Goal: Use online tool/utility: Use online tool/utility

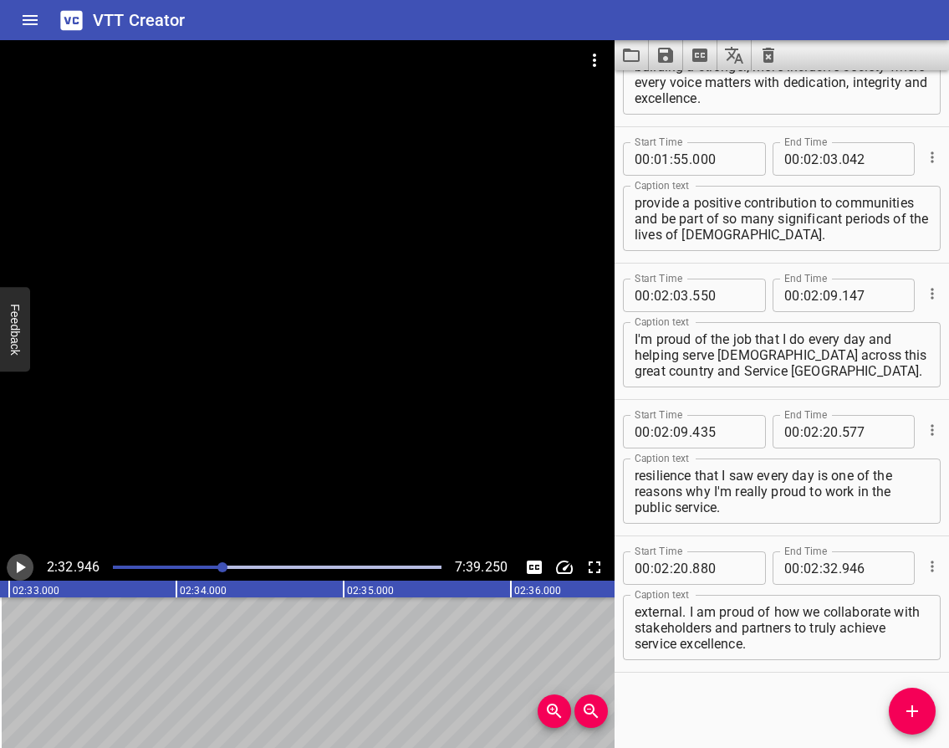
click at [18, 568] on icon "Play/Pause" at bounding box center [21, 567] width 9 height 12
click at [18, 568] on icon "Play/Pause" at bounding box center [20, 567] width 10 height 12
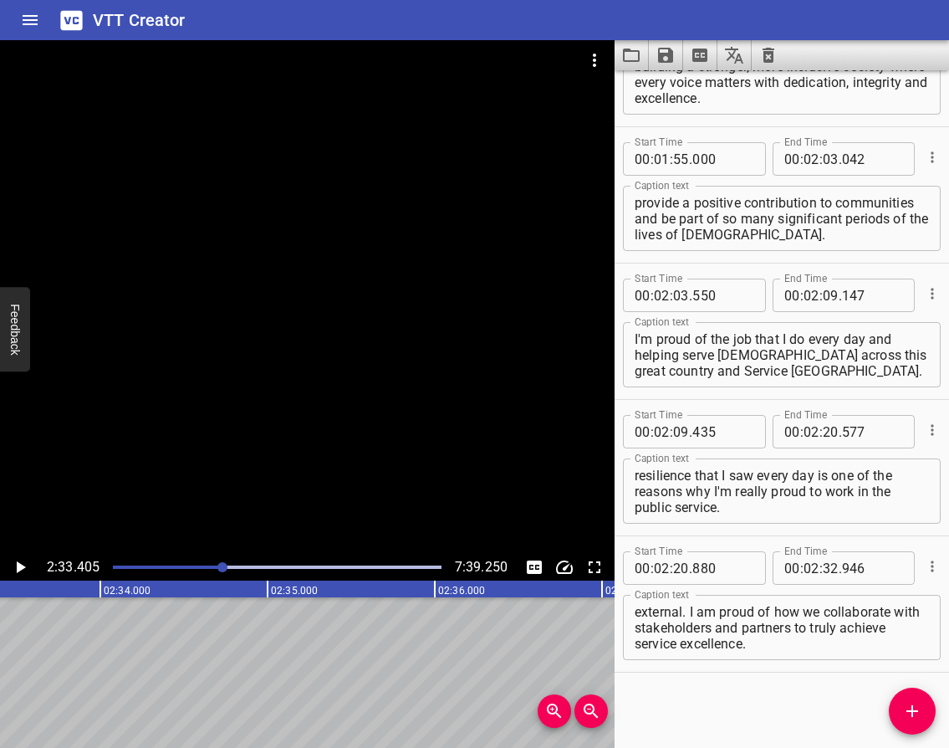
scroll to position [0, 25659]
click at [905, 703] on icon "Add Cue" at bounding box center [912, 711] width 20 height 20
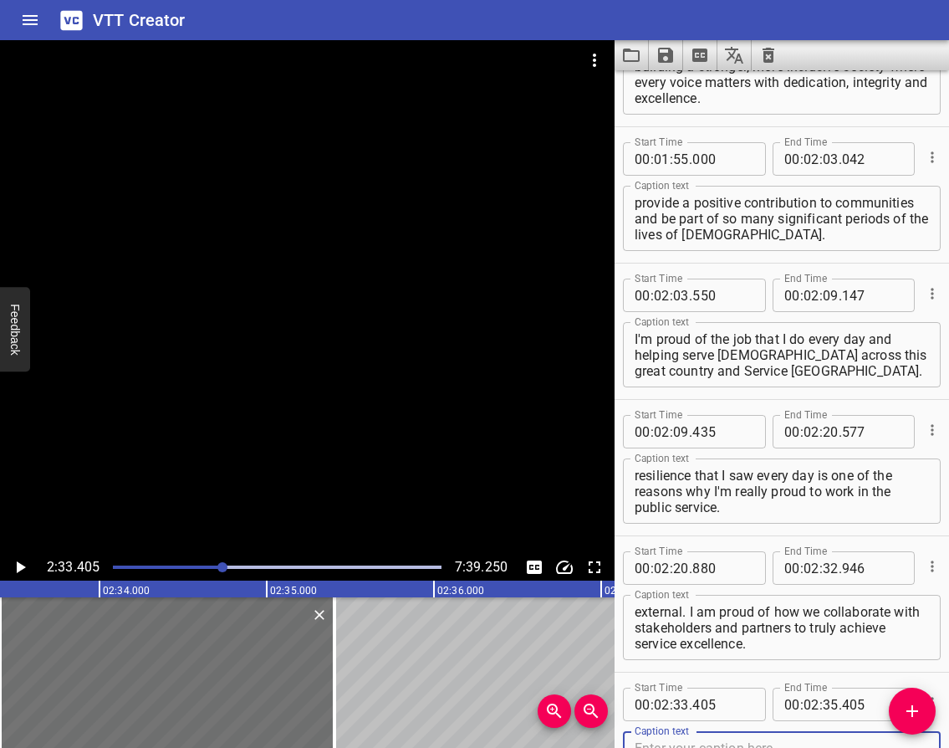
scroll to position [1318, 0]
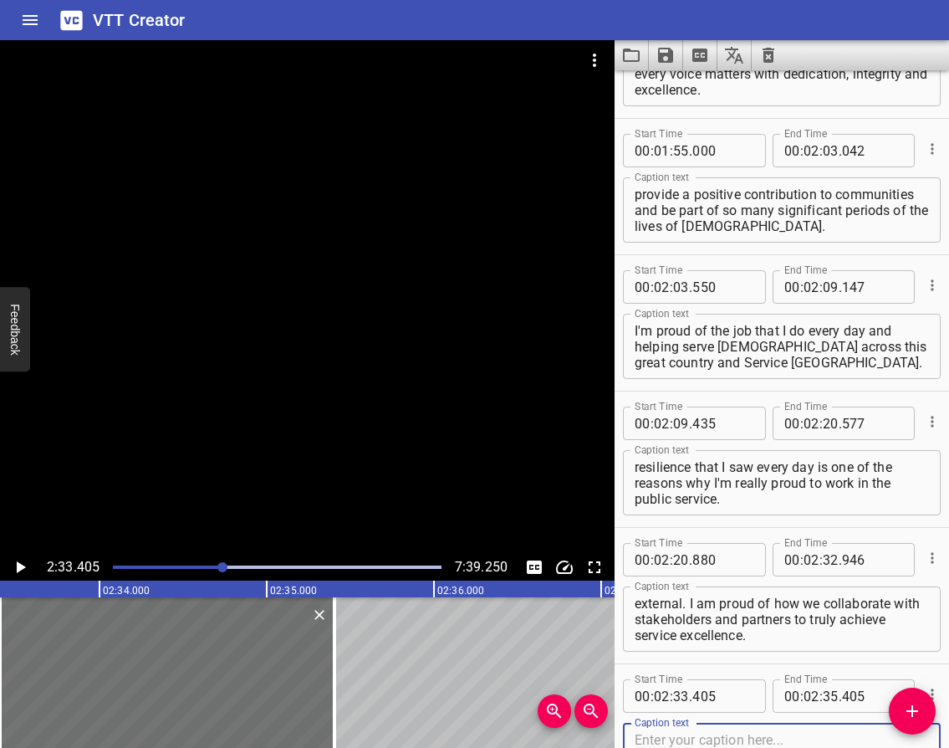
click at [690, 738] on textarea at bounding box center [782, 756] width 294 height 48
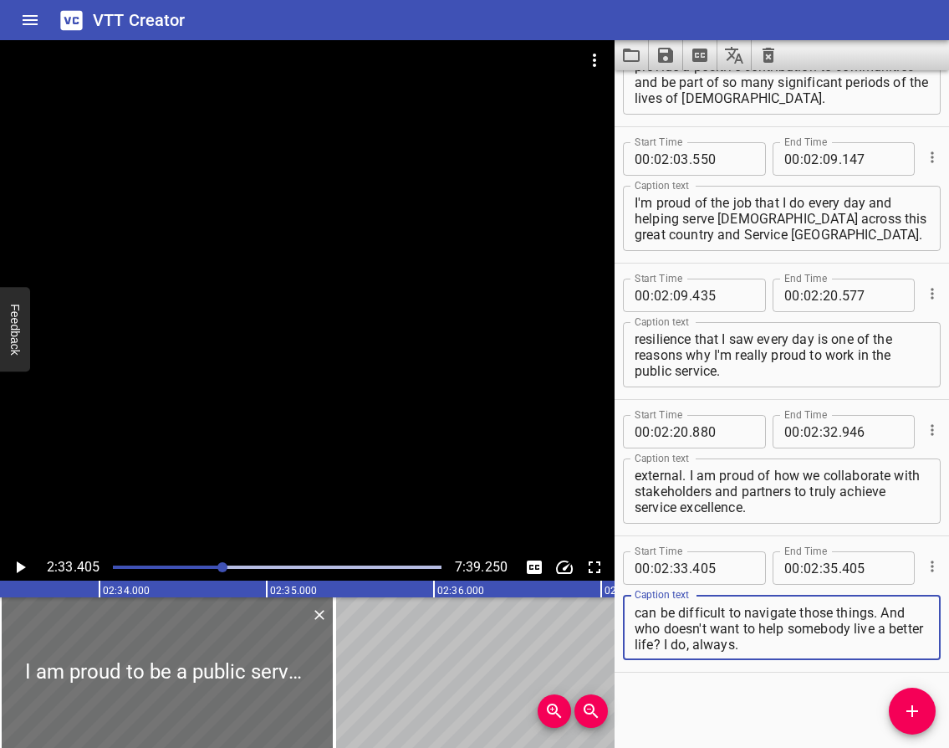
scroll to position [95, 0]
type textarea "I am proud to be a public servant because each and every day I get to serve ind…"
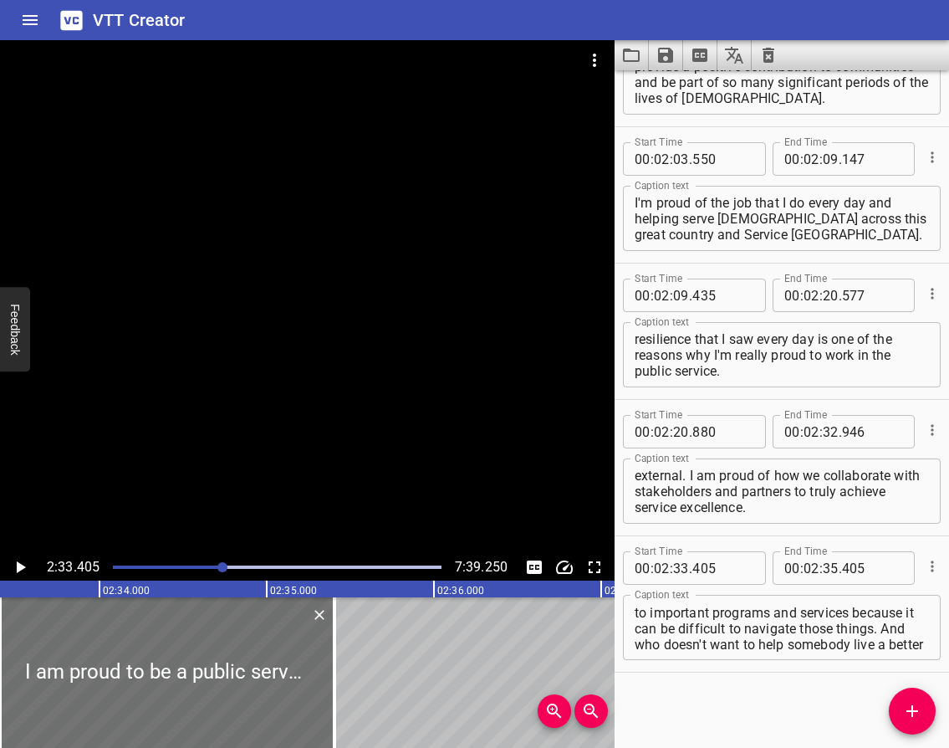
click at [17, 563] on icon "Play/Pause" at bounding box center [21, 567] width 9 height 12
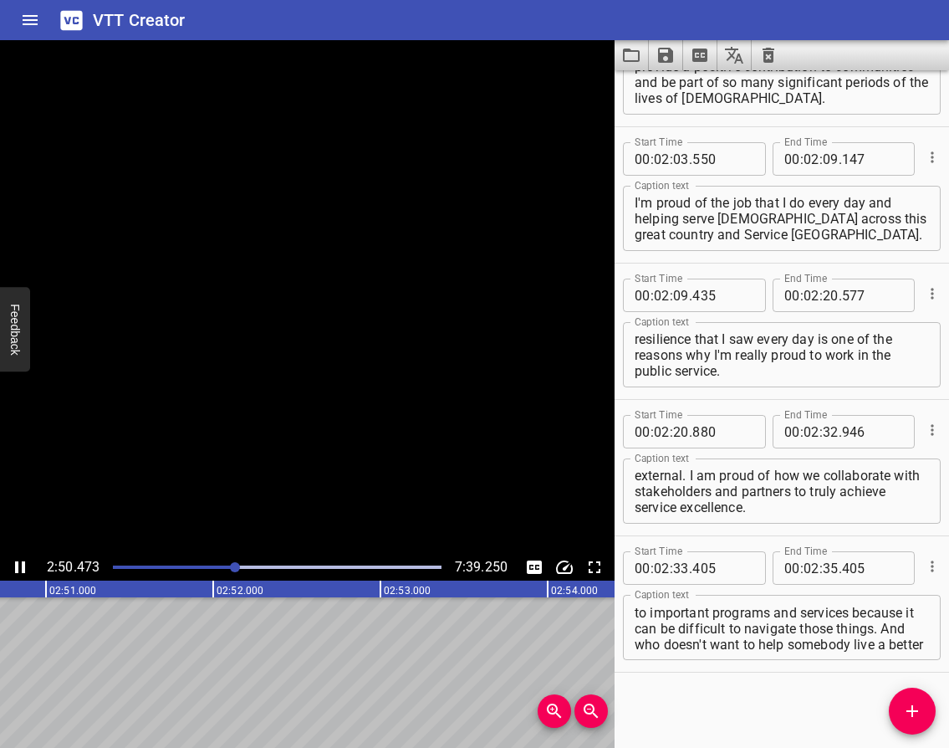
click at [16, 568] on icon "Play/Pause" at bounding box center [20, 567] width 10 height 12
click at [830, 569] on input "number" at bounding box center [831, 567] width 16 height 33
type input "50"
type input "951"
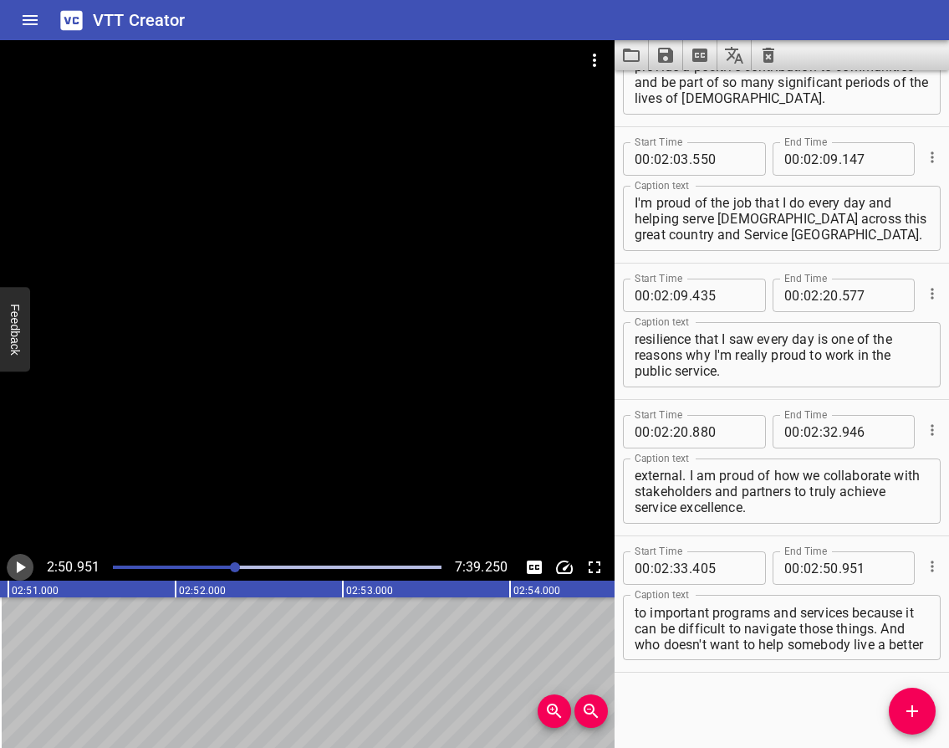
click at [18, 566] on icon "Play/Pause" at bounding box center [21, 567] width 9 height 12
click at [18, 566] on icon "Play/Pause" at bounding box center [20, 567] width 10 height 12
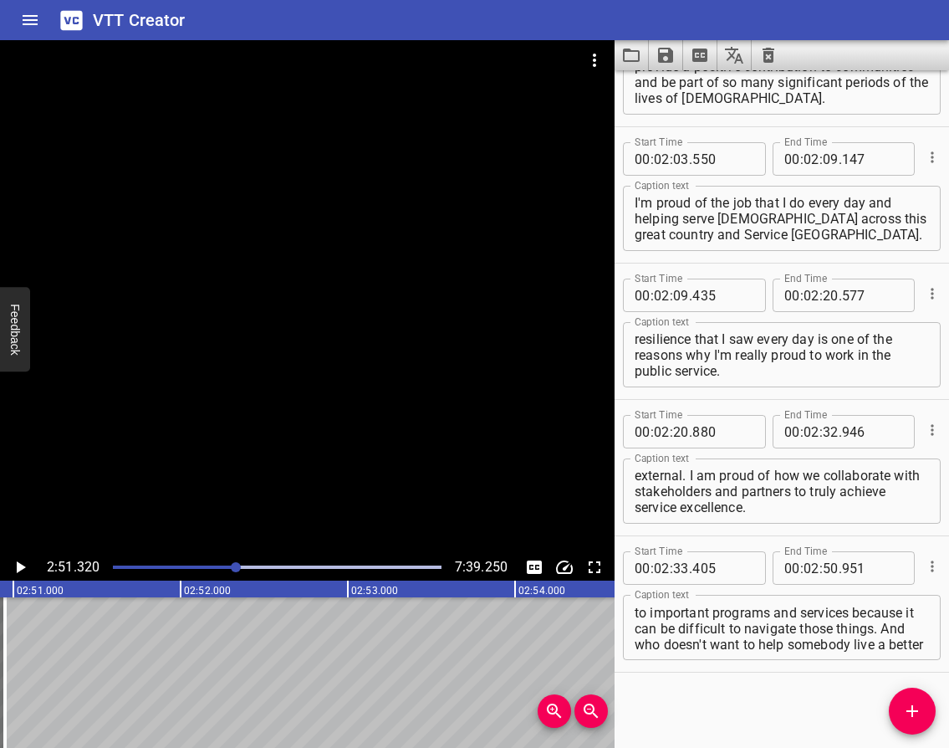
click at [903, 703] on icon "Add Cue" at bounding box center [912, 711] width 20 height 20
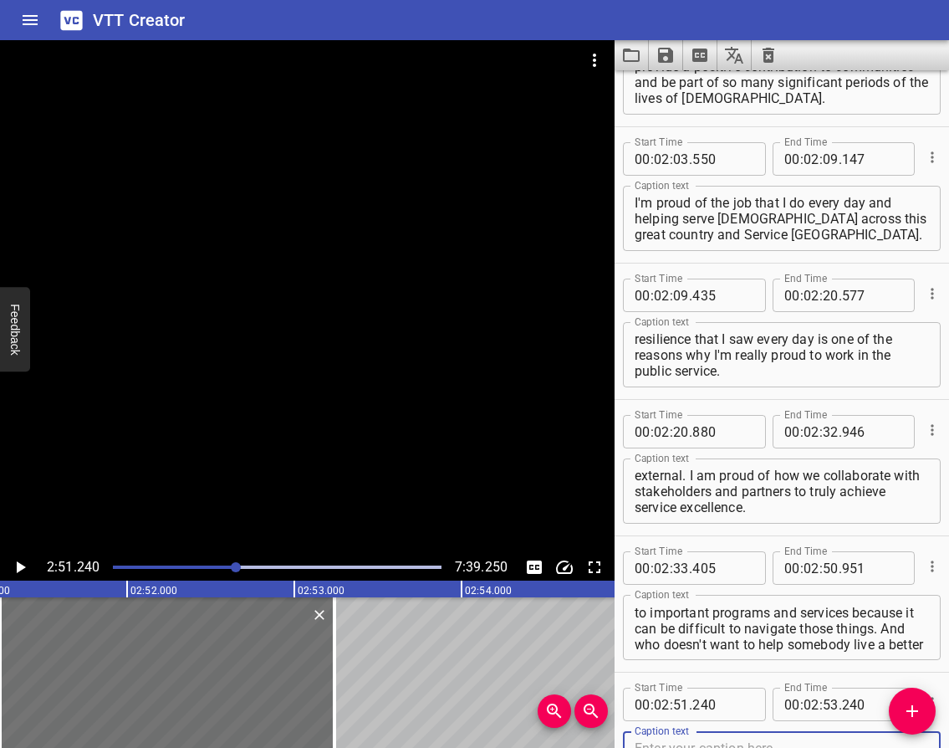
scroll to position [1454, 0]
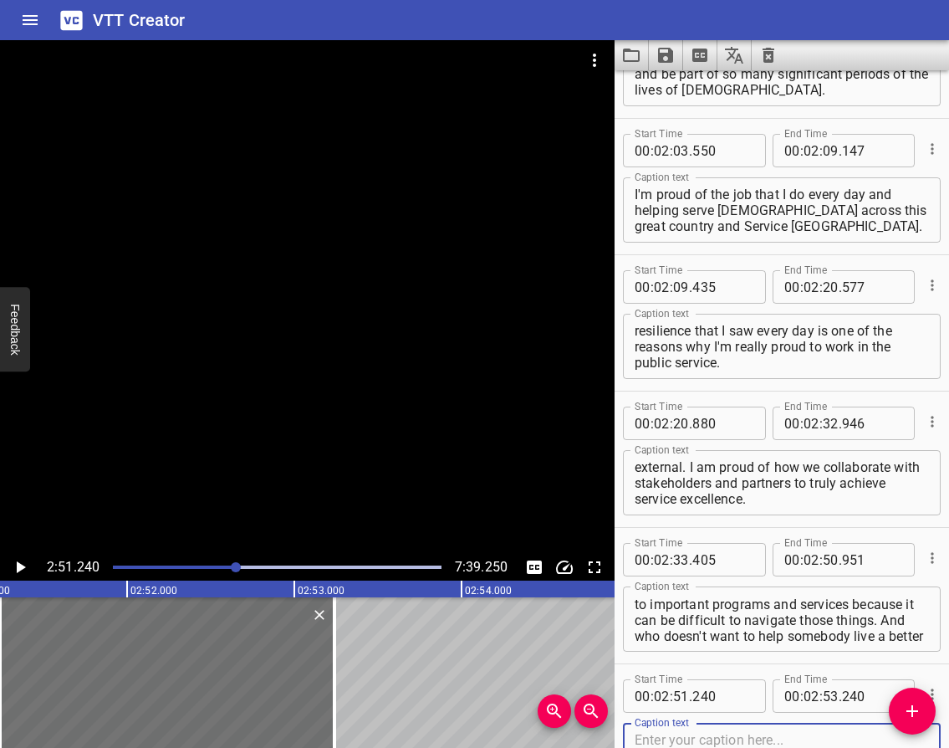
click at [720, 732] on textarea at bounding box center [782, 756] width 294 height 48
paste textarea "I am proud to serve [DEMOGRAPHIC_DATA], especially those most vulnerable and fa…"
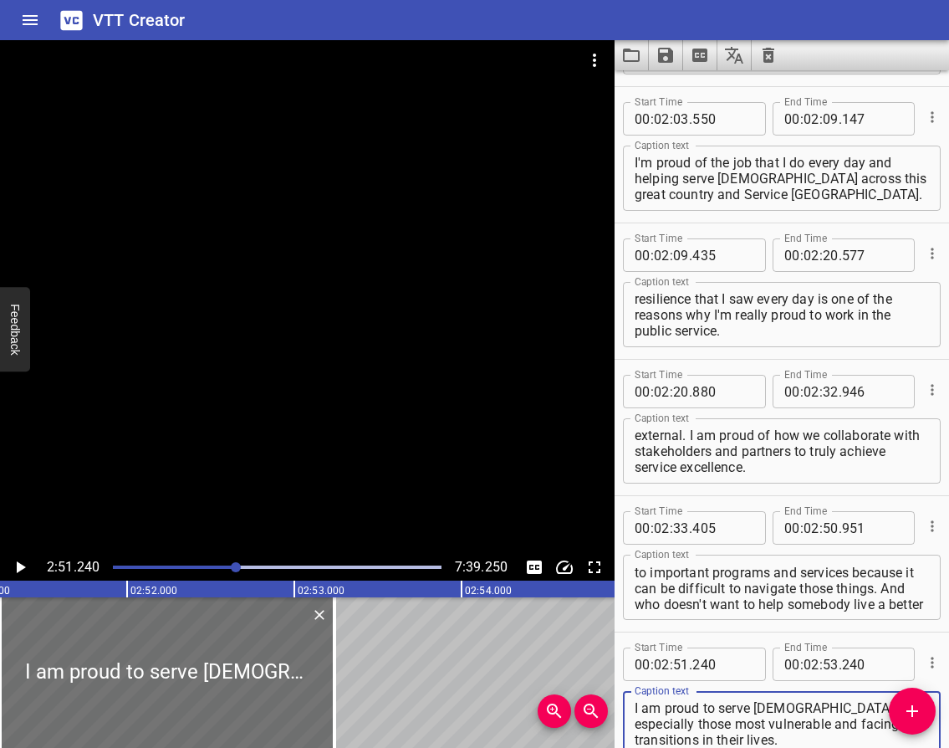
type textarea "I am proud to serve [DEMOGRAPHIC_DATA], especially those most vulnerable and fa…"
click at [21, 568] on icon "Play/Pause" at bounding box center [21, 567] width 9 height 12
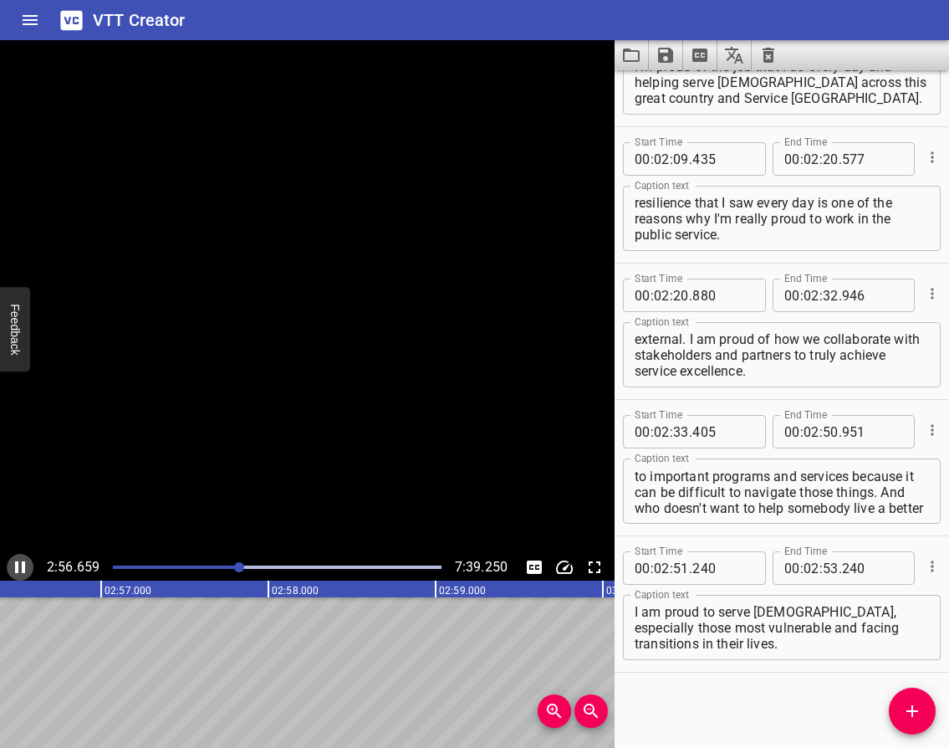
click at [18, 567] on icon "Play/Pause" at bounding box center [20, 567] width 10 height 12
click at [825, 570] on input "number" at bounding box center [831, 567] width 16 height 33
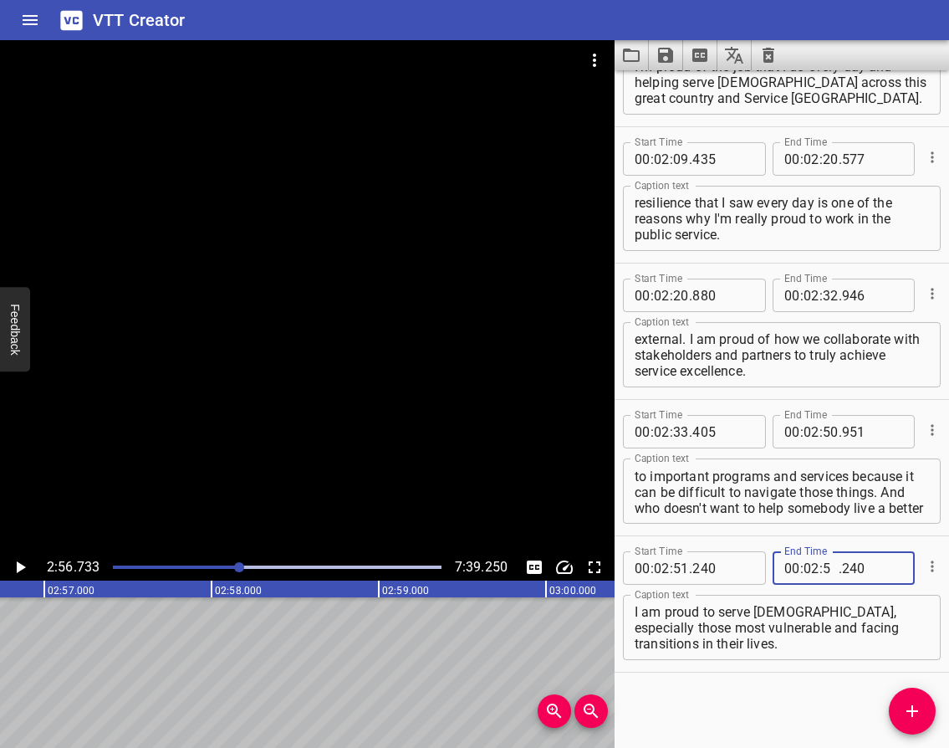
type input "56"
type input "733"
click at [23, 570] on icon "Play/Pause" at bounding box center [20, 567] width 20 height 20
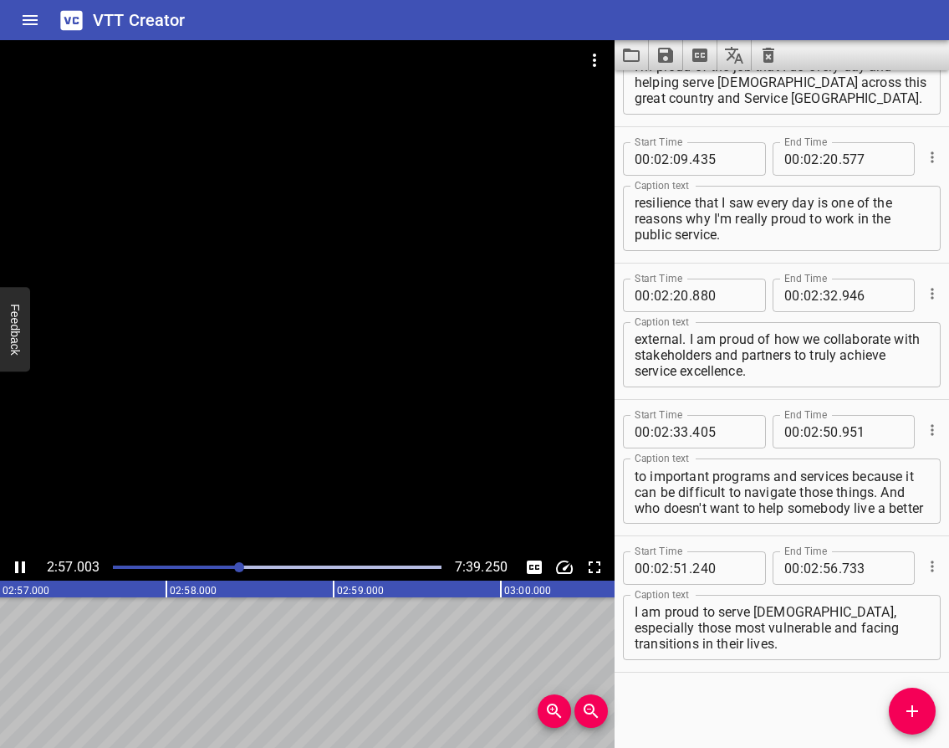
click at [18, 566] on icon "Play/Pause" at bounding box center [20, 567] width 10 height 12
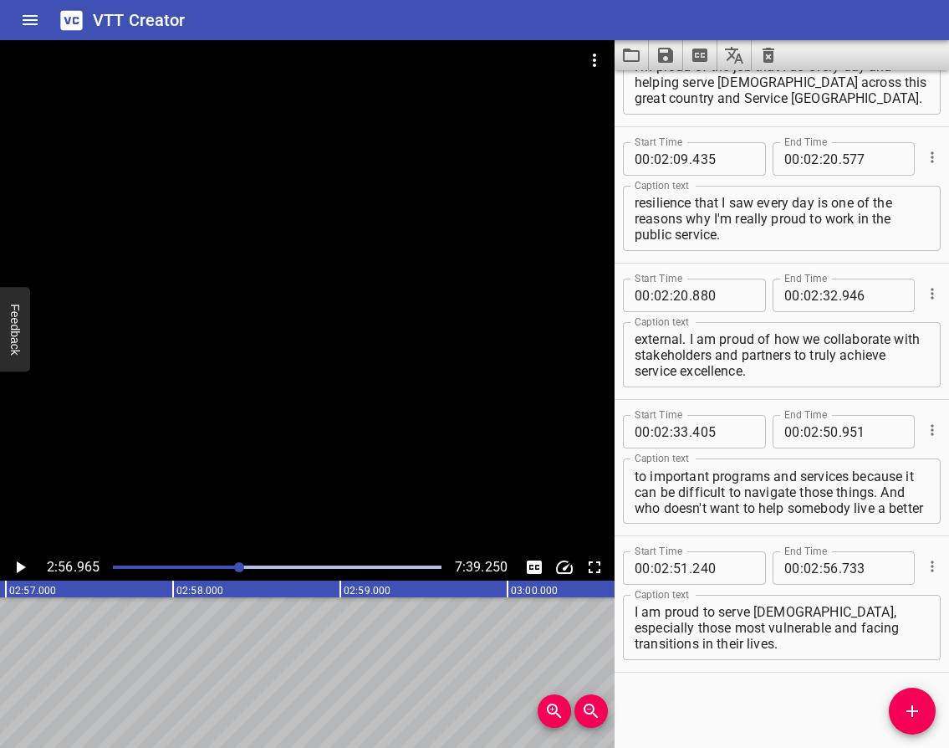
click at [902, 706] on icon "Add Cue" at bounding box center [912, 711] width 20 height 20
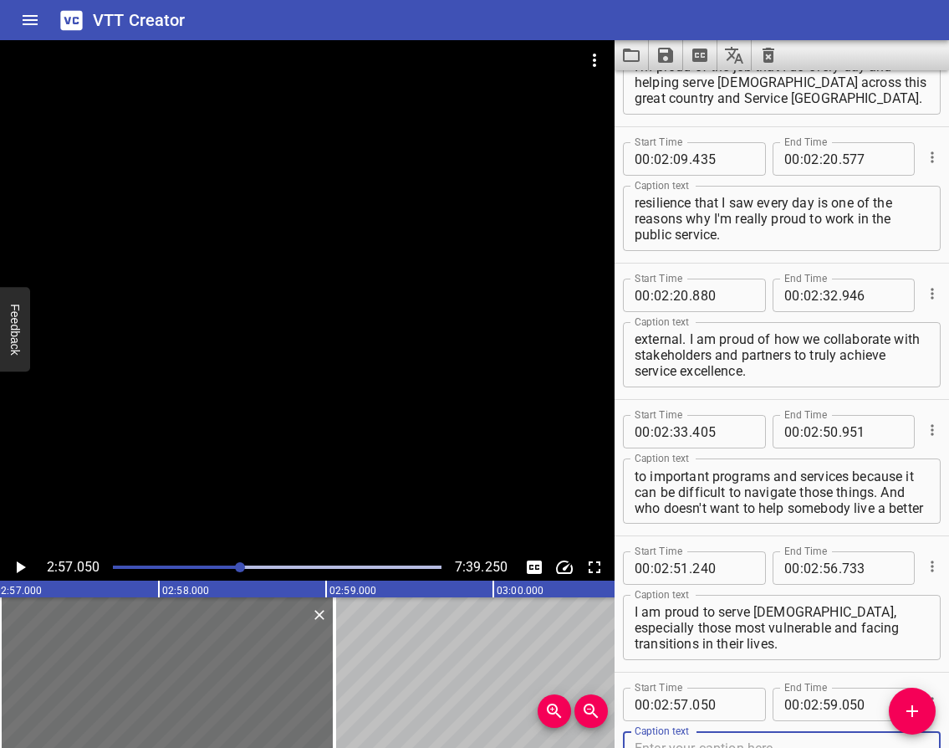
scroll to position [1591, 0]
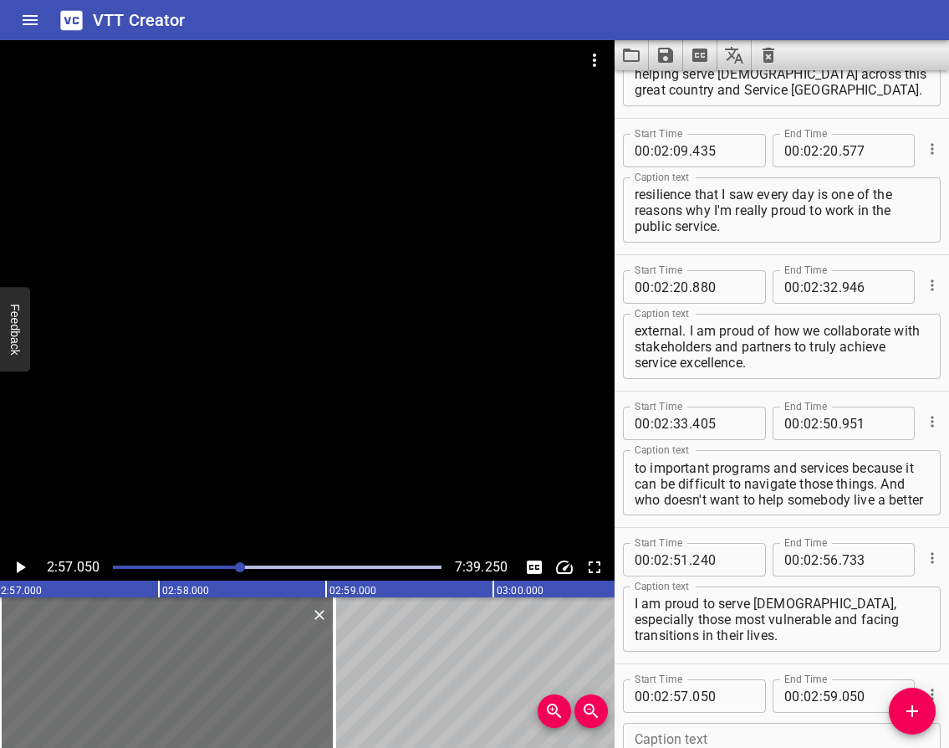
click at [642, 728] on div "Caption text" at bounding box center [782, 755] width 318 height 65
paste textarea "I am proud because I help others with sincerity, respect, and integrity, and it…"
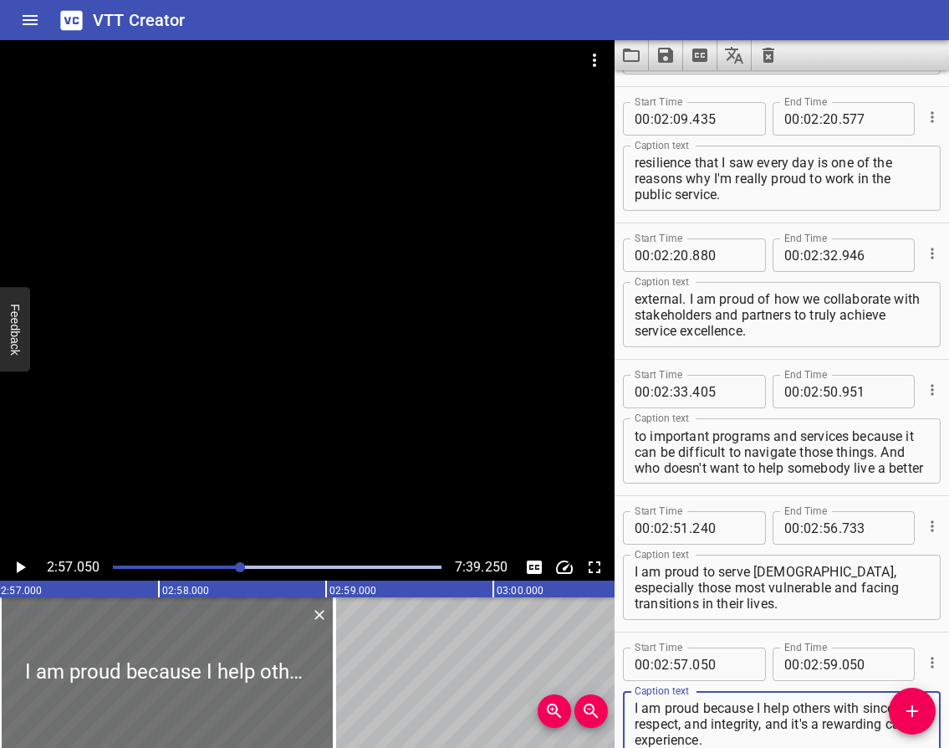
type textarea "I am proud because I help others with sincerity, respect, and integrity, and it…"
click at [21, 568] on icon "Play/Pause" at bounding box center [21, 567] width 9 height 12
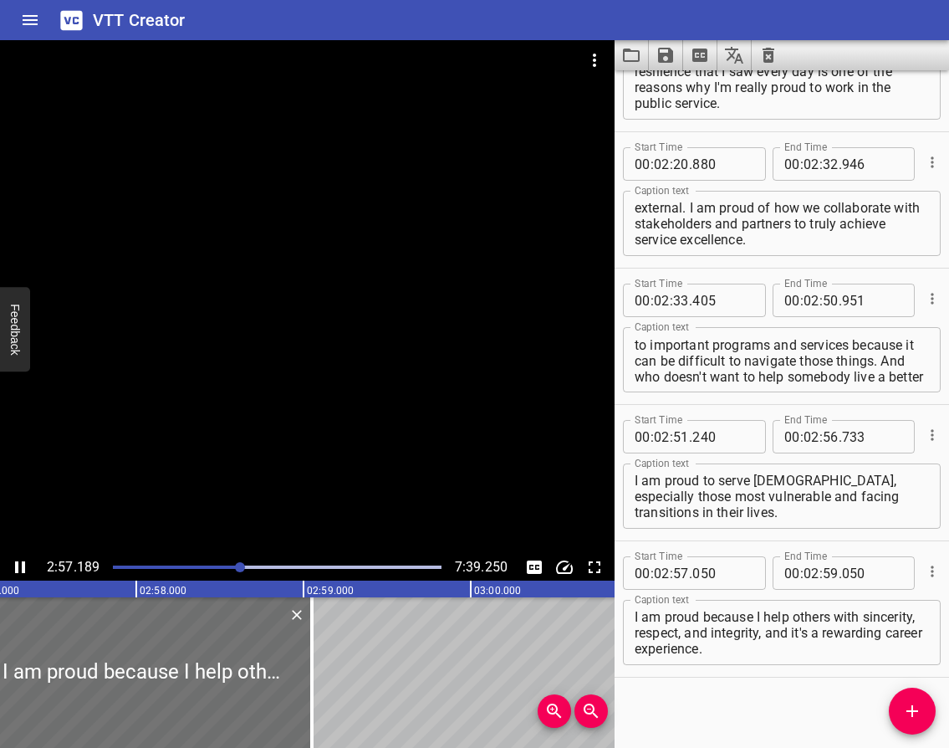
scroll to position [1719, 0]
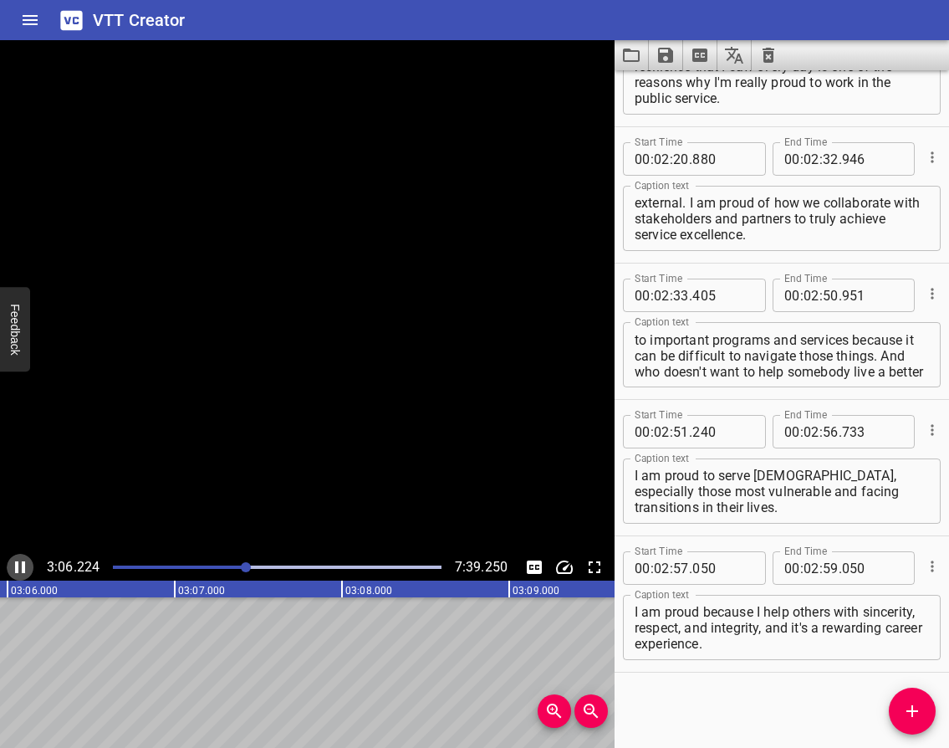
click at [21, 568] on icon "Play/Pause" at bounding box center [20, 567] width 20 height 20
click at [804, 570] on input "number" at bounding box center [812, 567] width 16 height 33
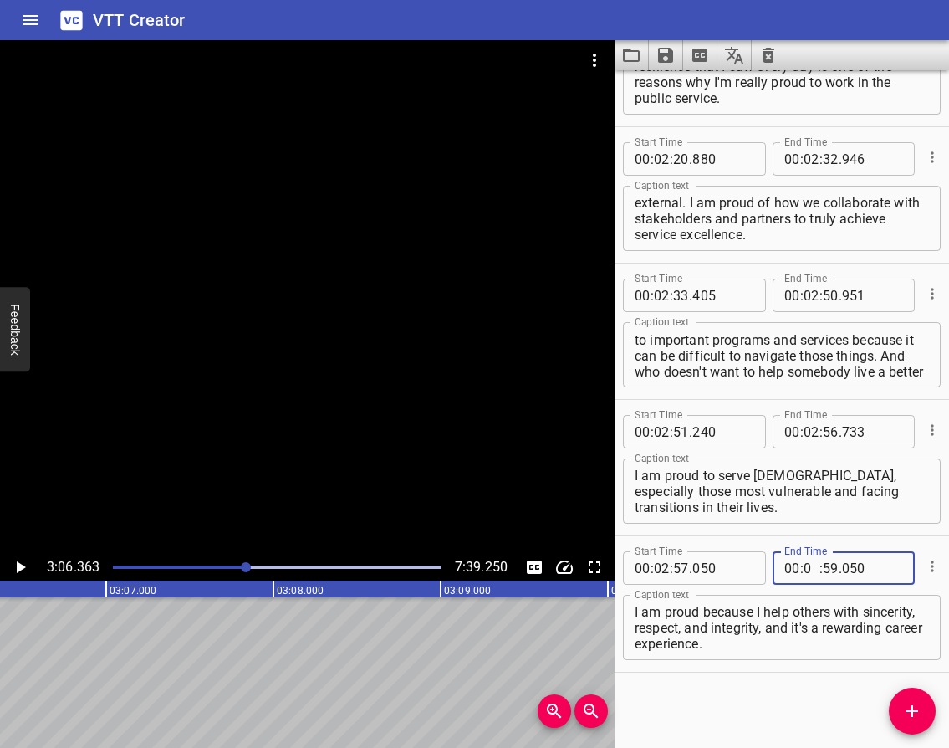
type input "03"
type input "06"
type input "363"
click at [28, 568] on icon "Play/Pause" at bounding box center [20, 567] width 20 height 20
click at [19, 571] on icon "Play/Pause" at bounding box center [20, 567] width 20 height 20
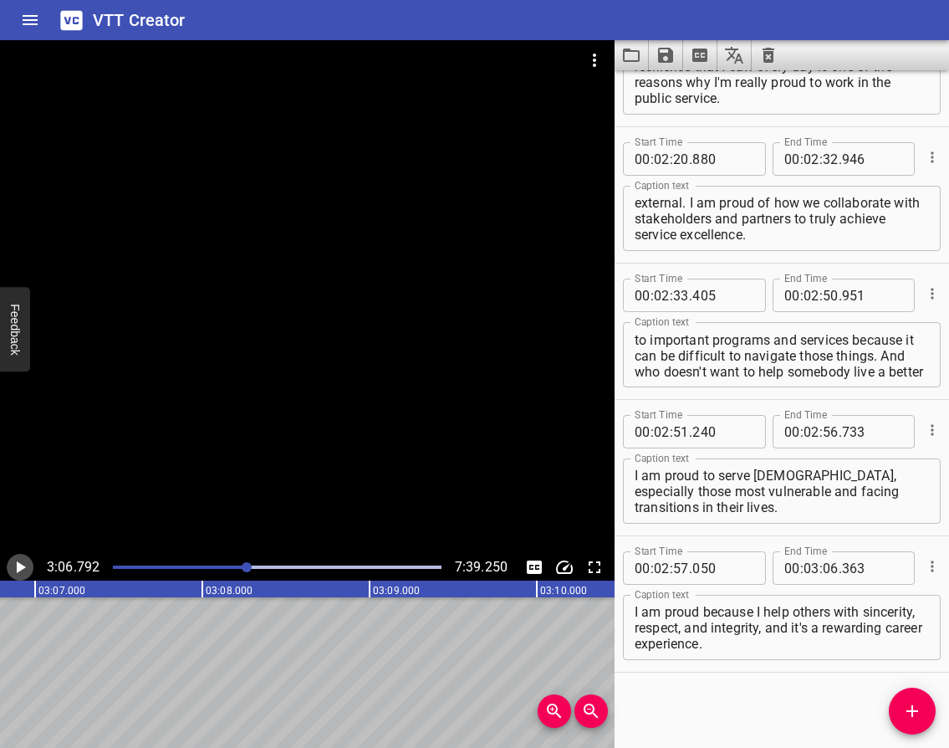
click at [19, 571] on icon "Play/Pause" at bounding box center [21, 567] width 9 height 12
click at [19, 571] on icon "Play/Pause" at bounding box center [20, 567] width 20 height 20
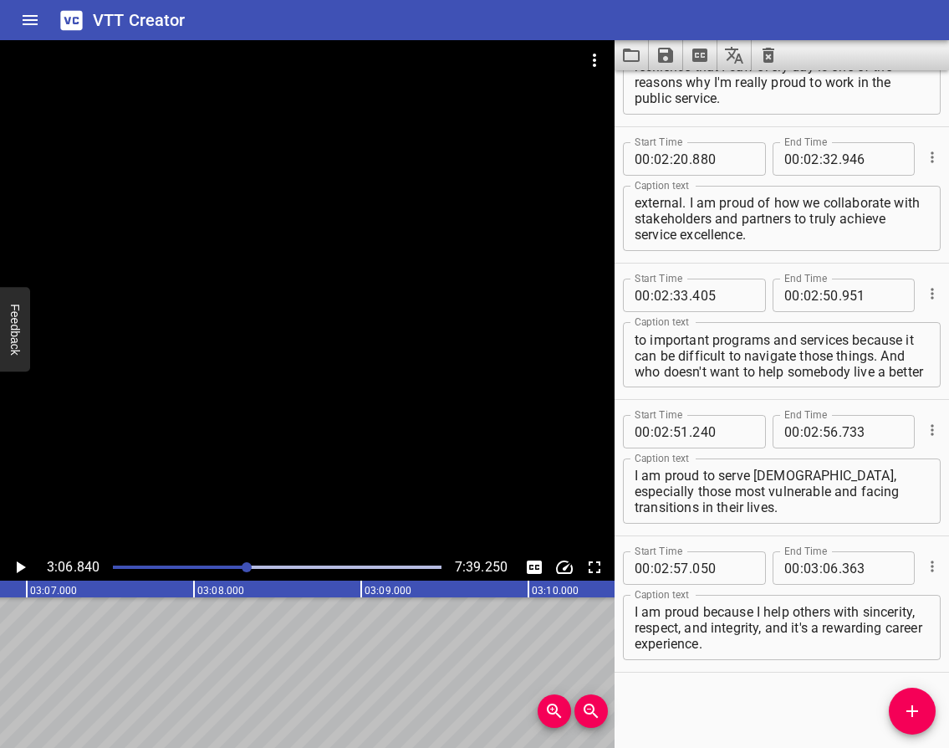
click at [919, 708] on icon "Add Cue" at bounding box center [912, 711] width 20 height 20
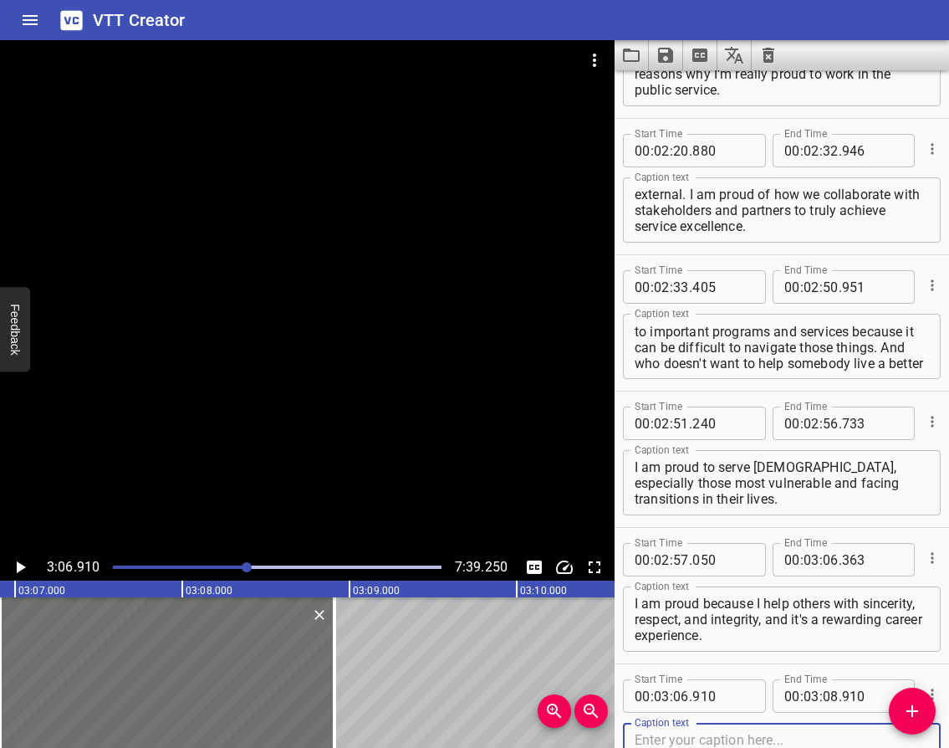
click at [651, 736] on textarea at bounding box center [782, 756] width 294 height 48
paste textarea "Je suis fier de pouvoir toujours vous servir dans l’excellence avec le cœur. I …"
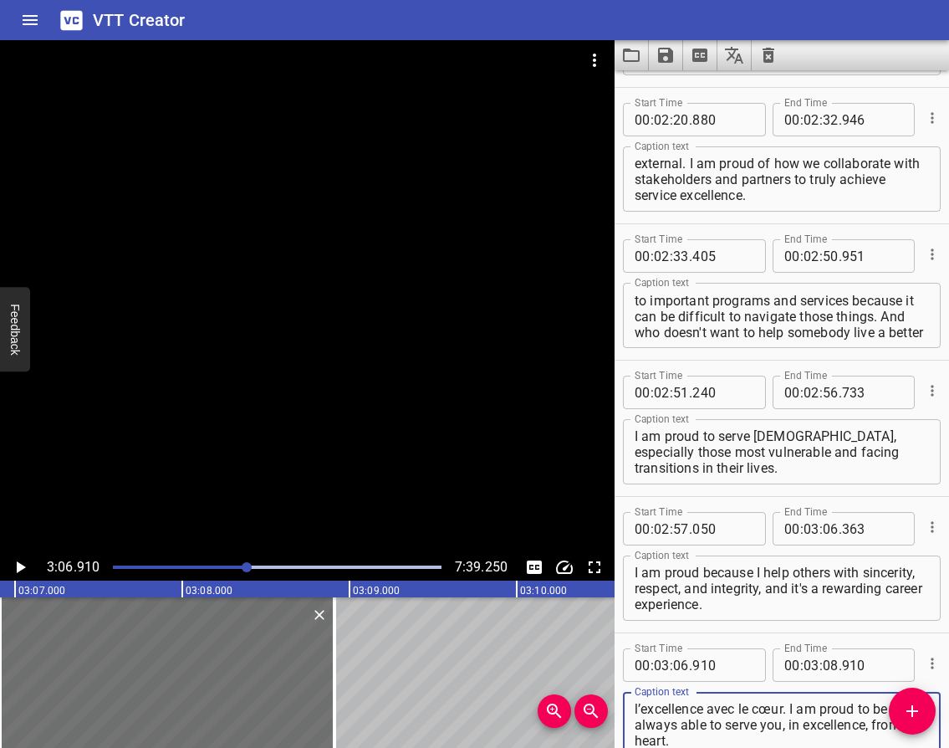
scroll to position [1759, 0]
type textarea "Je suis fier de pouvoir toujours vous servir dans l’excellence avec le cœur. I …"
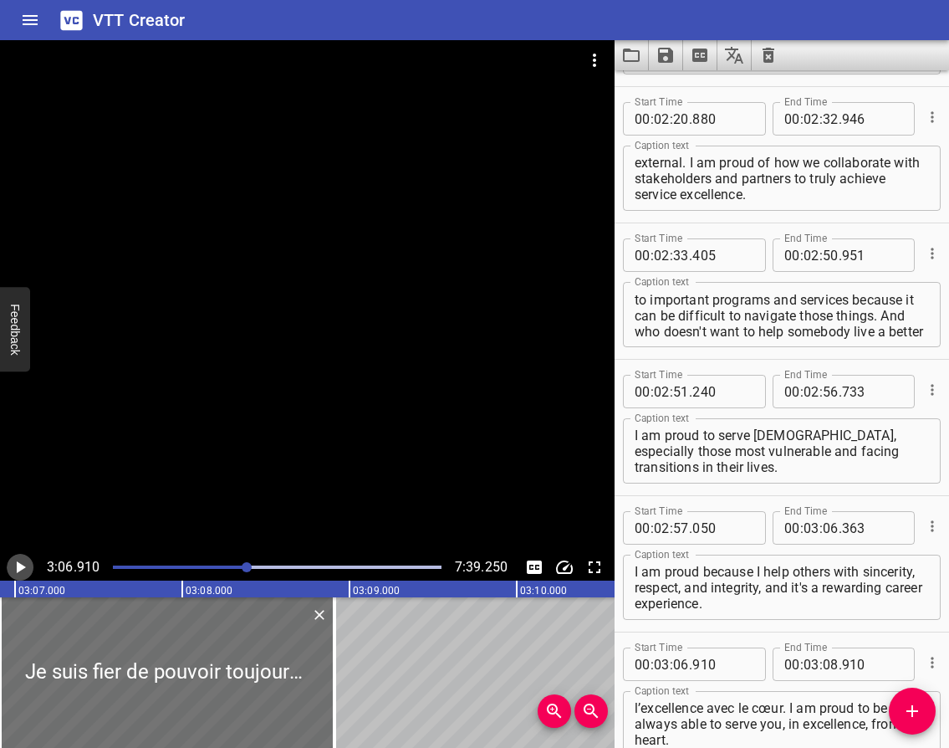
click at [18, 567] on icon "Play/Pause" at bounding box center [21, 567] width 9 height 12
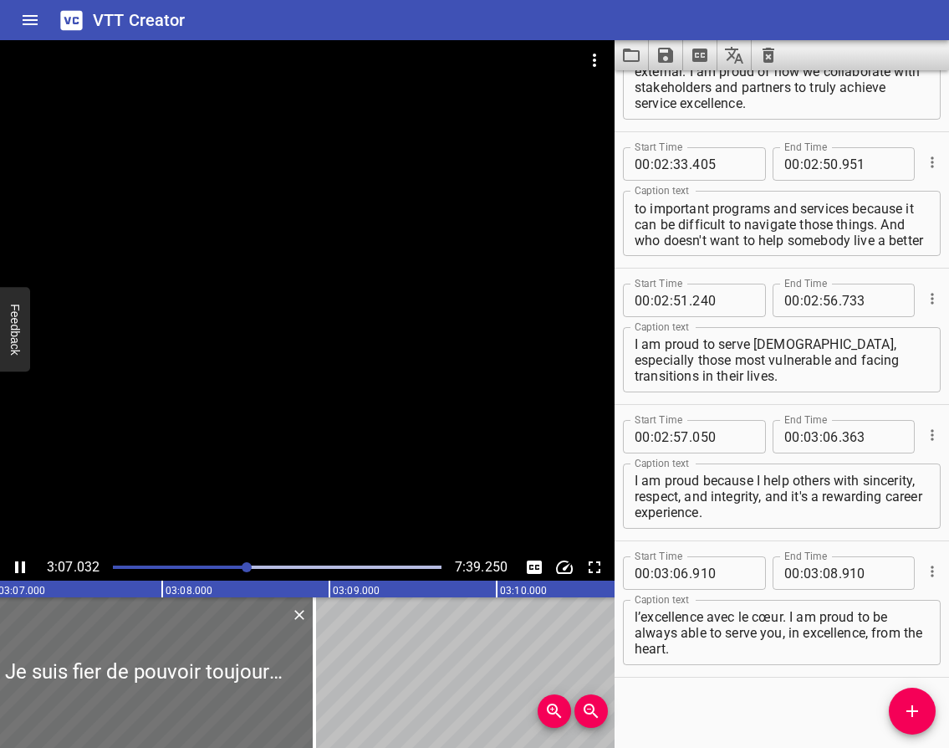
scroll to position [1855, 0]
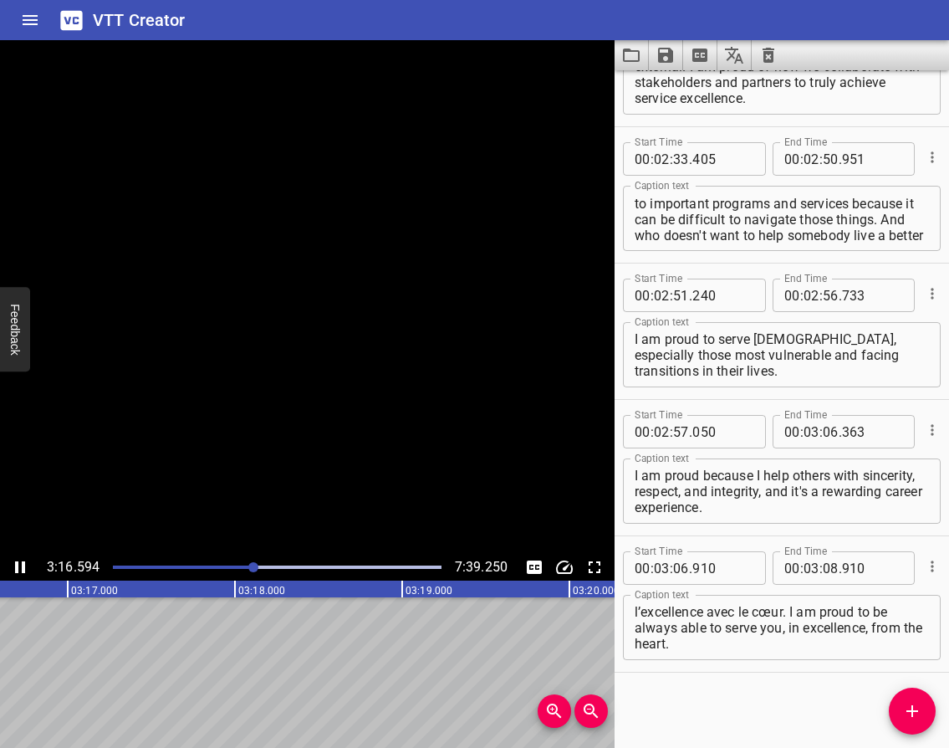
click at [18, 567] on icon "Play/Pause" at bounding box center [20, 567] width 10 height 12
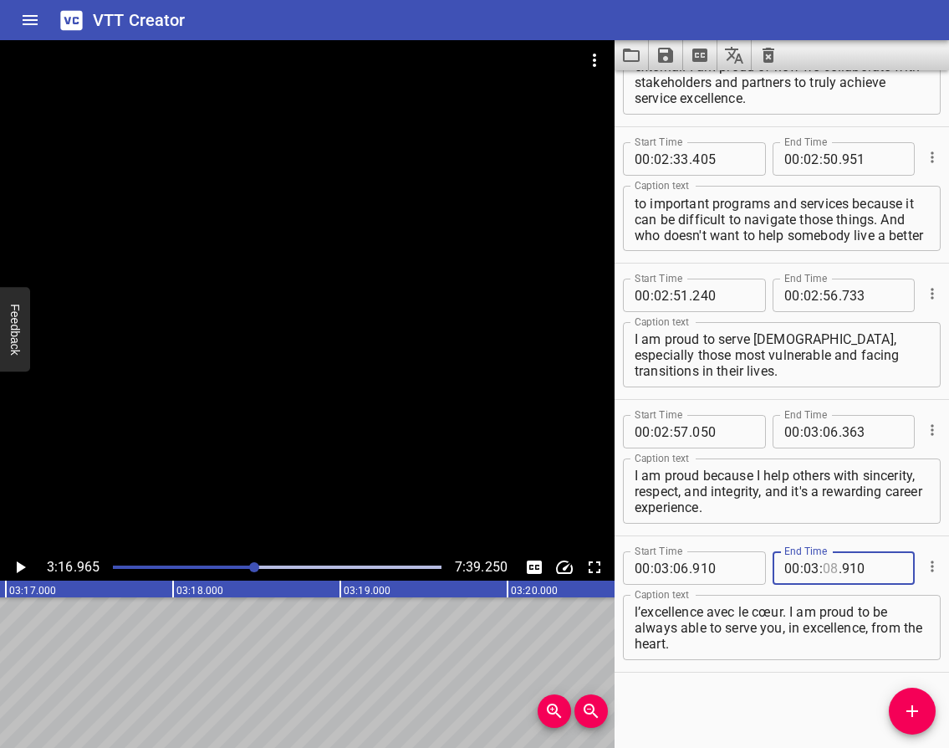
click at [823, 570] on input "number" at bounding box center [831, 567] width 16 height 33
type input "16"
type input "965"
click at [19, 568] on icon "Play/Pause" at bounding box center [21, 567] width 9 height 12
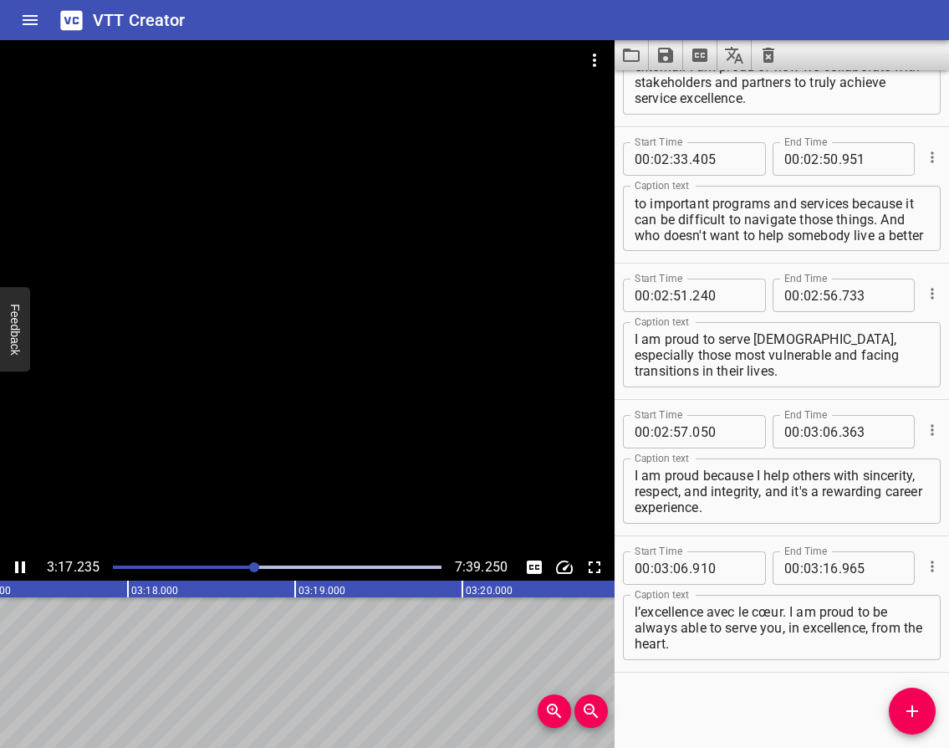
click at [17, 568] on icon "Play/Pause" at bounding box center [20, 567] width 10 height 12
click at [919, 705] on icon "Add Cue" at bounding box center [912, 711] width 20 height 20
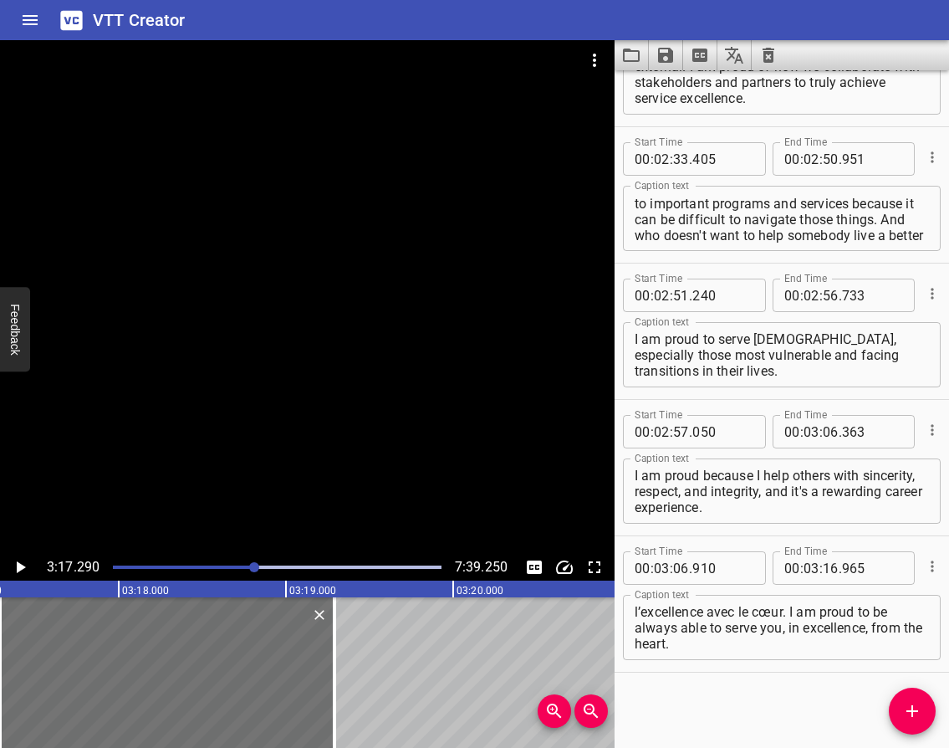
scroll to position [1863, 0]
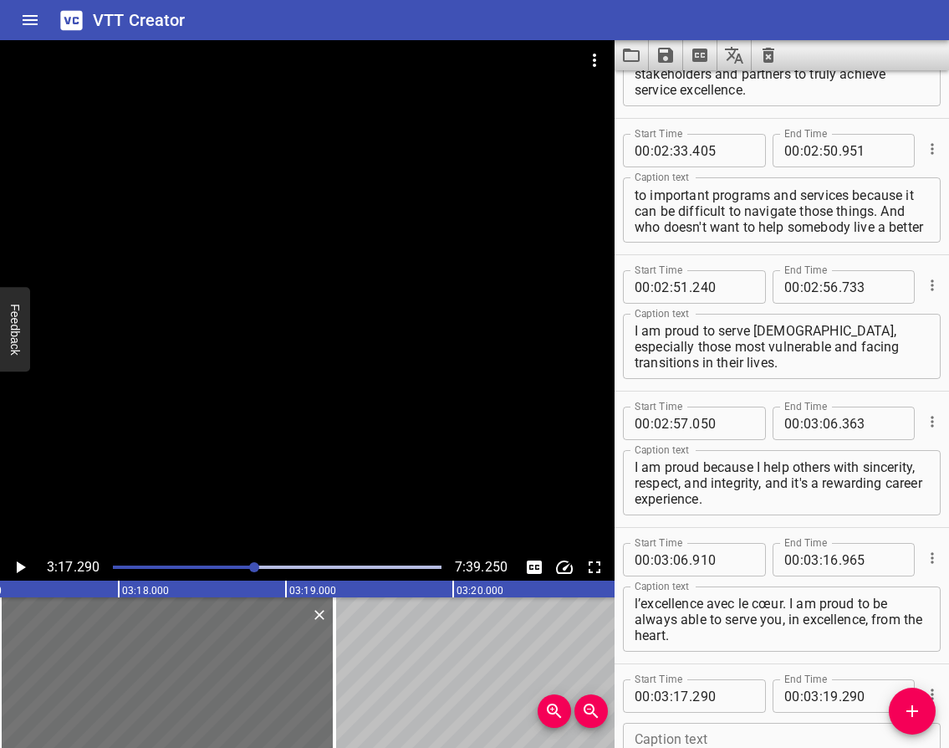
click at [724, 742] on textarea at bounding box center [782, 756] width 294 height 48
paste textarea "I am proud because every day, in every interaction, I get to improve the lives …"
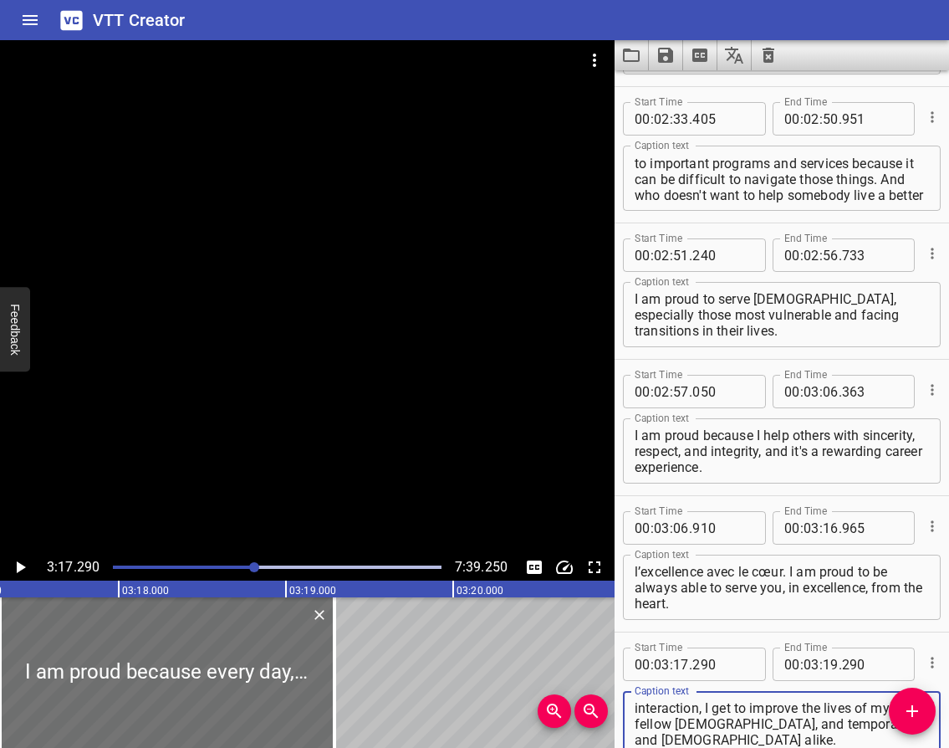
type textarea "I am proud because every day, in every interaction, I get to improve the lives …"
click at [22, 562] on icon "Play/Pause" at bounding box center [20, 567] width 20 height 20
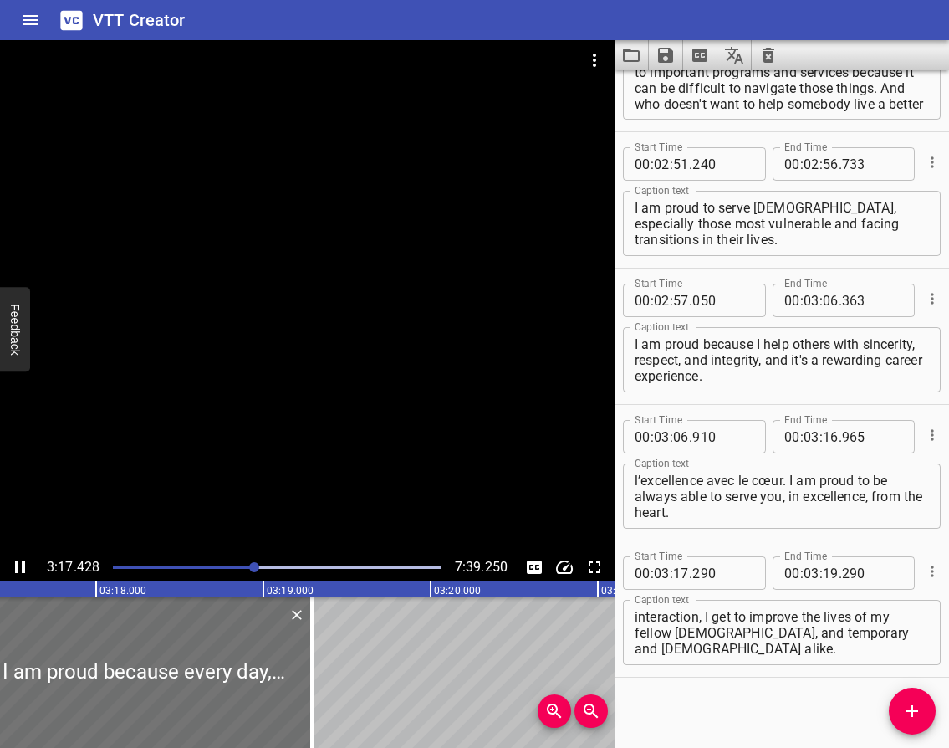
scroll to position [1991, 0]
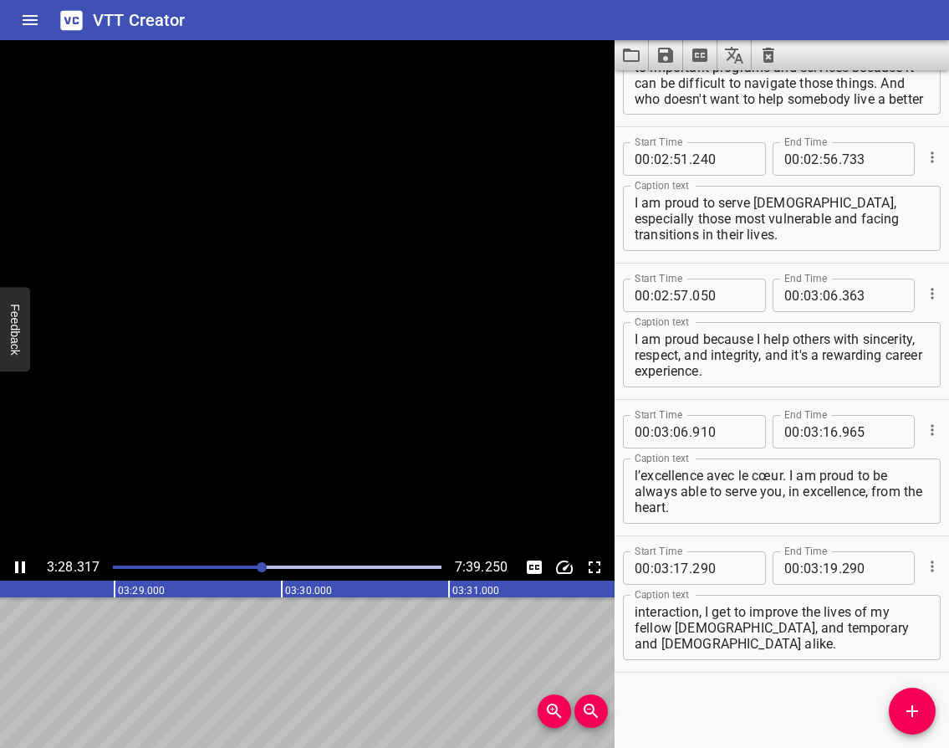
click at [22, 564] on icon "Play/Pause" at bounding box center [20, 567] width 10 height 12
click at [825, 570] on input "number" at bounding box center [831, 567] width 16 height 33
type input "28"
type input "553"
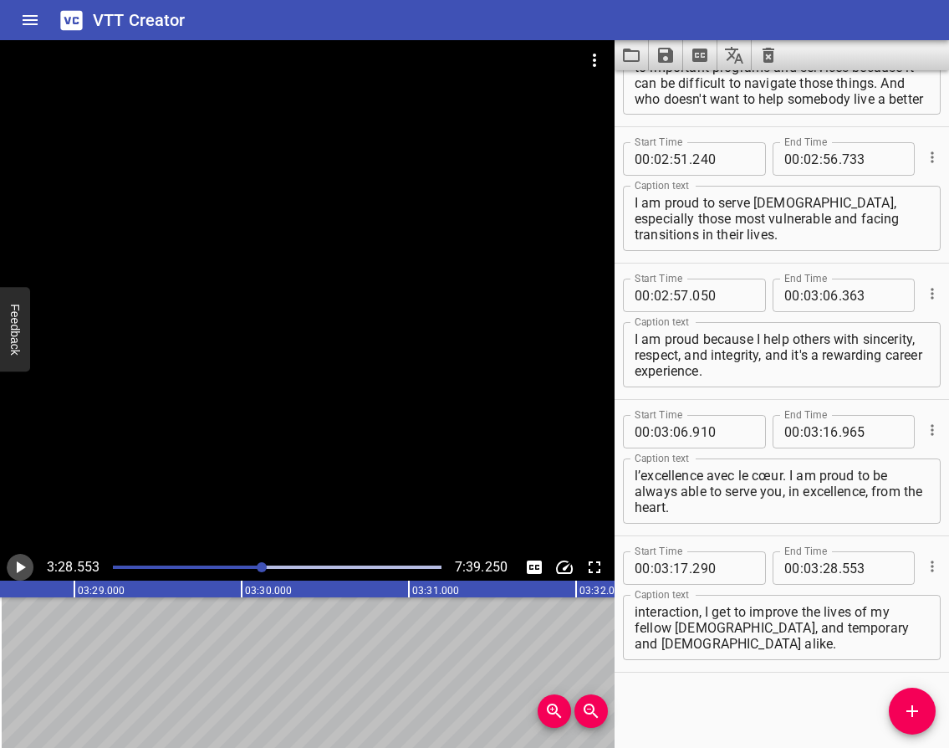
click at [16, 565] on icon "Play/Pause" at bounding box center [20, 567] width 20 height 20
click at [16, 565] on icon "Play/Pause" at bounding box center [20, 567] width 10 height 12
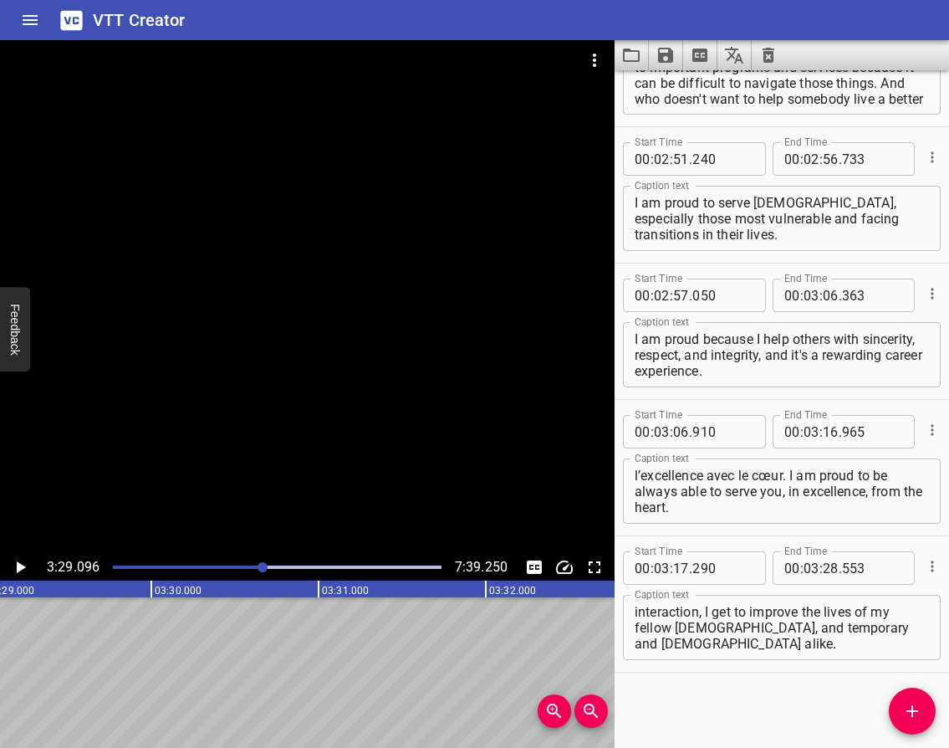
click at [16, 565] on icon "Play/Pause" at bounding box center [20, 567] width 20 height 20
click at [16, 565] on icon "Play/Pause" at bounding box center [20, 567] width 10 height 12
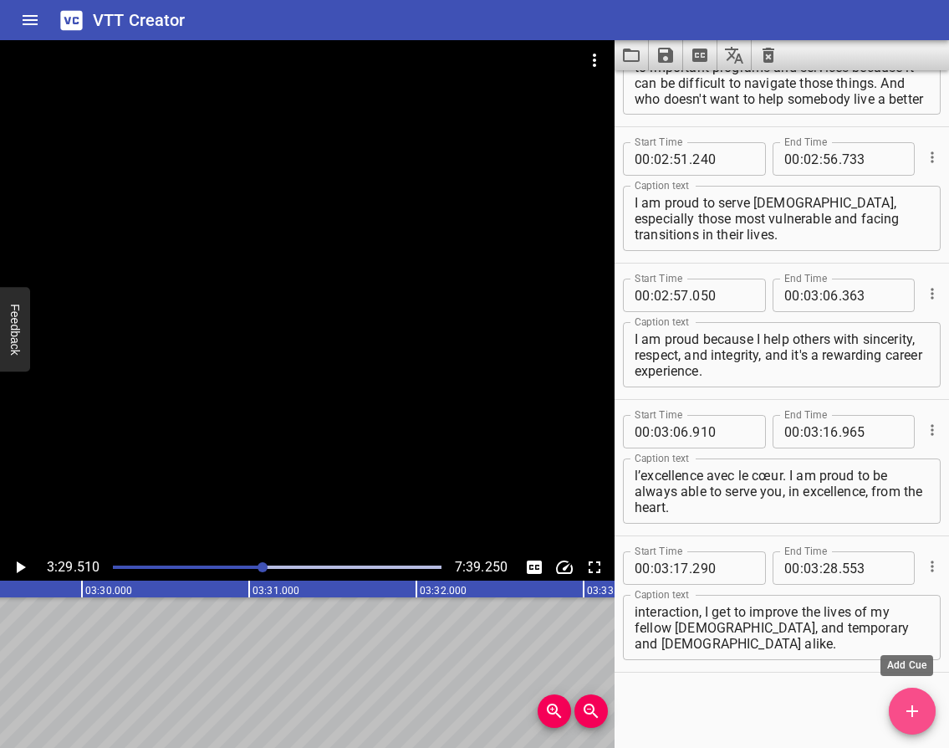
click at [920, 713] on icon "Add Cue" at bounding box center [912, 711] width 20 height 20
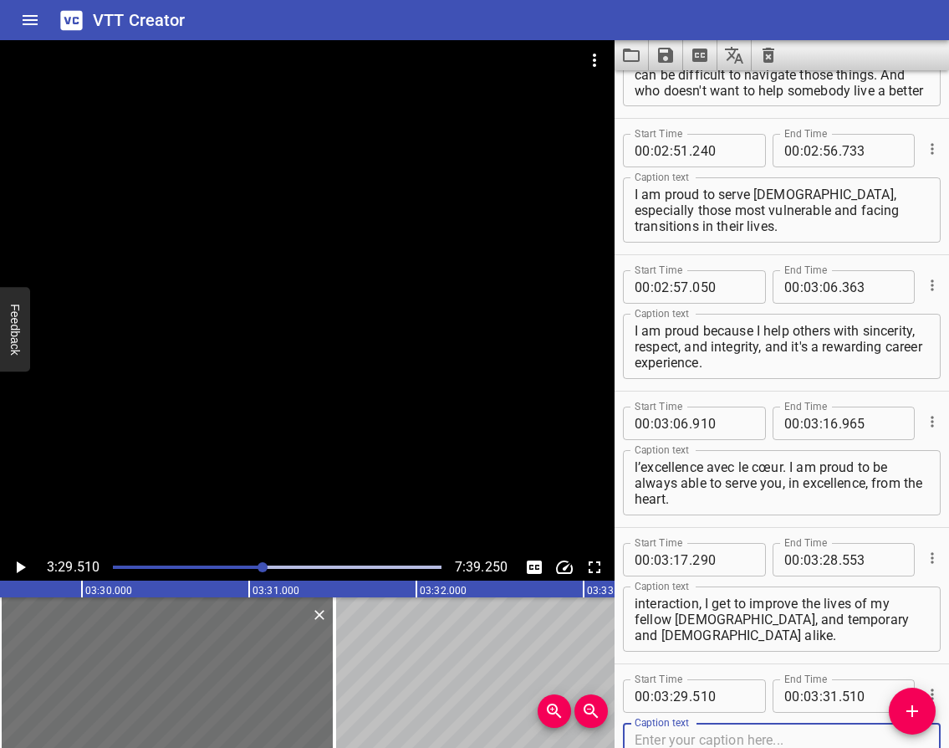
click at [709, 743] on textarea at bounding box center [782, 756] width 294 height 48
paste textarea "I'm proud to be a public servant. It's more than a job, it's a calling. Every d…"
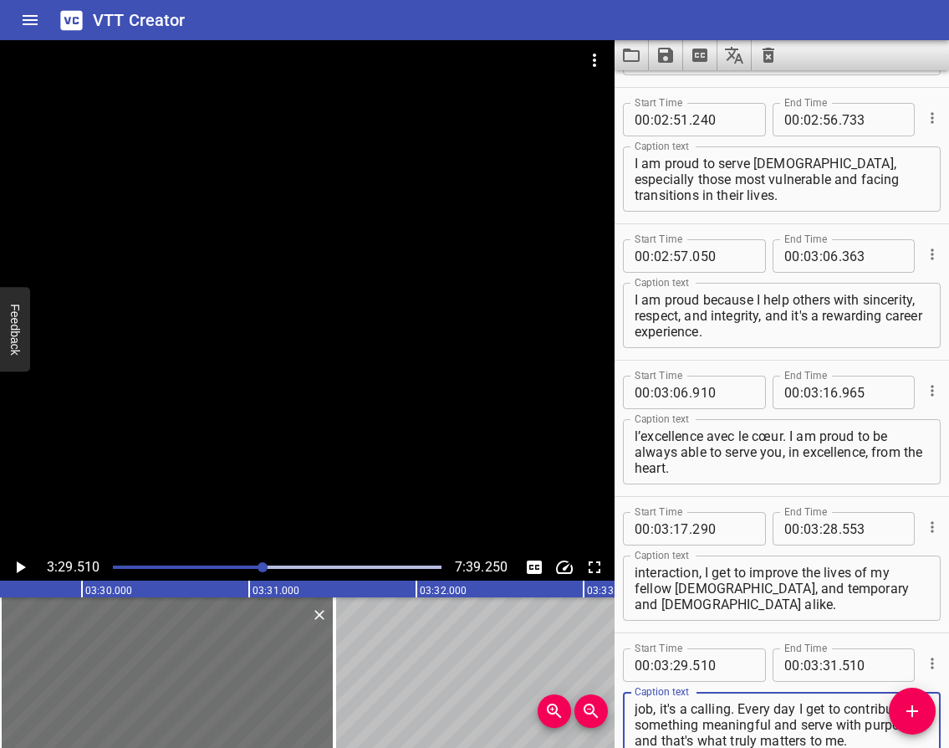
scroll to position [2031, 0]
type textarea "I'm proud to be a public servant. It's more than a job, it's a calling. Every d…"
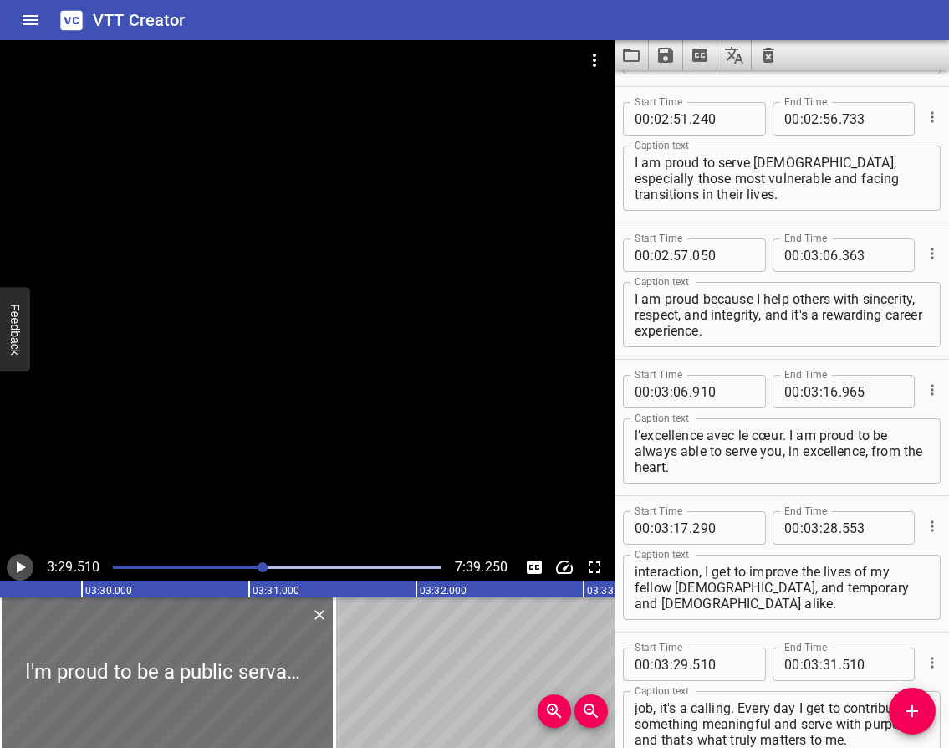
click at [16, 568] on icon "Play/Pause" at bounding box center [20, 567] width 20 height 20
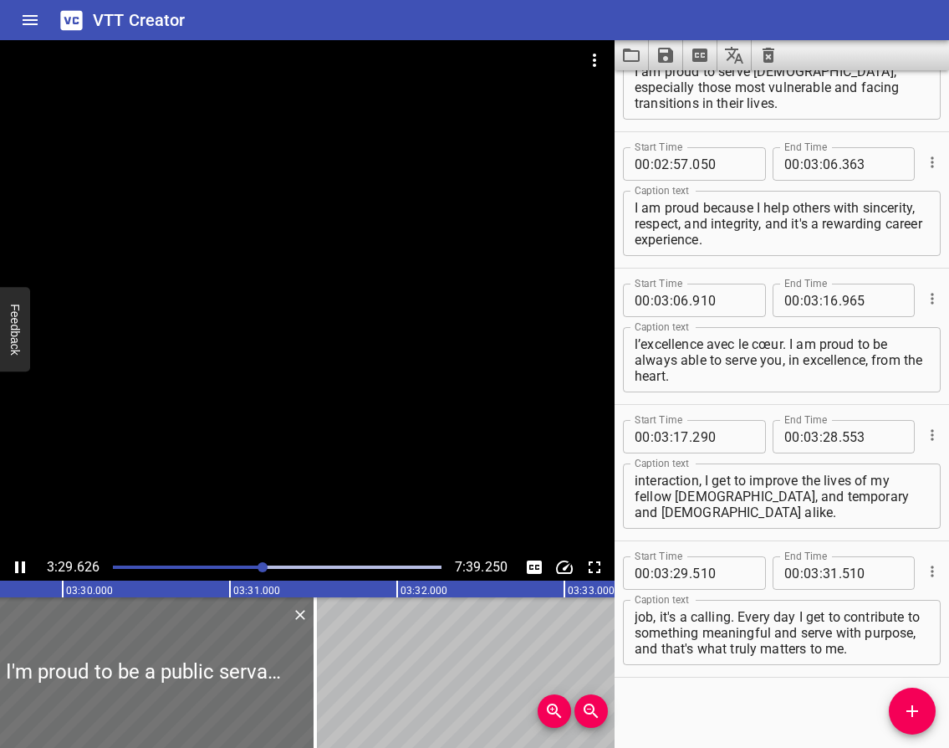
scroll to position [2128, 0]
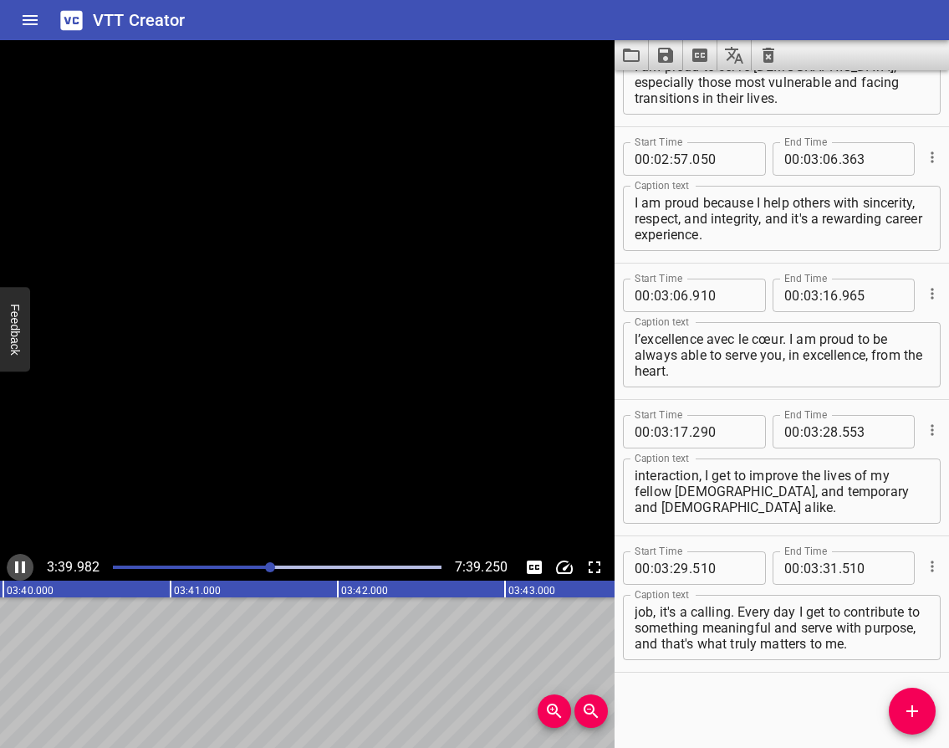
click at [15, 568] on icon "Play/Pause" at bounding box center [20, 567] width 10 height 12
click at [823, 572] on input "number" at bounding box center [831, 567] width 16 height 33
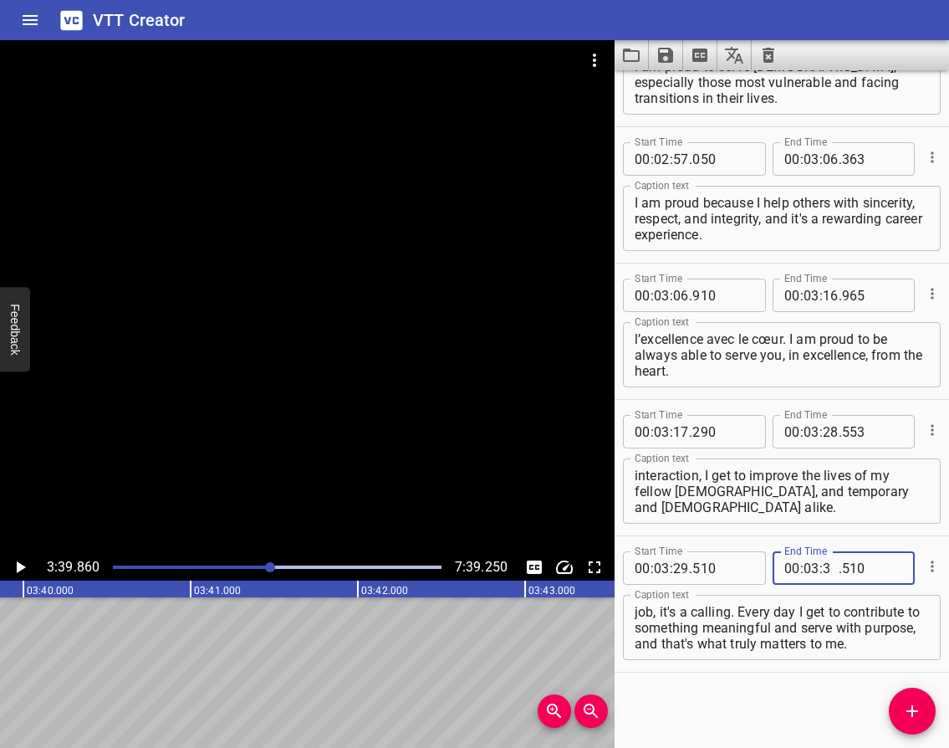
type input "39"
type input "860"
click at [21, 568] on icon "Play/Pause" at bounding box center [21, 567] width 9 height 12
click at [20, 568] on icon "Play/Pause" at bounding box center [20, 567] width 20 height 20
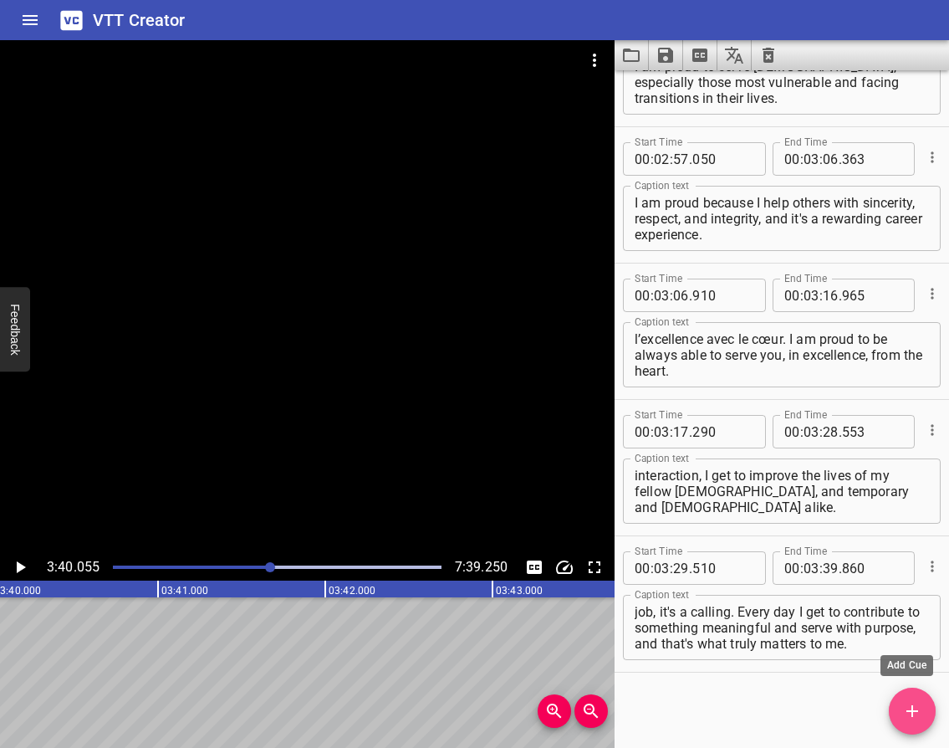
click at [912, 703] on icon "Add Cue" at bounding box center [912, 711] width 20 height 20
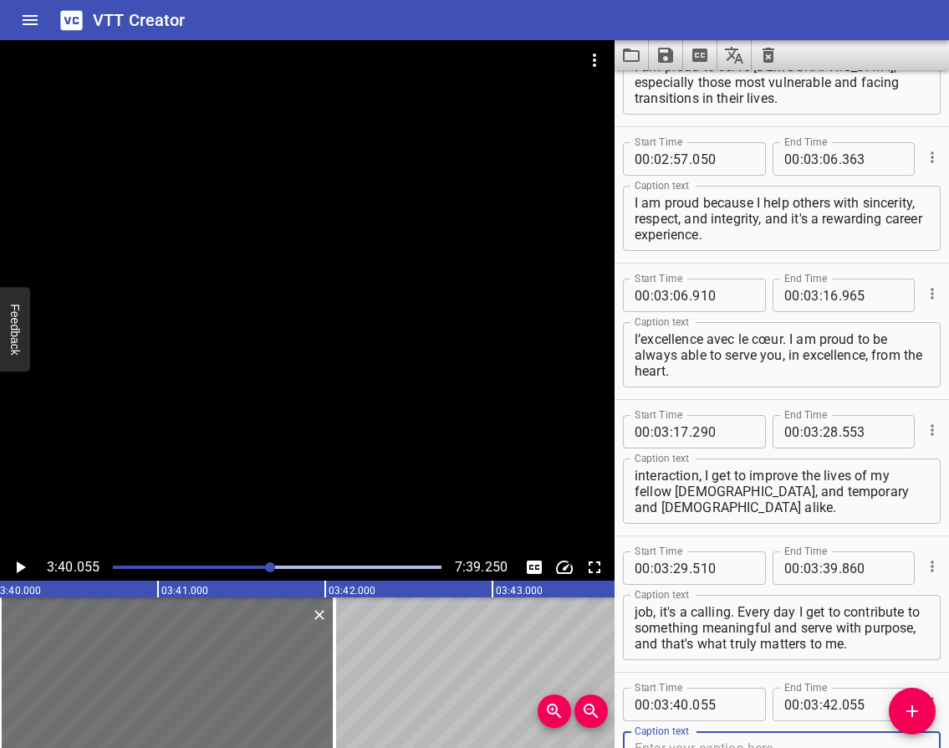
scroll to position [2136, 0]
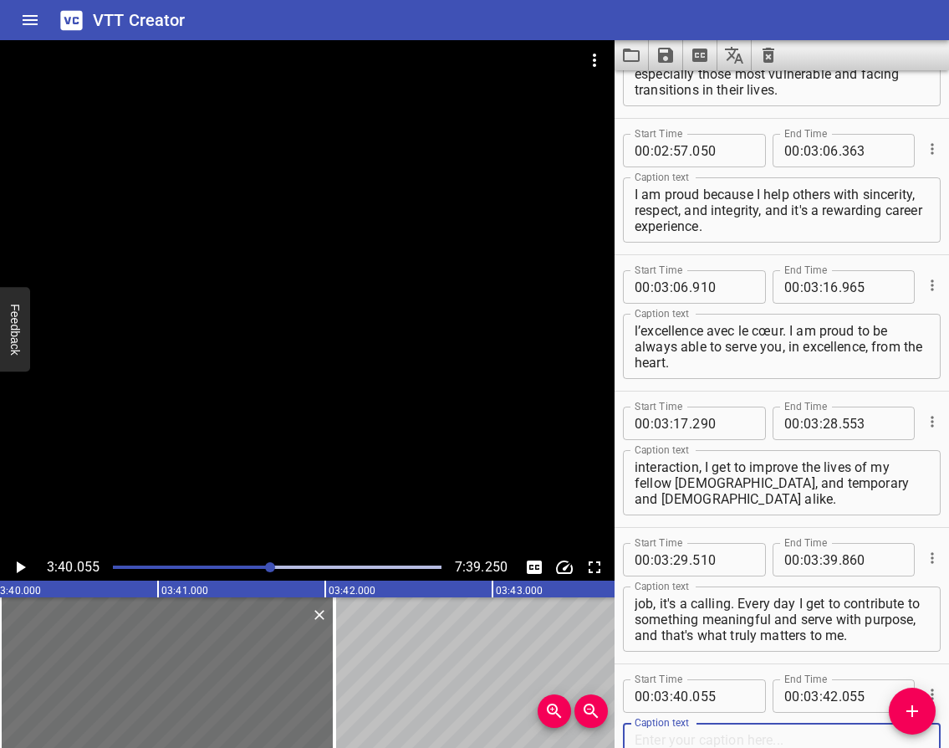
click at [692, 738] on textarea at bounding box center [782, 756] width 294 height 48
paste textarea "I'm proud to be part of something bigger. 3:43 Every day we connect [DEMOGRAPHI…"
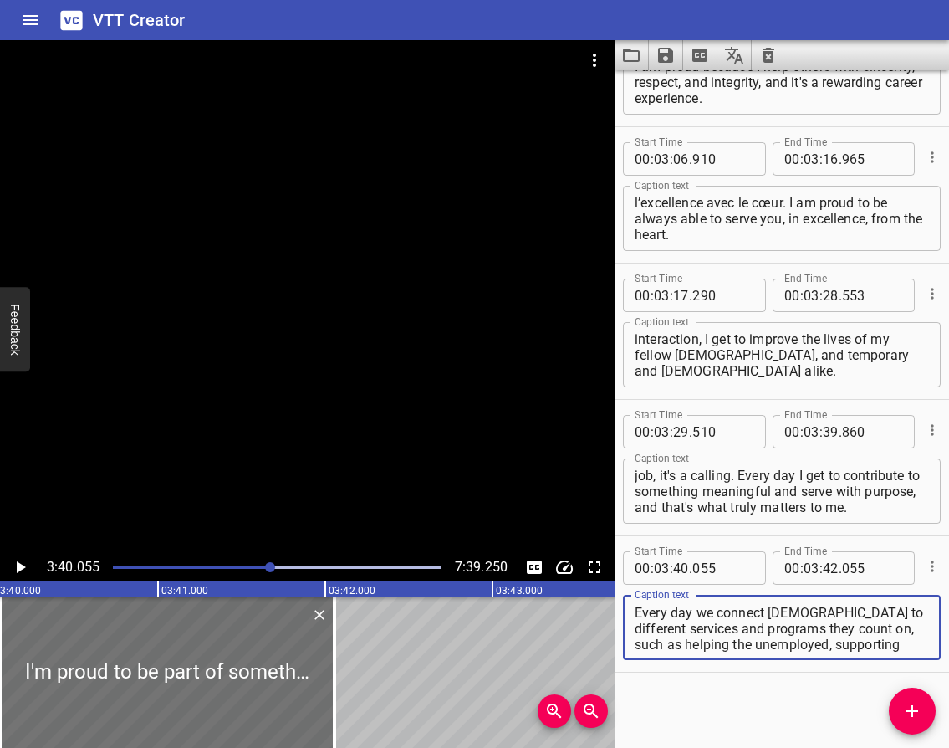
scroll to position [0, 0]
type textarea "I'm proud to be part of something bigger. Every day we connect [DEMOGRAPHIC_DAT…"
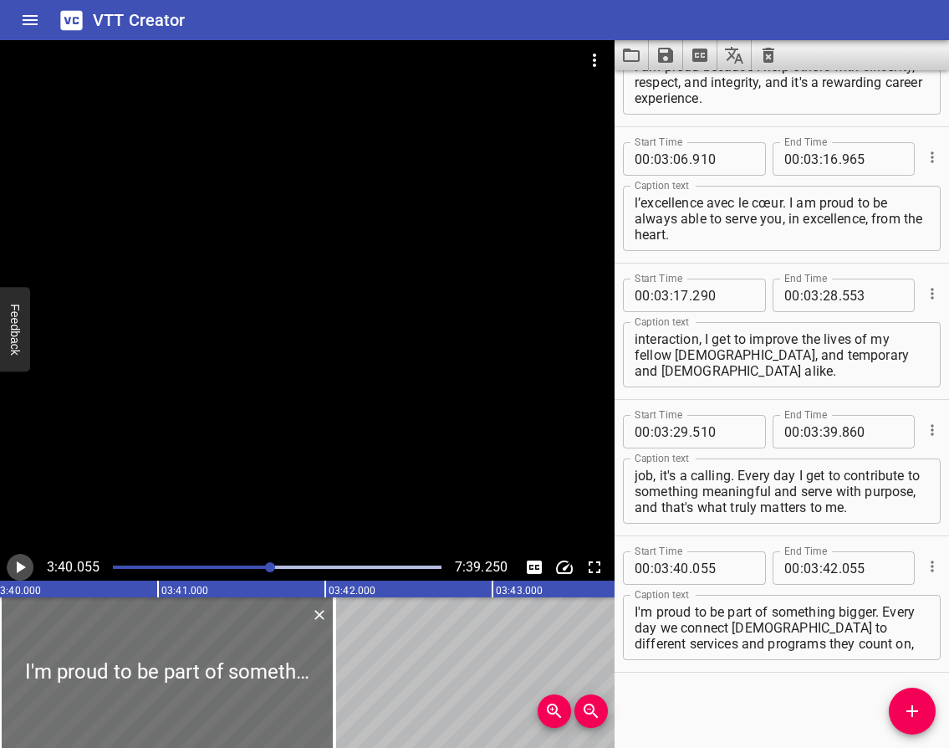
click at [22, 567] on icon "Play/Pause" at bounding box center [21, 567] width 9 height 12
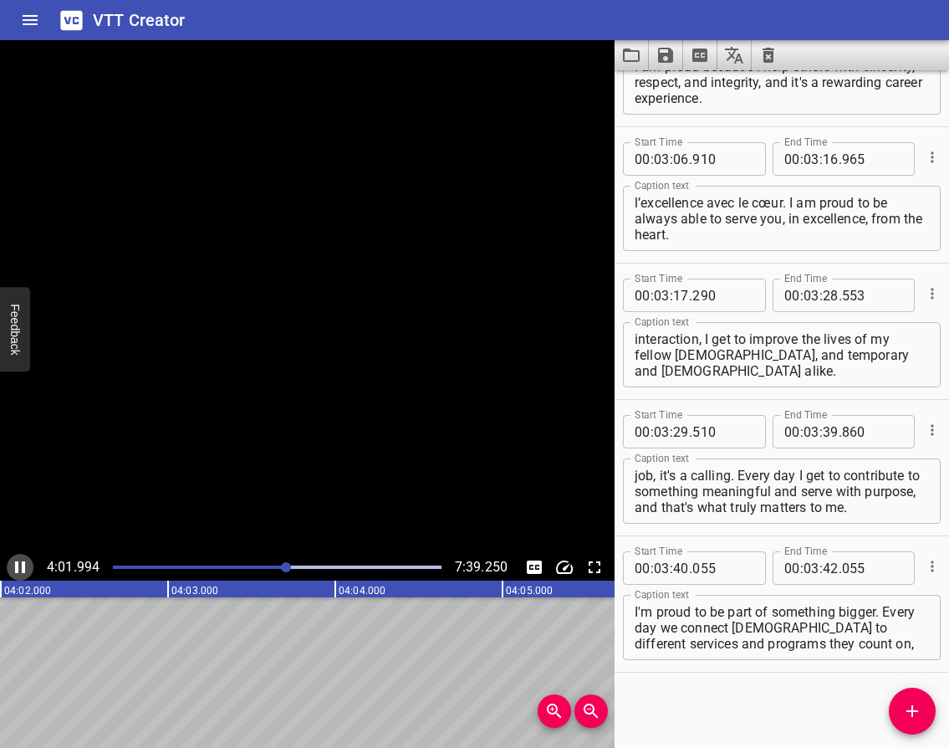
click at [14, 564] on icon "Play/Pause" at bounding box center [20, 567] width 20 height 20
click at [804, 569] on input "number" at bounding box center [812, 567] width 16 height 33
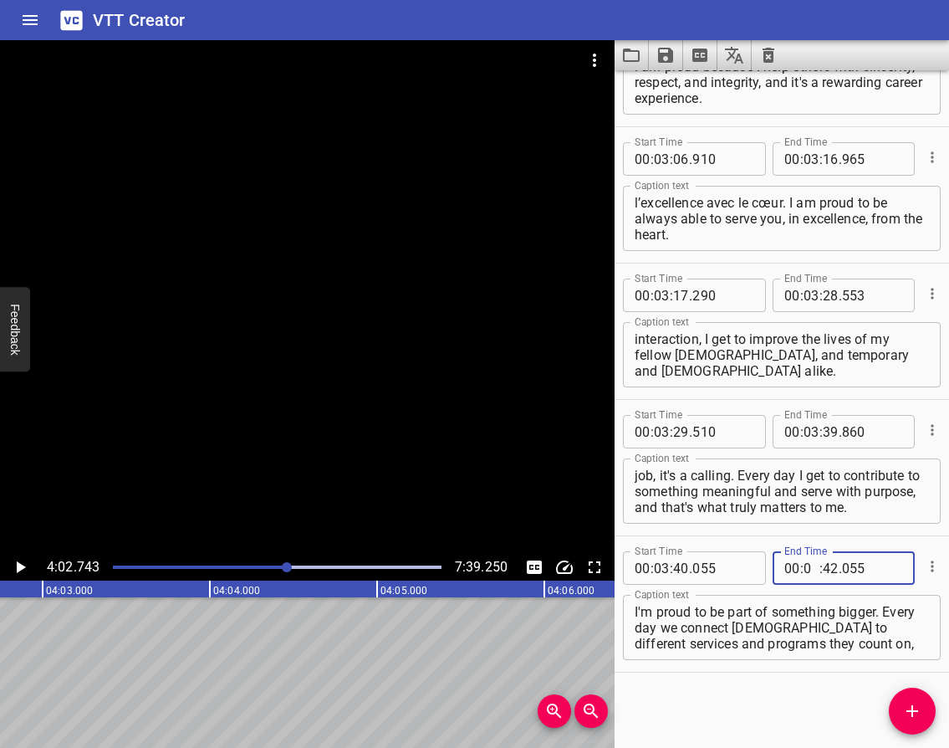
type input "04"
type input "02"
type input "743"
click at [22, 566] on icon "Play/Pause" at bounding box center [21, 567] width 9 height 12
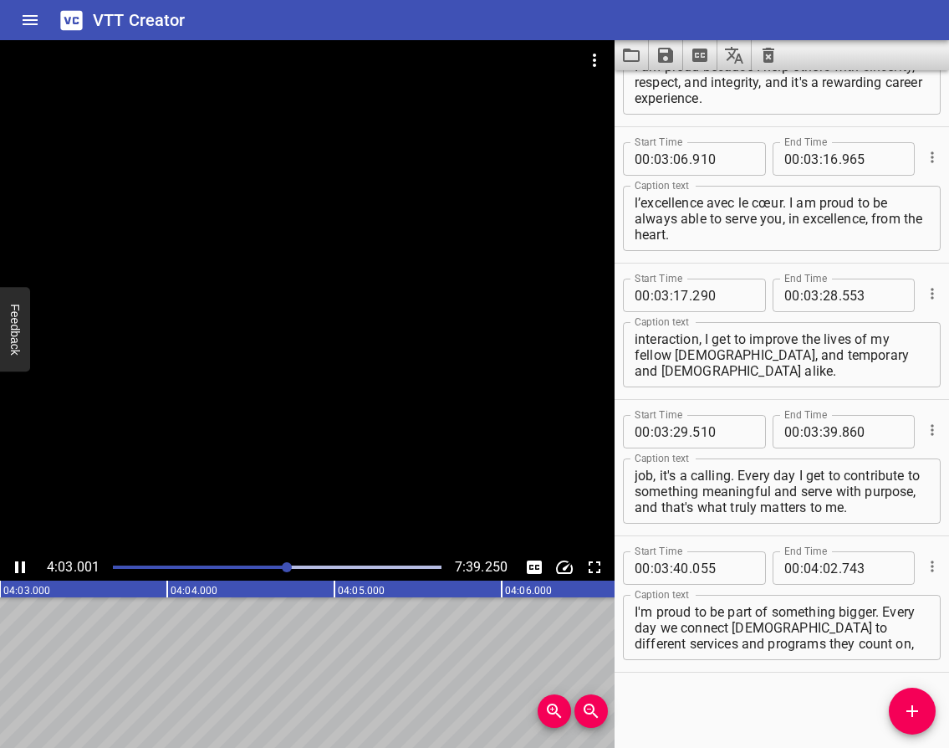
click at [22, 566] on icon "Play/Pause" at bounding box center [20, 567] width 10 height 12
click at [917, 713] on icon "Add Cue" at bounding box center [912, 711] width 20 height 20
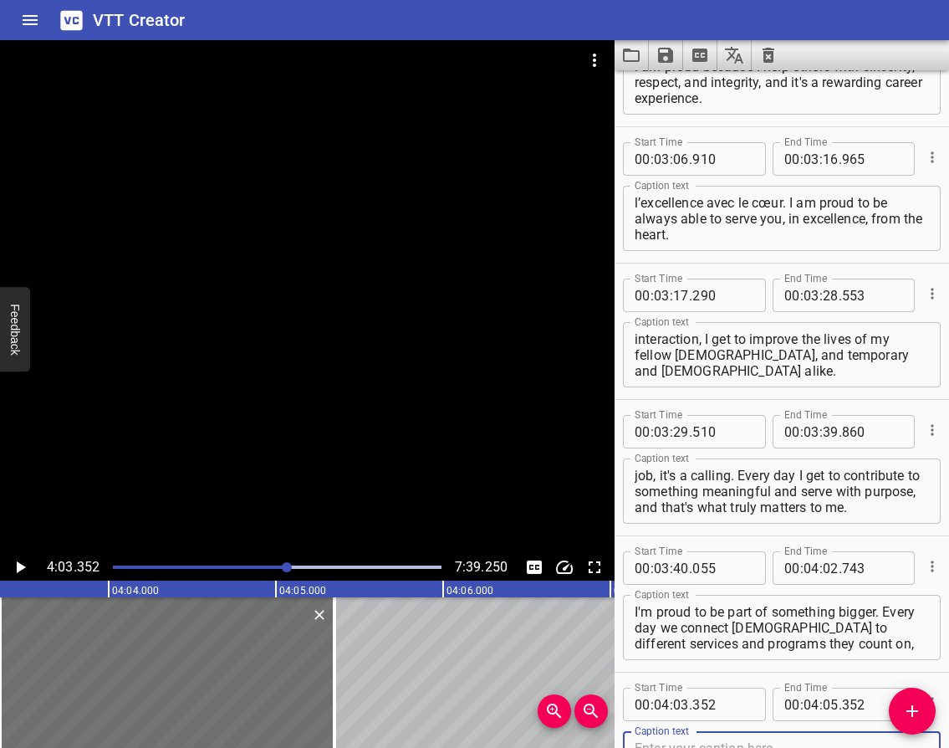
scroll to position [2272, 0]
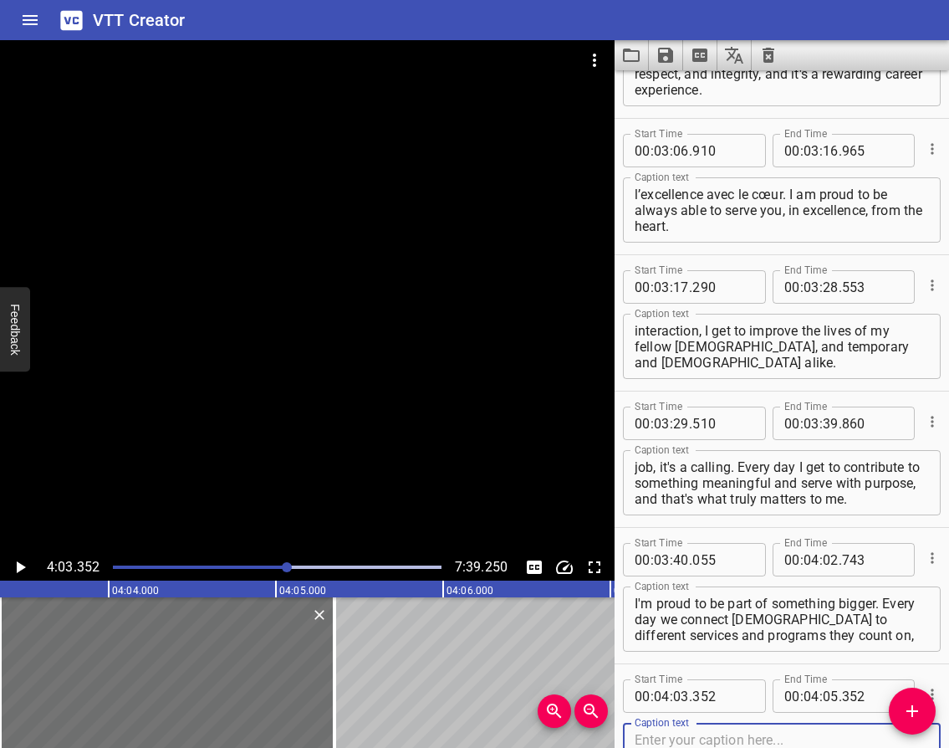
click at [731, 739] on textarea at bounding box center [782, 756] width 294 height 48
paste textarea "I am proud to be a Service Canada employee because in corporate we work hand in…"
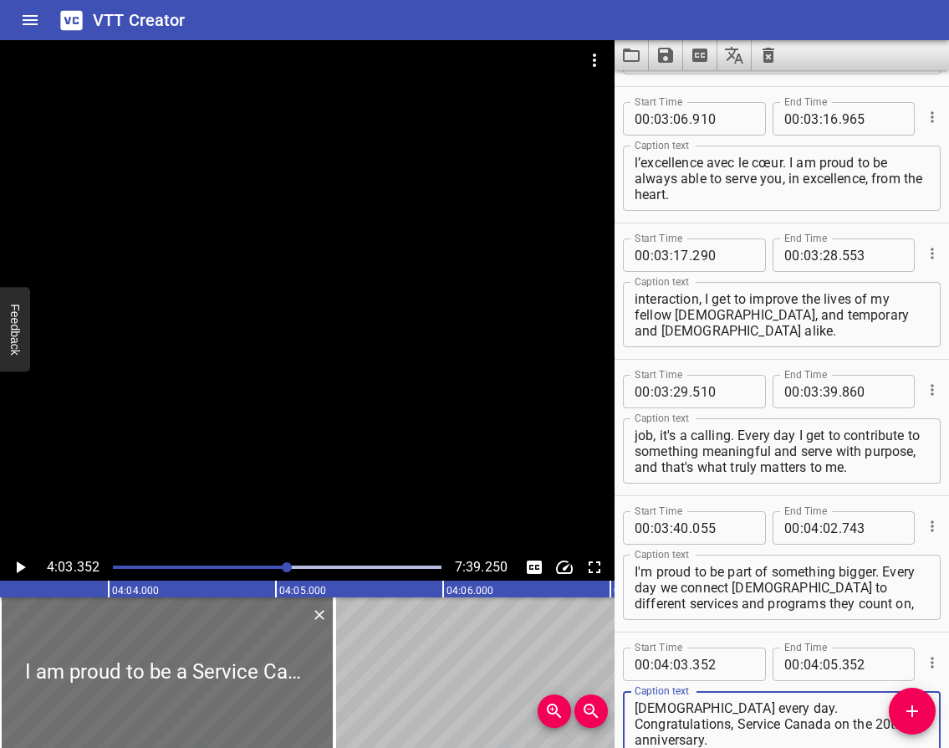
type textarea "I am proud to be a Service Canada employee because in corporate we work hand in…"
click at [20, 562] on icon "Play/Pause" at bounding box center [20, 567] width 20 height 20
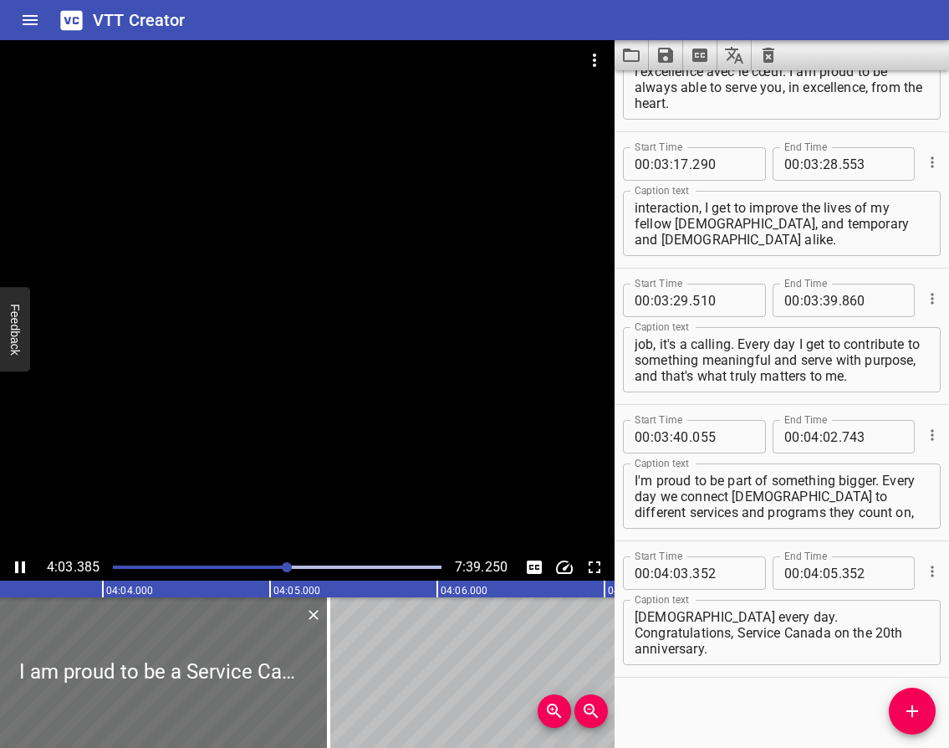
scroll to position [2400, 0]
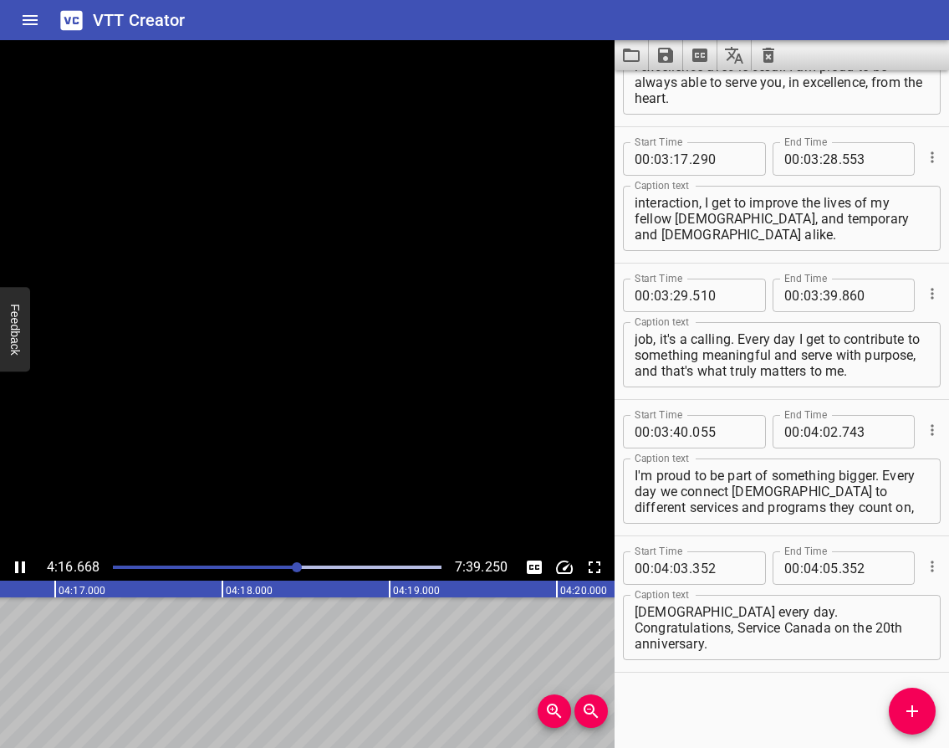
click at [20, 562] on icon "Play/Pause" at bounding box center [20, 567] width 20 height 20
click at [18, 565] on icon "Play/Pause" at bounding box center [21, 567] width 9 height 12
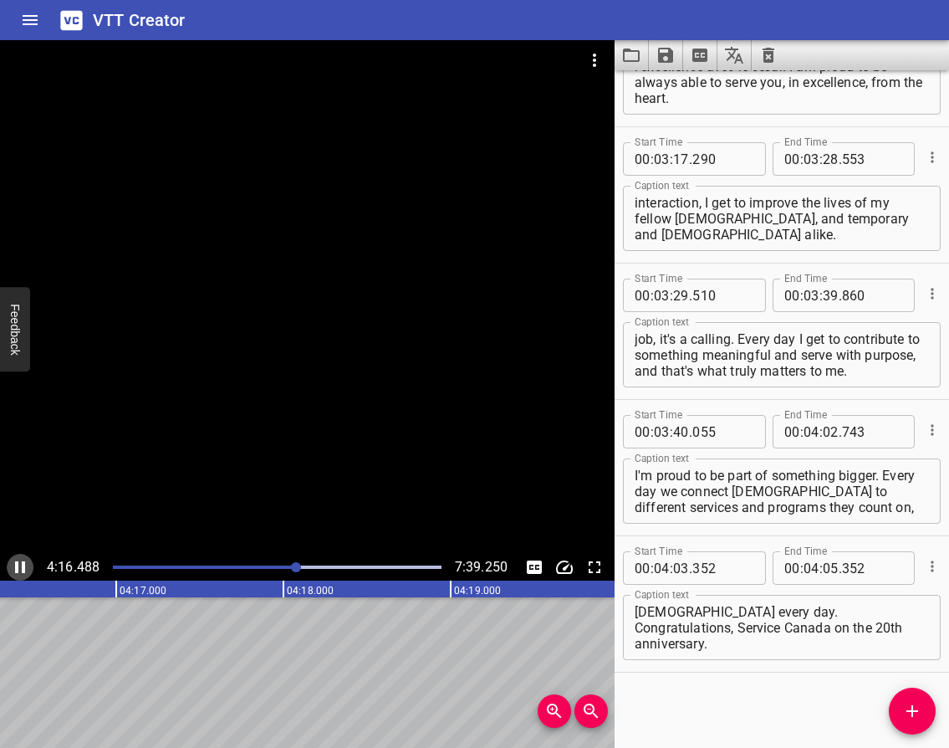
click at [18, 565] on icon "Play/Pause" at bounding box center [20, 567] width 10 height 12
click at [824, 567] on input "number" at bounding box center [831, 567] width 16 height 33
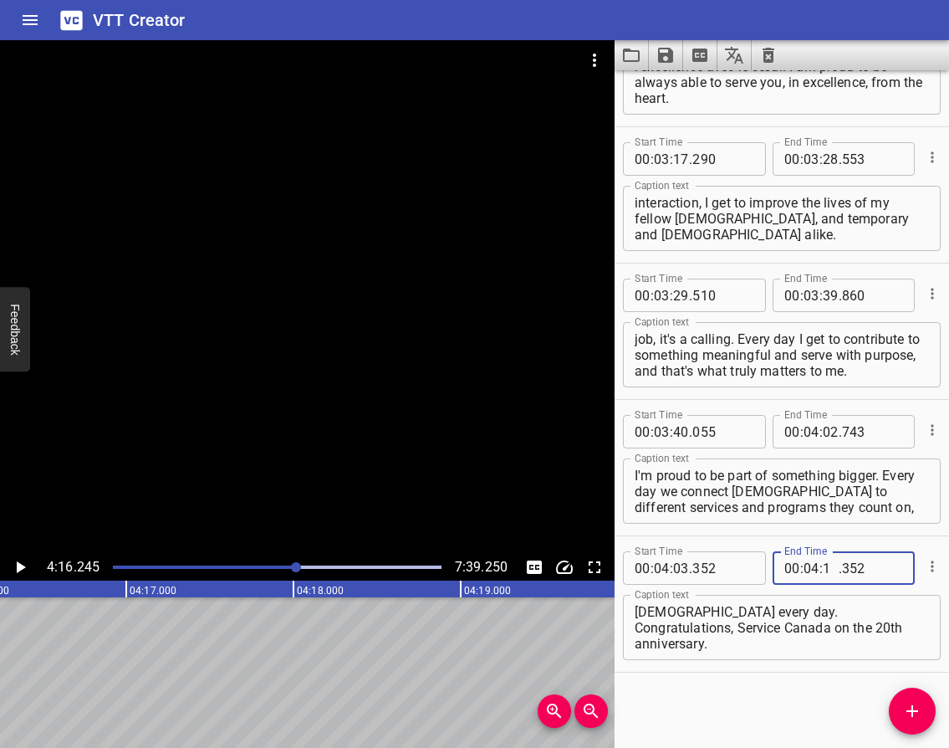
type input "16"
type input "245"
click at [738, 697] on div "Start Time 00 : 00 : 00 . 996 Start Time End Time 00 : 00 : 05 . 071 End Time C…" at bounding box center [782, 408] width 335 height 677
click at [20, 563] on icon "Play/Pause" at bounding box center [20, 567] width 20 height 20
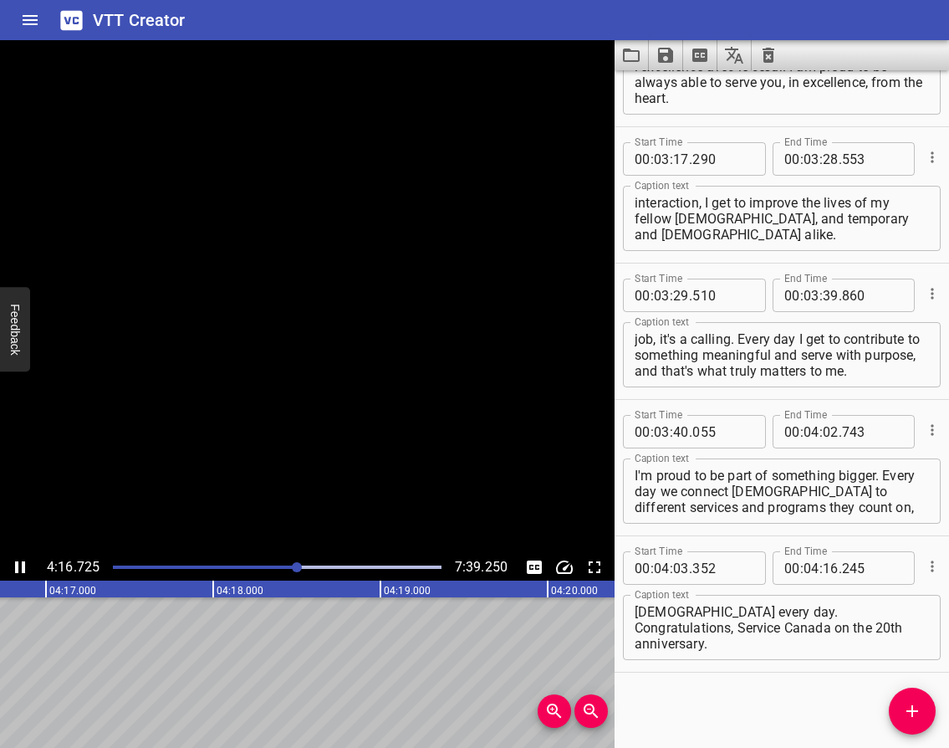
click at [20, 563] on icon "Play/Pause" at bounding box center [20, 567] width 20 height 20
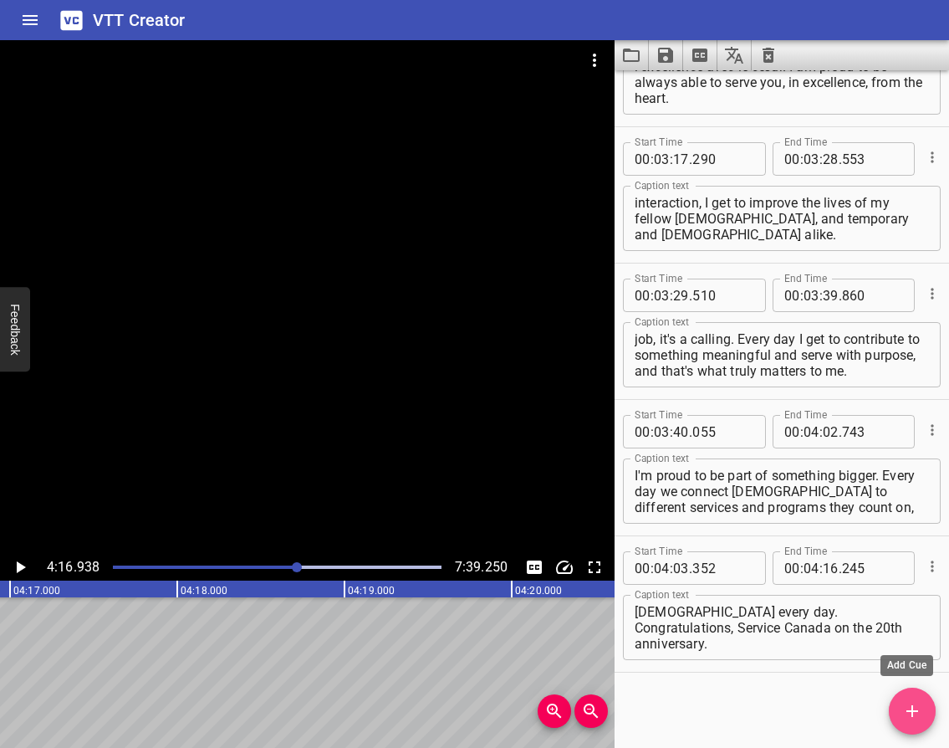
click at [910, 704] on icon "Add Cue" at bounding box center [912, 711] width 20 height 20
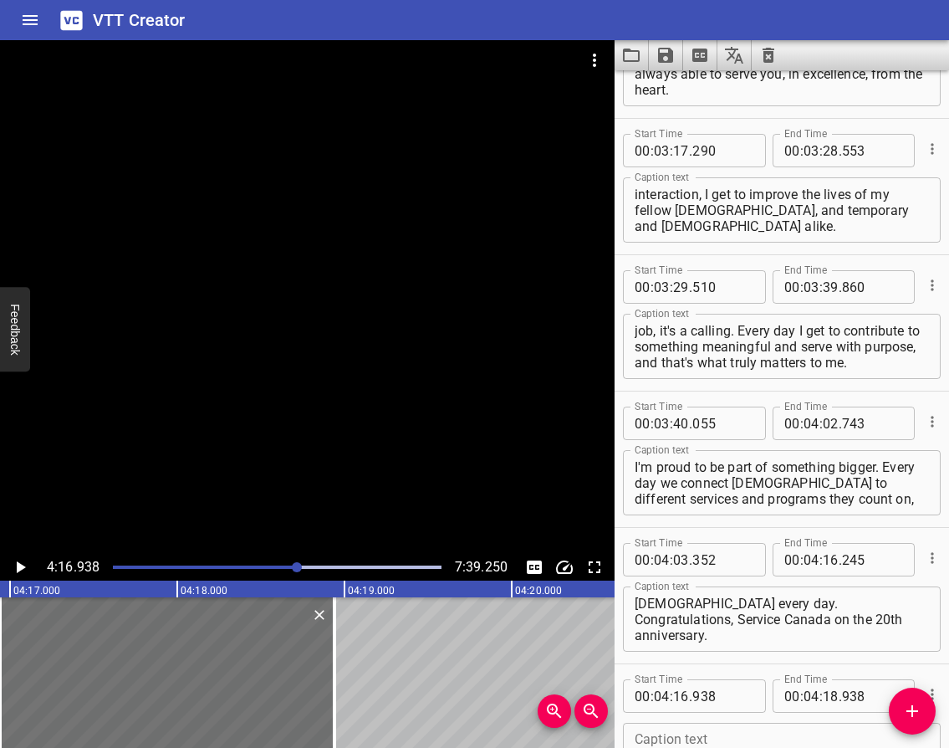
click at [712, 733] on textarea at bounding box center [782, 756] width 294 height 48
paste textarea "I am proud to work for an organization that is rooted in service and community.…"
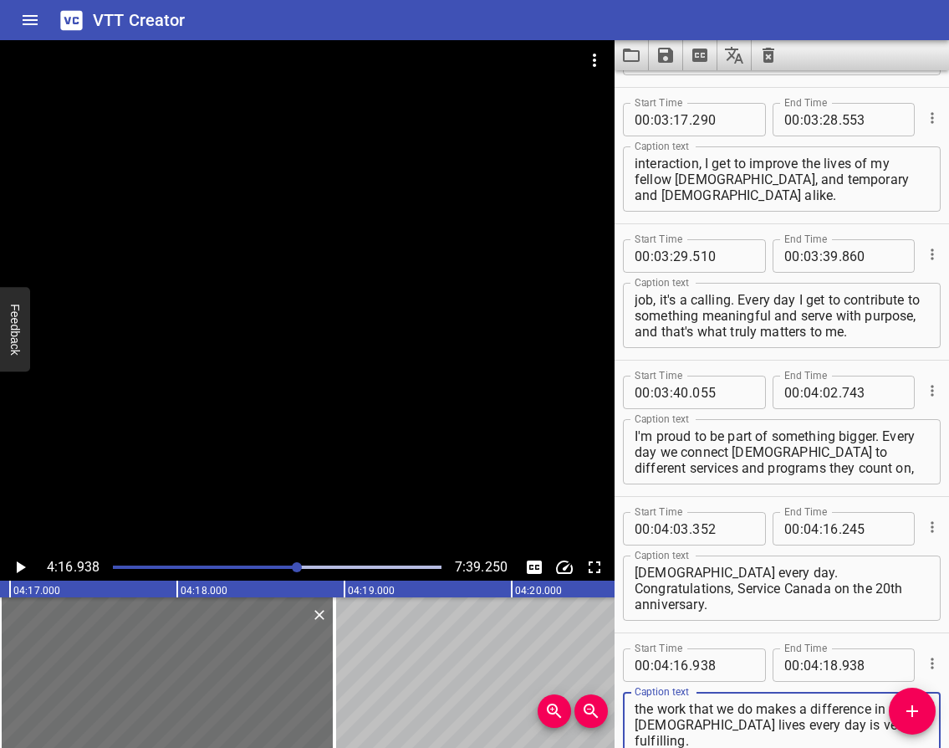
scroll to position [2440, 0]
type textarea "I am proud to work for an organization that is rooted in service and community.…"
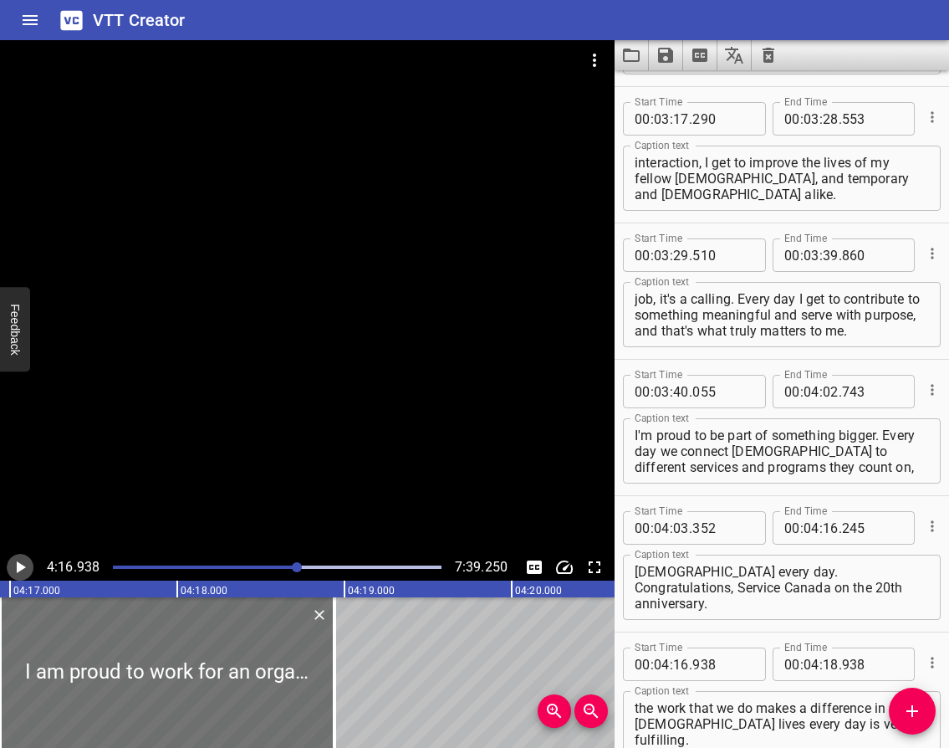
click at [21, 564] on icon "Play/Pause" at bounding box center [20, 567] width 20 height 20
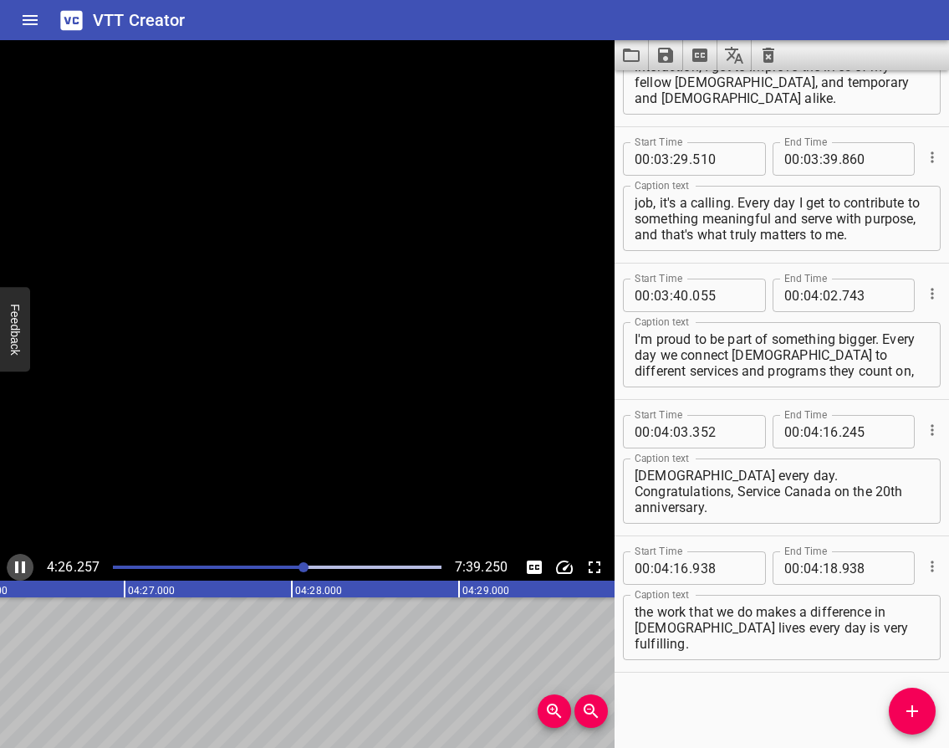
click at [21, 564] on icon "Play/Pause" at bounding box center [20, 567] width 20 height 20
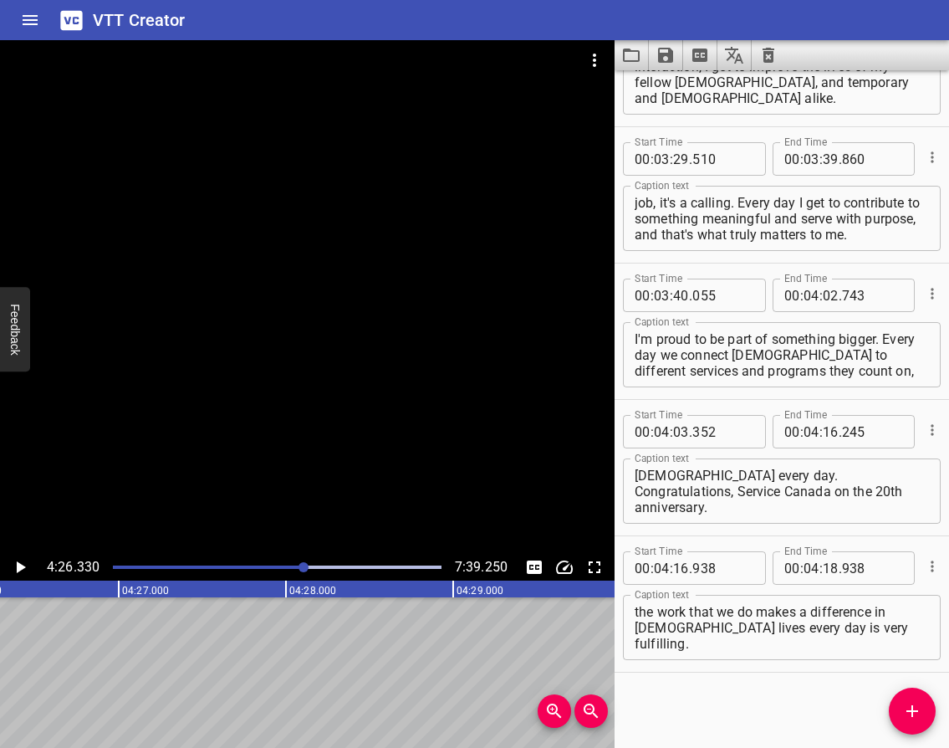
scroll to position [0, 44547]
click at [823, 565] on input "number" at bounding box center [831, 567] width 16 height 33
type input "26"
type input "330"
click at [21, 570] on icon "Play/Pause" at bounding box center [21, 567] width 9 height 12
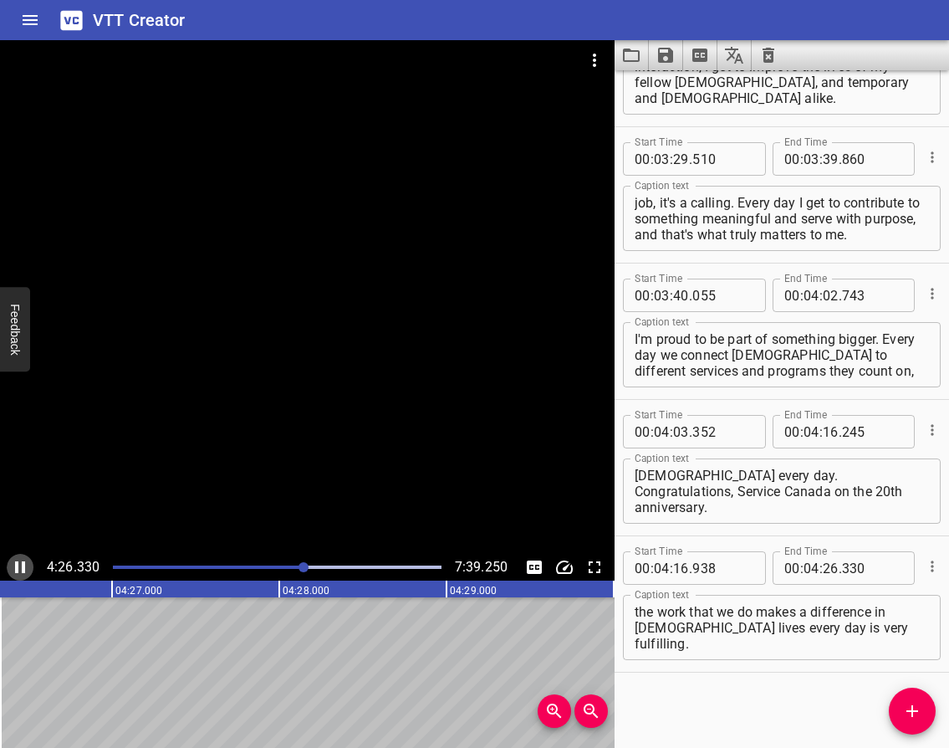
click at [21, 570] on icon "Play/Pause" at bounding box center [20, 567] width 20 height 20
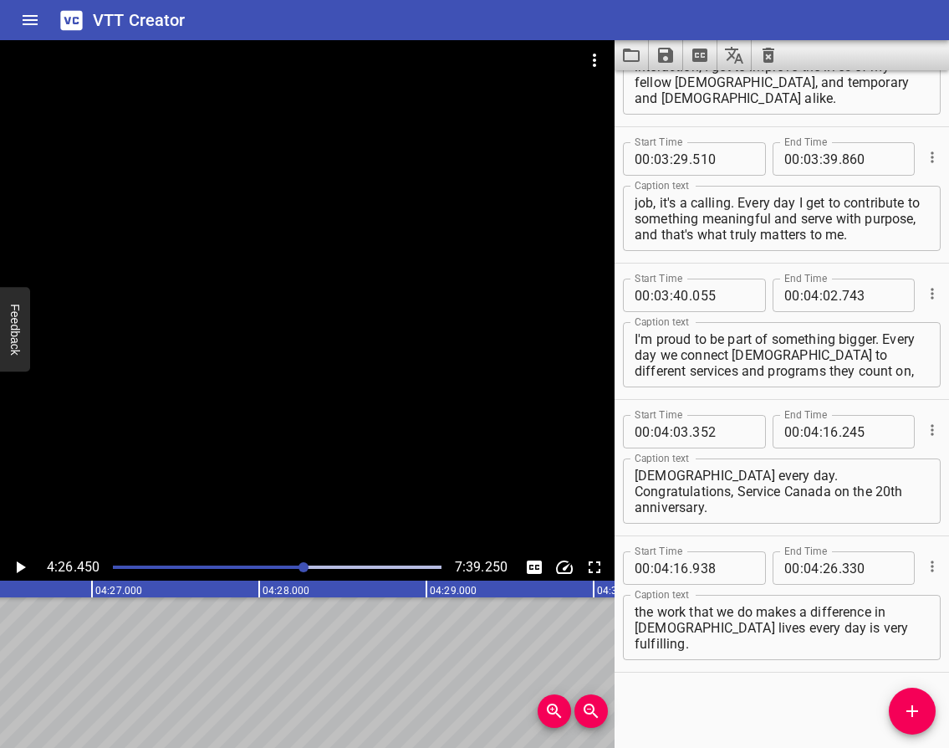
scroll to position [0, 44534]
click at [921, 712] on icon "Add Cue" at bounding box center [912, 711] width 20 height 20
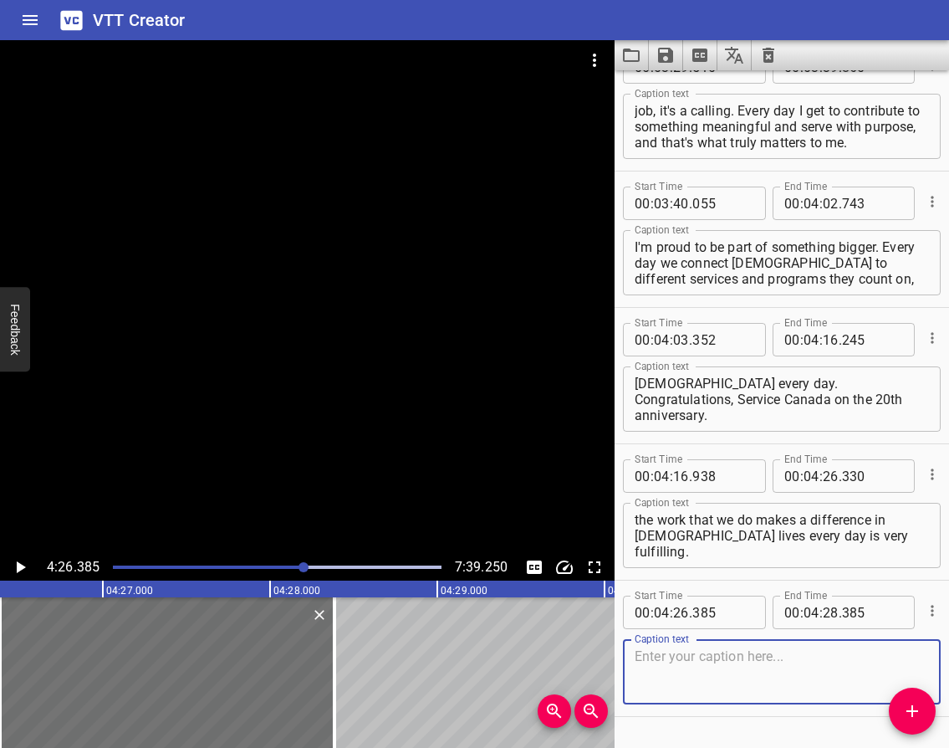
scroll to position [2673, 0]
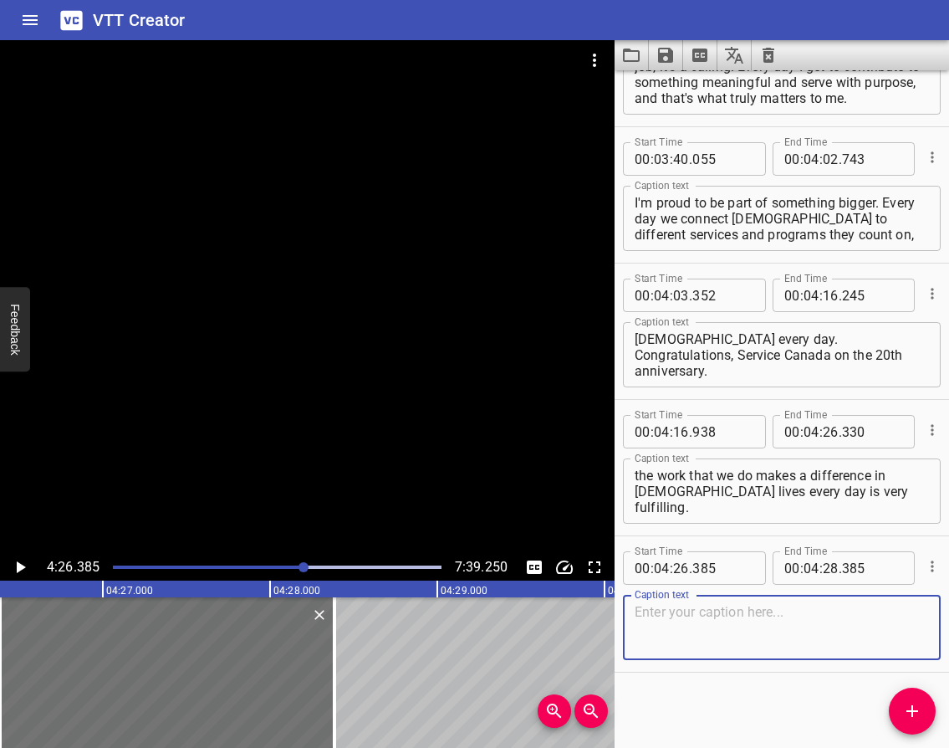
click at [735, 611] on textarea at bounding box center [782, 628] width 294 height 48
paste textarea "I'm proud to see the impacts that we've made throughout the years. Service has …"
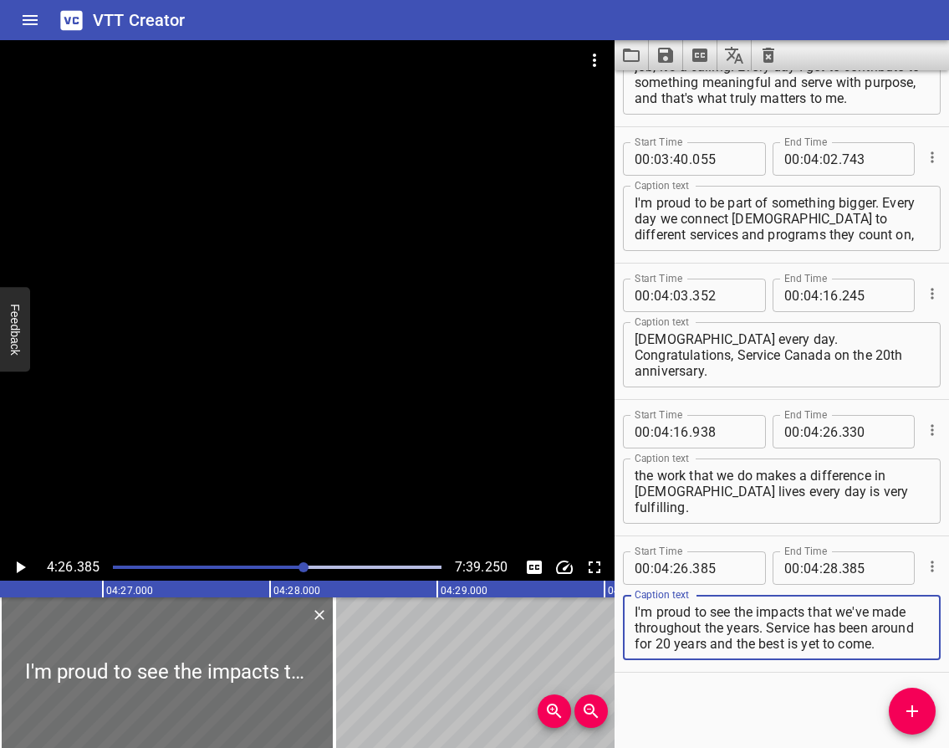
type textarea "I'm proud to see the impacts that we've made throughout the years. Service has …"
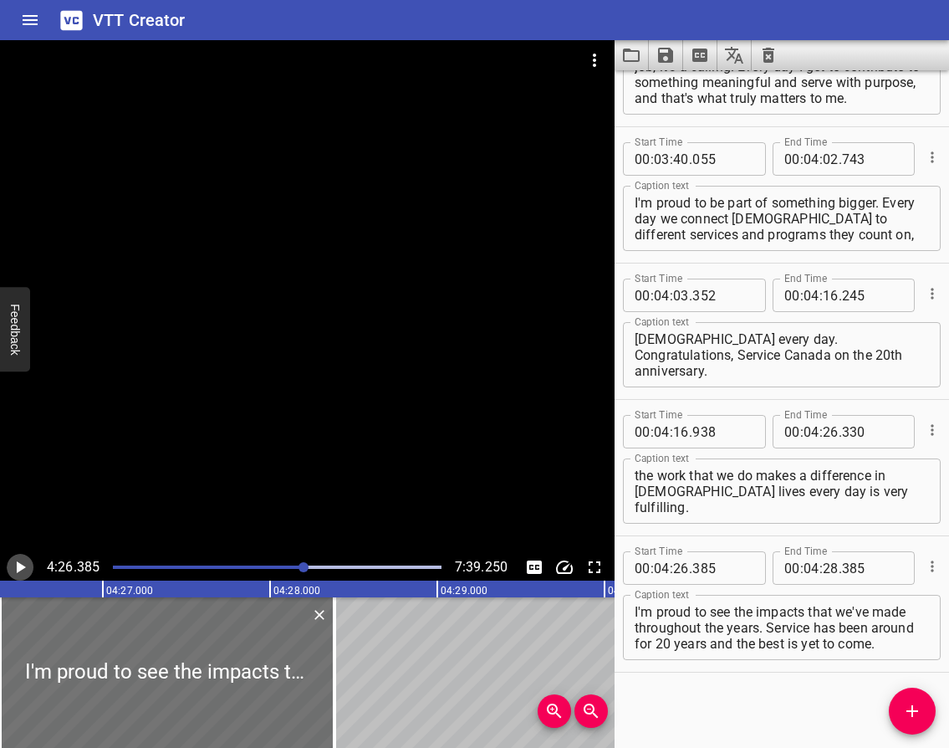
click at [19, 566] on icon "Play/Pause" at bounding box center [21, 567] width 9 height 12
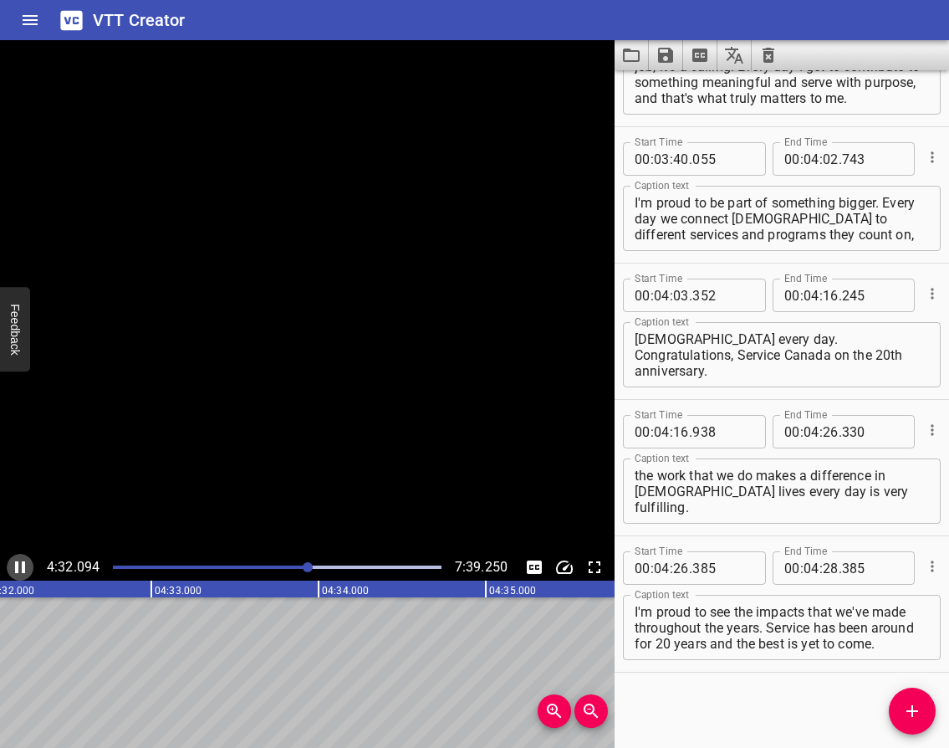
click at [19, 566] on icon "Play/Pause" at bounding box center [20, 567] width 20 height 20
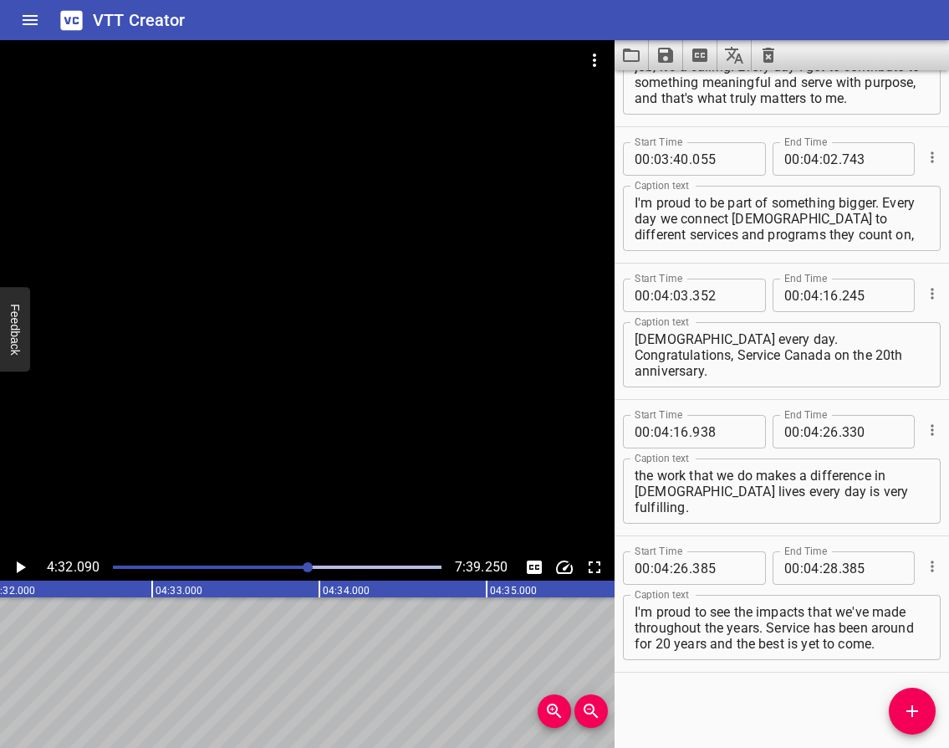
scroll to position [0, 45477]
click at [823, 572] on input "number" at bounding box center [831, 567] width 16 height 33
type input "31"
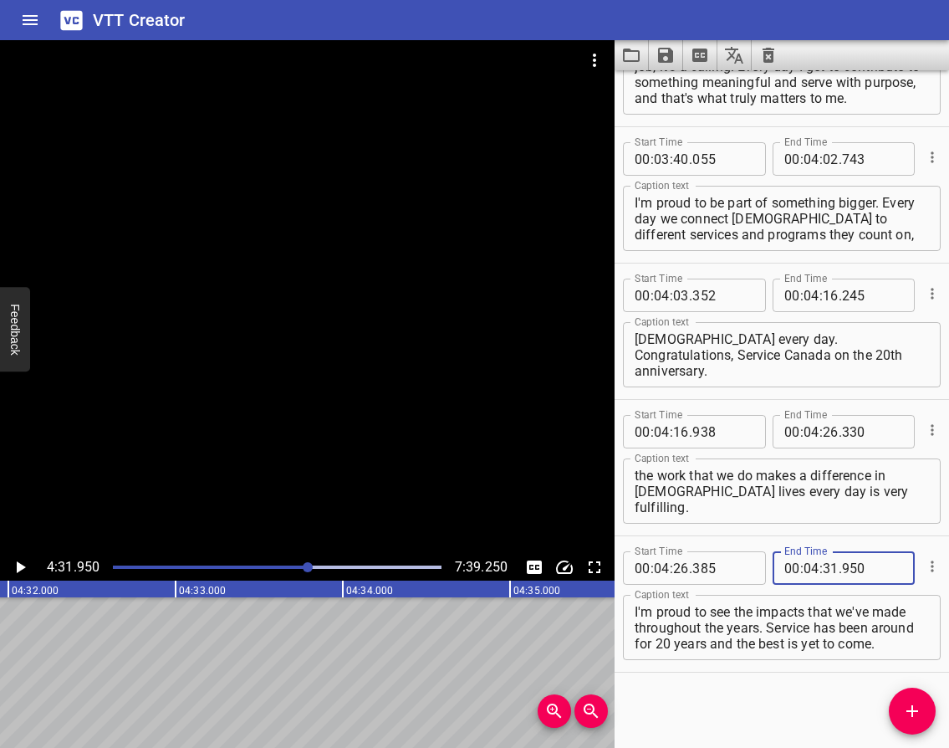
type input "950"
click at [19, 561] on icon "Play/Pause" at bounding box center [20, 567] width 20 height 20
click at [16, 564] on icon "Play/Pause" at bounding box center [20, 567] width 10 height 12
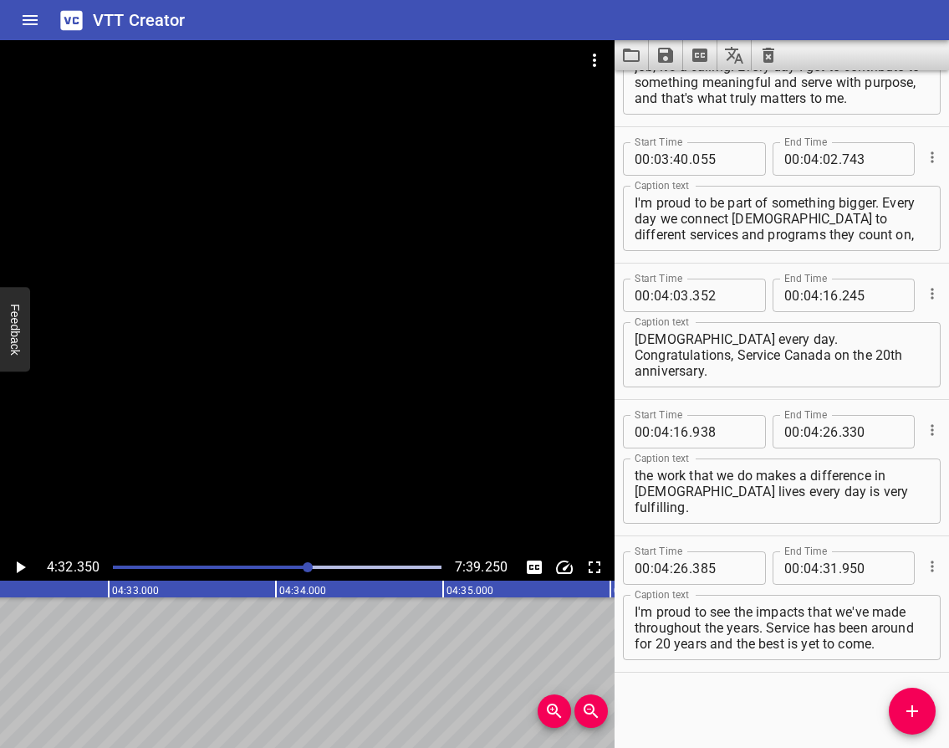
scroll to position [0, 45520]
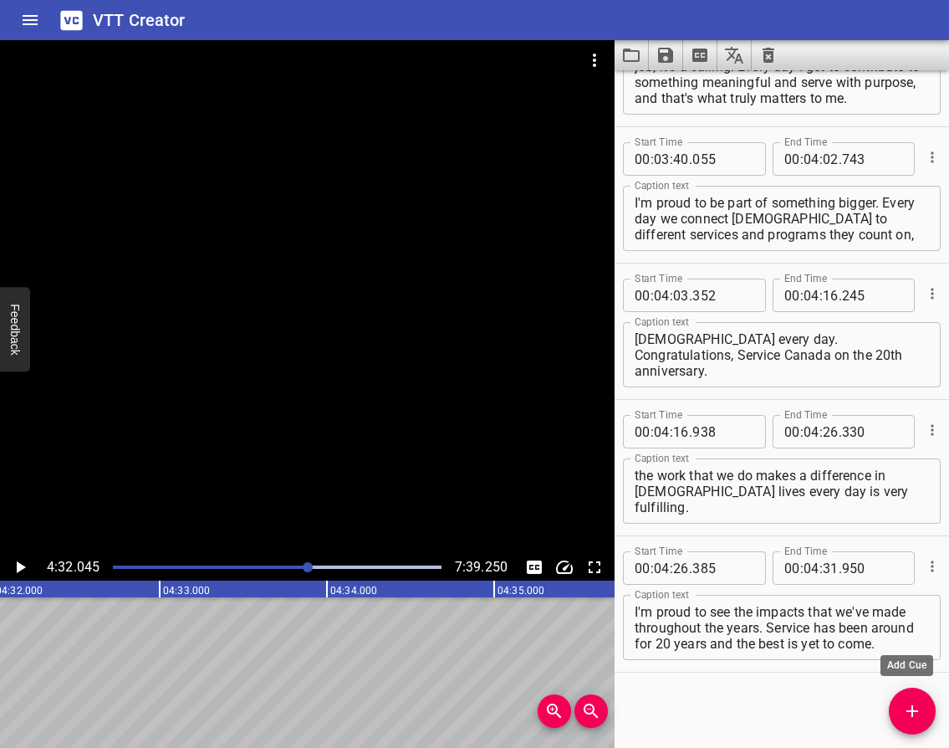
click at [910, 718] on icon "Add Cue" at bounding box center [912, 711] width 20 height 20
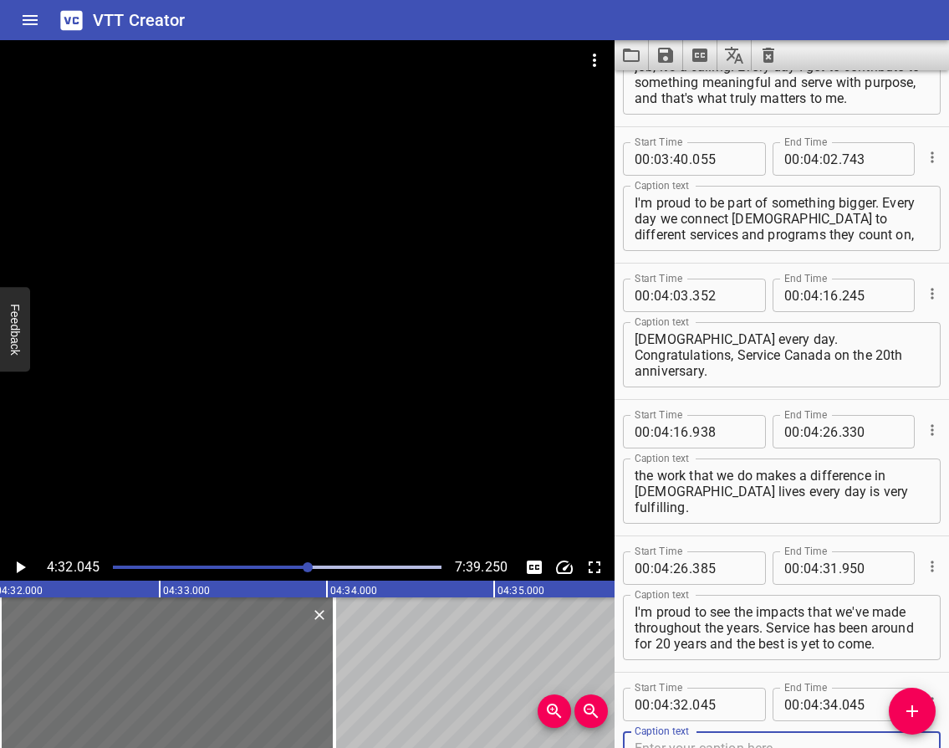
scroll to position [2681, 0]
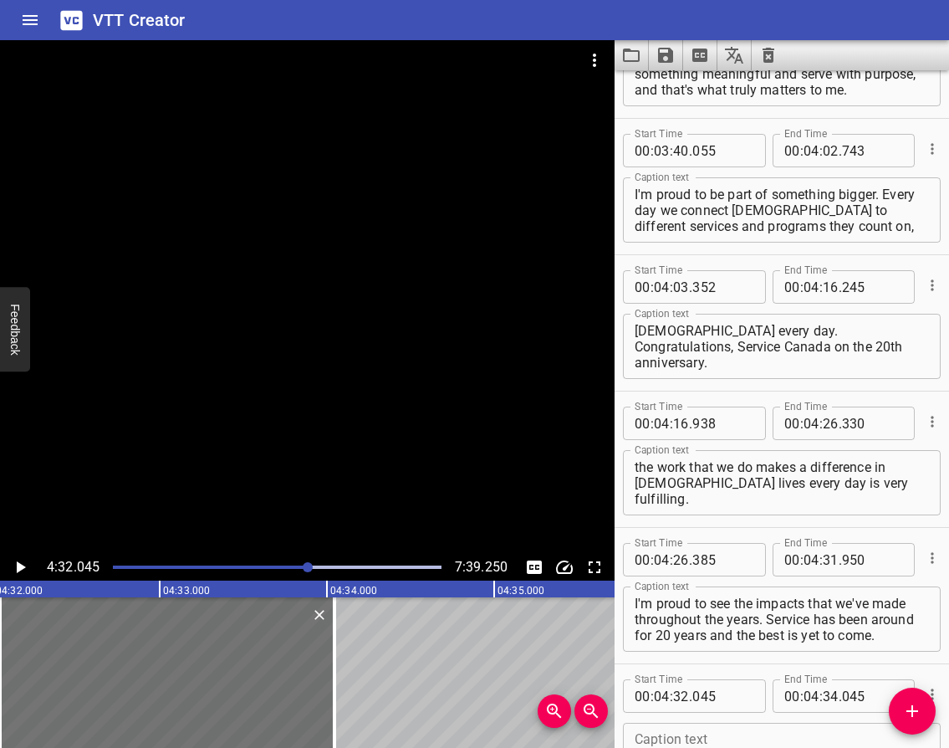
click at [724, 739] on textarea at bounding box center [782, 756] width 294 height 48
paste textarea "Je suis fière parce qu’après 20 ans, je vois que notre travail a eu un impact d…"
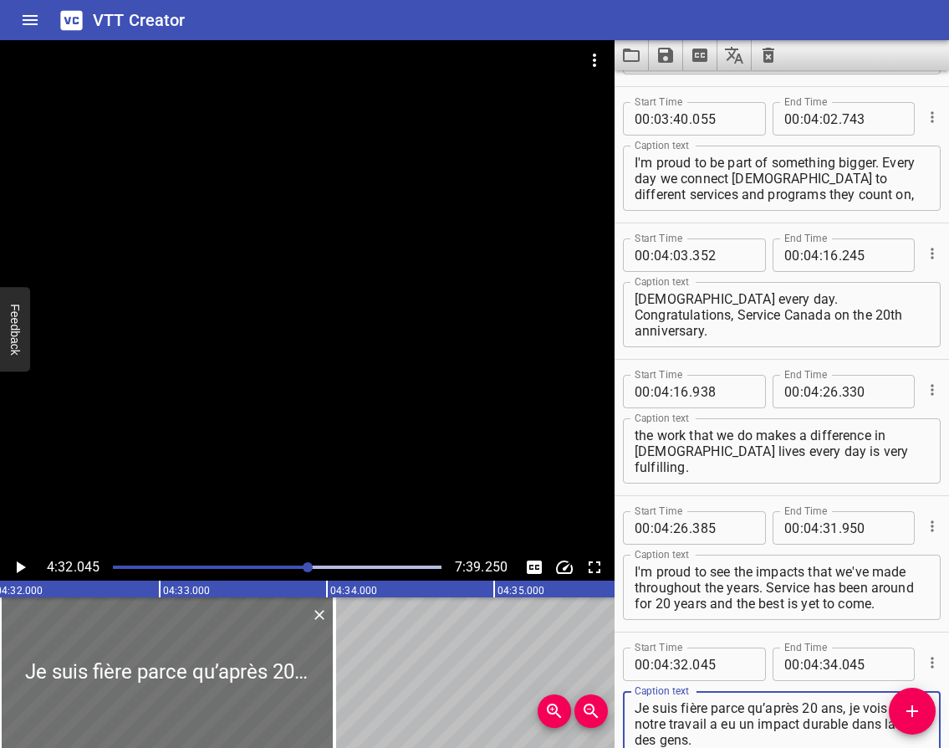
type textarea "Je suis fière parce qu’après 20 ans, je vois que notre travail a eu un impact d…"
click at [17, 571] on icon "Play/Pause" at bounding box center [21, 567] width 9 height 12
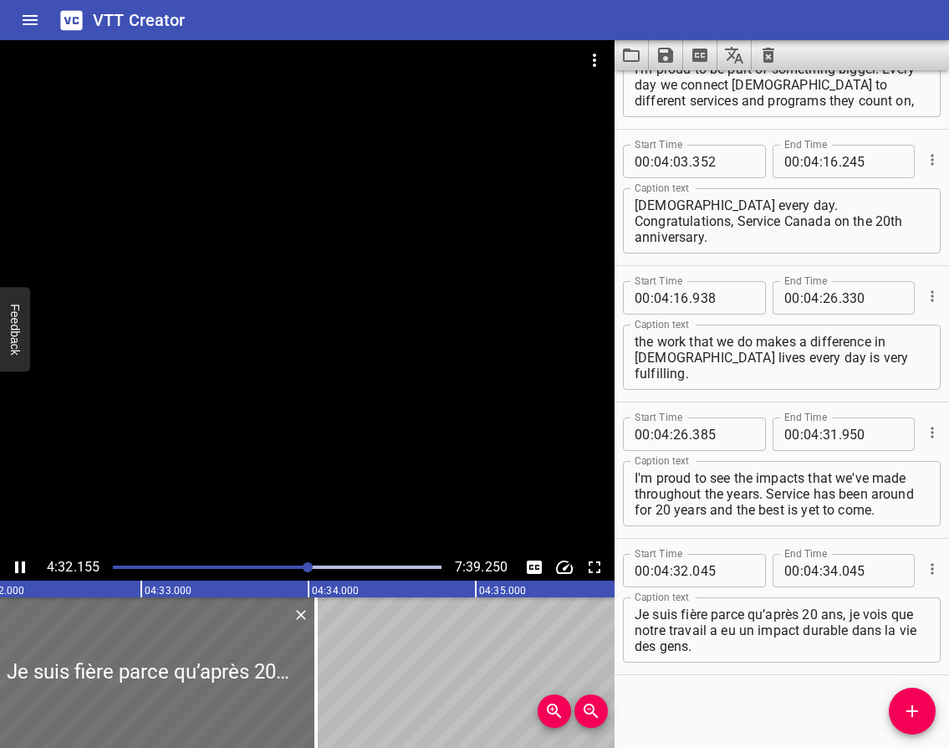
scroll to position [2809, 0]
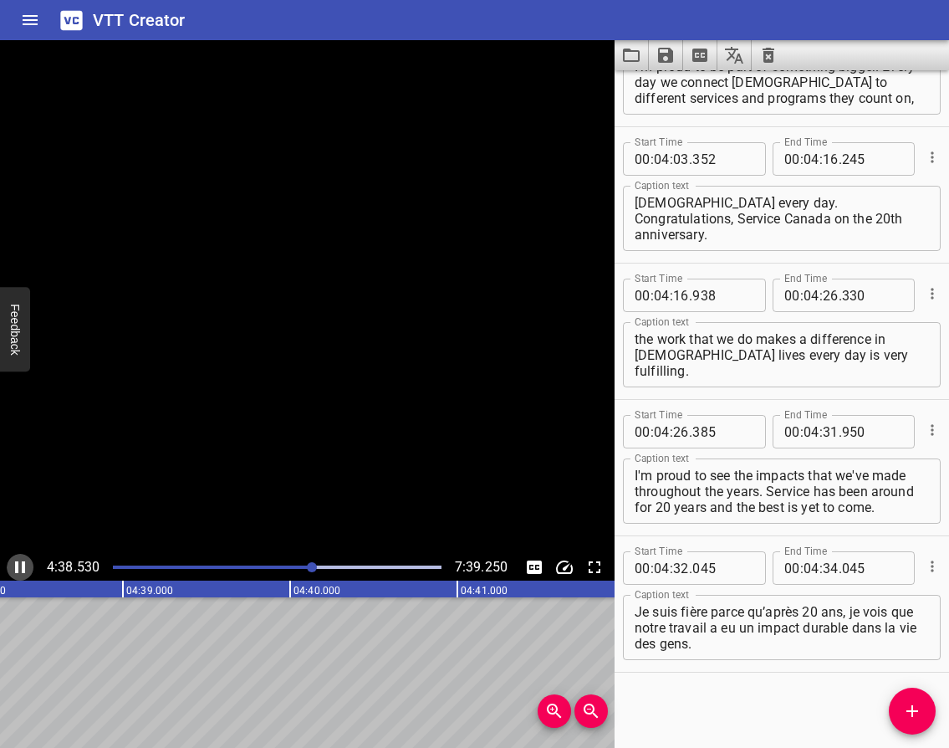
click at [13, 571] on icon "Play/Pause" at bounding box center [20, 567] width 20 height 20
click at [823, 564] on input "number" at bounding box center [831, 567] width 16 height 33
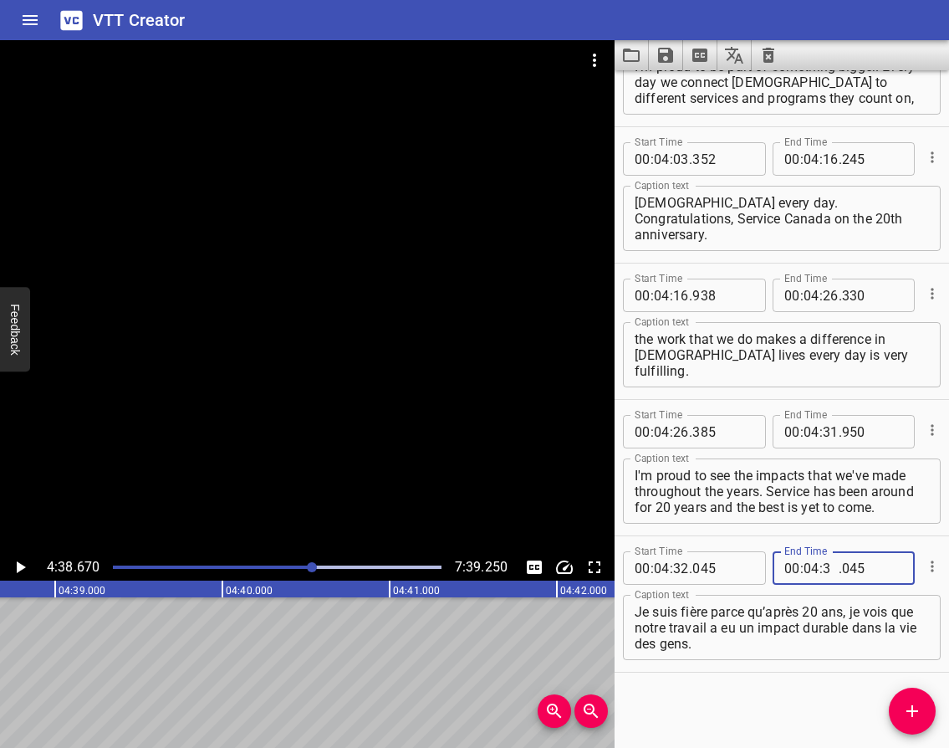
type input "38"
type input "670"
click at [707, 701] on div "Start Time 00 : 00 : 00 . 996 Start Time End Time 00 : 00 : 05 . 071 End Time C…" at bounding box center [782, 408] width 335 height 677
click at [17, 566] on icon "Play/Pause" at bounding box center [21, 567] width 9 height 12
click at [17, 566] on icon "Play/Pause" at bounding box center [20, 567] width 10 height 12
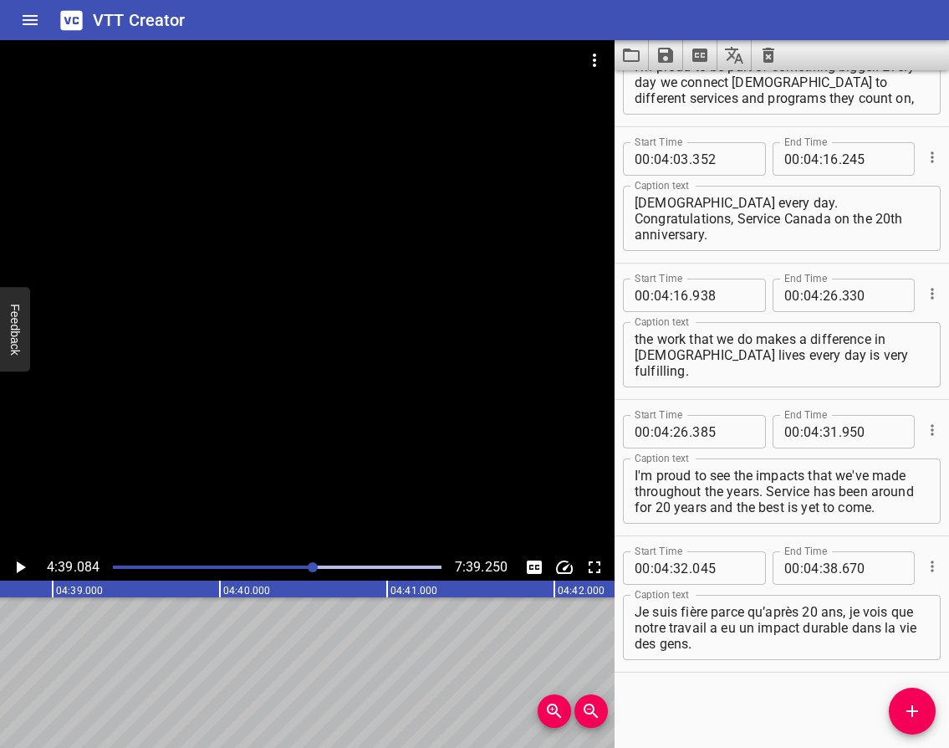
scroll to position [0, 46680]
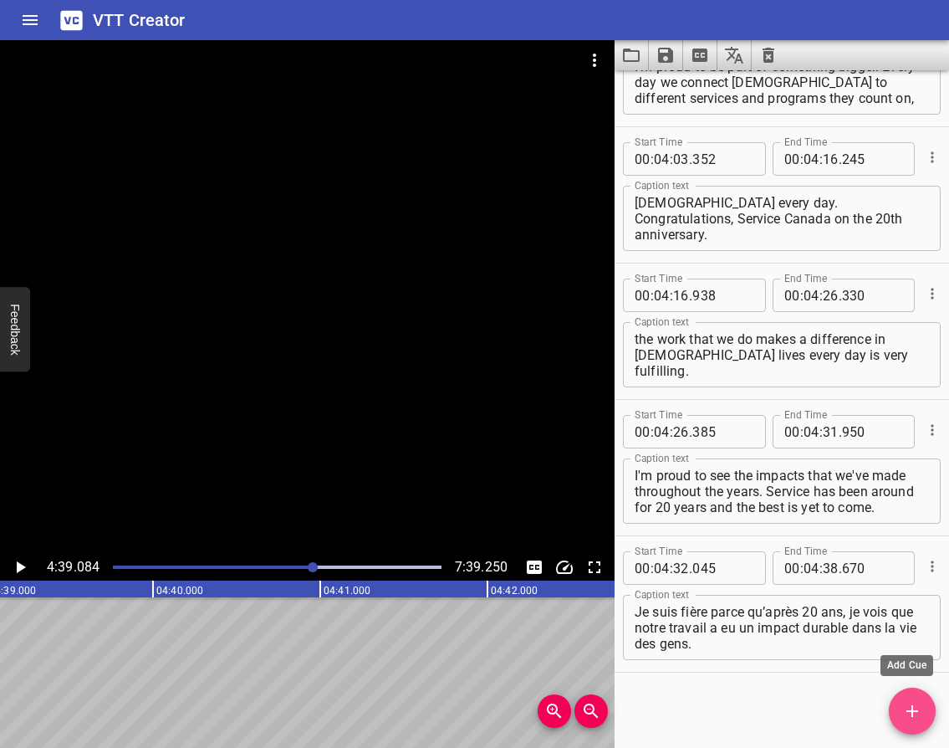
click at [915, 697] on button "Add Cue" at bounding box center [912, 710] width 47 height 47
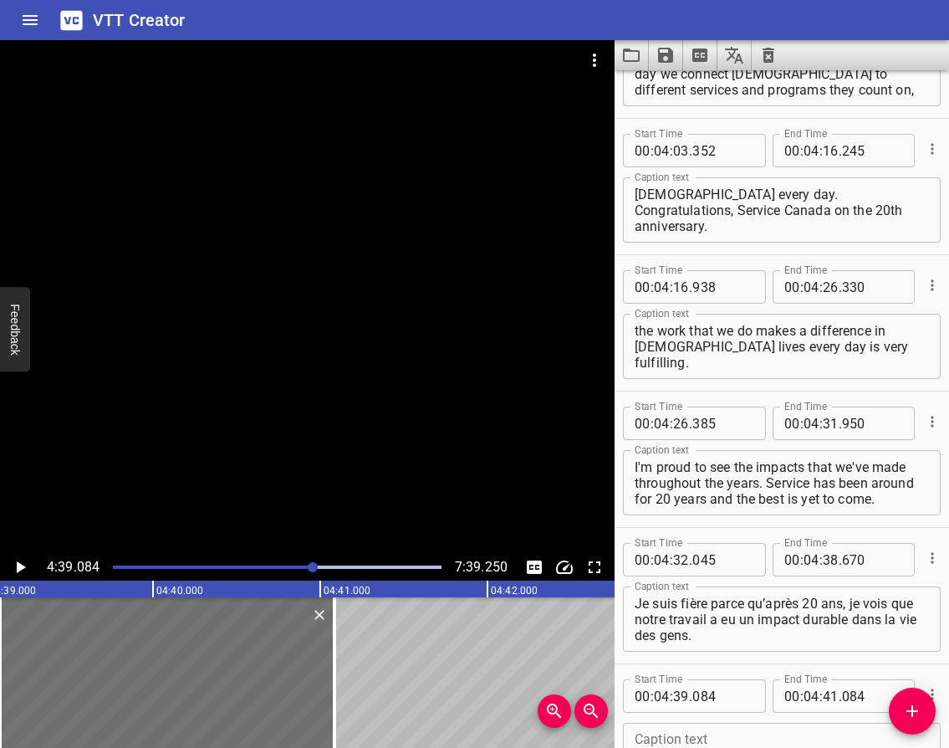
click at [766, 728] on div "Caption text" at bounding box center [782, 755] width 318 height 65
paste textarea "I'm proud of being a [DEMOGRAPHIC_DATA] immigrant serving newcomers at Service …"
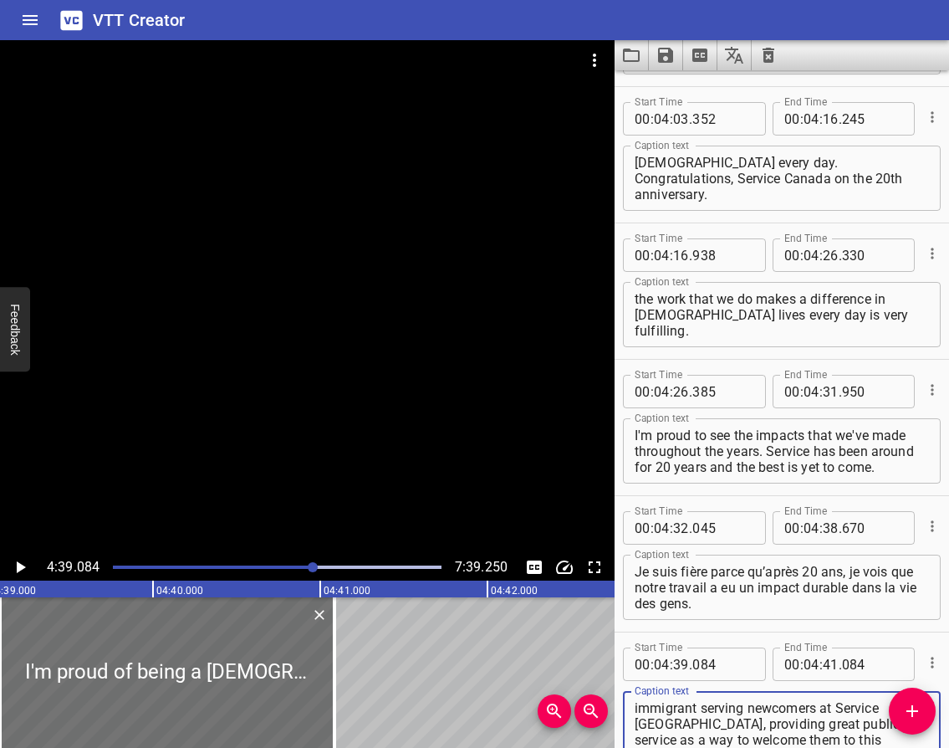
click at [23, 570] on icon "Play/Pause" at bounding box center [20, 567] width 20 height 20
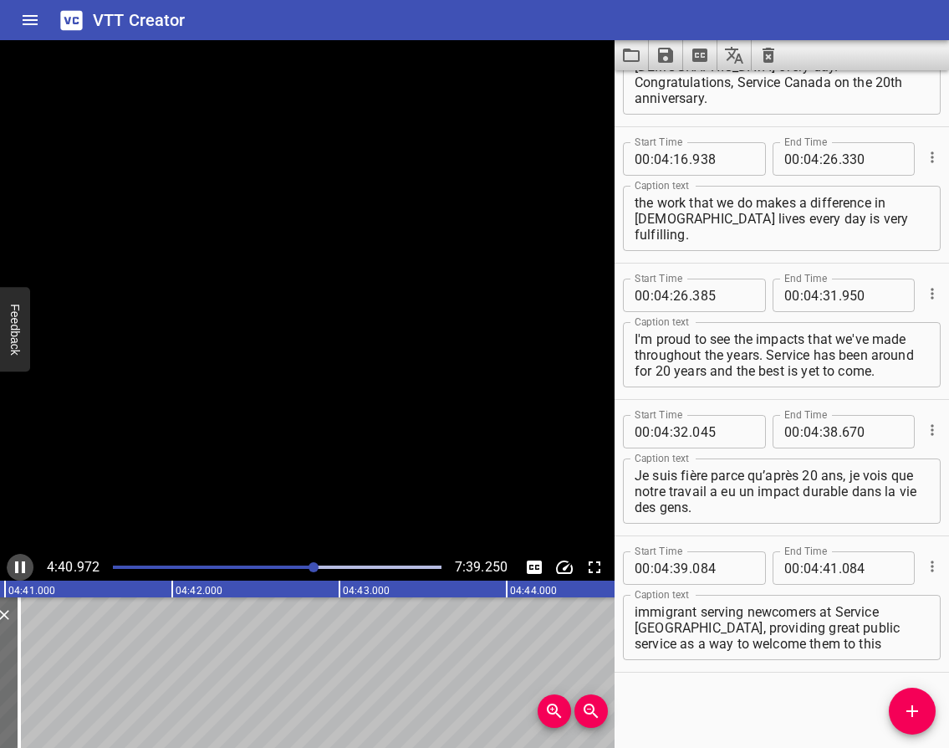
click at [23, 570] on icon "Play/Pause" at bounding box center [20, 567] width 10 height 12
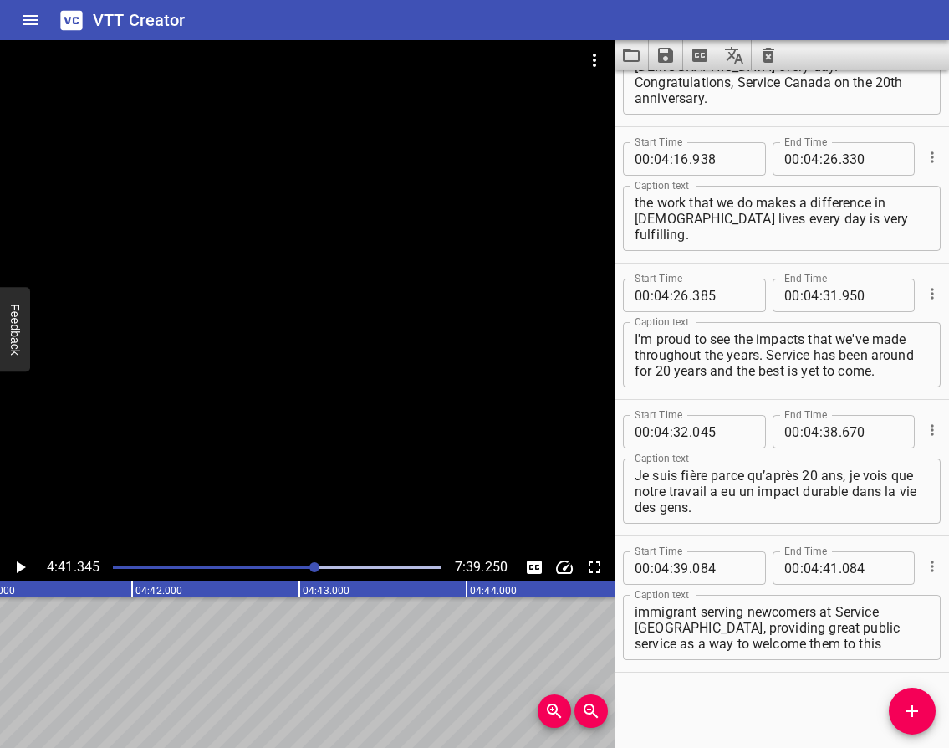
scroll to position [0, 47058]
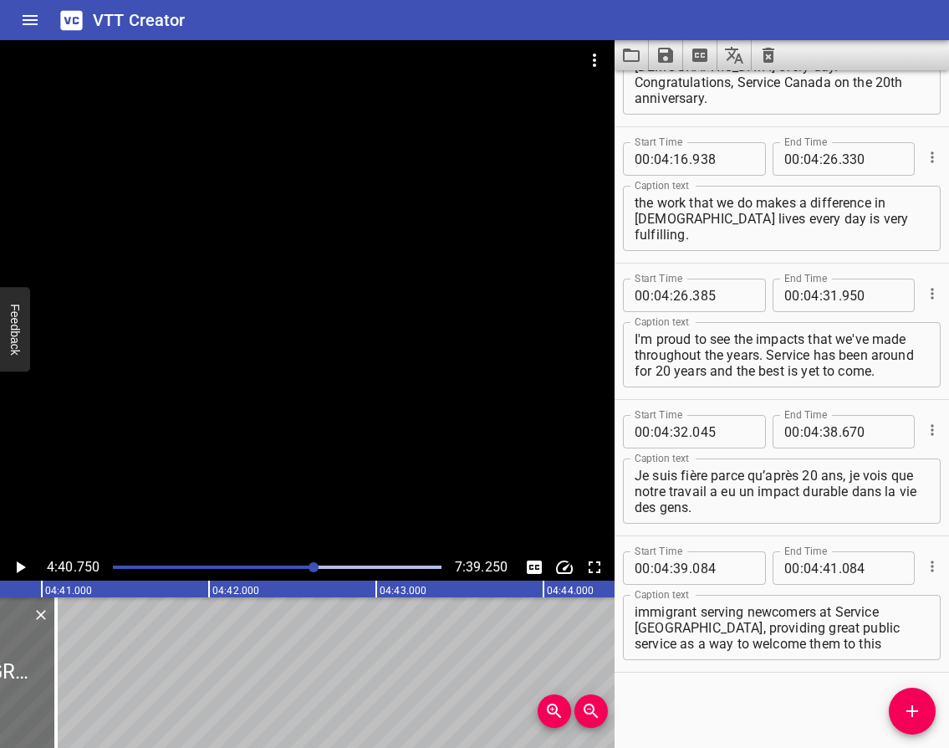
click at [18, 565] on icon "Play/Pause" at bounding box center [21, 567] width 9 height 12
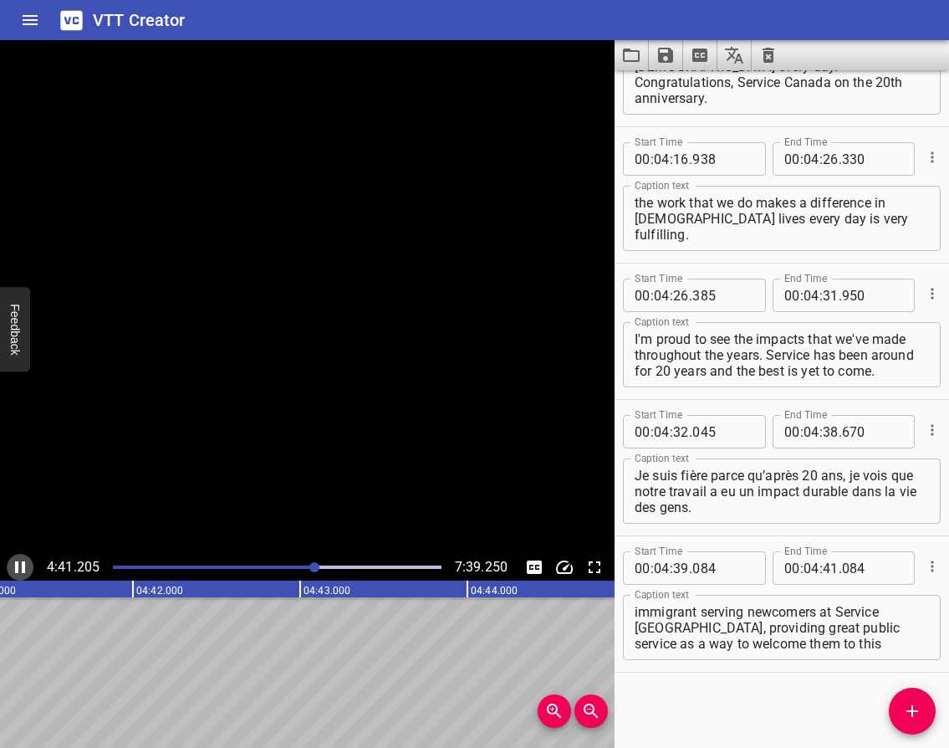
click at [18, 565] on icon "Play/Pause" at bounding box center [20, 567] width 10 height 12
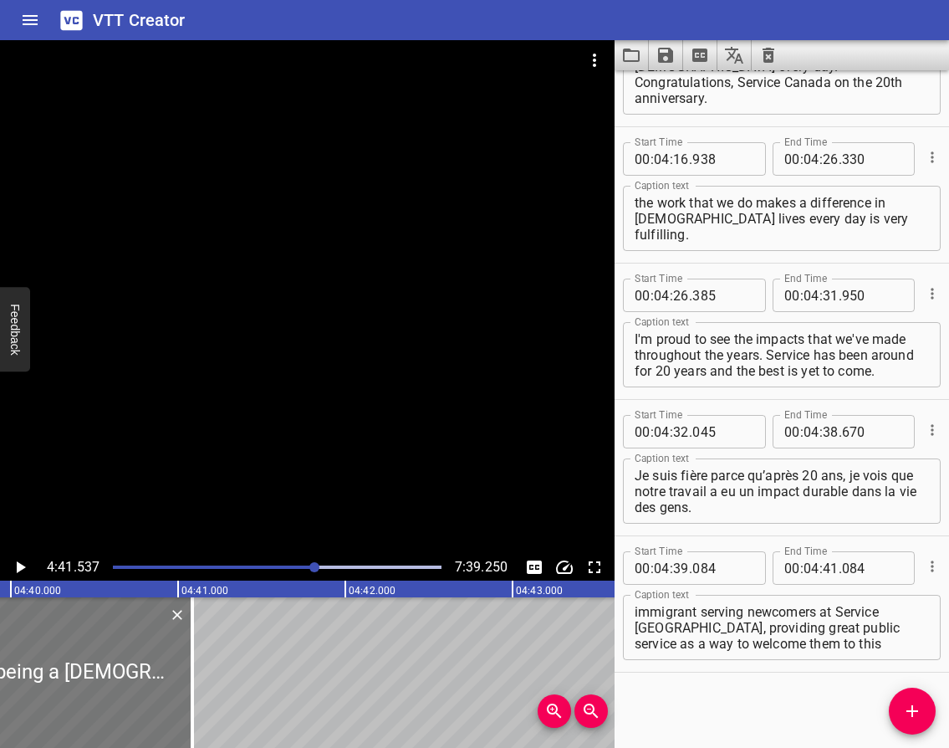
click at [38, 622] on div at bounding box center [25, 672] width 335 height 151
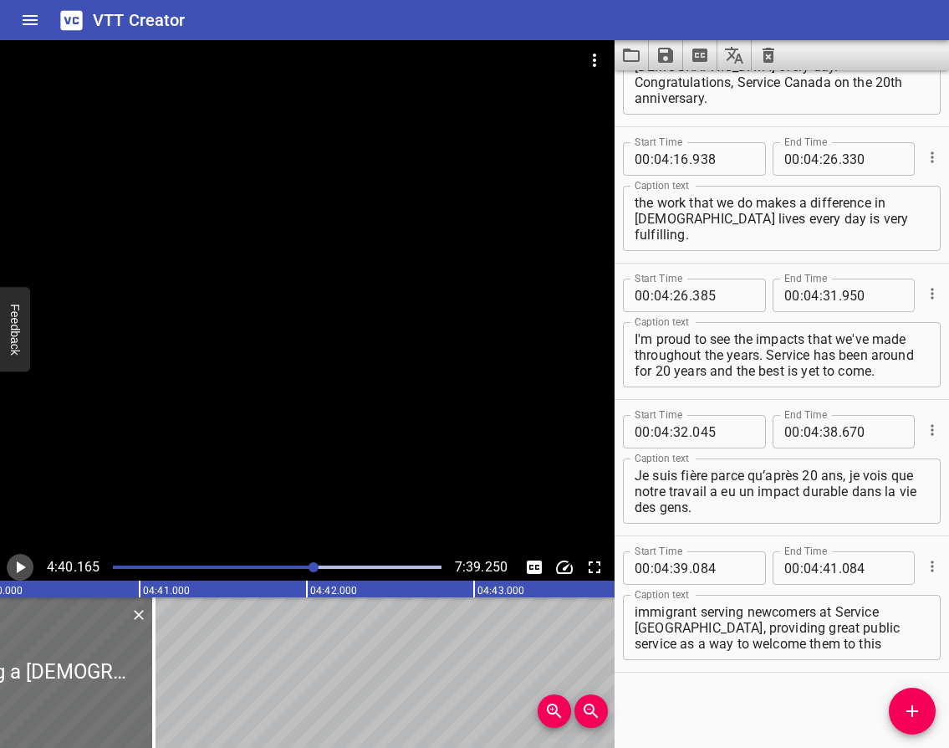
click at [19, 566] on icon "Play/Pause" at bounding box center [21, 567] width 9 height 12
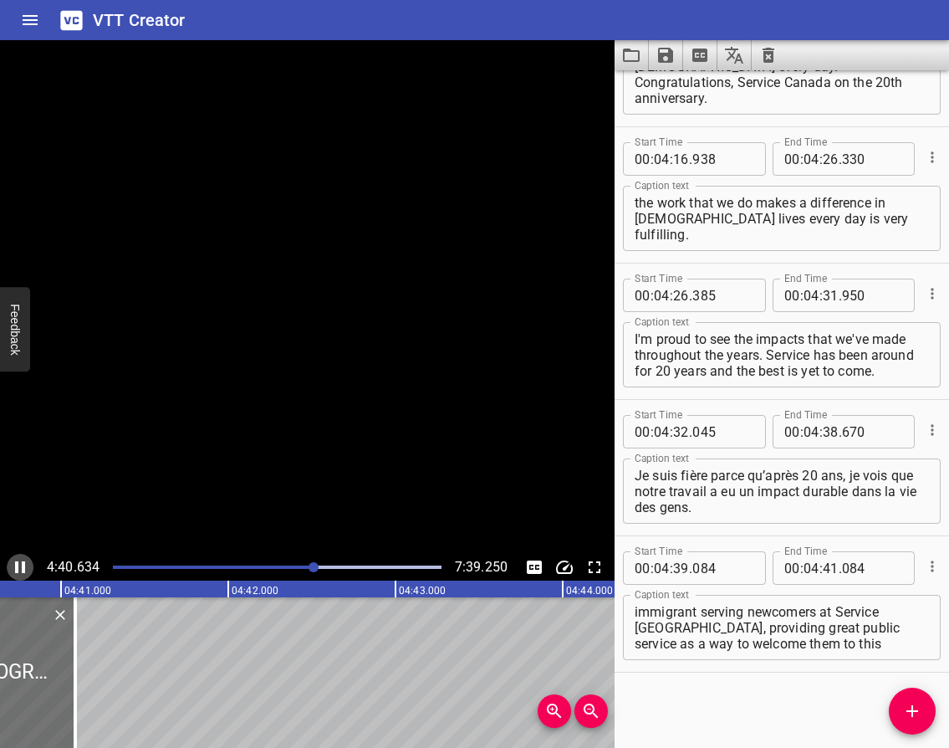
click at [19, 566] on icon "Play/Pause" at bounding box center [20, 567] width 20 height 20
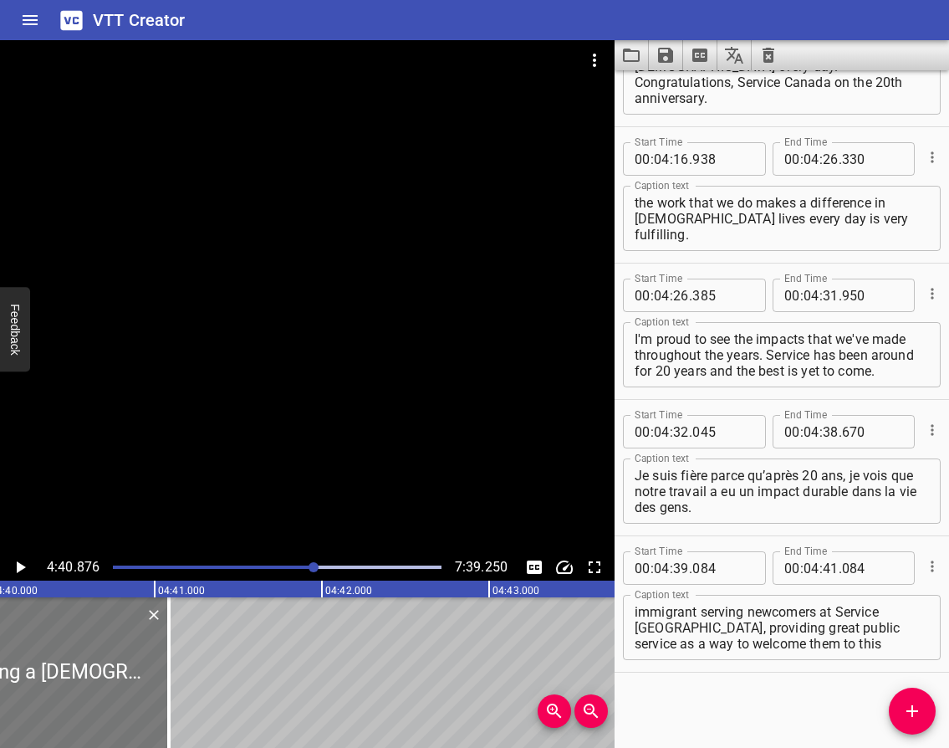
click at [14, 631] on div at bounding box center [1, 672] width 335 height 151
click at [16, 565] on icon "Play/Pause" at bounding box center [20, 567] width 20 height 20
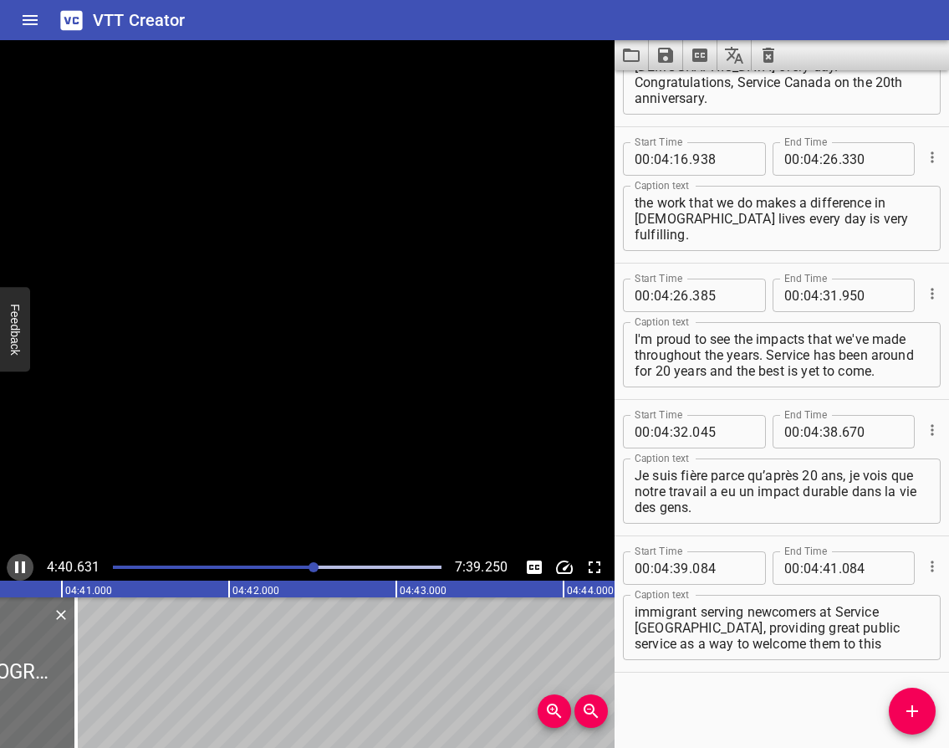
click at [16, 565] on icon "Play/Pause" at bounding box center [20, 567] width 10 height 12
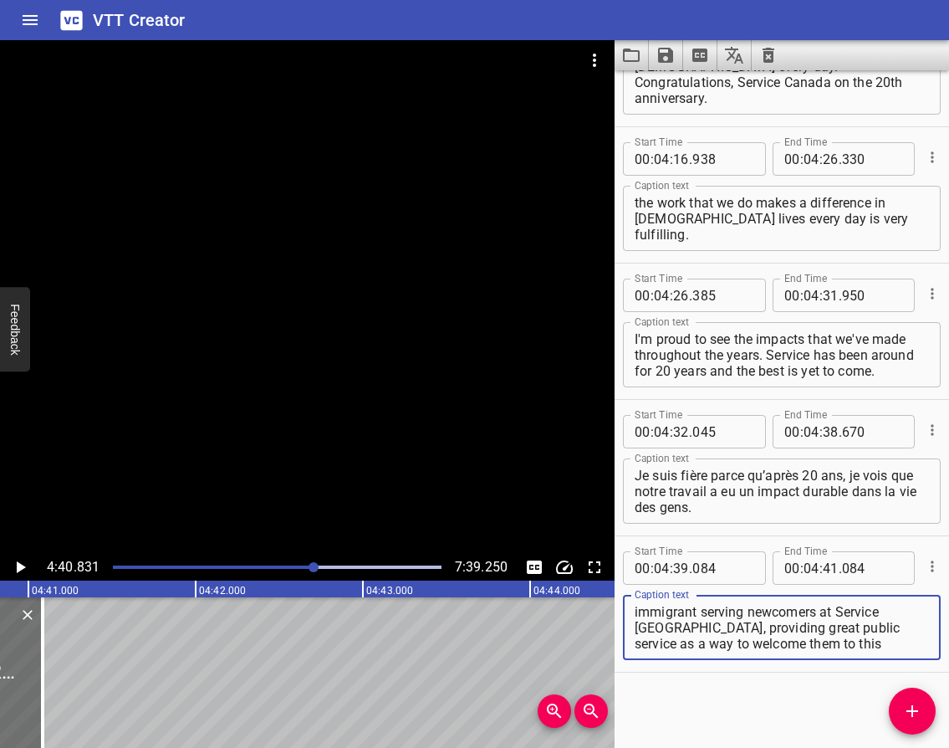
click at [784, 627] on textarea "I'm proud of being a [DEMOGRAPHIC_DATA] immigrant serving newcomers at Service …" at bounding box center [782, 628] width 294 height 48
click at [801, 613] on textarea "I'm proud of being a [DEMOGRAPHIC_DATA] immigrant serving newcomers at Service …" at bounding box center [782, 628] width 294 height 48
type textarea "I'm proud of being a [DEMOGRAPHIC_DATA] immigrant serving newcomers at Service …"
click at [14, 565] on icon "Play/Pause" at bounding box center [20, 567] width 20 height 20
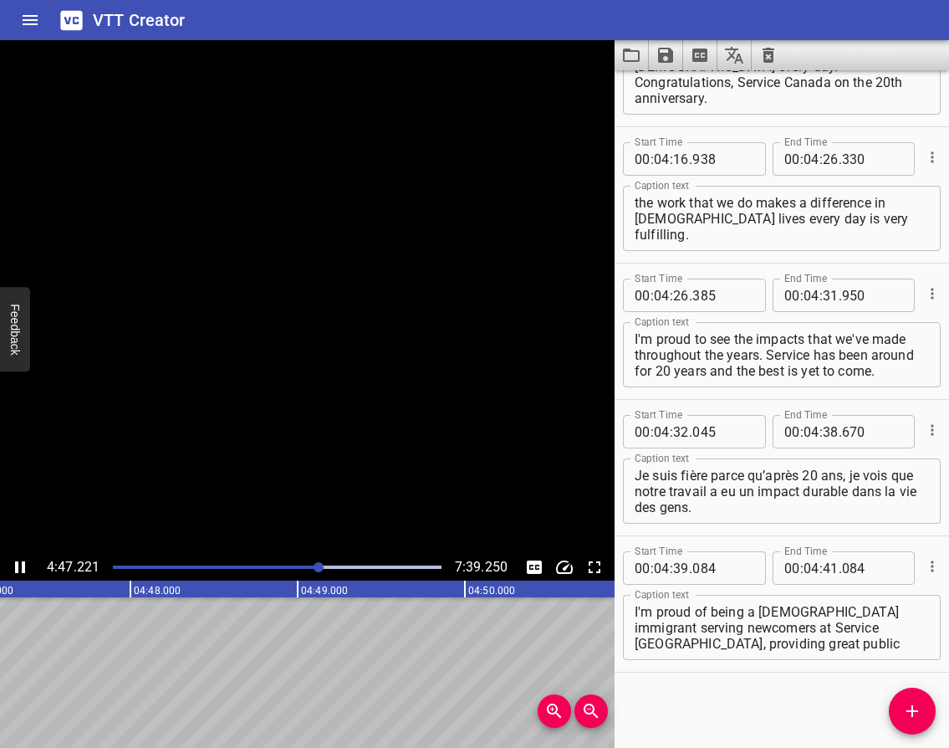
click at [20, 565] on icon "Play/Pause" at bounding box center [20, 567] width 20 height 20
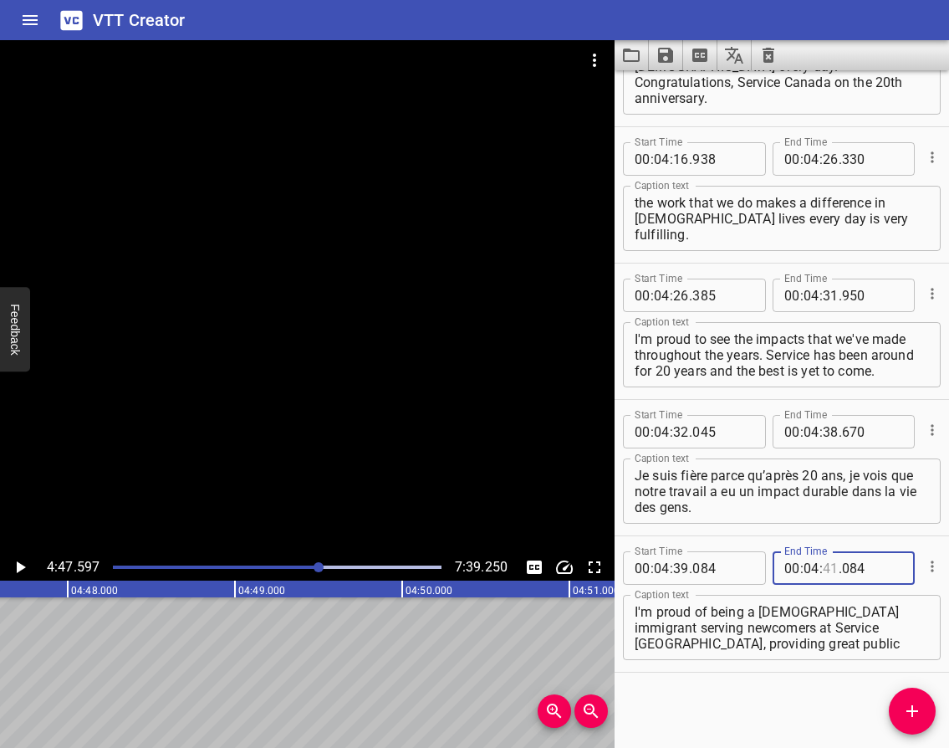
click at [825, 575] on input "number" at bounding box center [831, 567] width 16 height 33
type input "47"
type input "597"
click at [21, 569] on icon "Play/Pause" at bounding box center [21, 567] width 9 height 12
click at [21, 569] on icon "Play/Pause" at bounding box center [20, 567] width 20 height 20
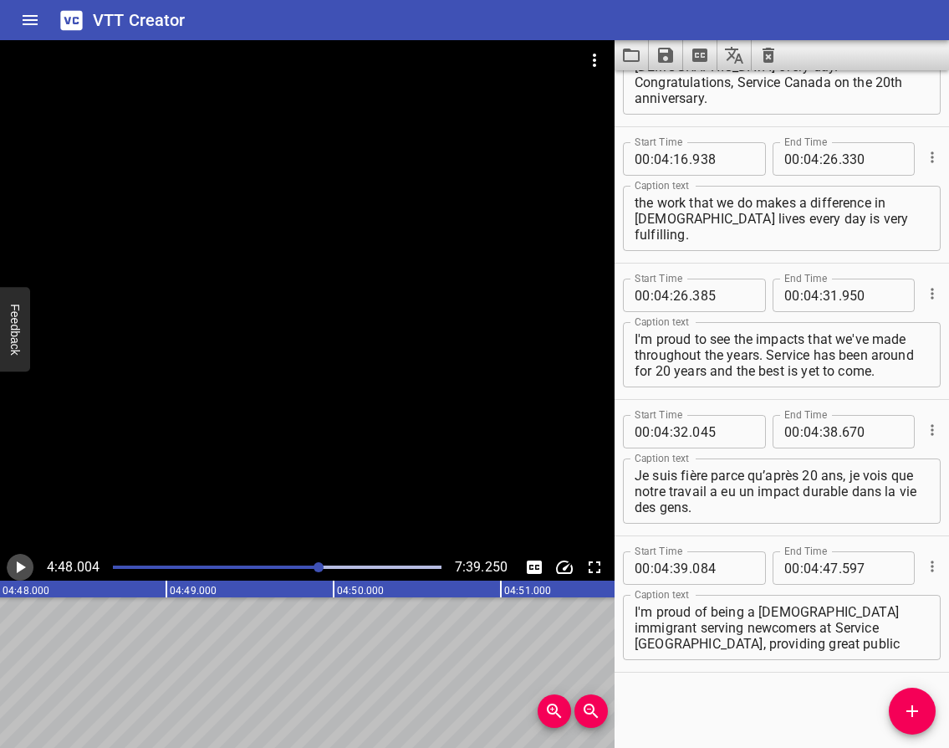
click at [21, 569] on icon "Play/Pause" at bounding box center [21, 567] width 9 height 12
click at [21, 569] on icon "Play/Pause" at bounding box center [20, 567] width 20 height 20
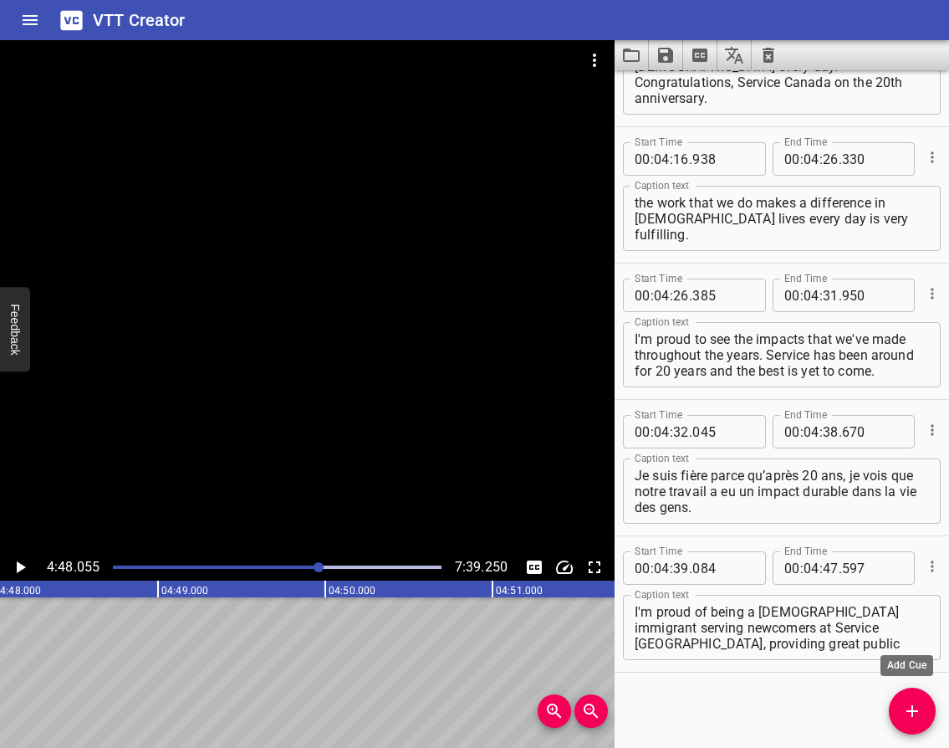
click at [911, 716] on icon "Add Cue" at bounding box center [912, 711] width 20 height 20
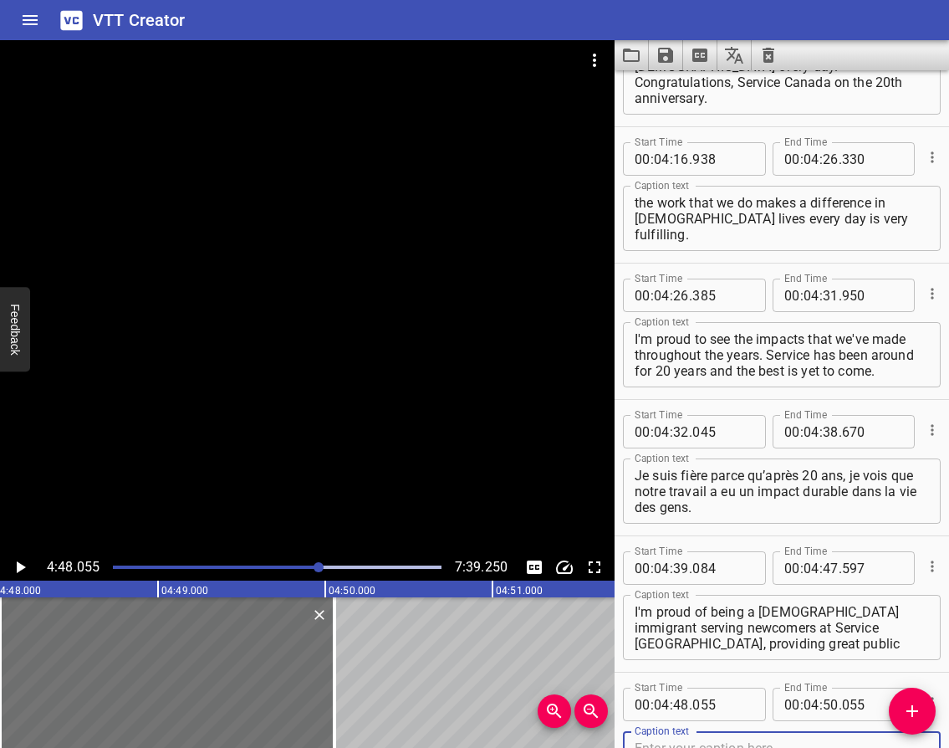
scroll to position [2954, 0]
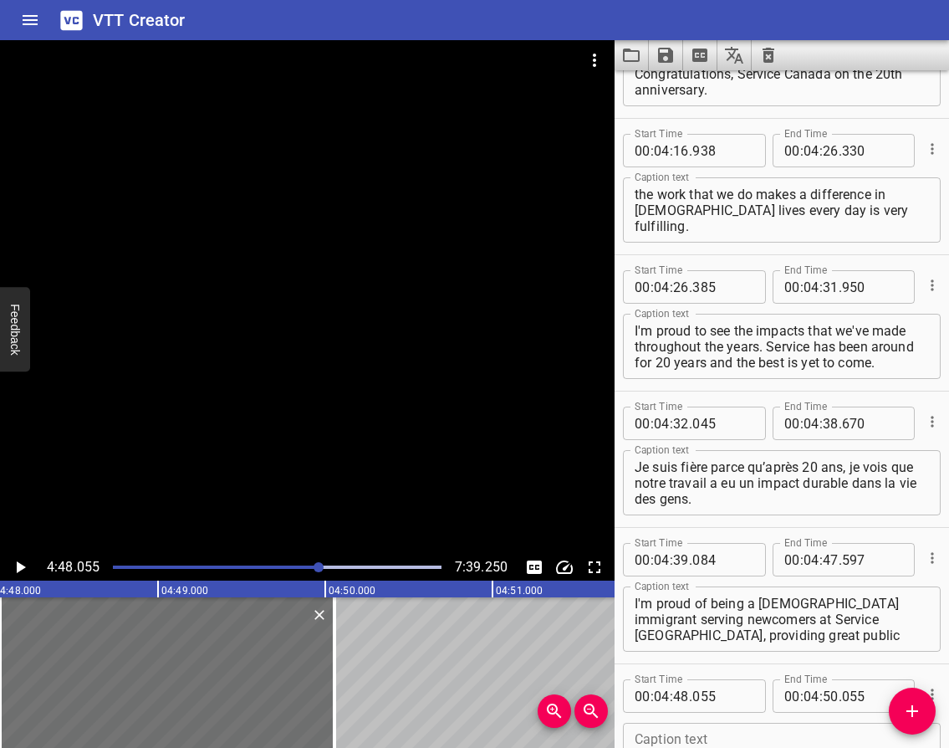
click at [742, 735] on textarea at bounding box center [782, 756] width 294 height 48
paste textarea "I am proud because together we built 20 years of service that truly makes a dif…"
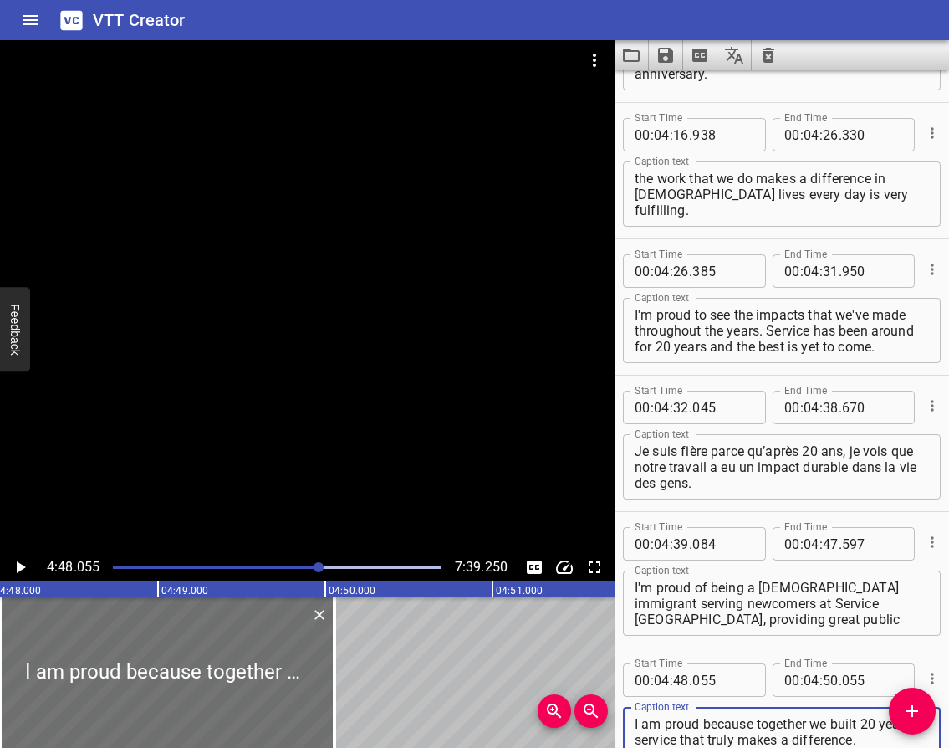
type textarea "I am proud because together we built 20 years of service that truly makes a dif…"
click at [18, 565] on icon "Play/Pause" at bounding box center [21, 567] width 9 height 12
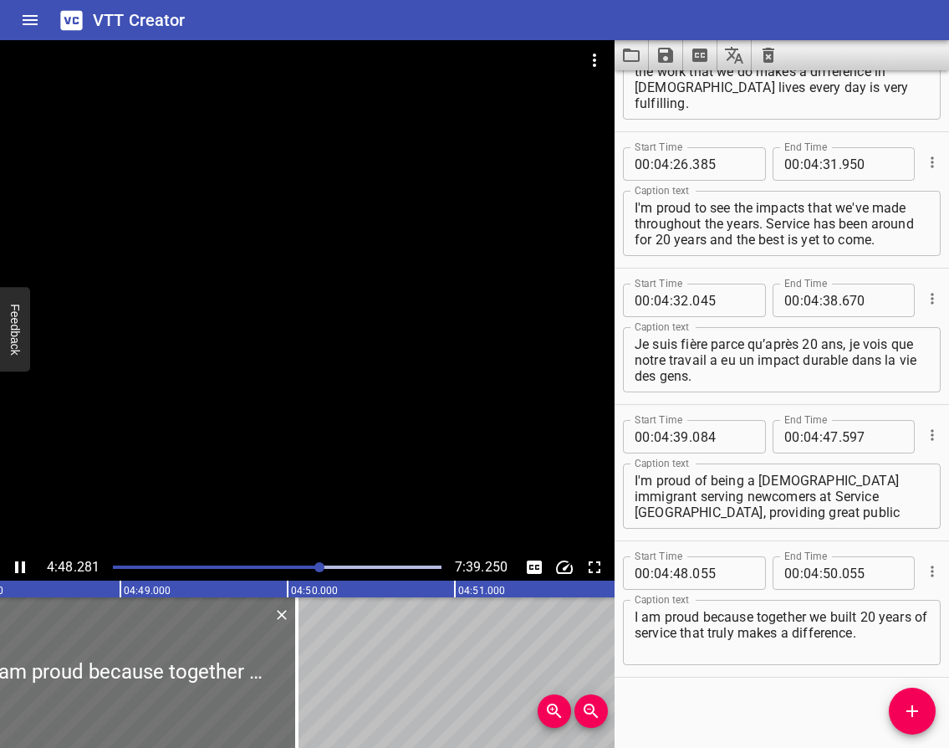
scroll to position [3082, 0]
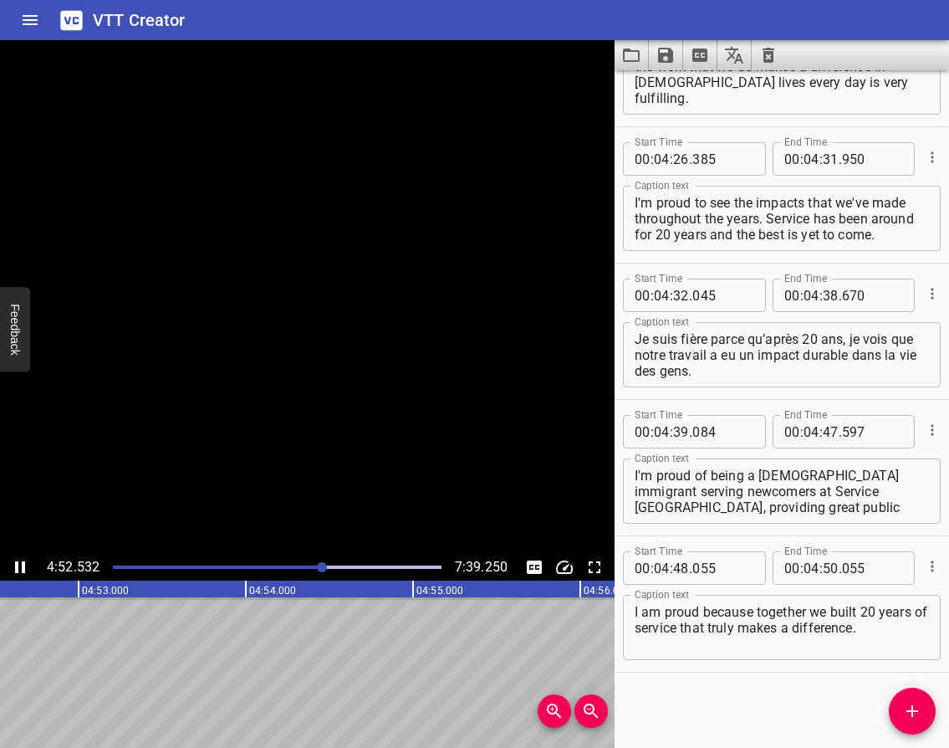
click at [18, 565] on icon "Play/Pause" at bounding box center [20, 567] width 10 height 12
click at [825, 569] on input "number" at bounding box center [831, 567] width 16 height 33
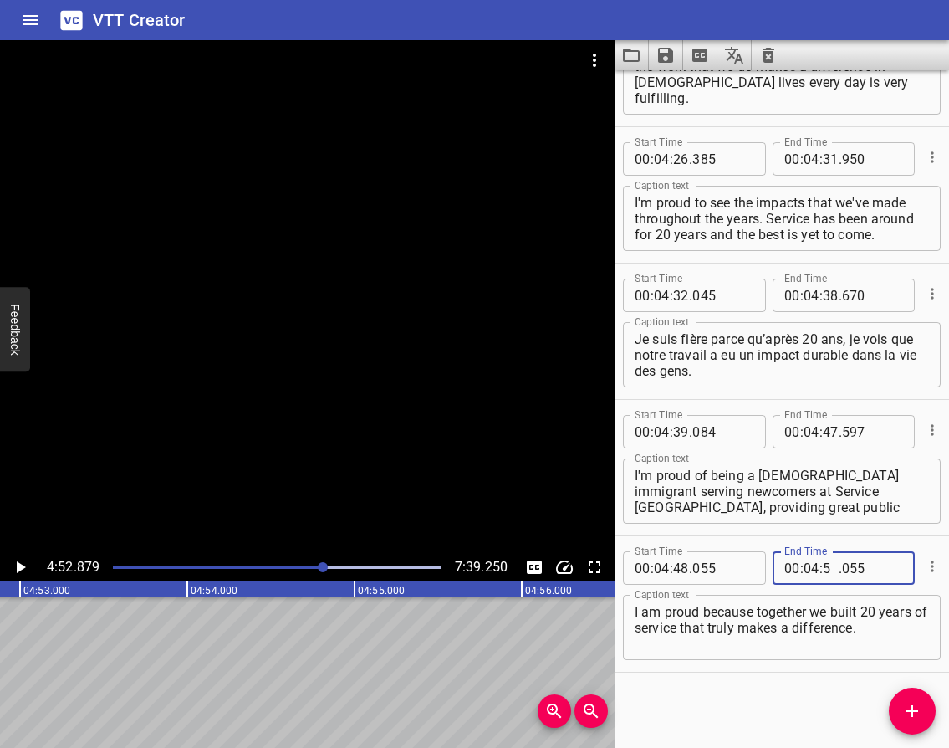
type input "52"
type input "879"
click at [20, 569] on icon "Play/Pause" at bounding box center [21, 567] width 9 height 12
click at [18, 569] on icon "Play/Pause" at bounding box center [20, 567] width 10 height 12
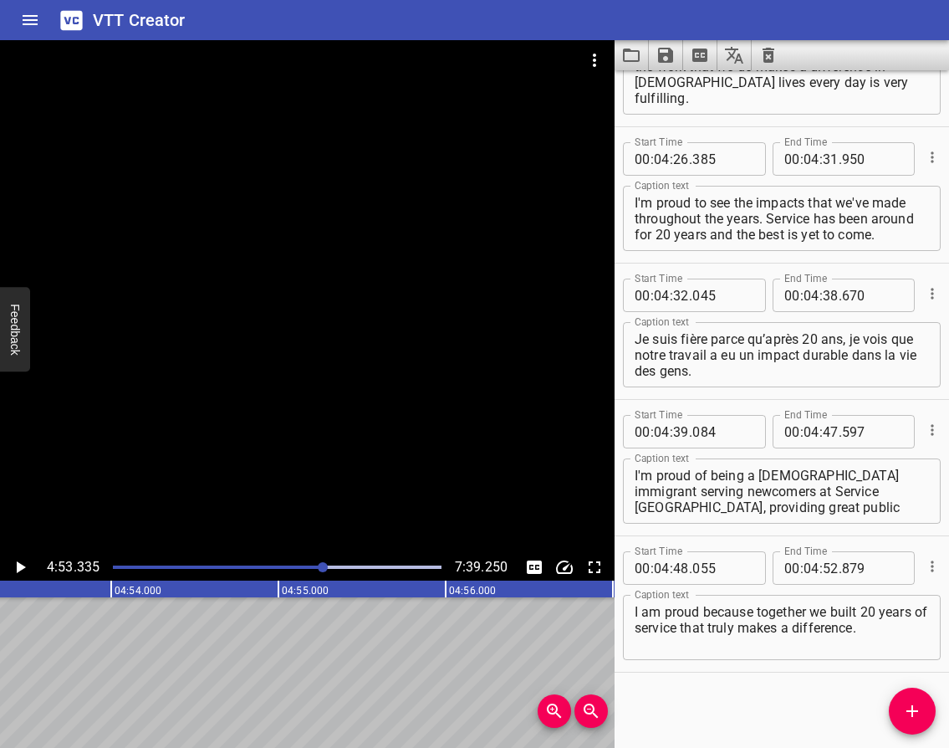
scroll to position [0, 49030]
click at [921, 710] on icon "Add Cue" at bounding box center [912, 711] width 20 height 20
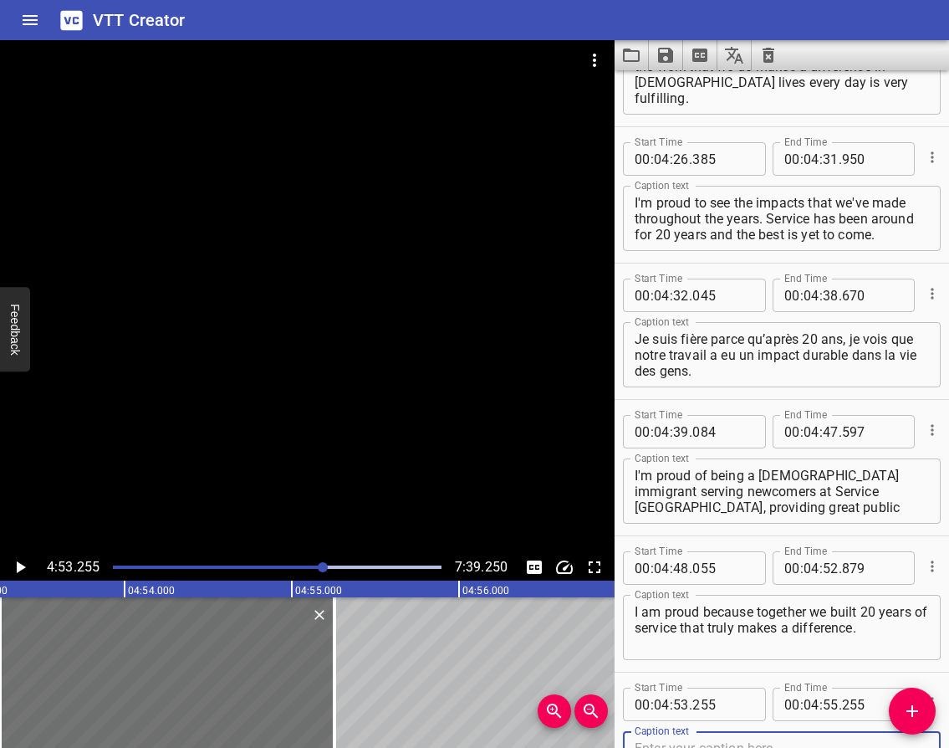
scroll to position [3090, 0]
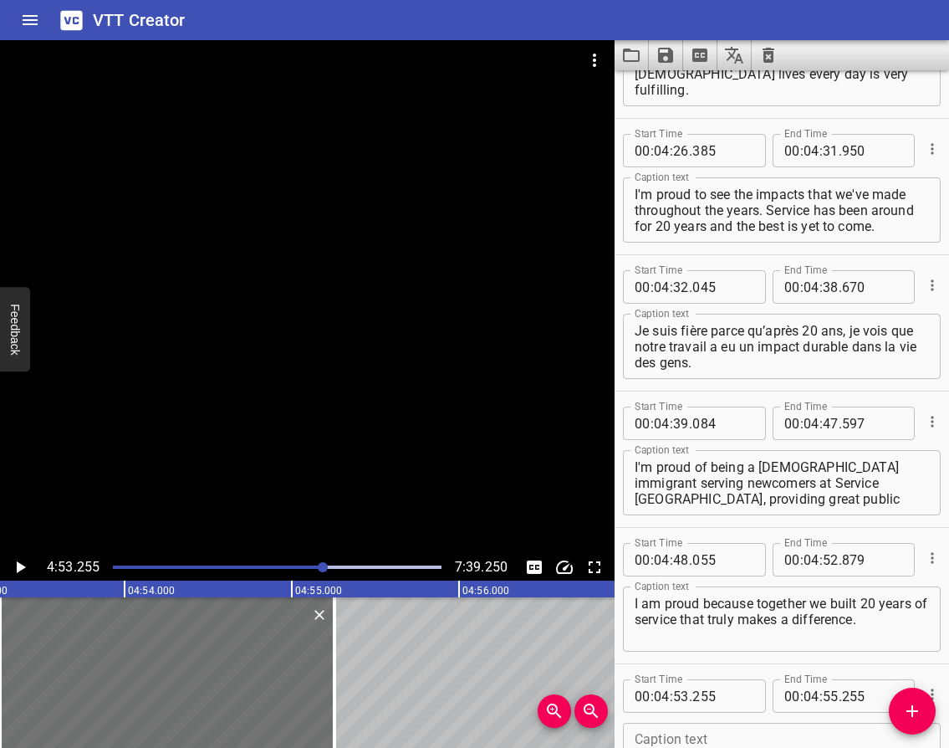
click at [799, 733] on textarea at bounding box center [782, 756] width 294 height 48
paste textarea "Je suis fier parce que je vois dans les visages de mes clients la différence qu…"
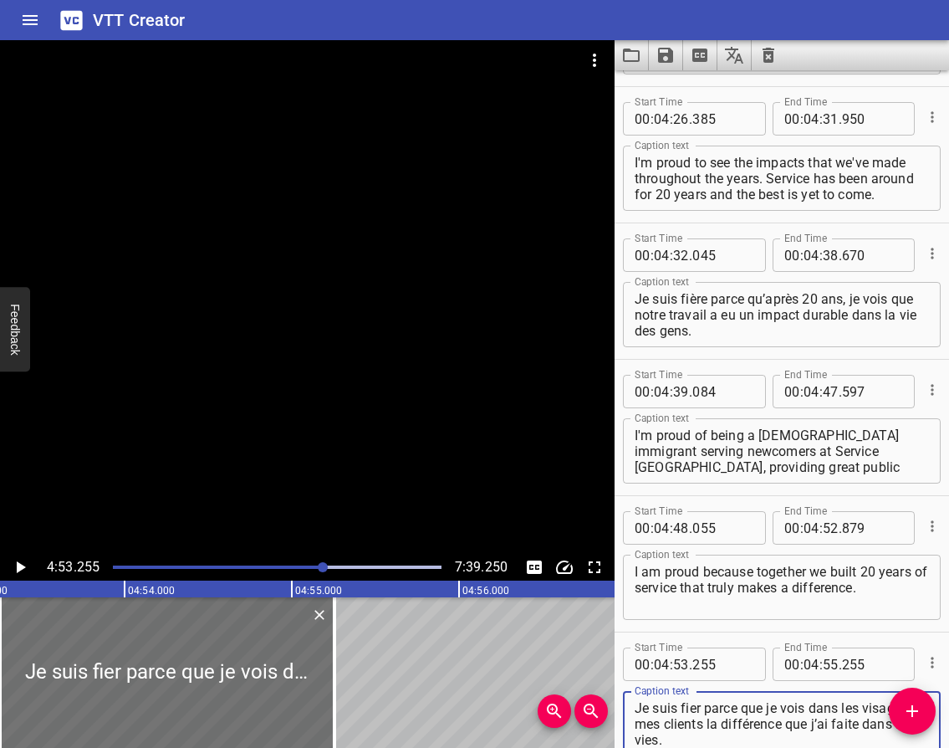
type textarea "Je suis fier parce que je vois dans les visages de mes clients la différence qu…"
click at [23, 572] on icon "Play/Pause" at bounding box center [20, 567] width 20 height 20
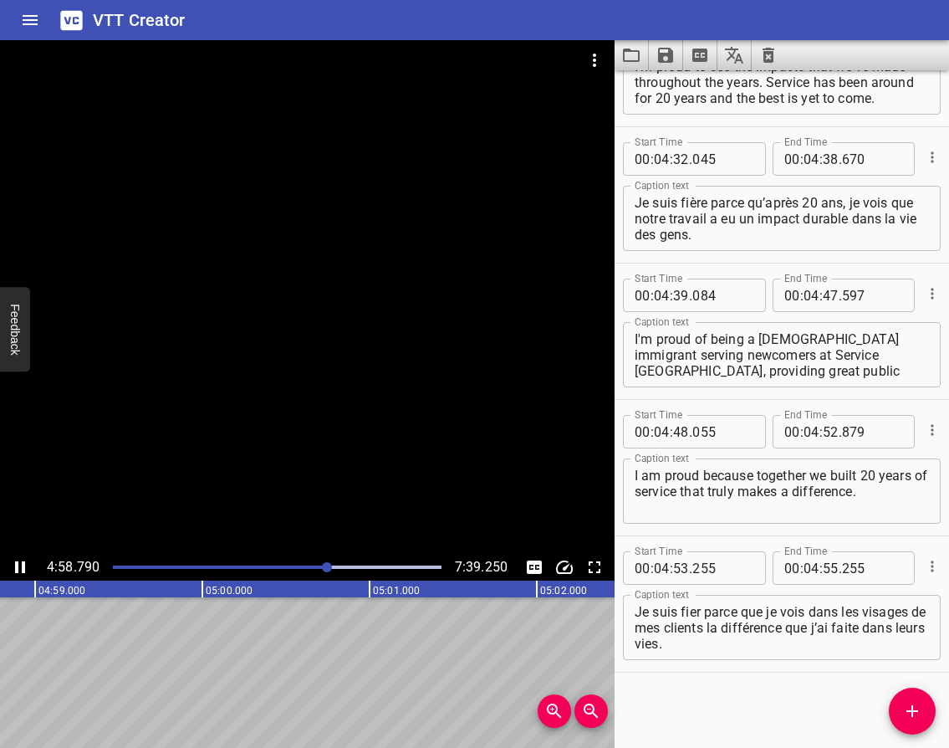
click at [18, 567] on icon "Play/Pause" at bounding box center [20, 567] width 10 height 12
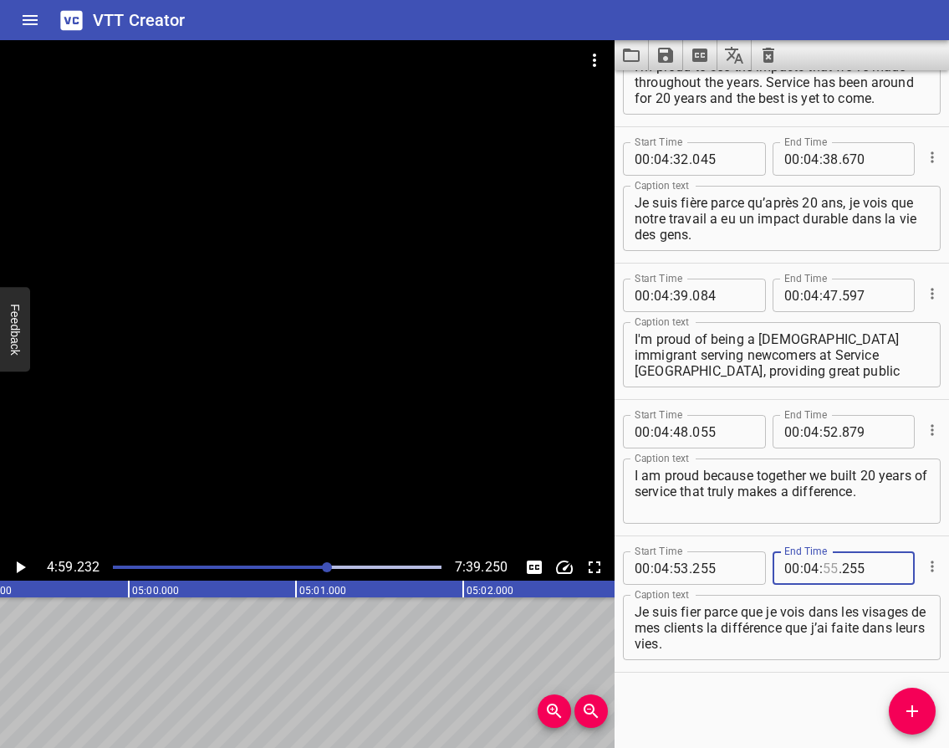
click at [826, 566] on input "number" at bounding box center [831, 567] width 16 height 33
type input "59"
type input "232"
click at [23, 559] on icon "Play/Pause" at bounding box center [20, 567] width 20 height 20
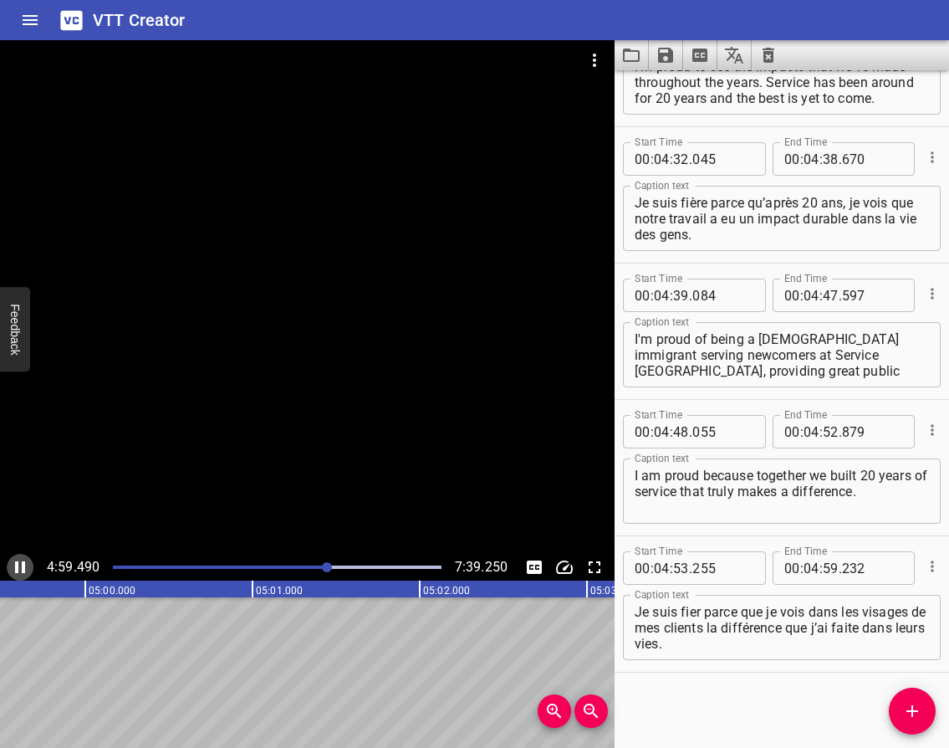
click at [23, 560] on icon "Play/Pause" at bounding box center [20, 567] width 20 height 20
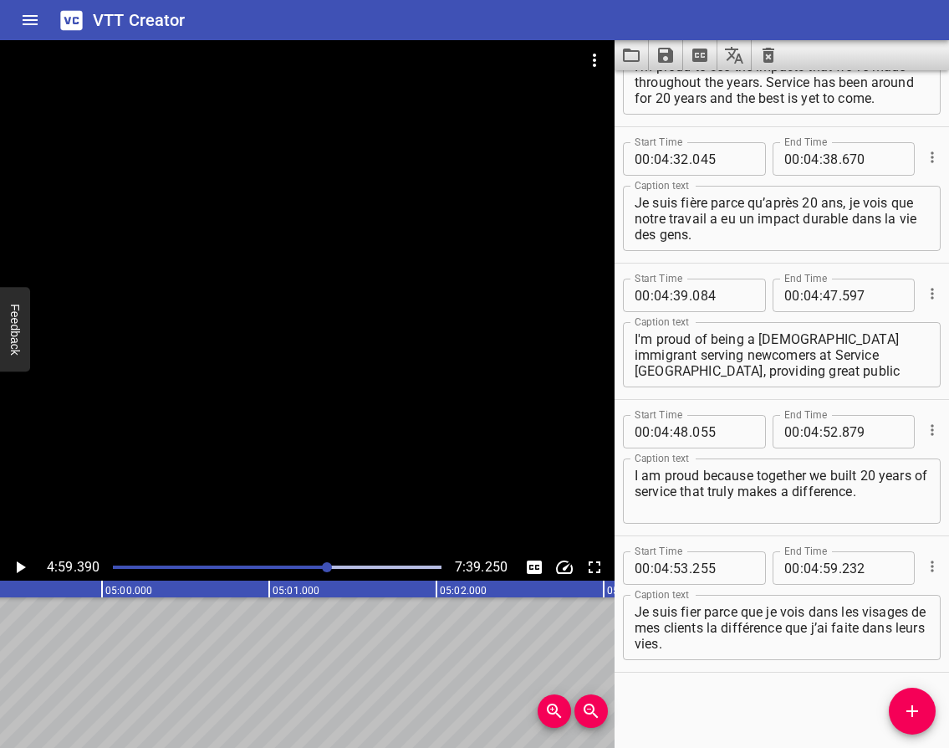
click at [901, 702] on span "Add Cue" at bounding box center [912, 711] width 47 height 20
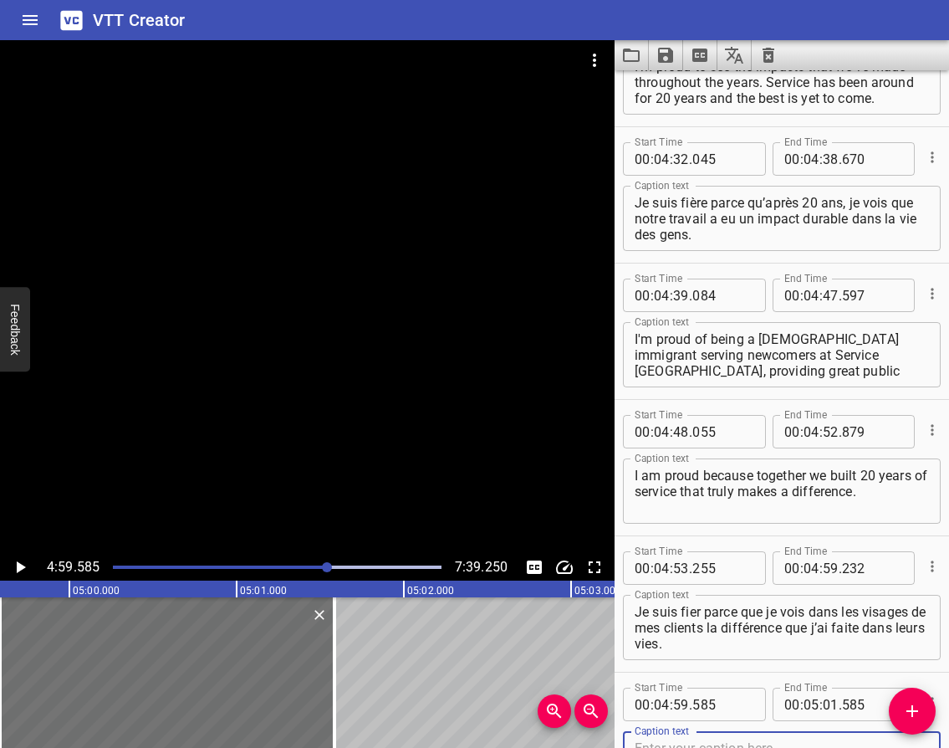
scroll to position [3226, 0]
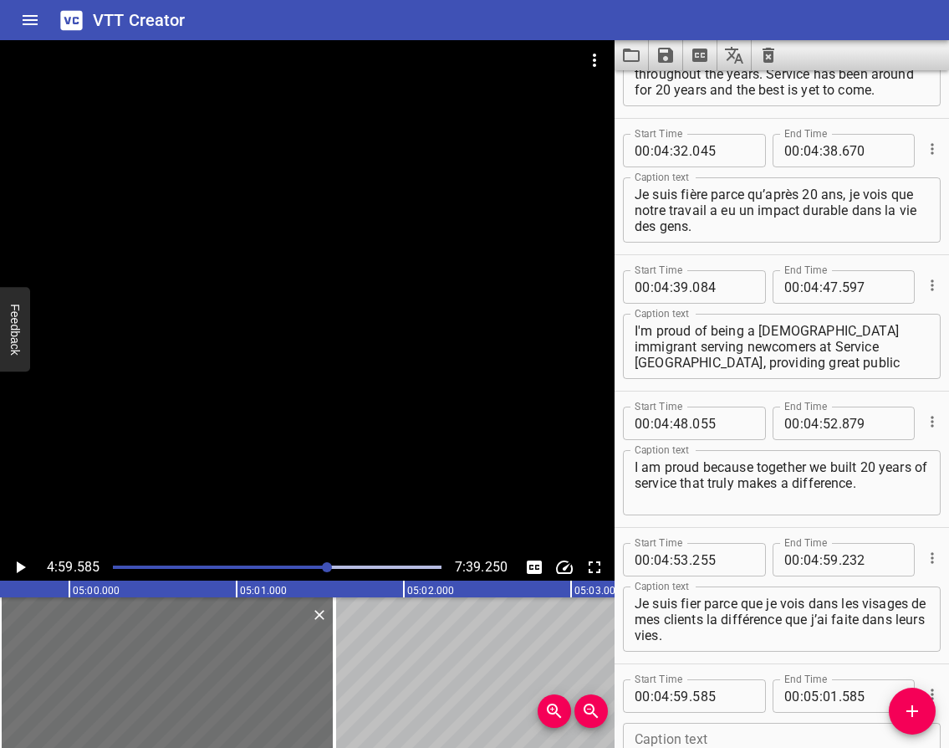
click at [756, 738] on textarea at bounding box center [782, 756] width 294 height 48
paste textarea "As an immigrant to [GEOGRAPHIC_DATA], I am so happy to call Canada my home and …"
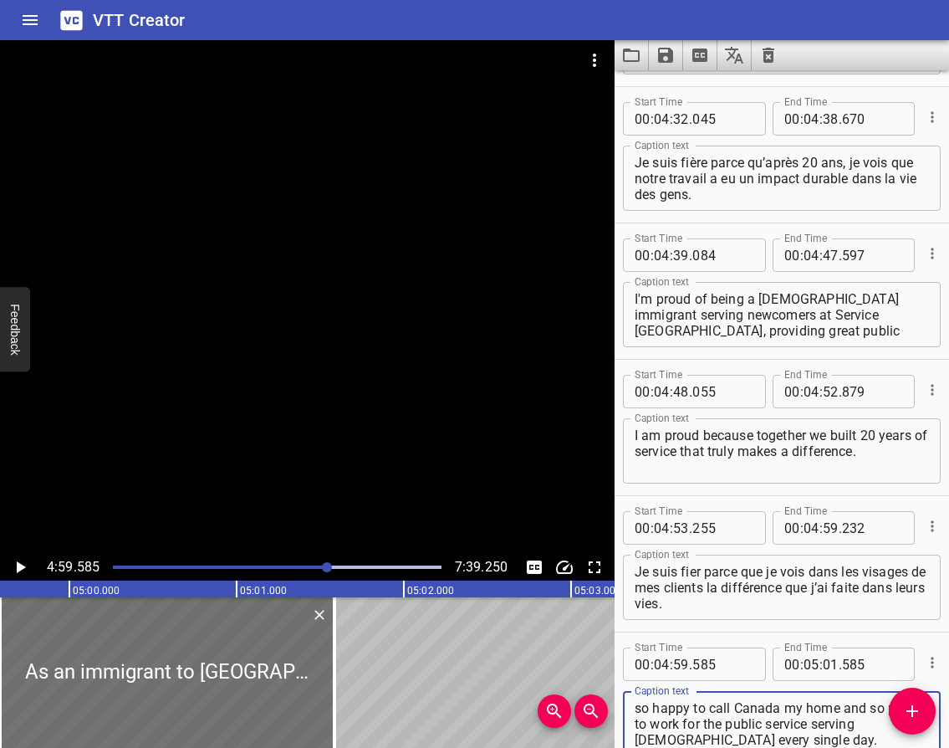
type textarea "As an immigrant to [GEOGRAPHIC_DATA], I am so happy to call Canada my home and …"
click at [18, 565] on icon "Play/Pause" at bounding box center [21, 567] width 9 height 12
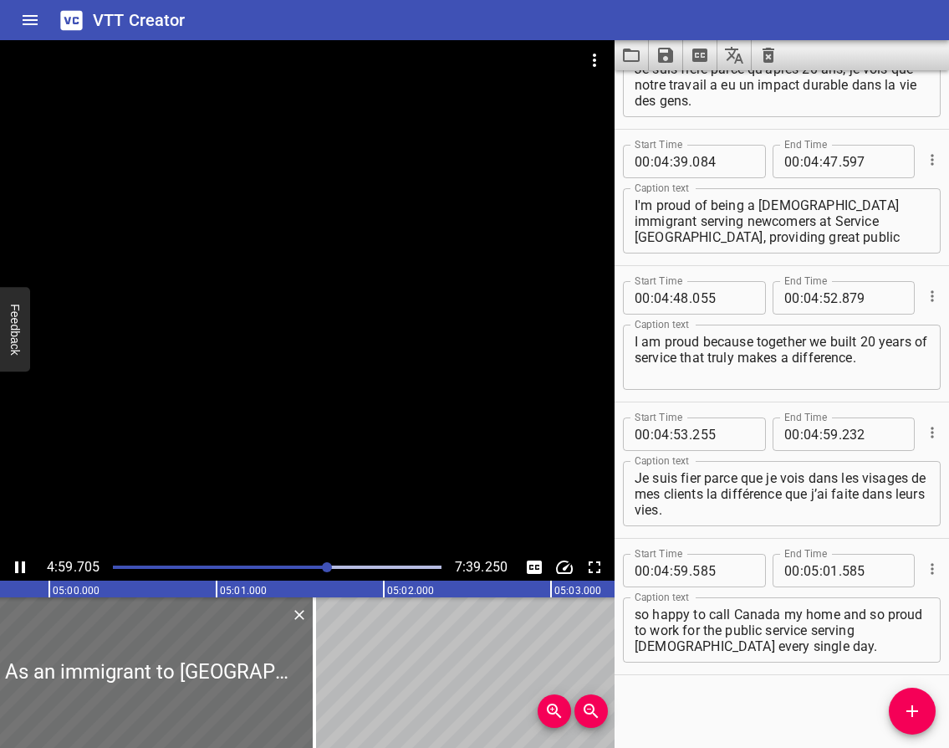
scroll to position [3354, 0]
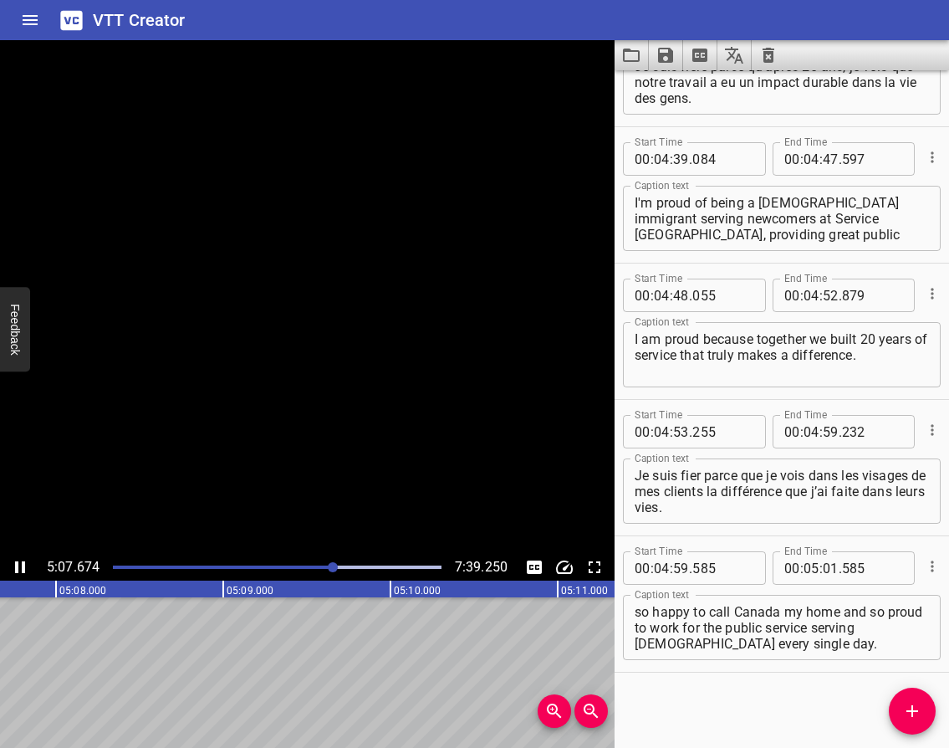
click at [18, 565] on icon "Play/Pause" at bounding box center [20, 567] width 10 height 12
click at [824, 568] on input "number" at bounding box center [831, 567] width 16 height 33
type input "07"
type input "875"
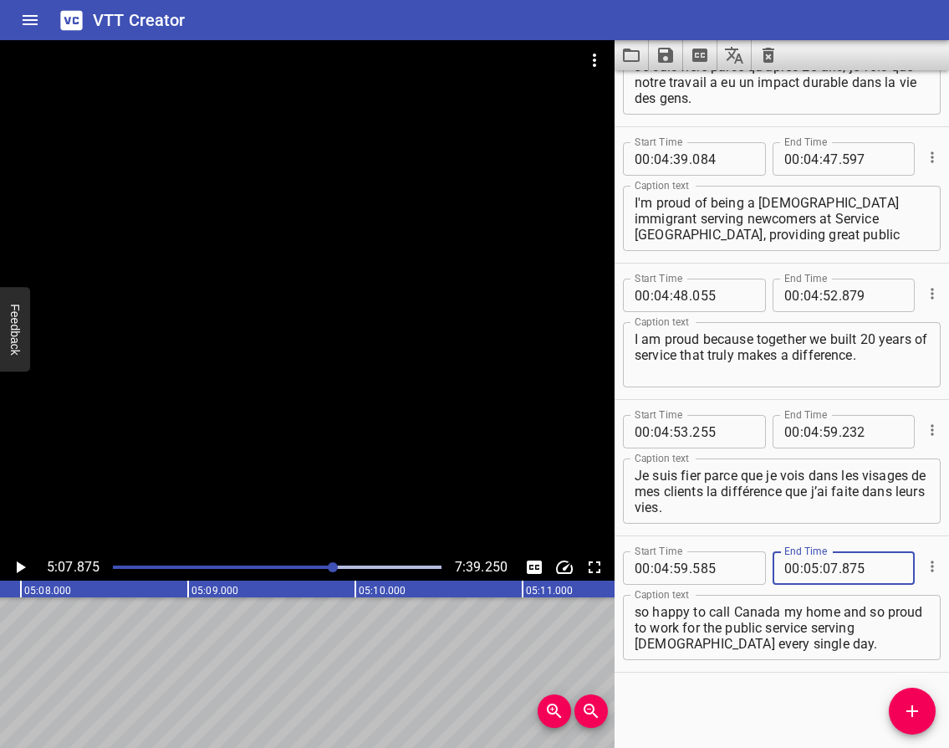
click at [13, 565] on icon "Play/Pause" at bounding box center [20, 567] width 20 height 20
click at [16, 567] on icon "Play/Pause" at bounding box center [20, 567] width 10 height 12
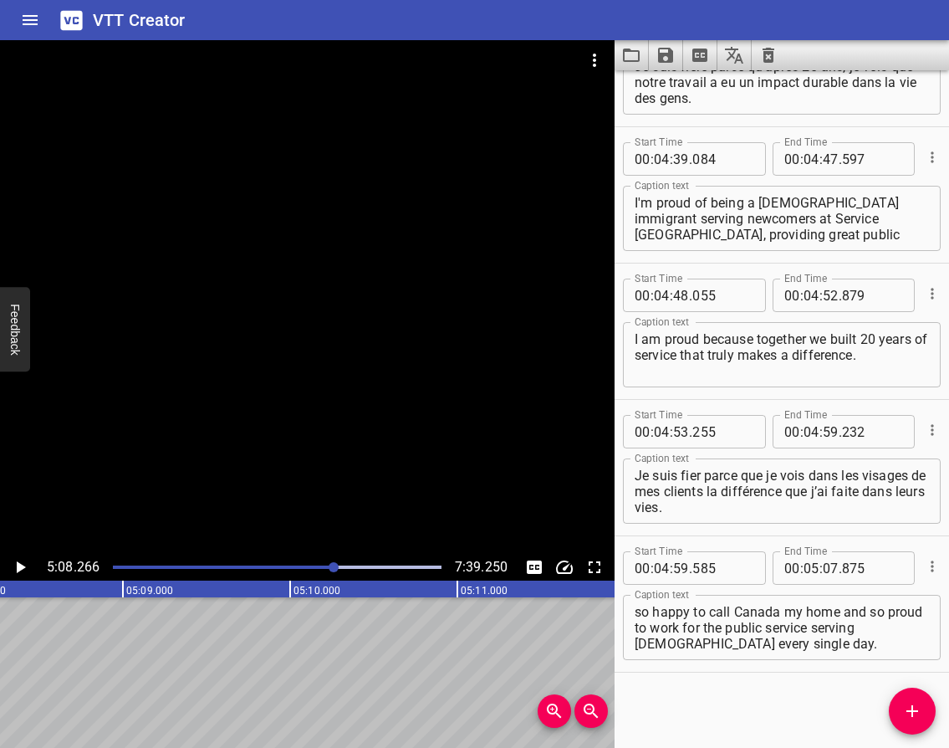
click at [907, 712] on icon "Add Cue" at bounding box center [913, 711] width 12 height 12
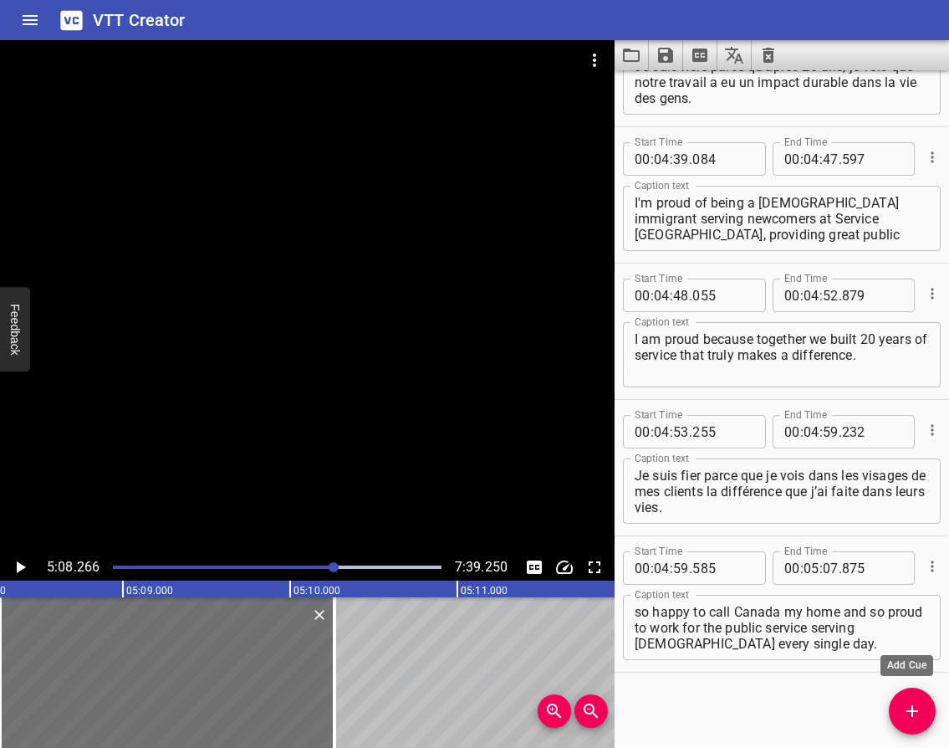
scroll to position [3363, 0]
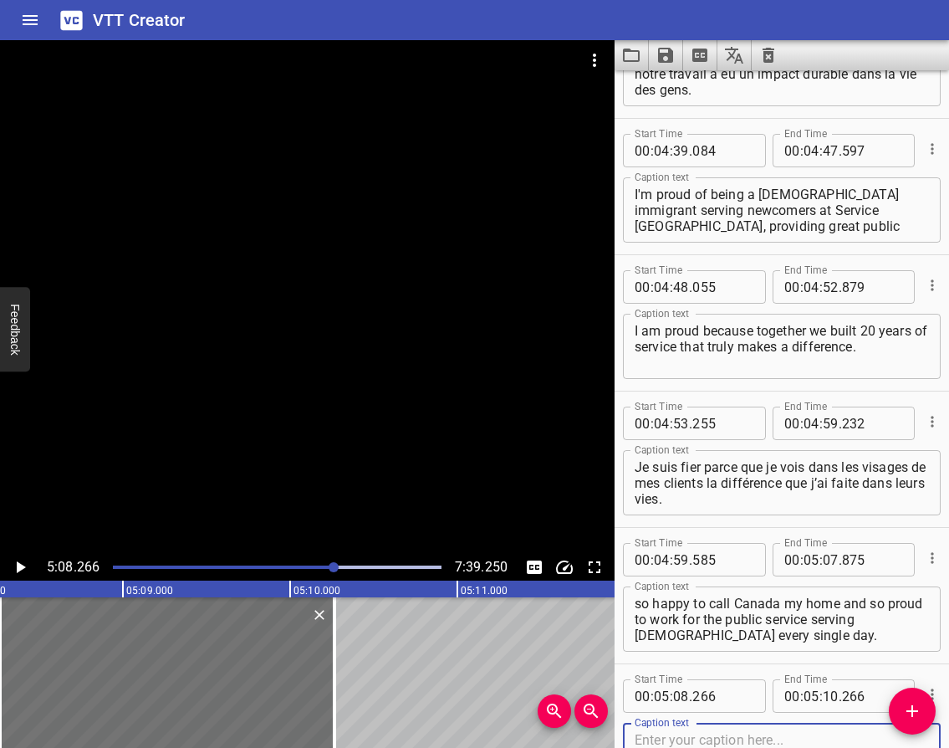
click at [681, 737] on textarea at bounding box center [782, 756] width 294 height 48
paste textarea "I am proud to be able to serve you with the same compassion my employer has sho…"
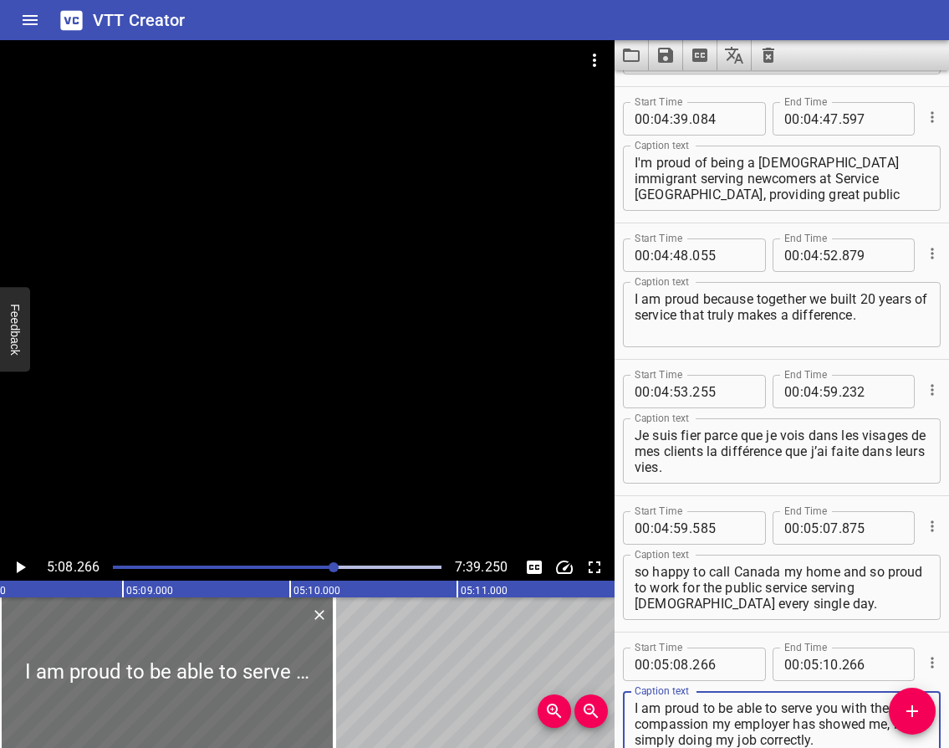
type textarea "I am proud to be able to serve you with the same compassion my employer has sho…"
click at [26, 563] on icon "Play/Pause" at bounding box center [20, 567] width 20 height 20
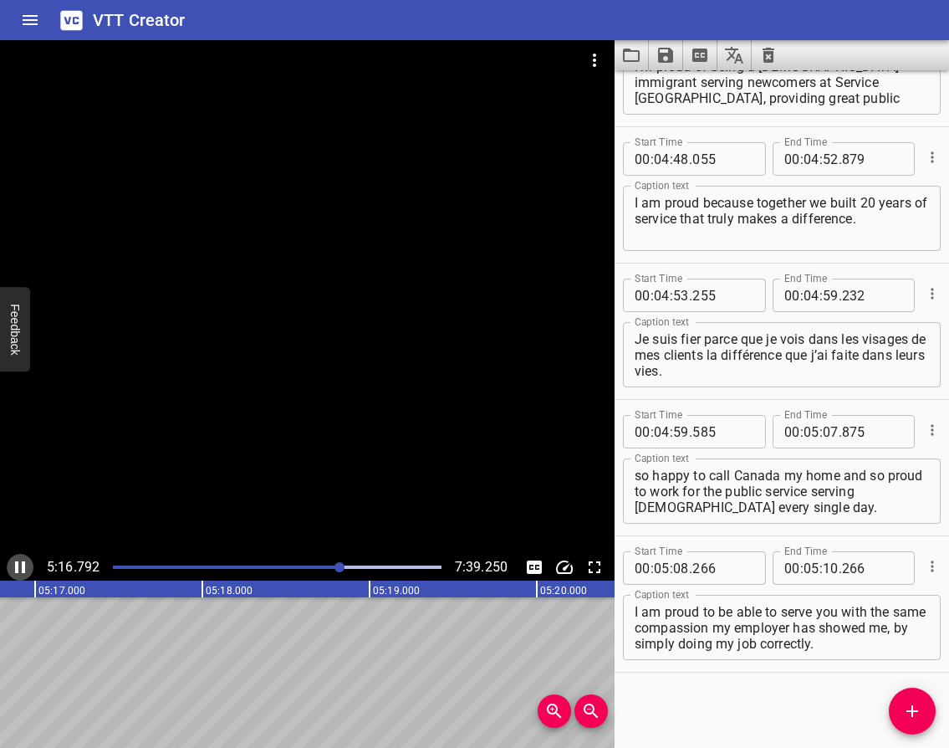
click at [23, 564] on icon "Play/Pause" at bounding box center [20, 567] width 10 height 12
click at [19, 562] on icon "Play/Pause" at bounding box center [20, 567] width 20 height 20
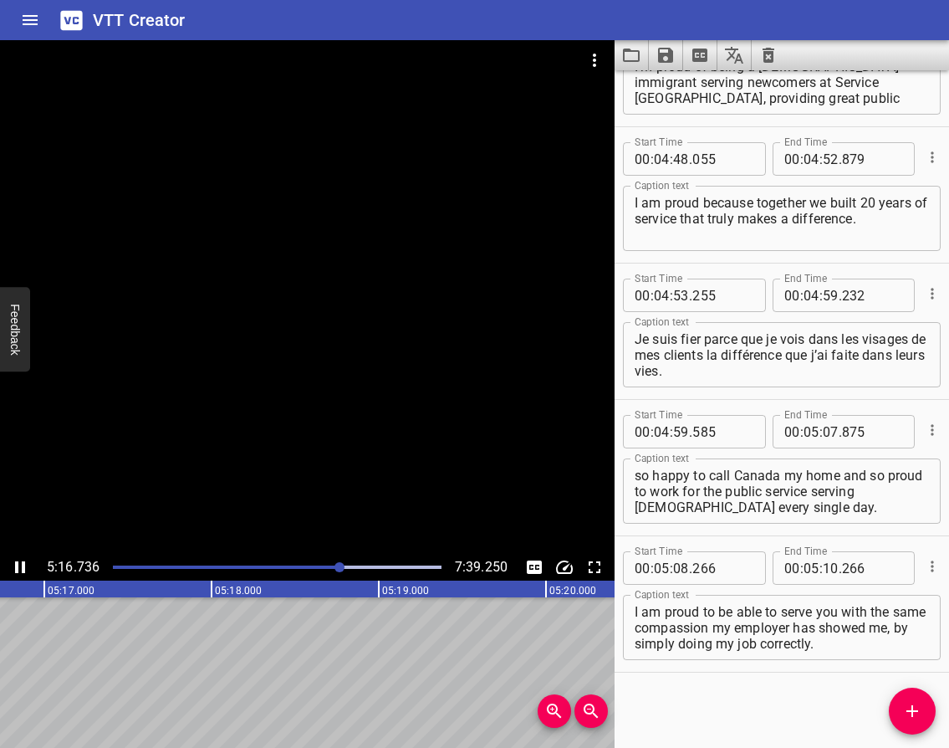
click at [19, 565] on icon "Play/Pause" at bounding box center [20, 567] width 20 height 20
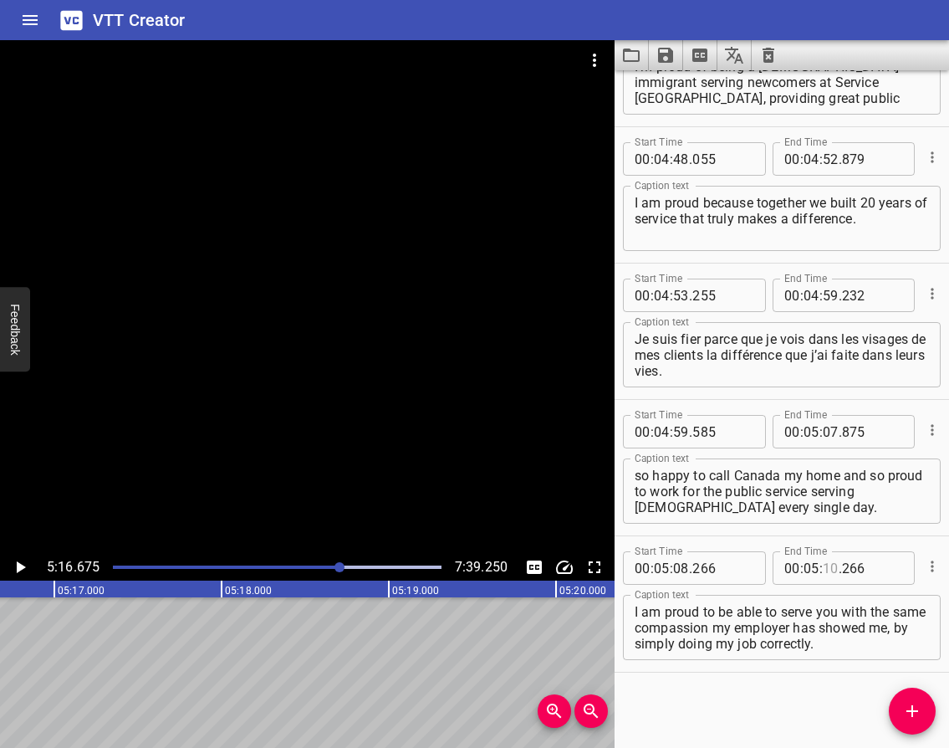
click at [823, 565] on input "number" at bounding box center [831, 567] width 16 height 33
type input "16"
type input "675"
click at [17, 565] on icon "Play/Pause" at bounding box center [21, 567] width 9 height 12
click at [17, 565] on icon "Play/Pause" at bounding box center [20, 567] width 10 height 12
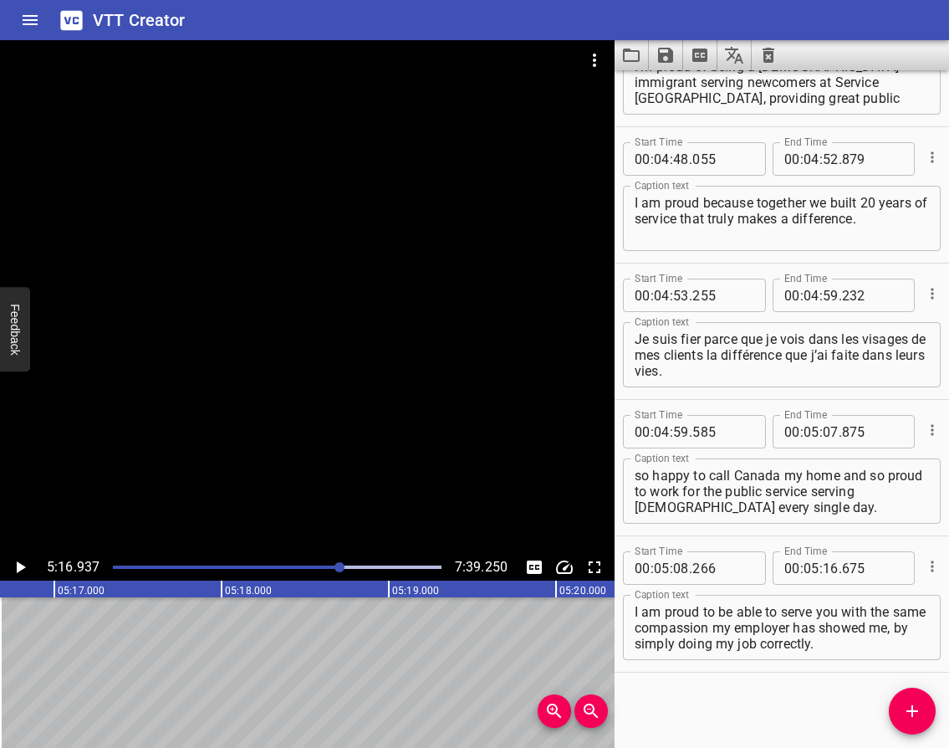
scroll to position [0, 53011]
click at [909, 711] on icon "Add Cue" at bounding box center [913, 711] width 12 height 12
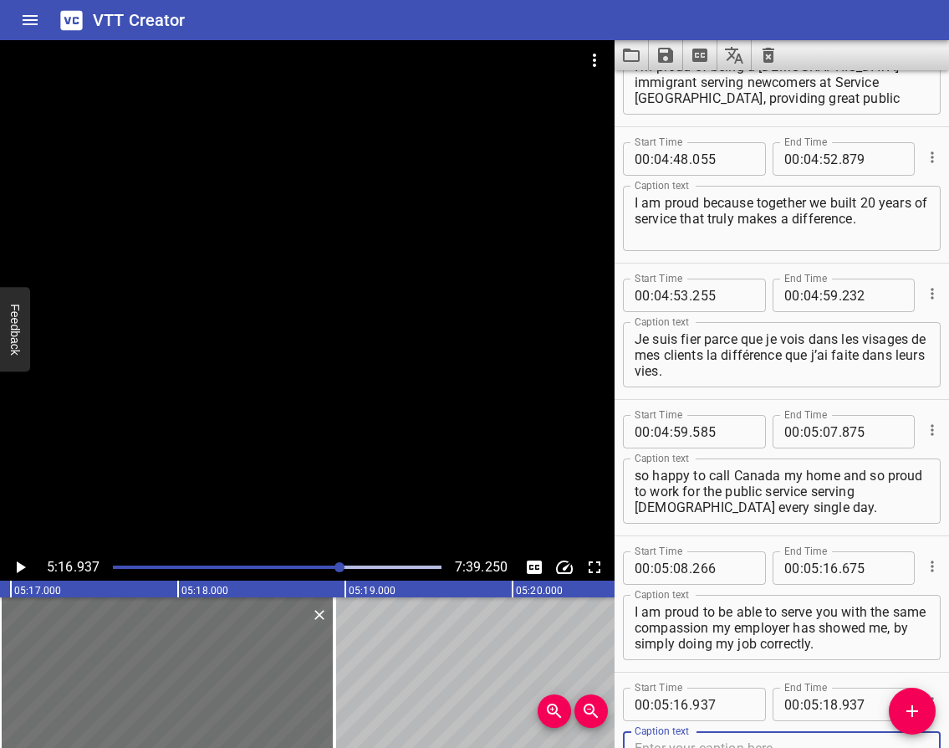
scroll to position [3499, 0]
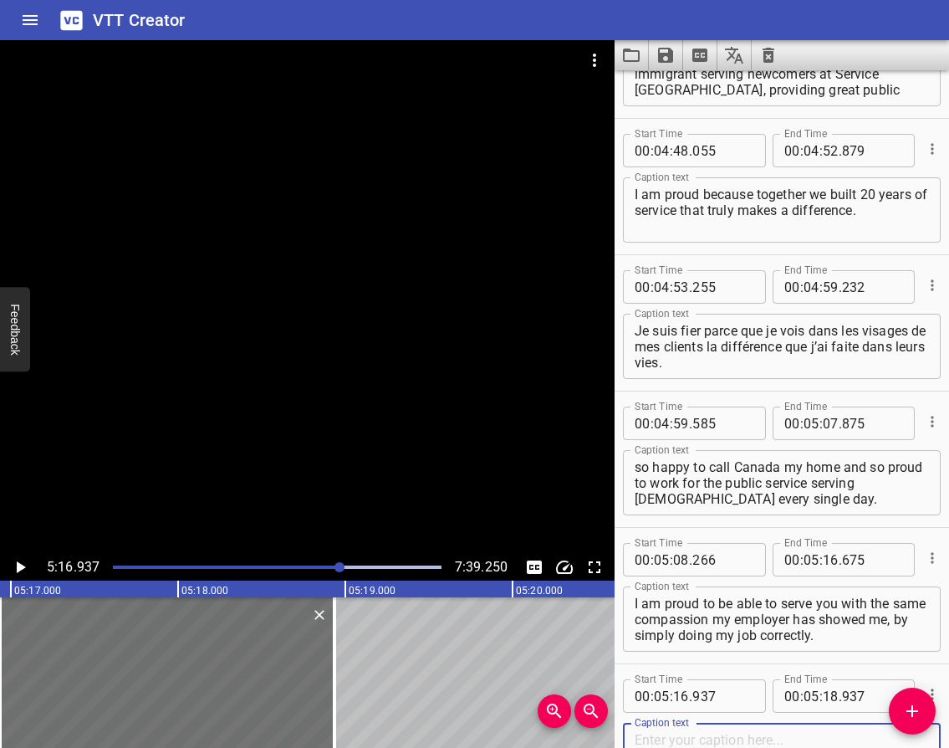
click at [681, 736] on textarea at bounding box center [782, 756] width 294 height 48
paste textarea ". I am proud because at the core of Service Canada is 5:20 Canadian’s fundament…"
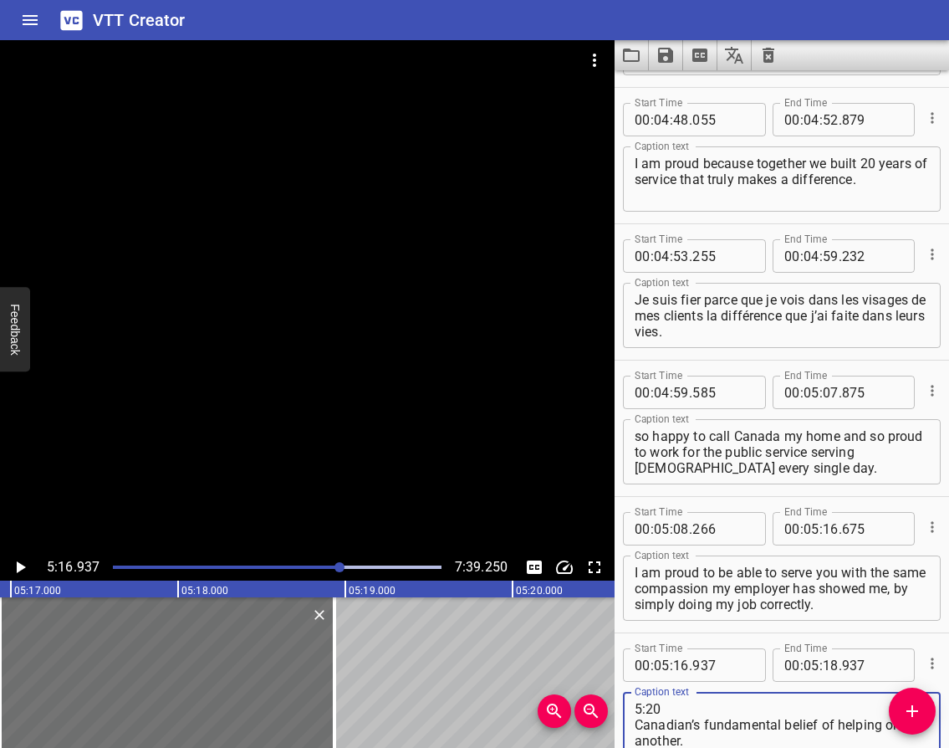
scroll to position [3531, 0]
click at [665, 713] on textarea ". I am proud because at the core of Service Canada is 5:20 Canadian’s fundament…" at bounding box center [782, 724] width 294 height 48
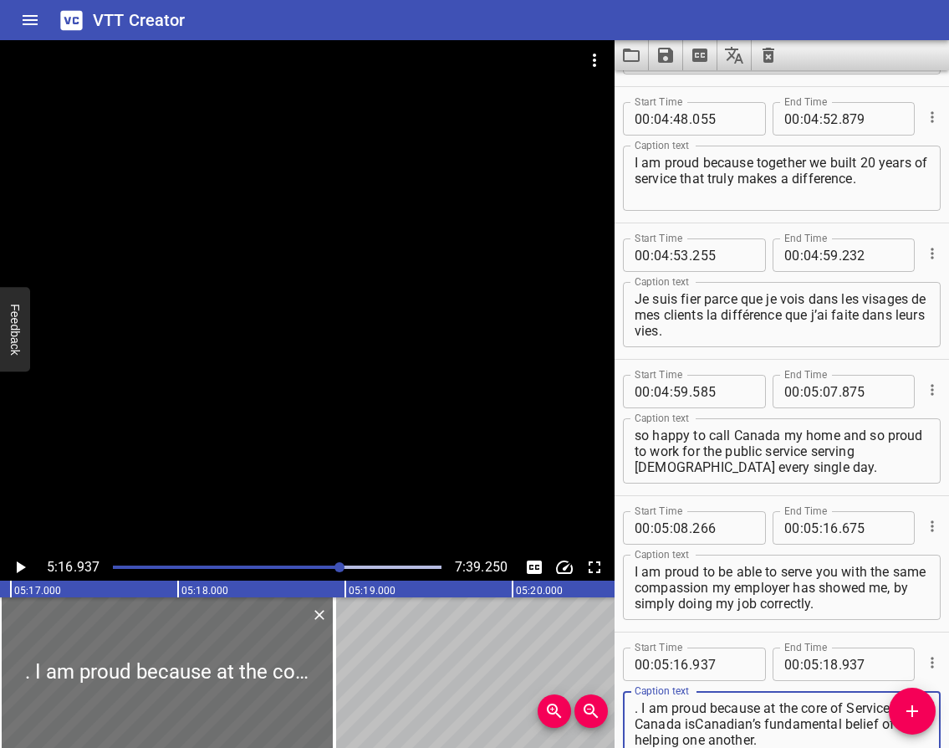
scroll to position [0, 0]
click at [640, 703] on textarea ". I am proud because at the core of Service Canada is Canadian’s fundamental be…" at bounding box center [782, 724] width 294 height 48
click at [642, 704] on textarea ". I am proud because at the core of Service Canada is Canadian’s fundamental be…" at bounding box center [782, 724] width 294 height 48
type textarea "I am proud because at the core of Service Canada is Canadian’s fundamental beli…"
click at [20, 567] on icon "Play/Pause" at bounding box center [21, 567] width 9 height 12
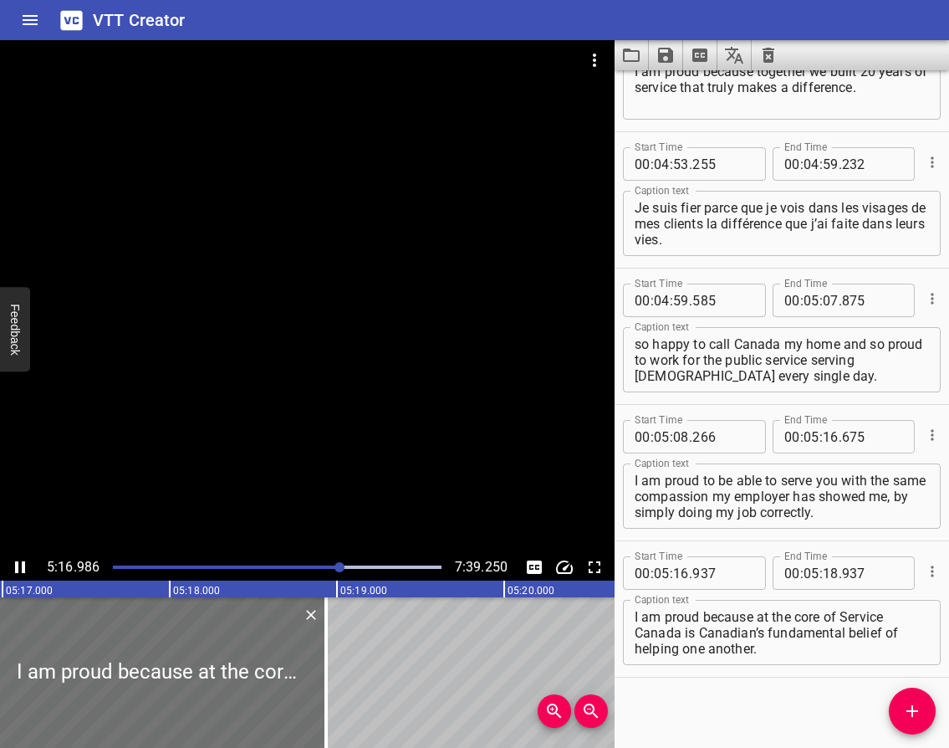
scroll to position [3627, 0]
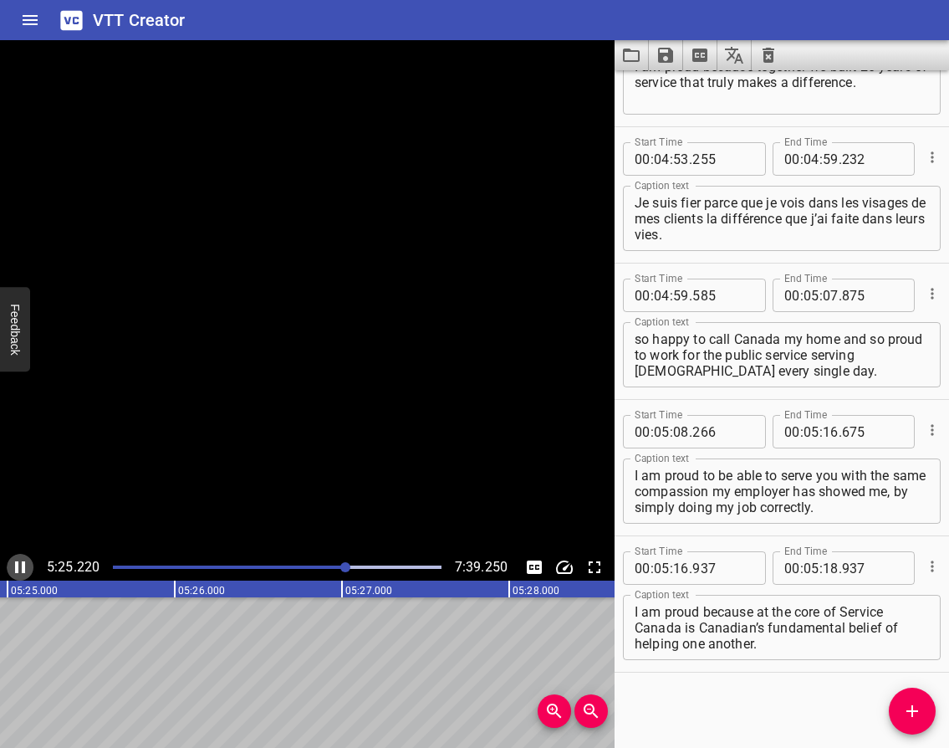
click at [17, 567] on icon "Play/Pause" at bounding box center [20, 567] width 10 height 12
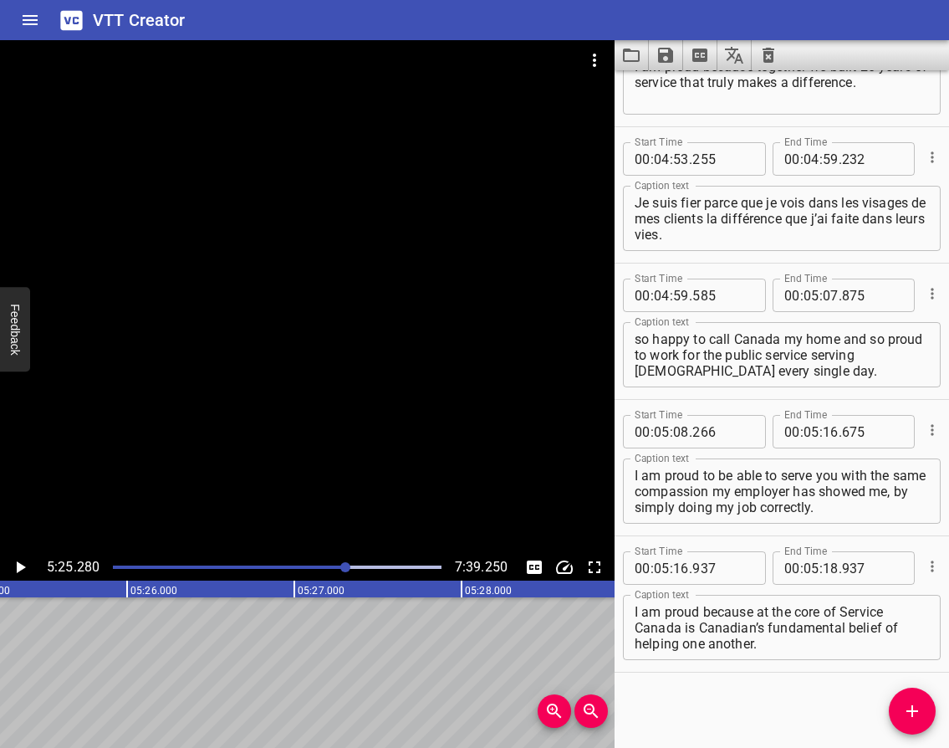
scroll to position [0, 54407]
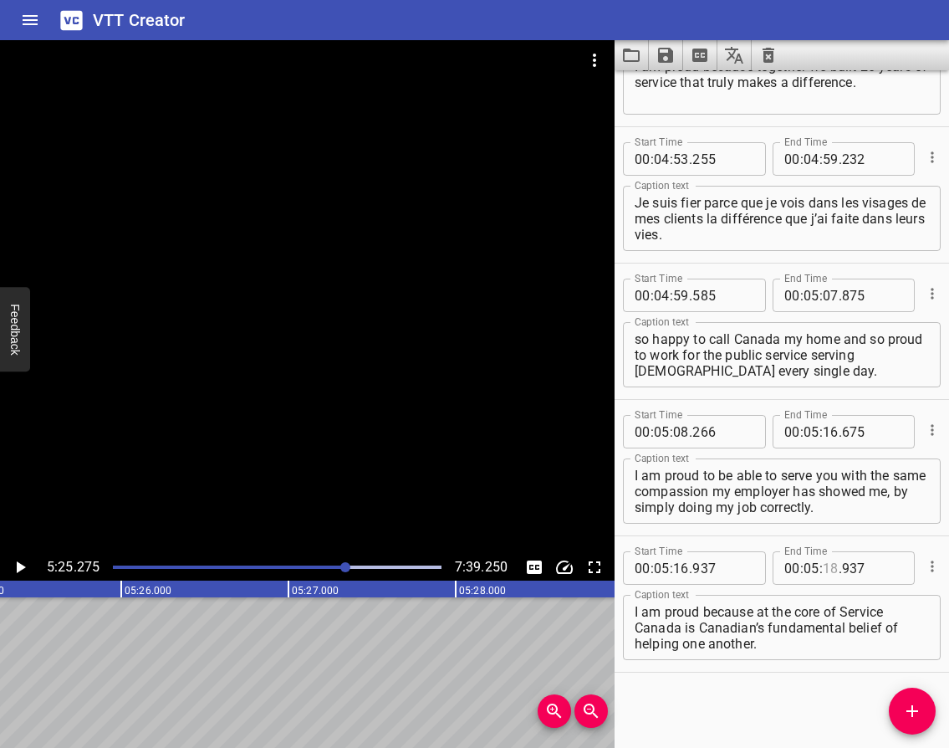
click at [823, 570] on input "number" at bounding box center [831, 567] width 16 height 33
type input "25"
click at [21, 569] on icon "Play/Pause" at bounding box center [21, 567] width 9 height 12
click at [21, 569] on icon "Play/Pause" at bounding box center [20, 567] width 20 height 20
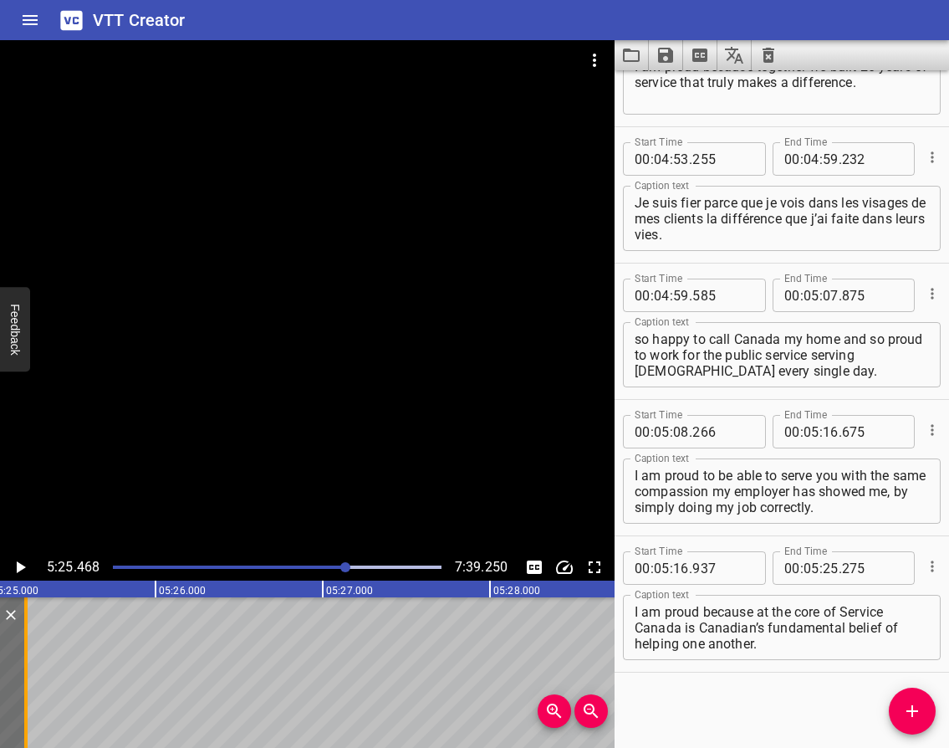
click at [26, 663] on div at bounding box center [25, 672] width 3 height 151
type input "225"
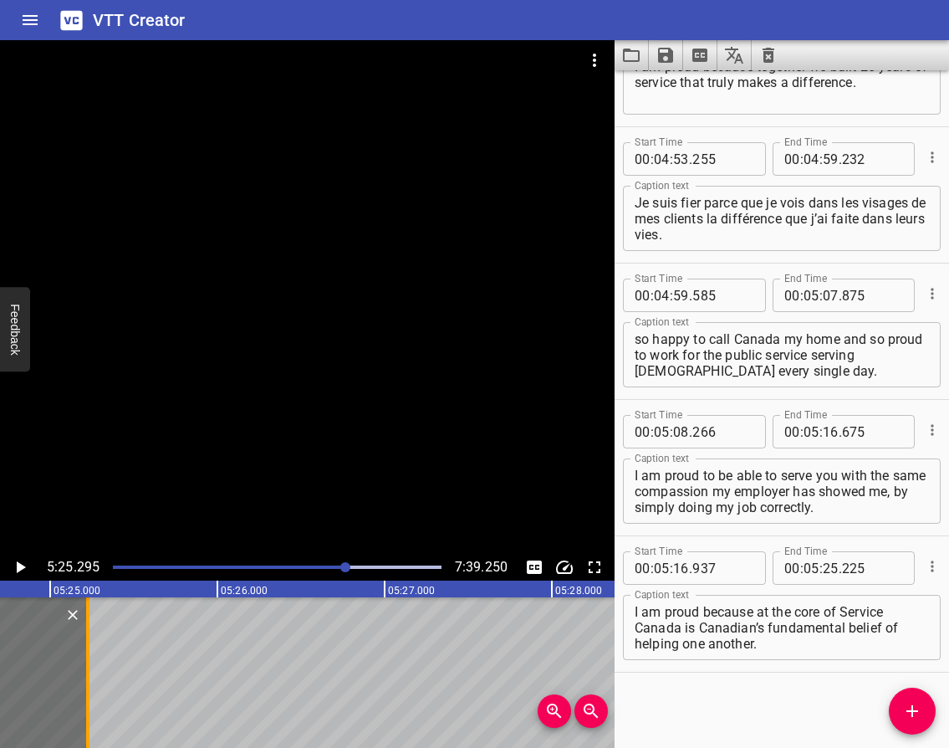
scroll to position [0, 54309]
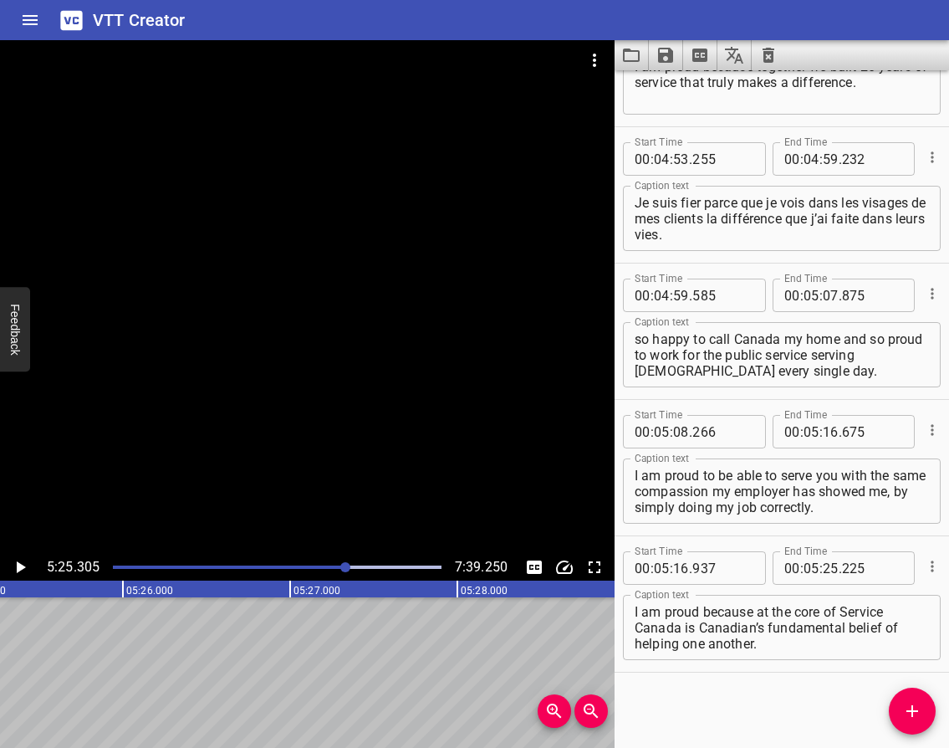
scroll to position [0, 54411]
click at [20, 566] on icon "Play/Pause" at bounding box center [21, 567] width 9 height 12
click at [20, 566] on icon "Play/Pause" at bounding box center [20, 567] width 20 height 20
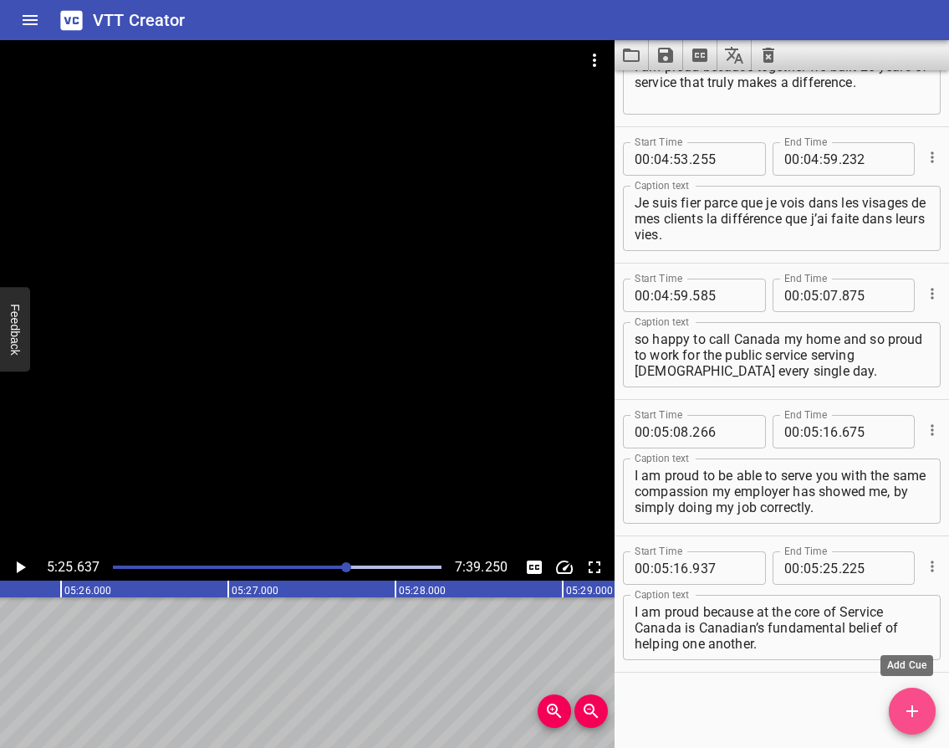
click at [902, 703] on span "Add Cue" at bounding box center [912, 711] width 47 height 20
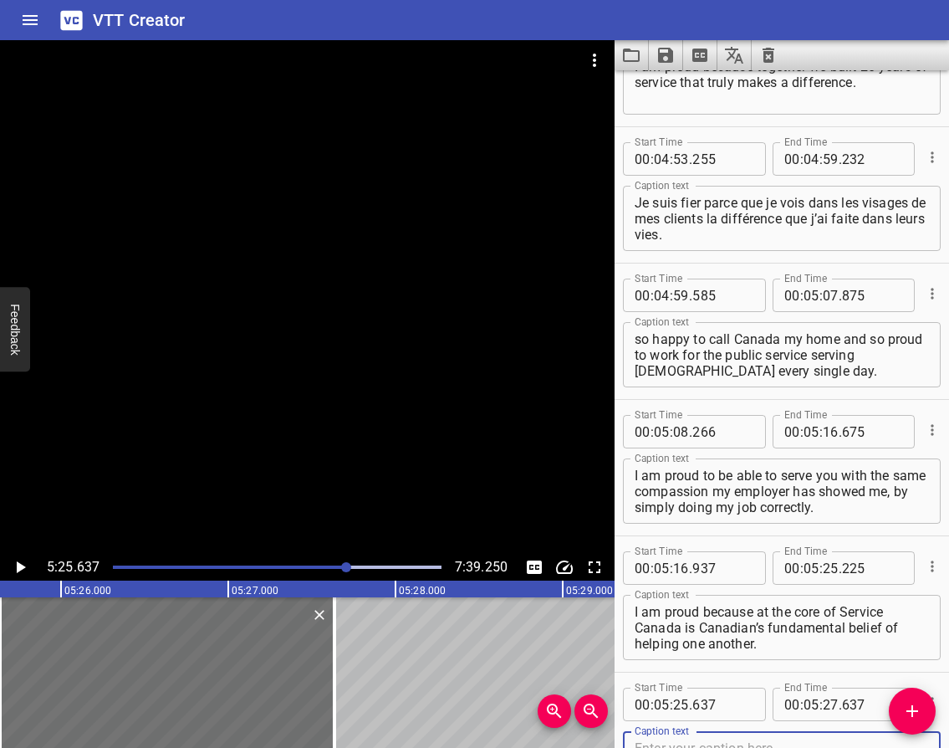
scroll to position [3635, 0]
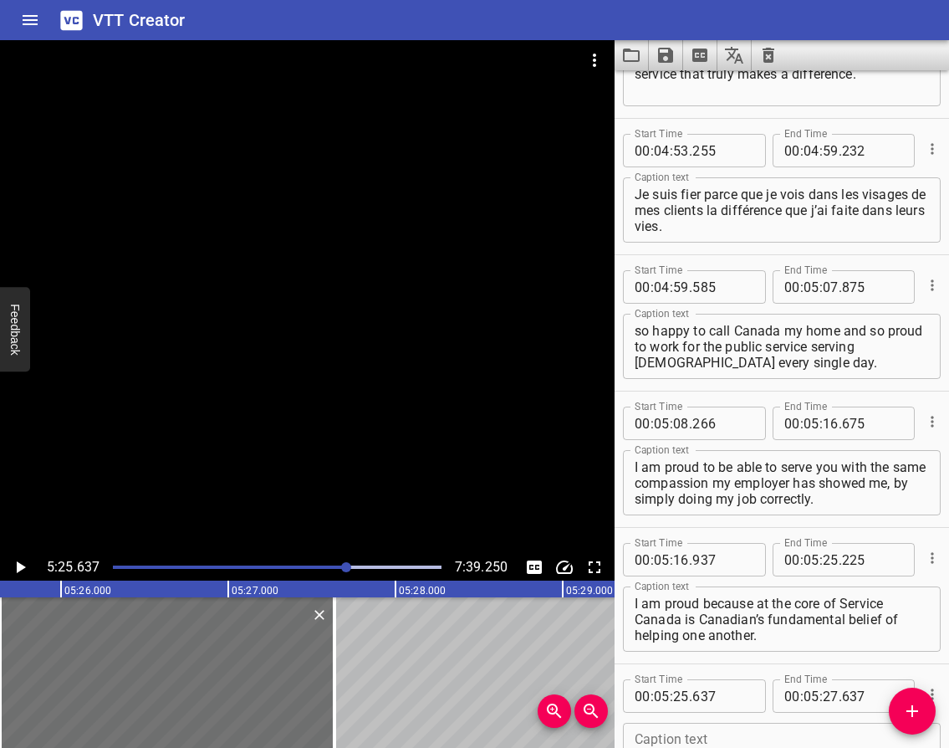
click at [722, 733] on textarea at bounding box center [782, 756] width 294 height 48
paste textarea "I am proud to serve the people of [GEOGRAPHIC_DATA] every day by providing in-d…"
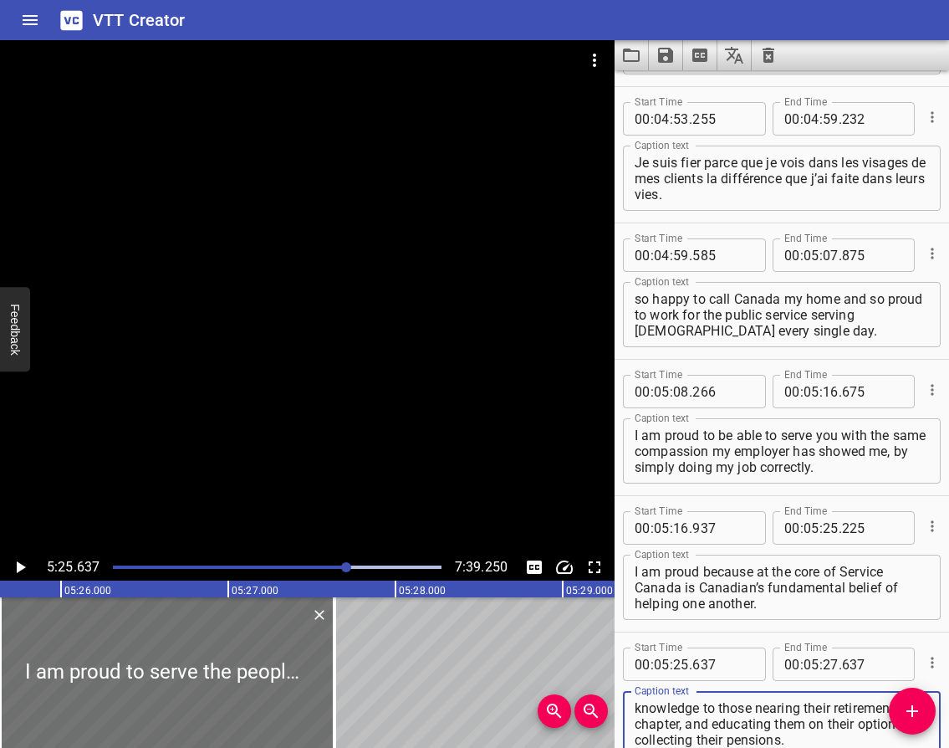
type textarea "I am proud to serve the people of [GEOGRAPHIC_DATA] every day by providing in-d…"
click at [17, 568] on icon "Play/Pause" at bounding box center [21, 567] width 9 height 12
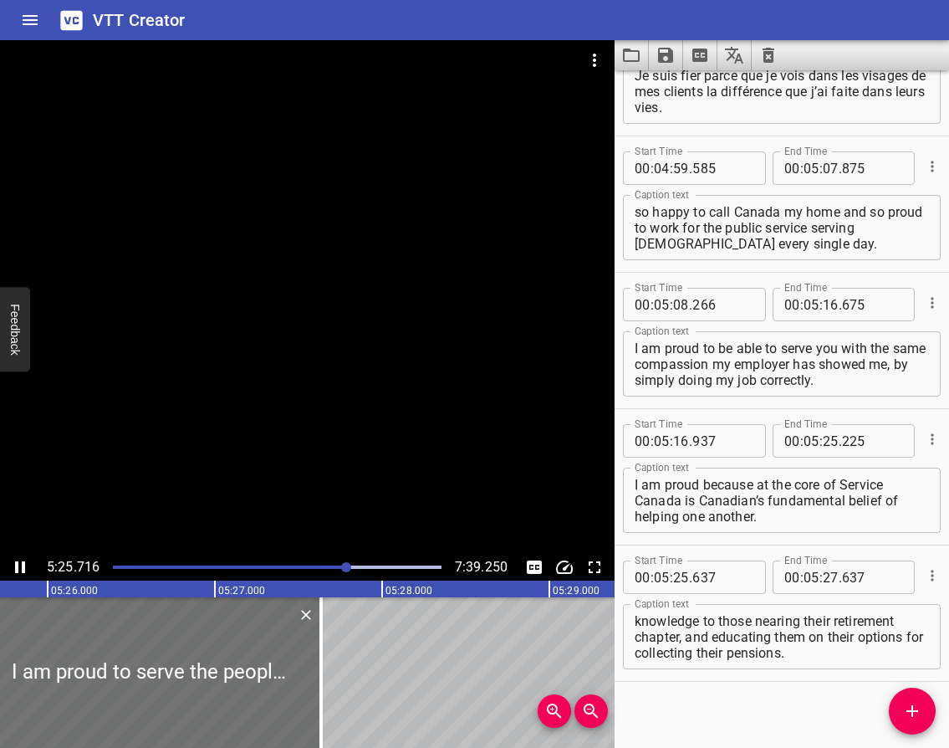
scroll to position [3763, 0]
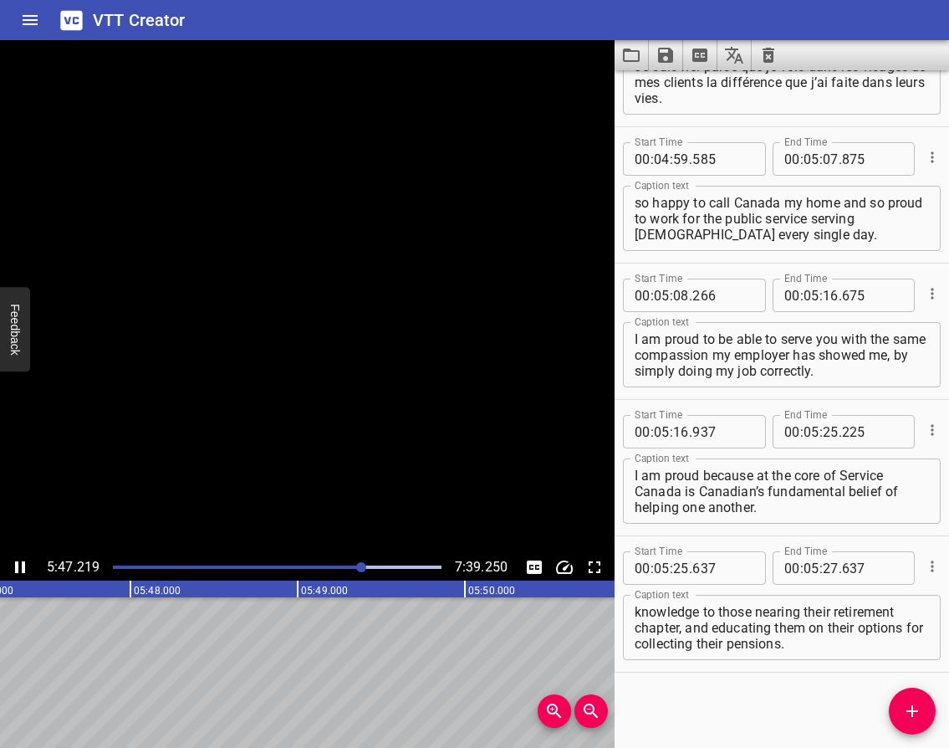
click at [18, 567] on icon "Play/Pause" at bounding box center [20, 567] width 10 height 12
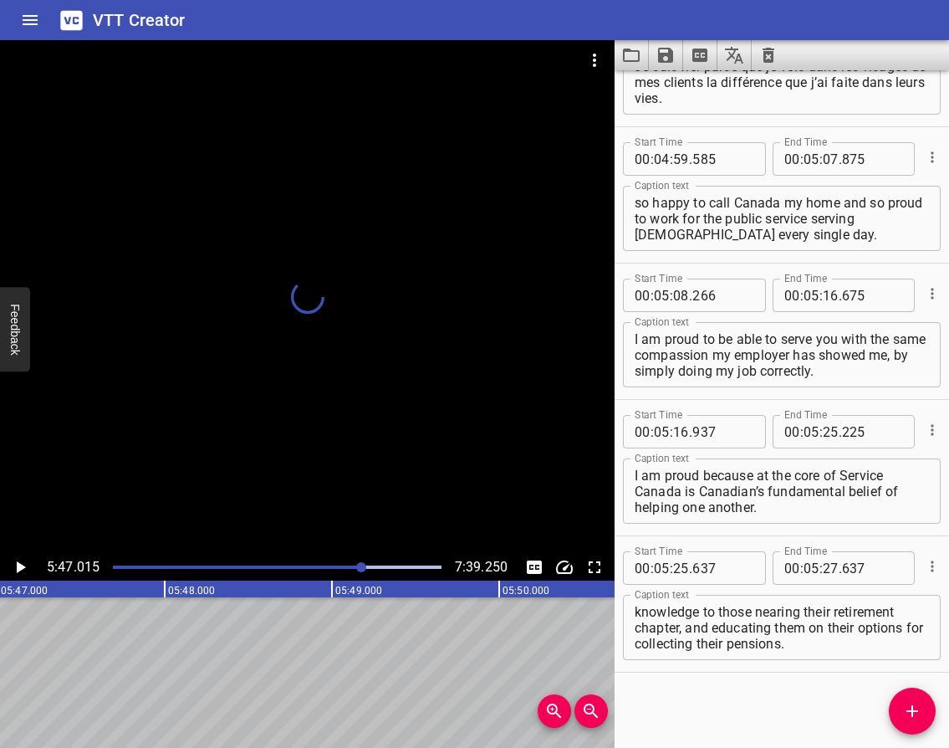
scroll to position [0, 58078]
click at [23, 563] on icon "Play/Pause" at bounding box center [20, 567] width 20 height 20
click at [23, 563] on icon "Play/Pause" at bounding box center [20, 567] width 10 height 12
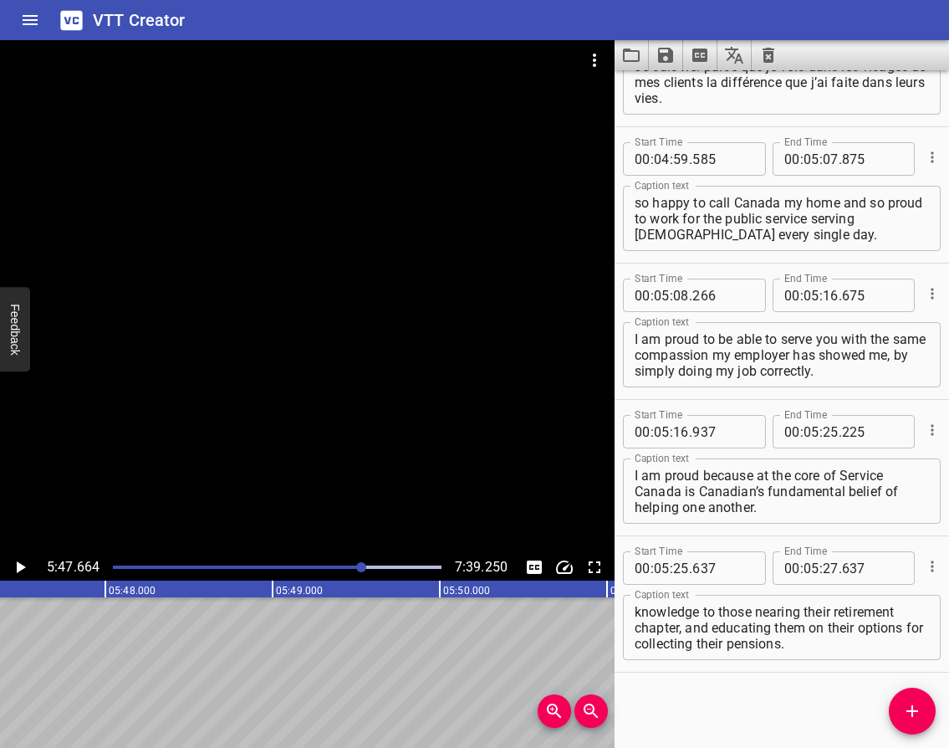
scroll to position [0, 58051]
click at [18, 565] on icon "Play/Pause" at bounding box center [21, 567] width 9 height 12
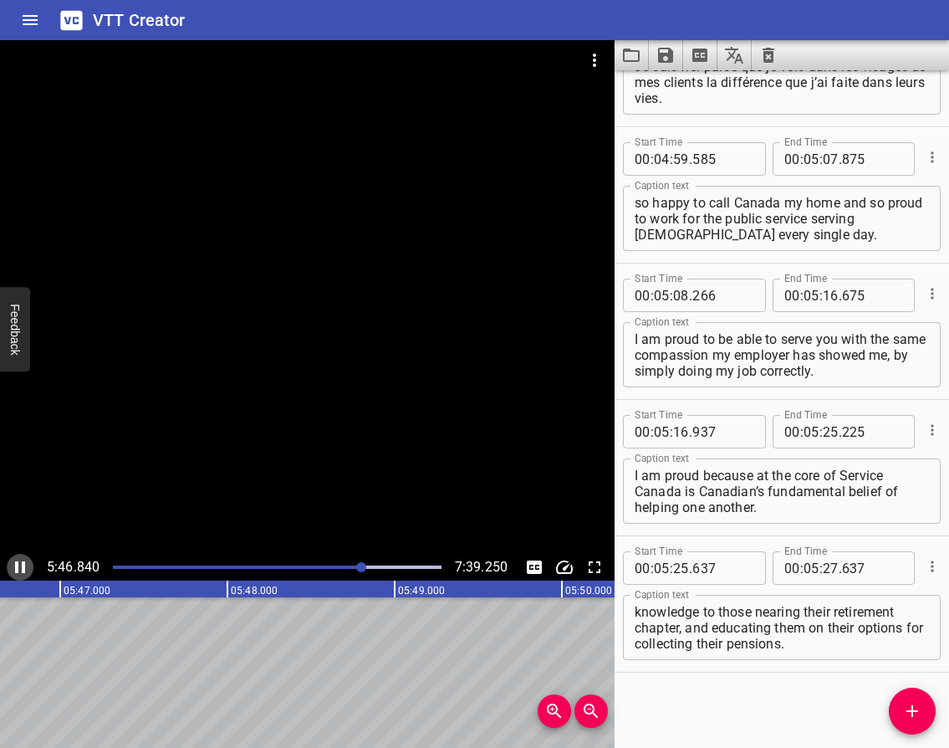
click at [18, 565] on icon "Play/Pause" at bounding box center [20, 567] width 10 height 12
click at [823, 565] on input "number" at bounding box center [831, 567] width 16 height 33
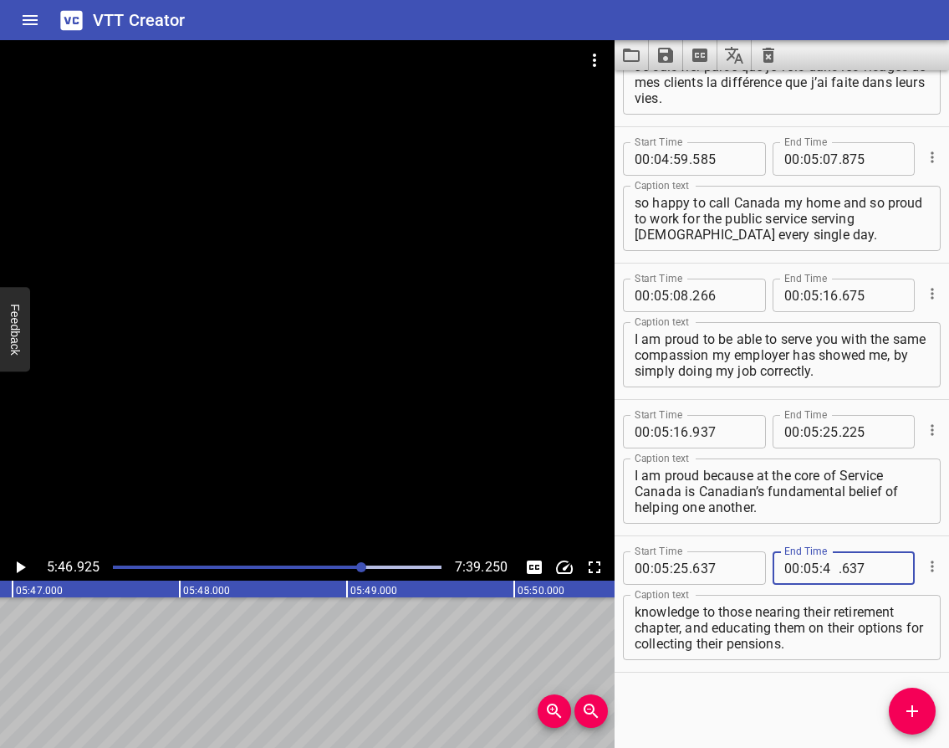
type input "46"
type input "925"
click at [18, 570] on icon "Play/Pause" at bounding box center [21, 567] width 9 height 12
click at [18, 570] on icon "Play/Pause" at bounding box center [20, 567] width 10 height 12
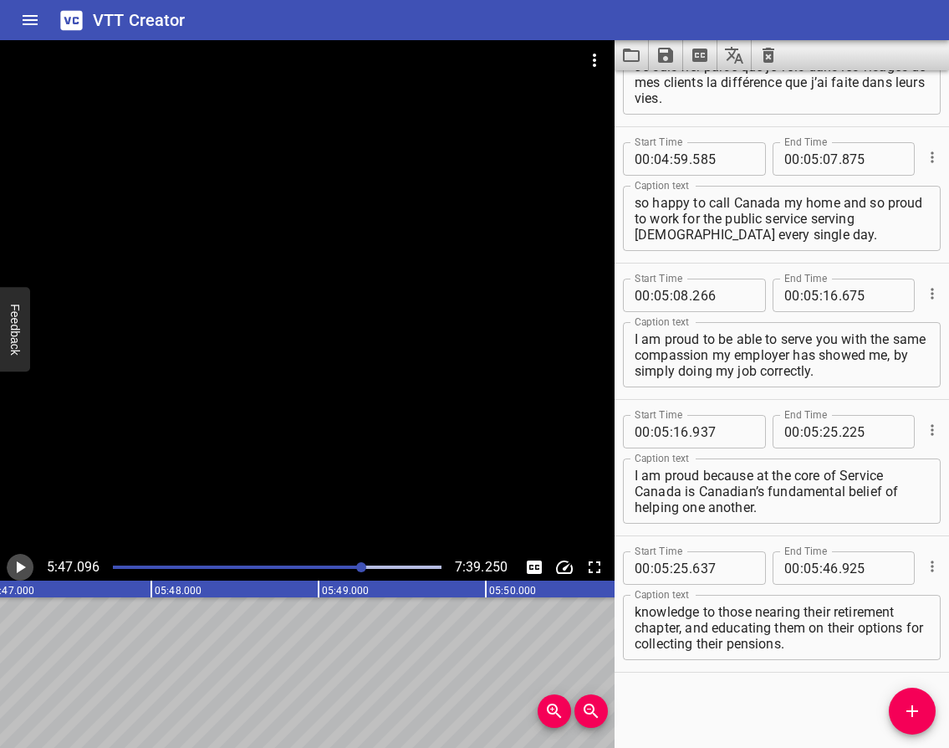
click at [18, 570] on icon "Play/Pause" at bounding box center [21, 567] width 9 height 12
click at [18, 570] on icon "Play/Pause" at bounding box center [20, 567] width 10 height 12
click at [913, 708] on icon "Add Cue" at bounding box center [913, 711] width 12 height 12
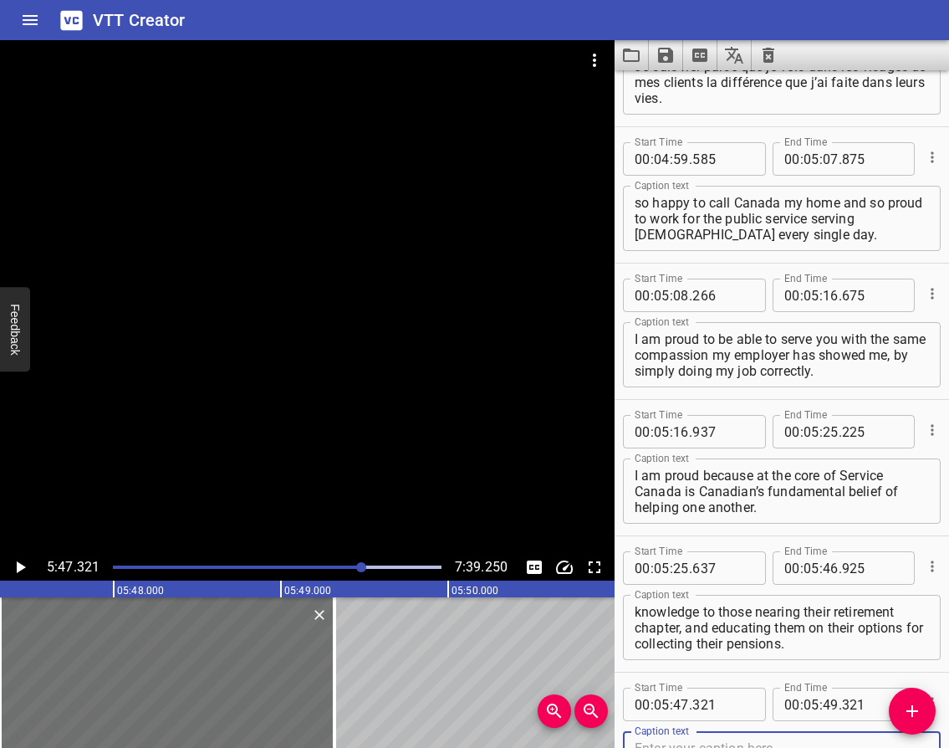
scroll to position [3772, 0]
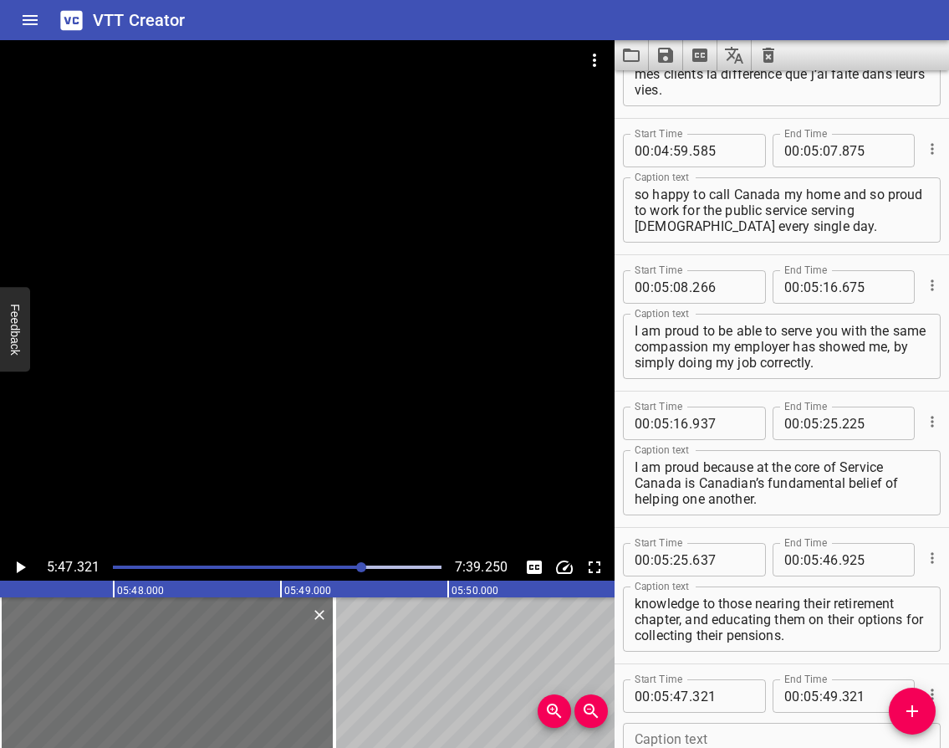
click at [643, 738] on textarea at bounding box center [782, 756] width 294 height 48
paste textarea "I'm proud to be part of Service Canada Family. I am grateful to deliver service…"
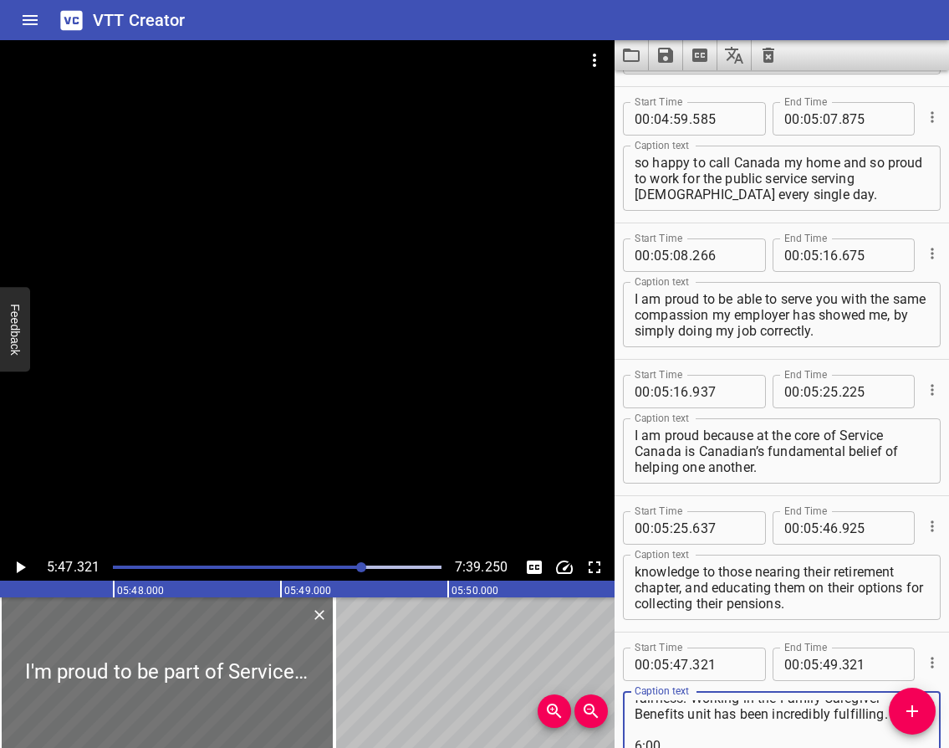
scroll to position [84, 0]
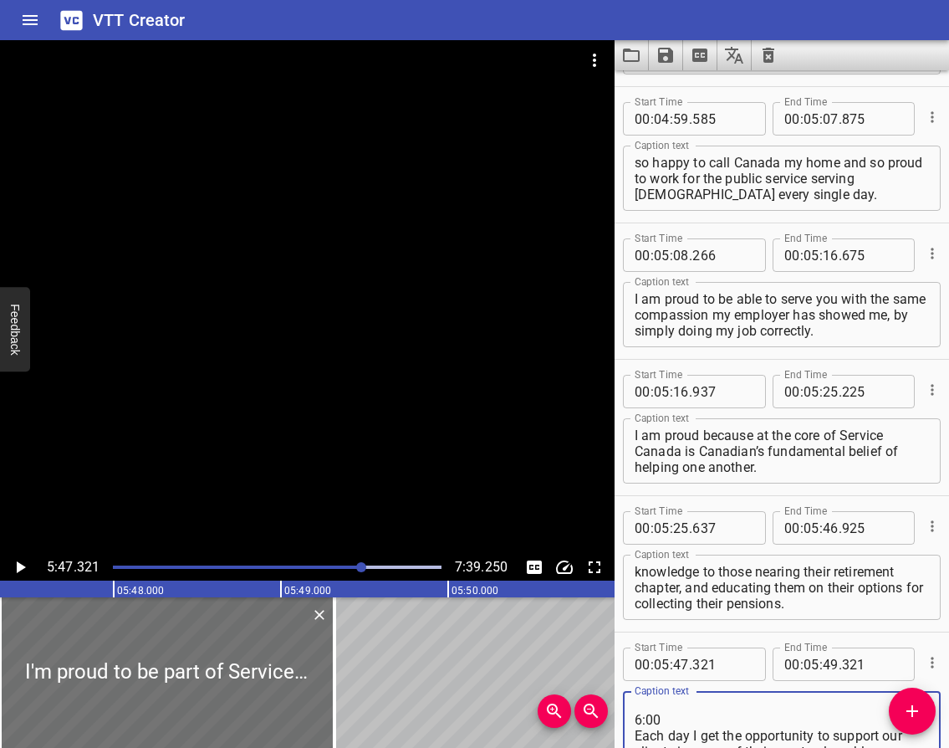
click at [692, 721] on textarea "I'm proud to be part of Service Canada Family. I am grateful to deliver service…" at bounding box center [782, 724] width 294 height 48
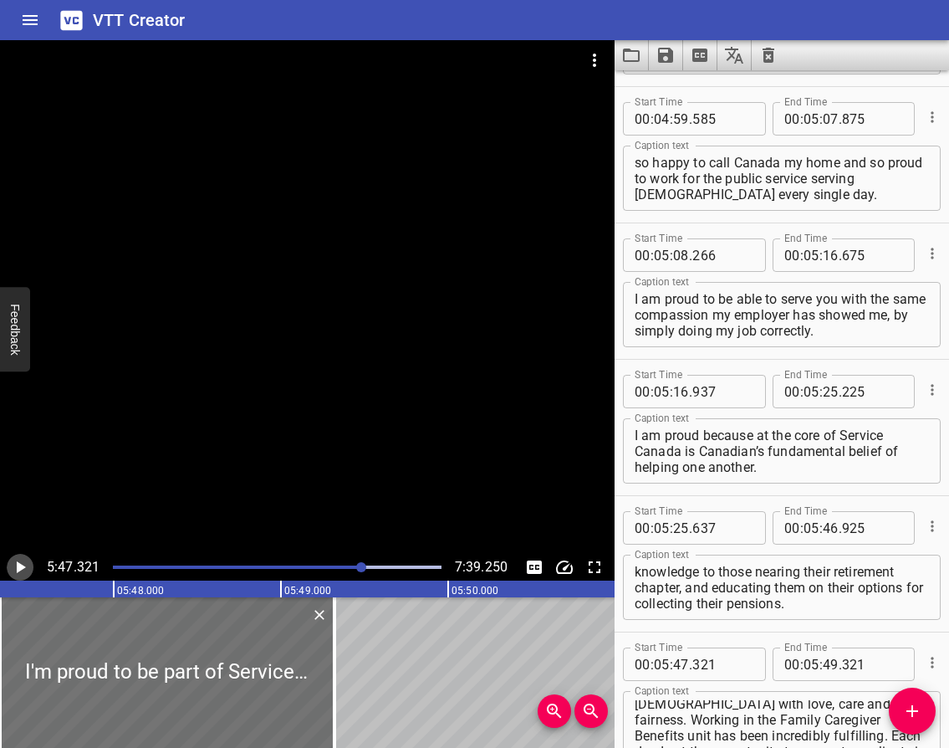
click at [12, 562] on icon "Play/Pause" at bounding box center [20, 567] width 20 height 20
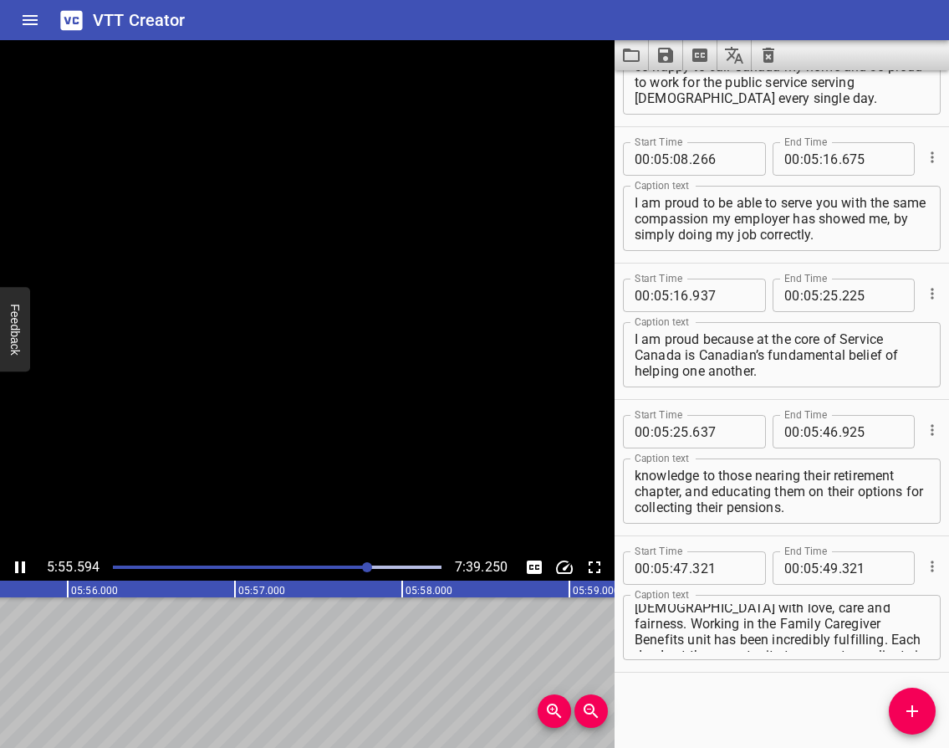
click at [12, 562] on icon "Play/Pause" at bounding box center [20, 567] width 20 height 20
click at [21, 565] on icon "Play/Pause" at bounding box center [21, 567] width 9 height 12
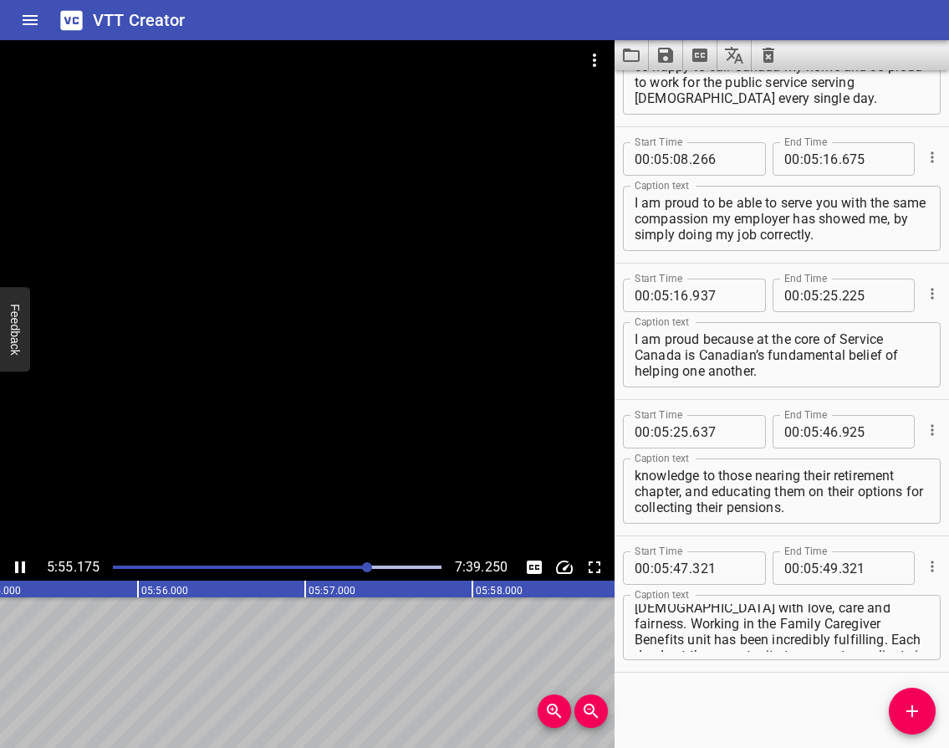
click at [21, 565] on icon "Play/Pause" at bounding box center [20, 567] width 20 height 20
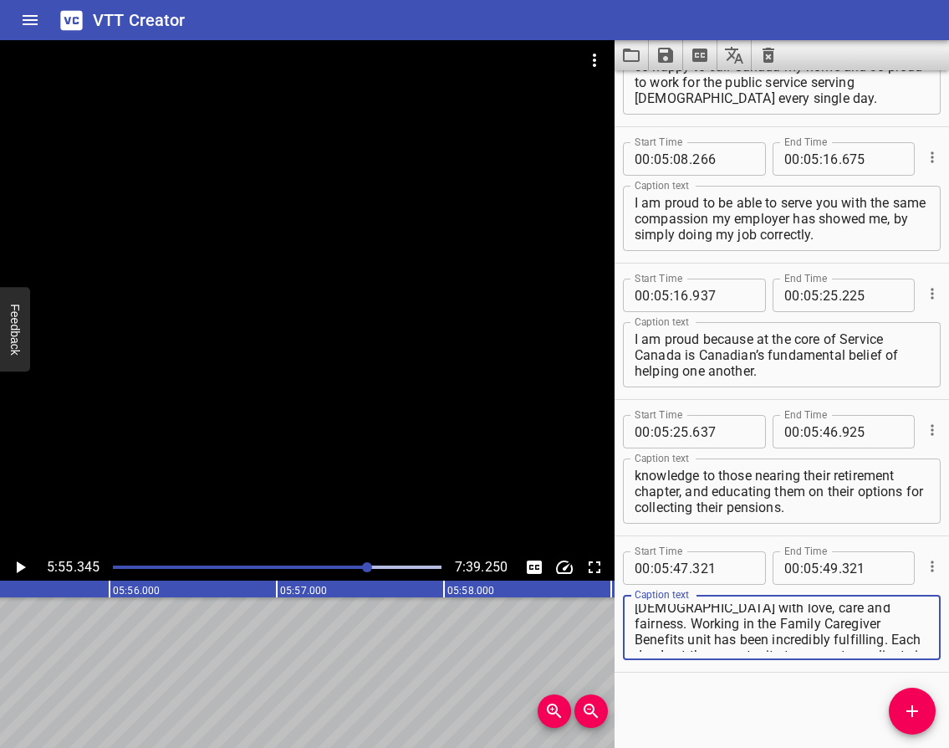
click at [824, 633] on textarea "I'm proud to be part of Service Canada Family. I am grateful to deliver service…" at bounding box center [782, 628] width 294 height 48
click at [874, 648] on textarea "I'm proud to be part of Service Canada Family. I am grateful to deliver service…" at bounding box center [782, 628] width 294 height 48
type textarea "I'm proud to be part of Service Canada Family. I am grateful to deliver service…"
click at [824, 567] on input "number" at bounding box center [831, 567] width 16 height 33
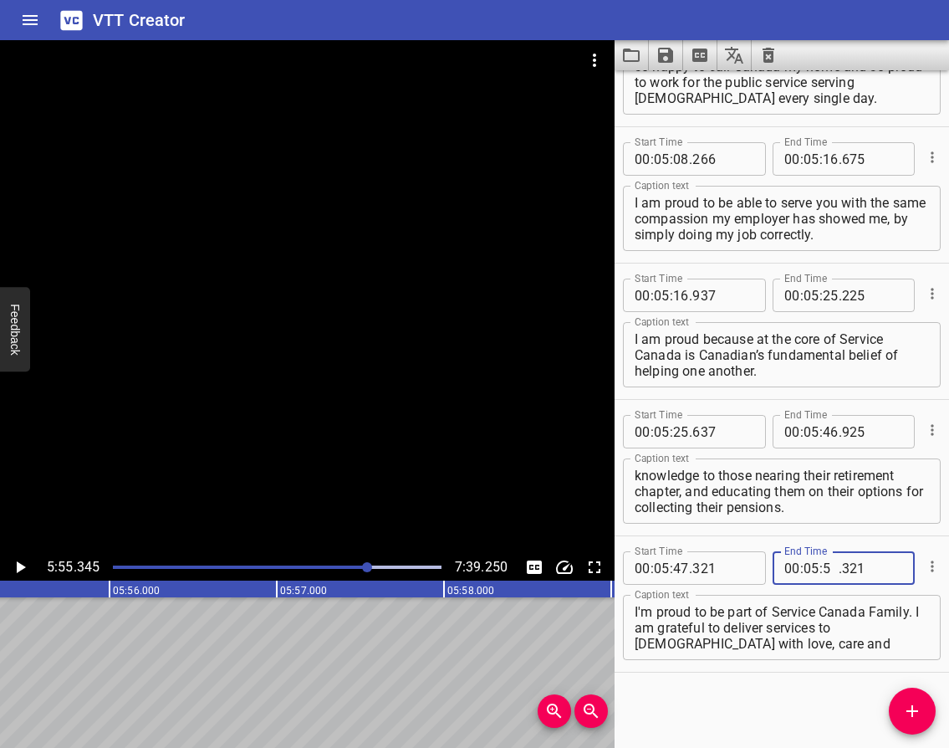
type input "55"
type input "345"
click at [19, 562] on icon "Play/Pause" at bounding box center [20, 567] width 20 height 20
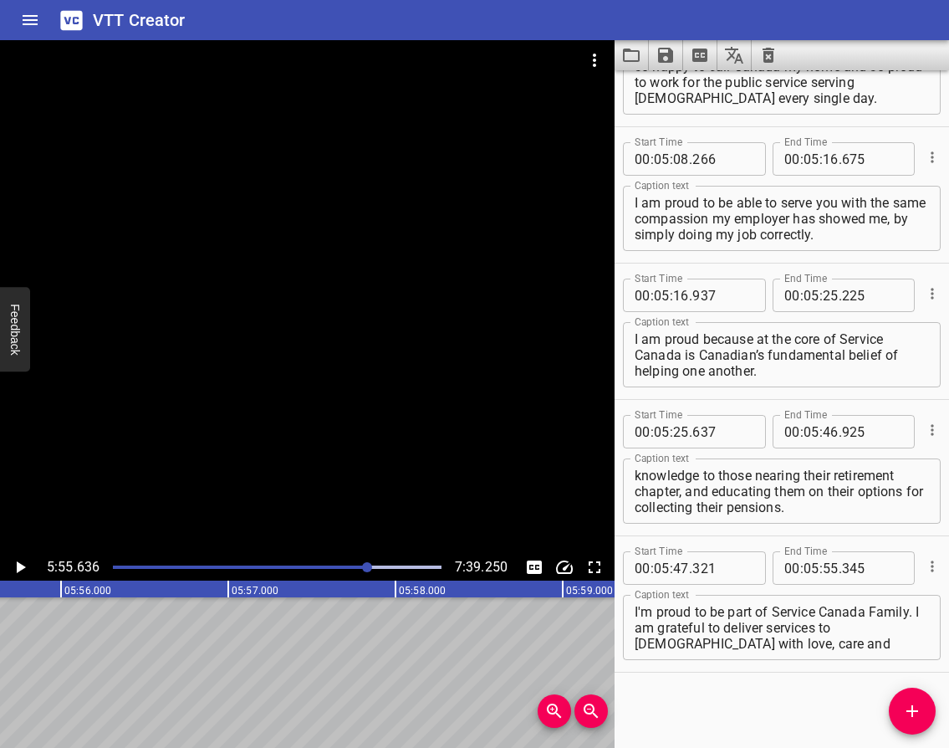
click at [915, 699] on button "Add Cue" at bounding box center [912, 710] width 47 height 47
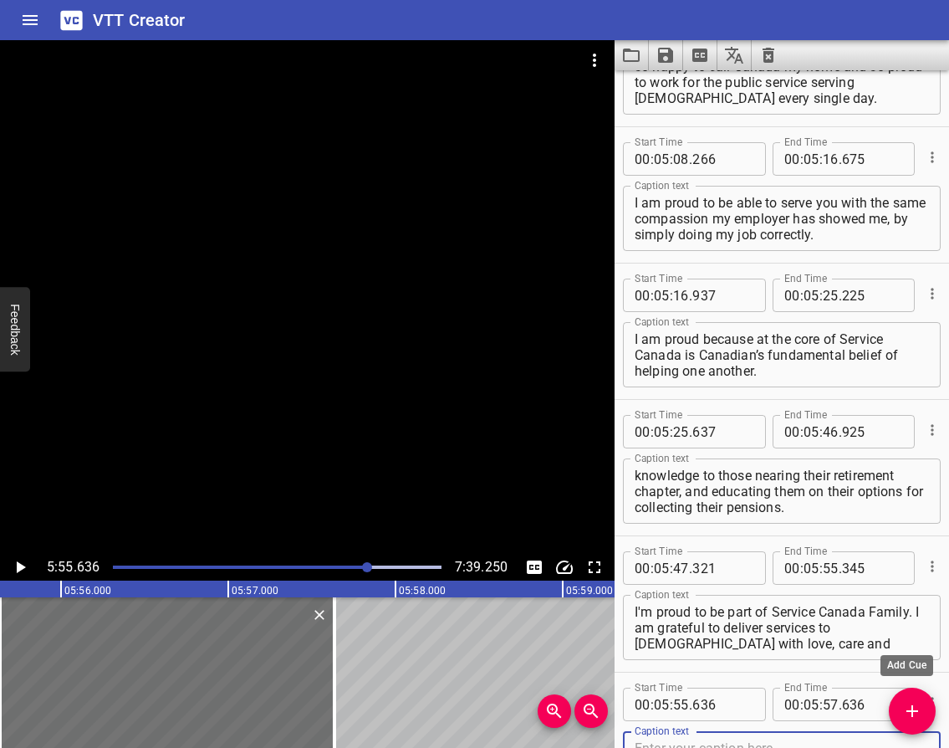
scroll to position [3908, 0]
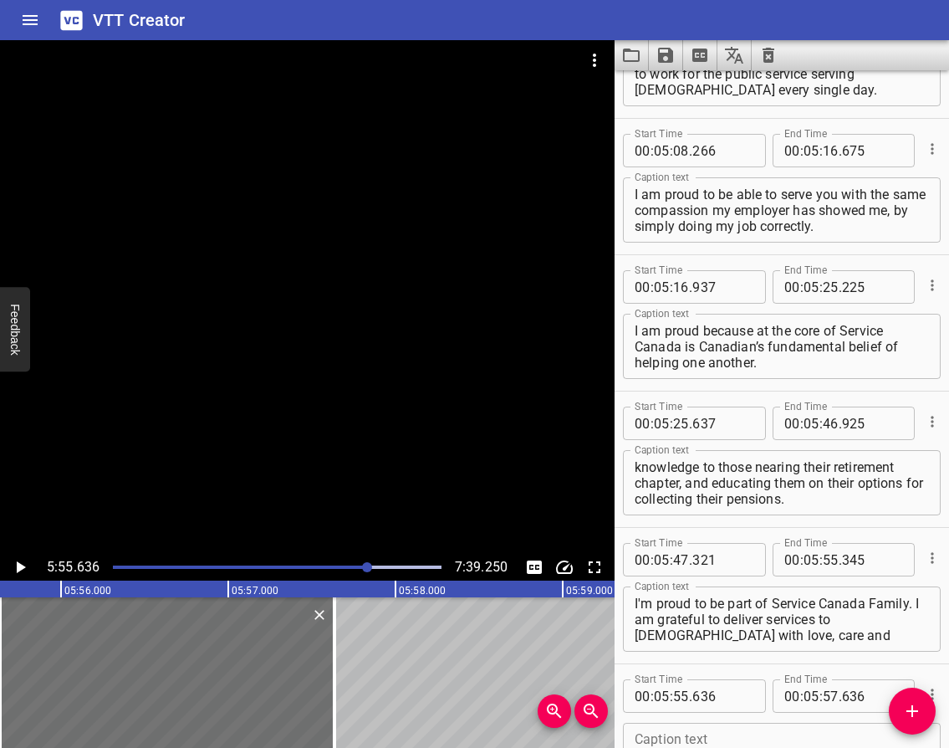
click at [705, 733] on textarea at bounding box center [782, 756] width 294 height 48
paste textarea "Working in the Family Caregiver Benefits unit has been incredibly fulfilling."
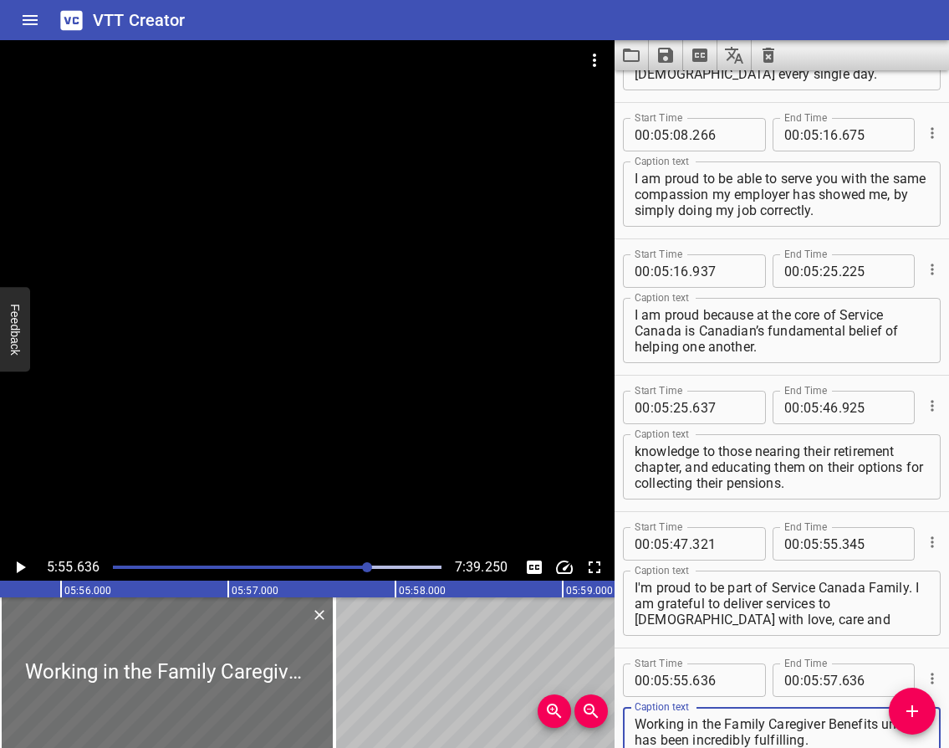
type textarea "Working in the Family Caregiver Benefits unit has been incredibly fulfilling."
click at [24, 565] on icon "Play/Pause" at bounding box center [20, 567] width 20 height 20
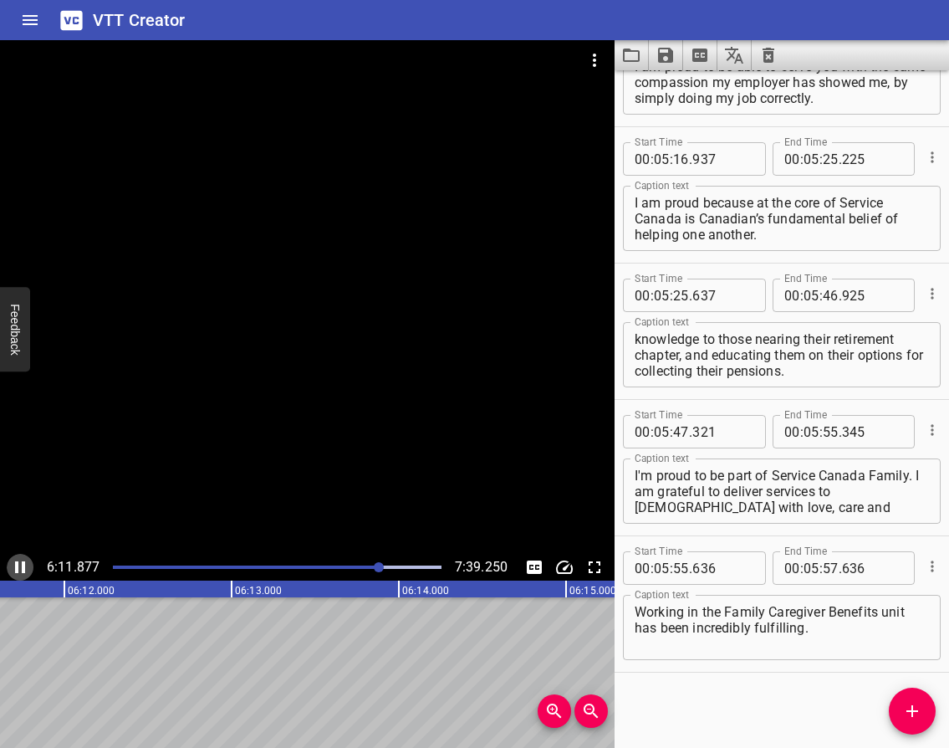
click at [15, 565] on icon "Play/Pause" at bounding box center [20, 567] width 10 height 12
click at [823, 565] on input "number" at bounding box center [831, 567] width 16 height 33
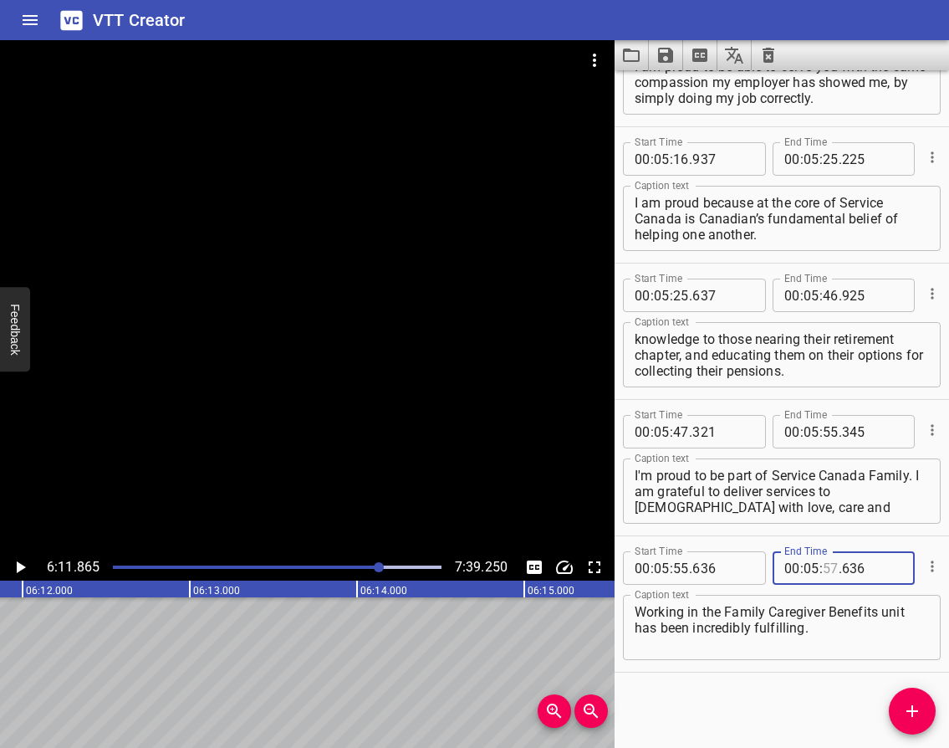
type input "57"
click at [808, 569] on input "number" at bounding box center [812, 567] width 16 height 33
type input "06"
type input "11"
click at [832, 630] on textarea "Working in the Family Caregiver Benefits unit has been incredibly fulfilling." at bounding box center [782, 628] width 294 height 48
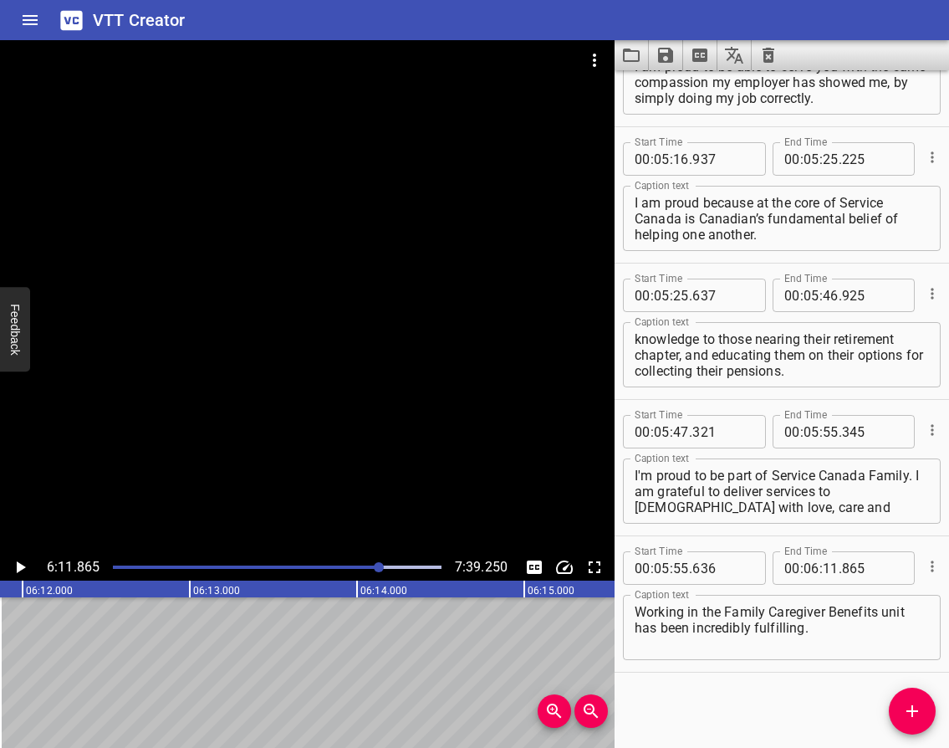
type input "865"
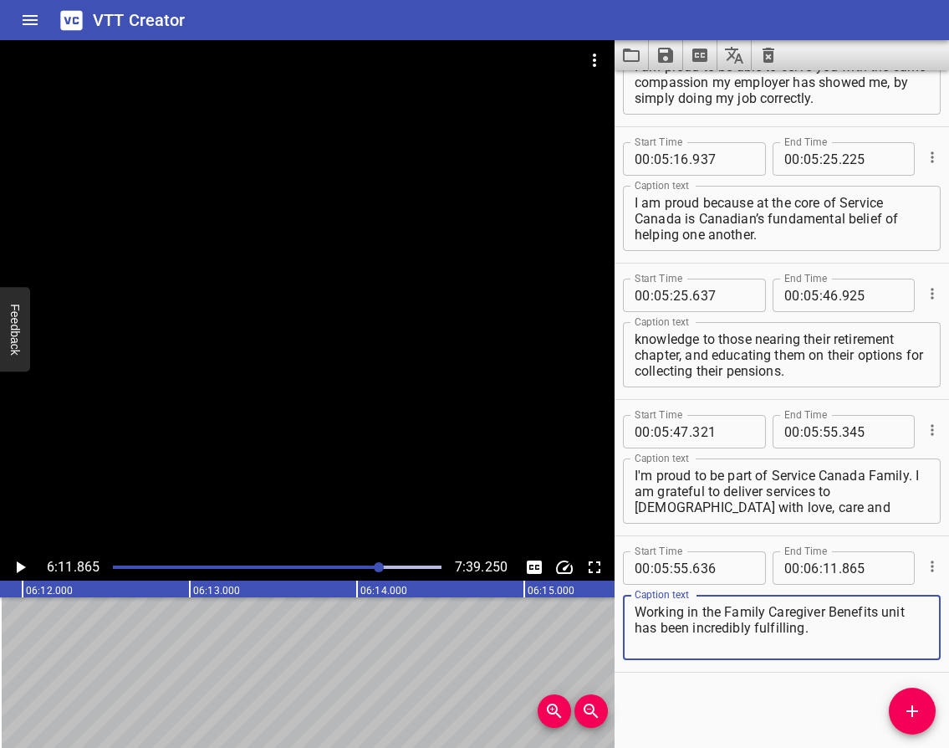
paste textarea "Each day I get the opportunity to support our clients in some of their most vul…"
type textarea "Working in the Family Caregiver Benefits unit has been incredibly fulfilling. E…"
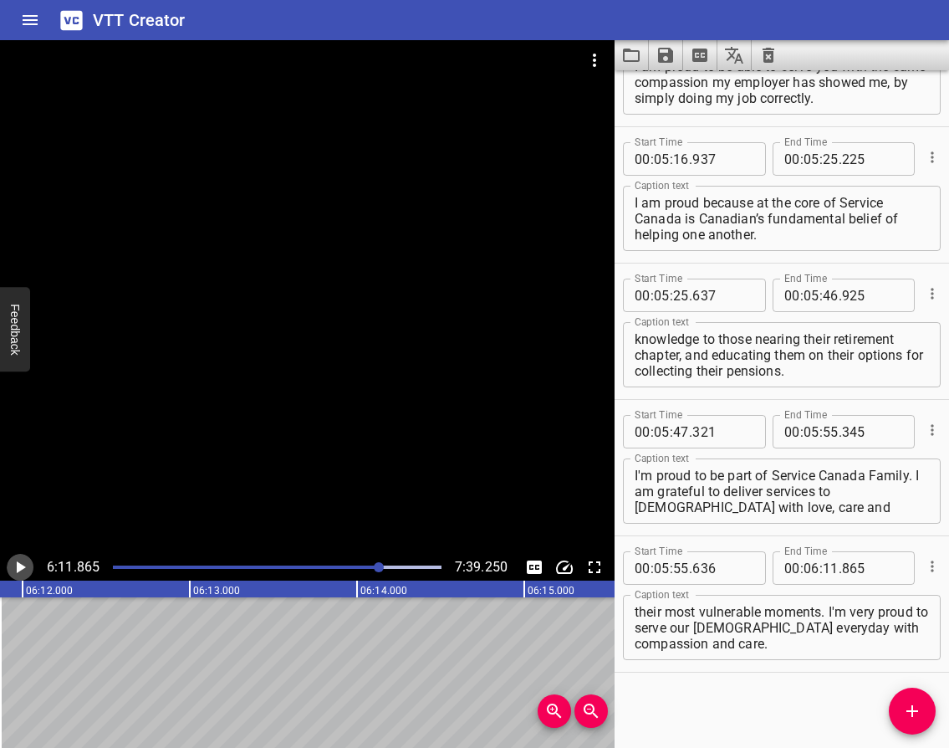
click at [15, 569] on icon "Play/Pause" at bounding box center [20, 567] width 20 height 20
click at [15, 569] on icon "Play/Pause" at bounding box center [20, 567] width 10 height 12
click at [916, 719] on icon "Add Cue" at bounding box center [912, 711] width 20 height 20
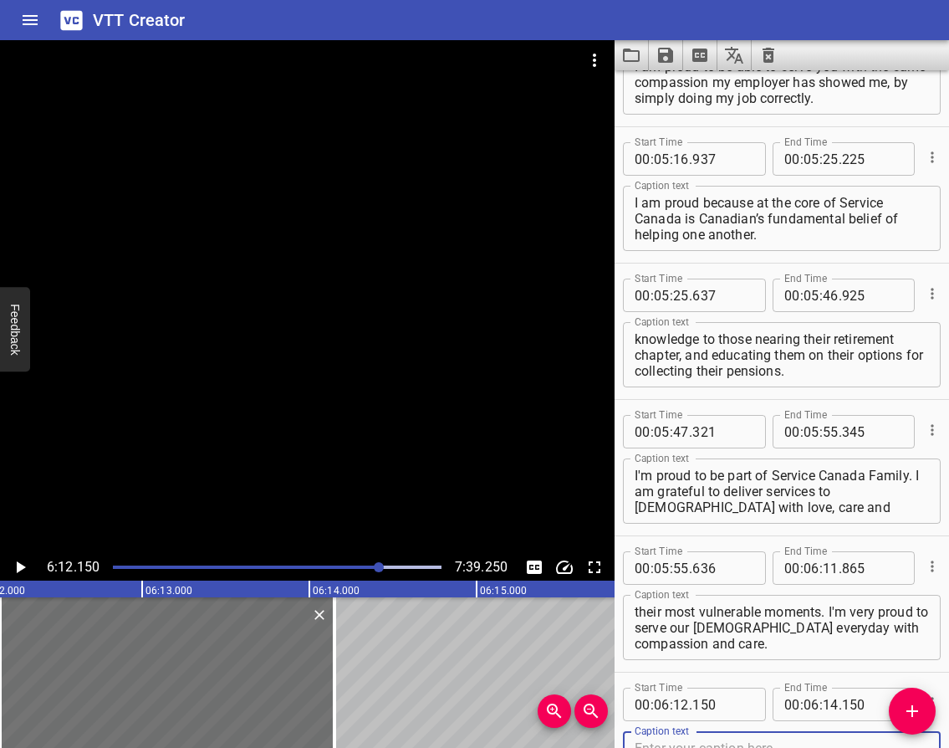
scroll to position [4044, 0]
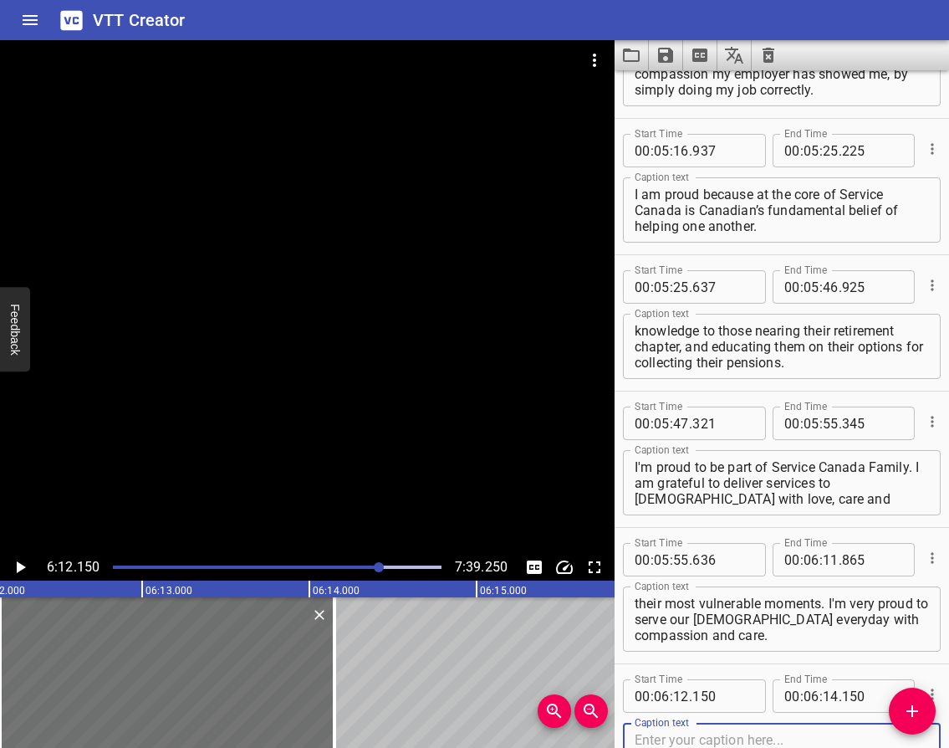
click at [732, 737] on textarea at bounding box center [782, 756] width 294 height 48
paste textarea "Since [DATE], [DEMOGRAPHIC_DATA] who have faced job loss due to company bankrup…"
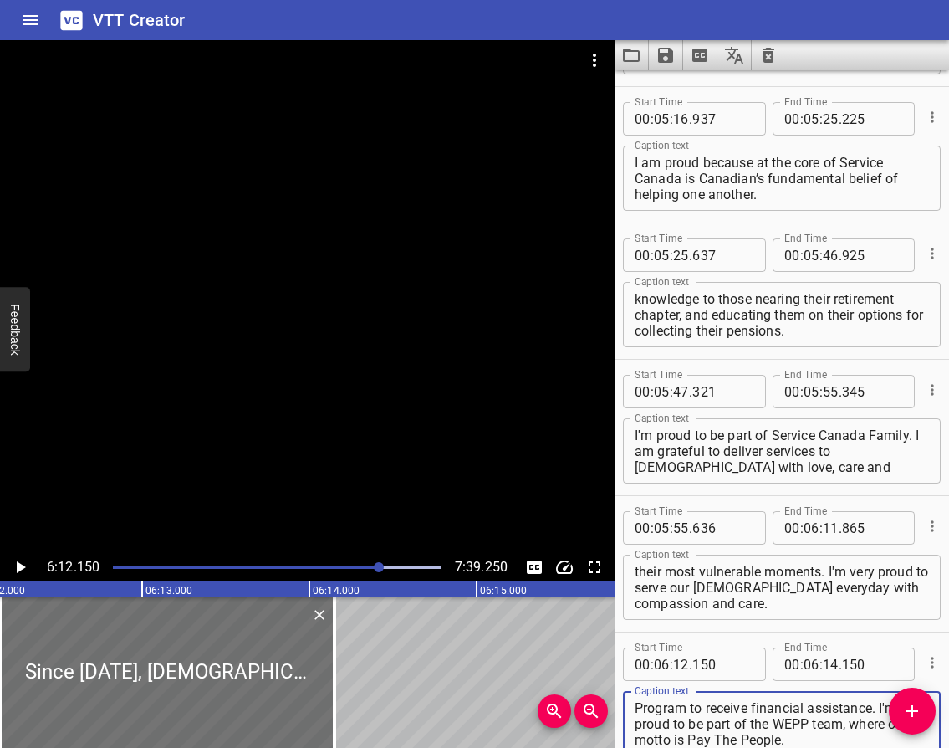
type textarea "Since [DATE], [DEMOGRAPHIC_DATA] who have faced job loss due to company bankrup…"
click at [18, 564] on icon "Play/Pause" at bounding box center [21, 567] width 9 height 12
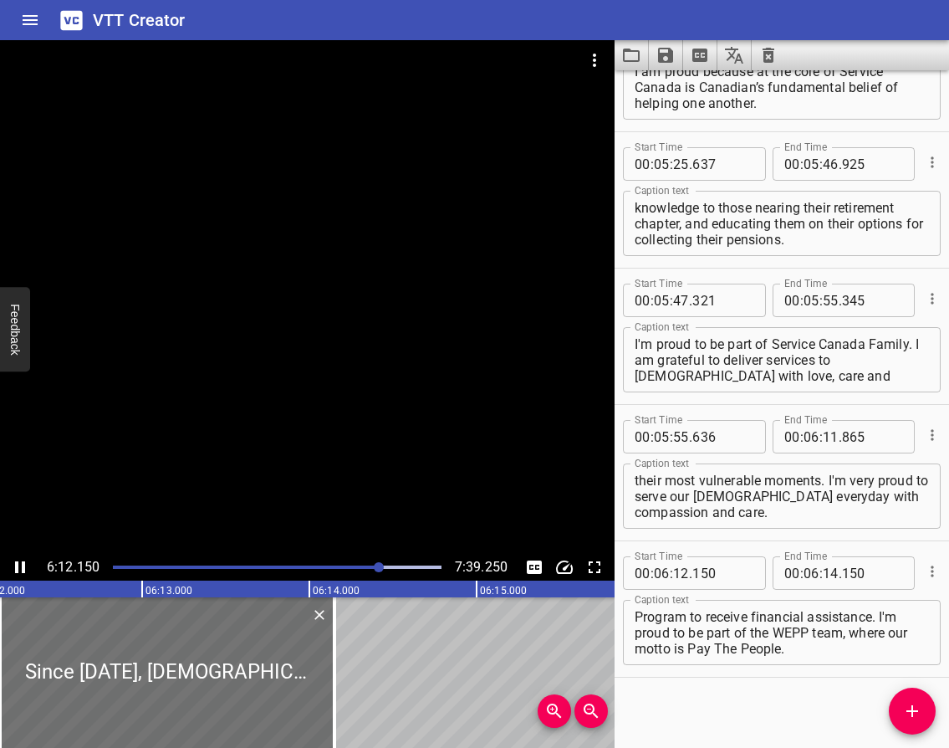
scroll to position [4172, 0]
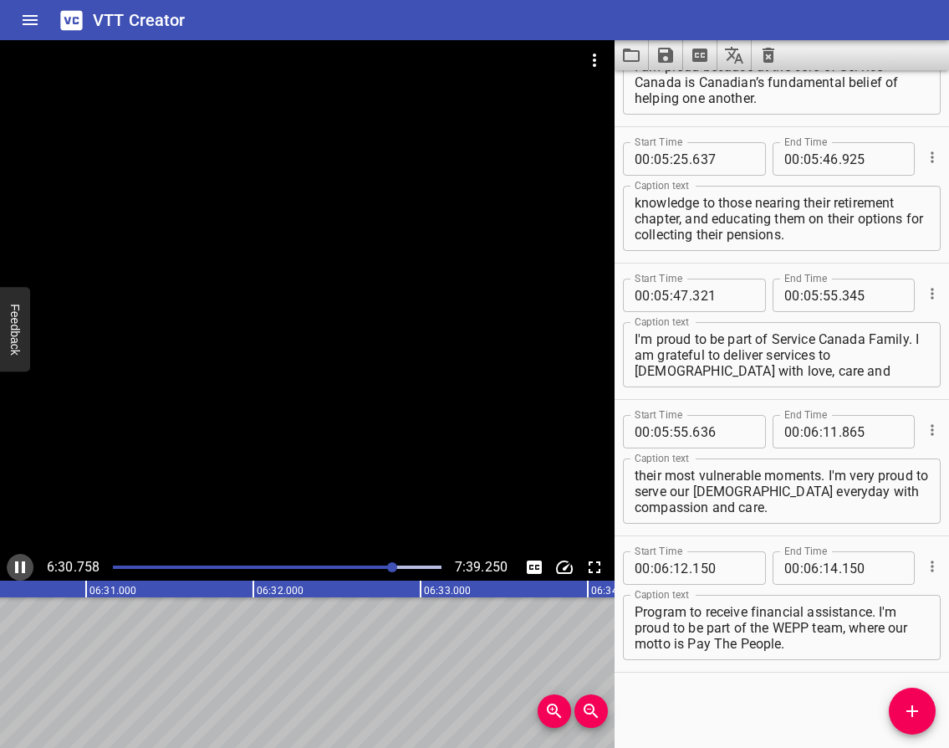
click at [23, 567] on icon "Play/Pause" at bounding box center [20, 567] width 10 height 12
click at [17, 563] on icon "Play/Pause" at bounding box center [21, 567] width 9 height 12
click at [17, 563] on icon "Play/Pause" at bounding box center [20, 567] width 10 height 12
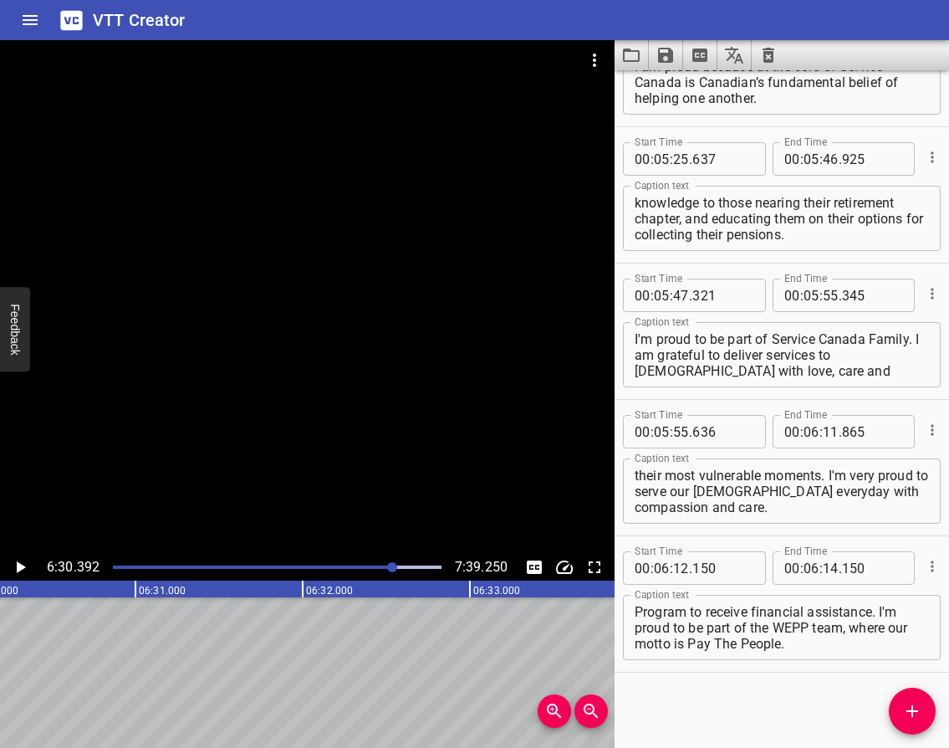
scroll to position [0, 65297]
click at [823, 564] on input "number" at bounding box center [831, 567] width 16 height 33
type input "30"
type input "392"
click at [19, 565] on icon "Play/Pause" at bounding box center [21, 567] width 9 height 12
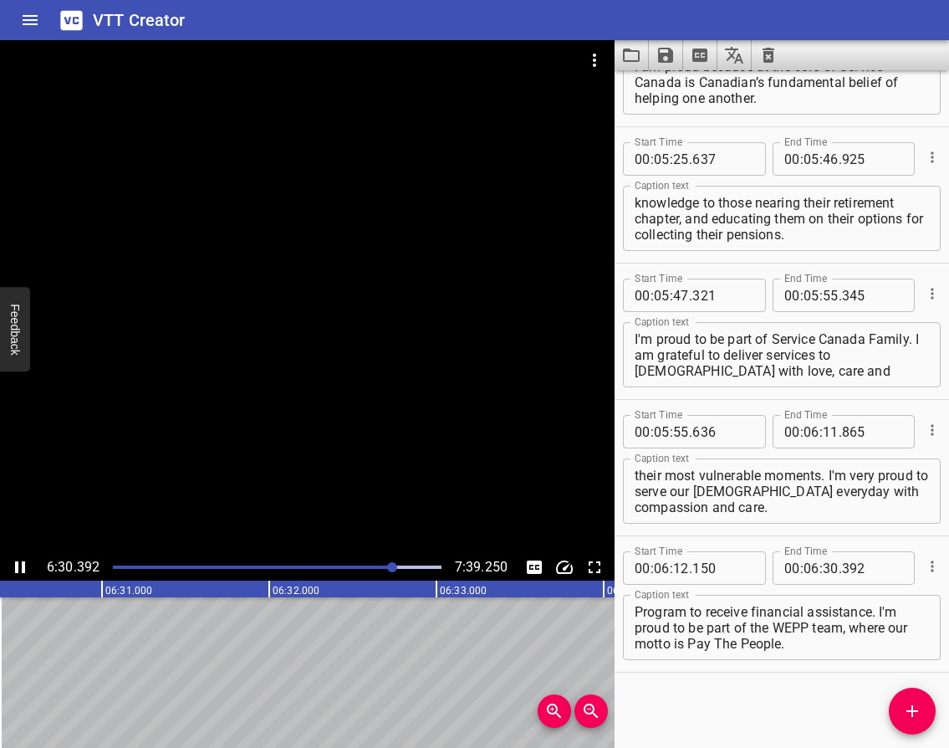
click at [19, 565] on icon "Play/Pause" at bounding box center [20, 567] width 20 height 20
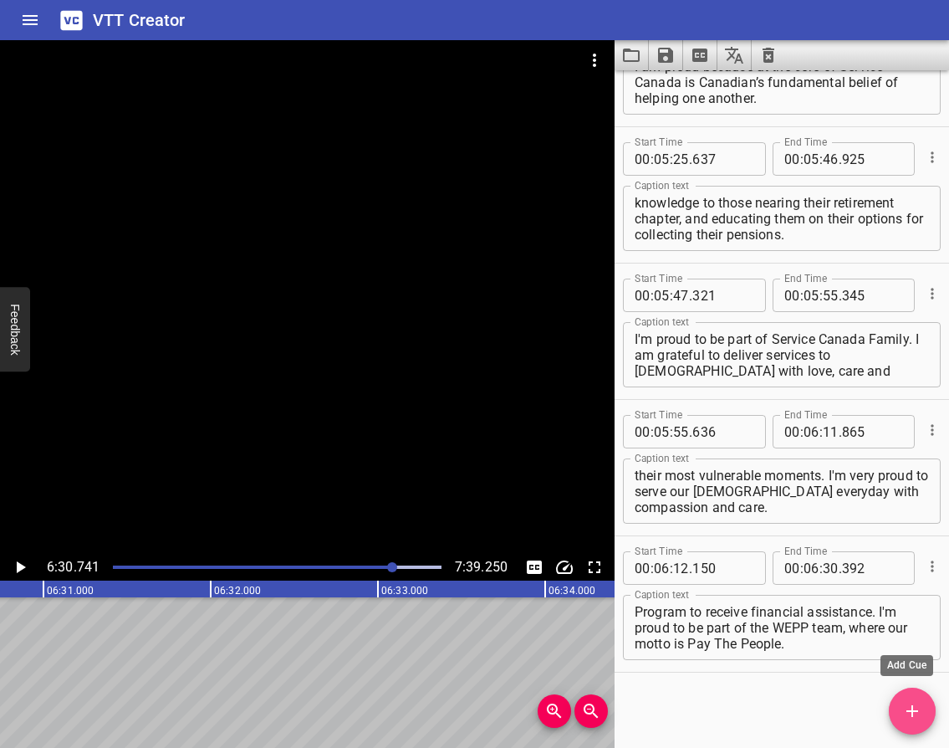
click at [897, 712] on span "Add Cue" at bounding box center [912, 711] width 47 height 20
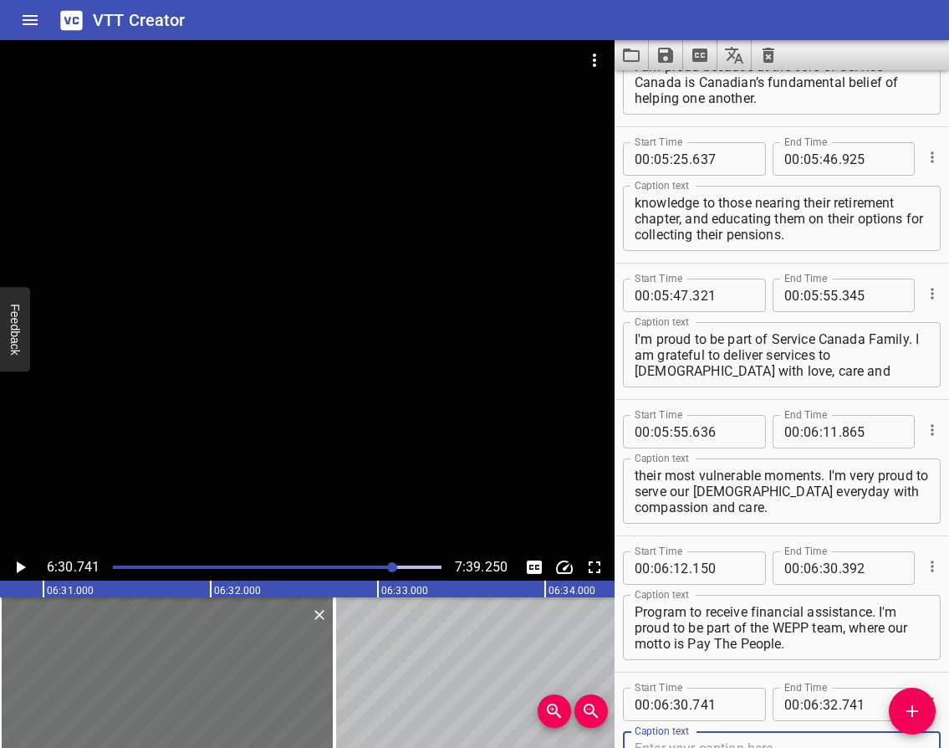
scroll to position [4181, 0]
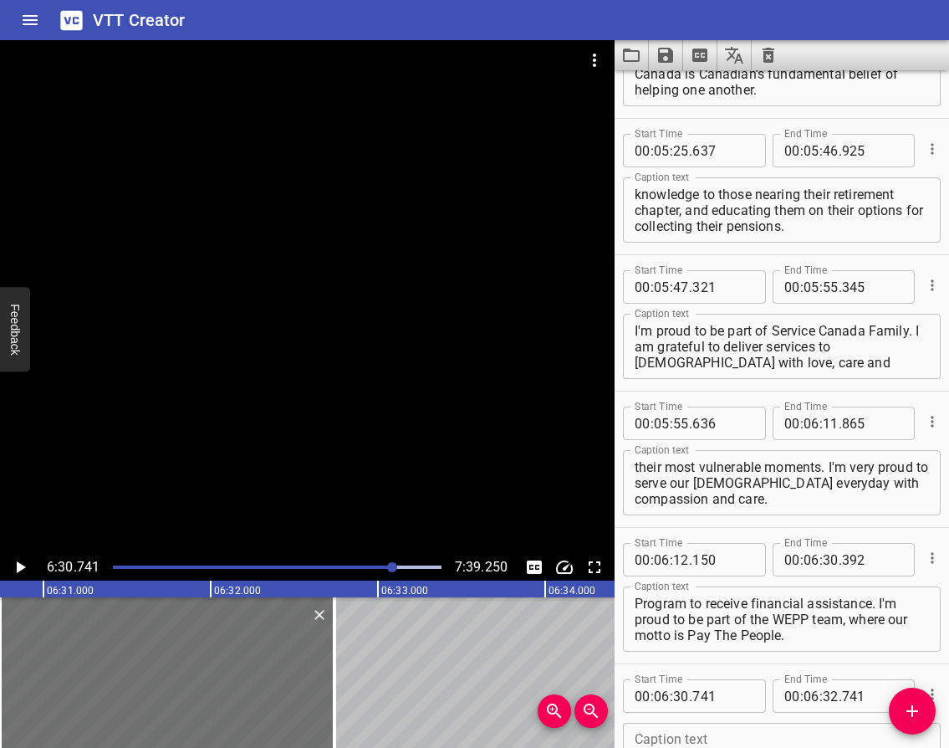
click at [649, 743] on textarea at bounding box center [782, 756] width 294 height 48
paste textarea "I'm proud because I serve [DEMOGRAPHIC_DATA] face to face, every single day."
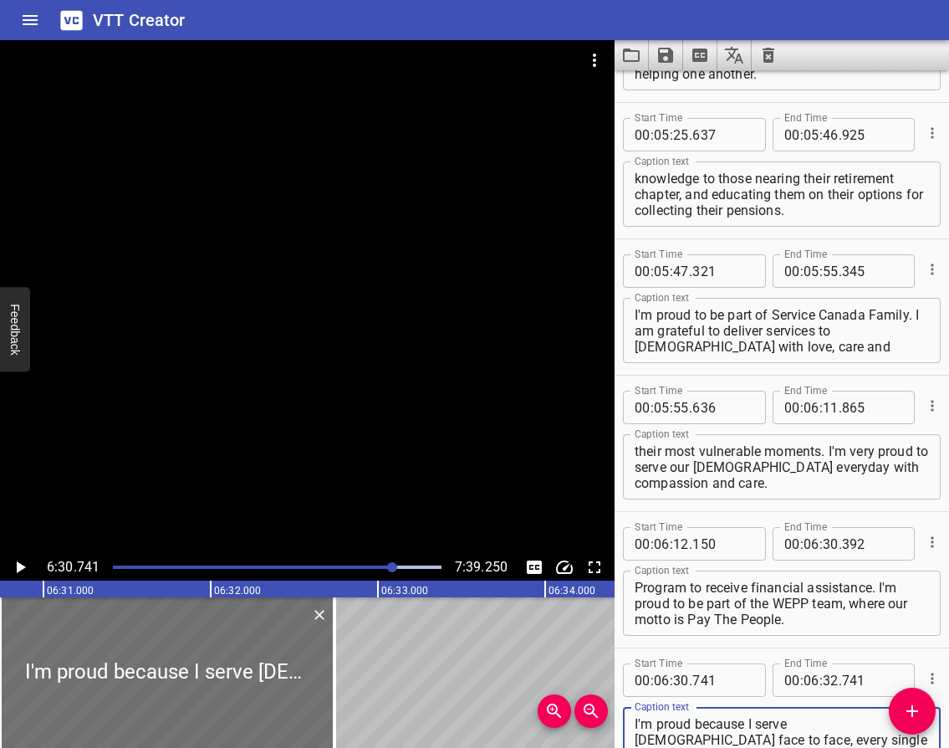
type textarea "I'm proud because I serve [DEMOGRAPHIC_DATA] face to face, every single day."
click at [18, 565] on icon "Play/Pause" at bounding box center [21, 567] width 9 height 12
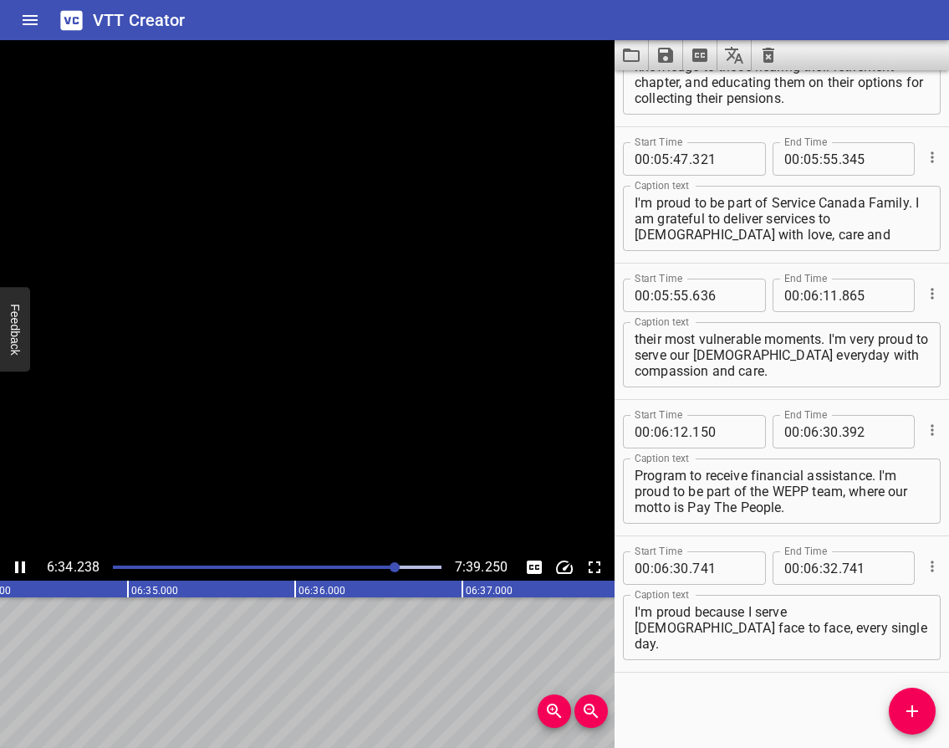
click at [18, 565] on icon "Play/Pause" at bounding box center [20, 567] width 10 height 12
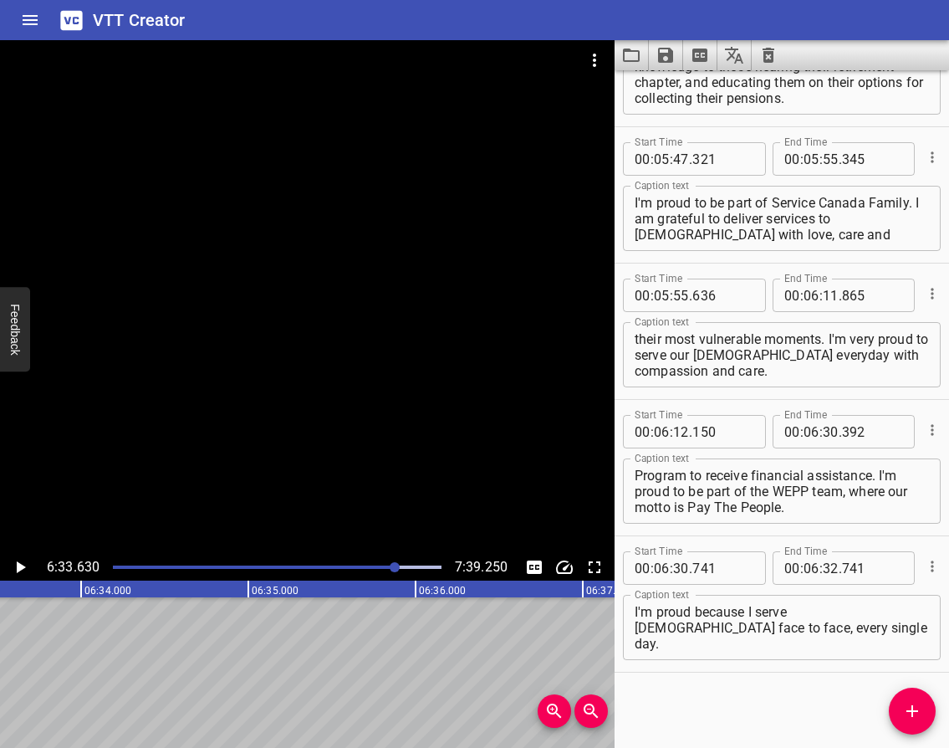
scroll to position [0, 65839]
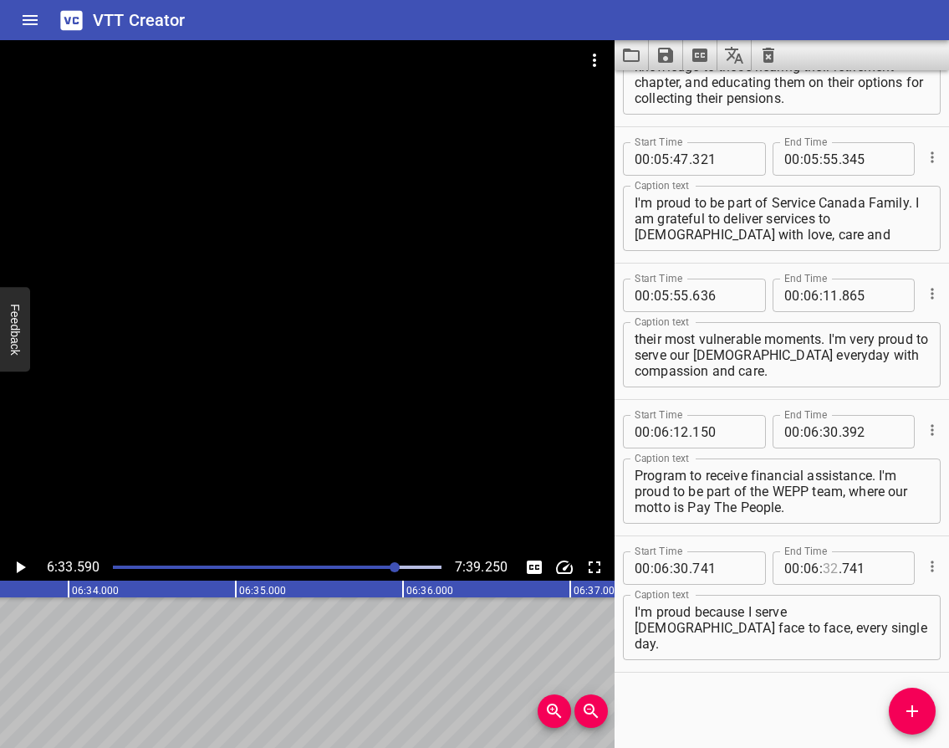
click at [825, 568] on input "number" at bounding box center [831, 567] width 16 height 33
type input "33"
type input "590"
click at [14, 568] on icon "Play/Pause" at bounding box center [20, 567] width 20 height 20
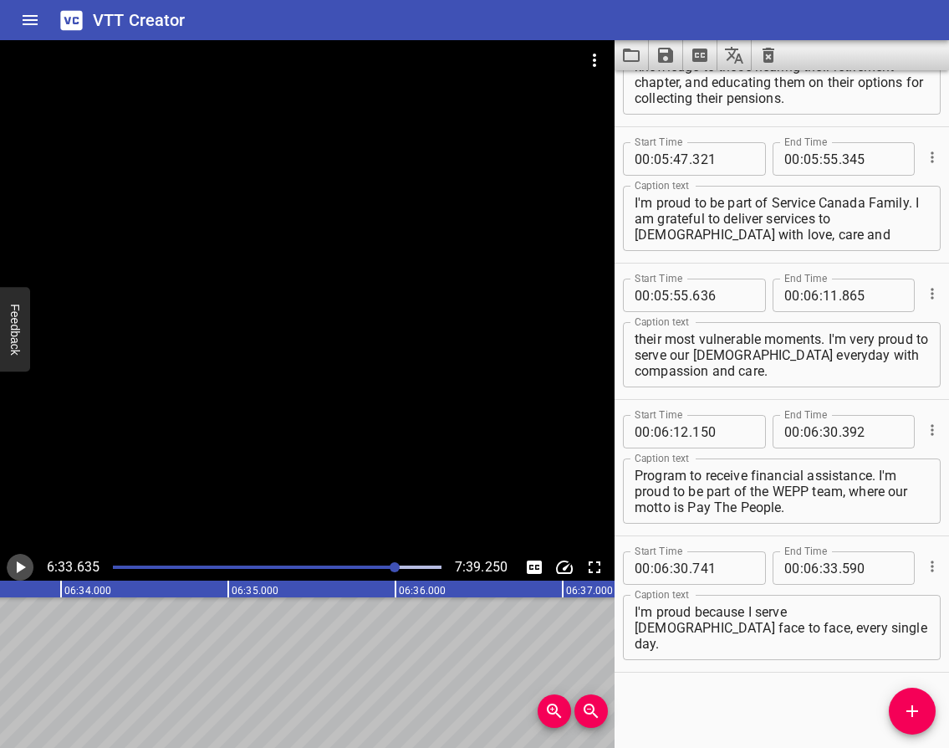
click at [14, 569] on icon "Play/Pause" at bounding box center [20, 567] width 20 height 20
click at [13, 570] on icon "Play/Pause" at bounding box center [20, 567] width 20 height 20
click at [911, 714] on icon "Add Cue" at bounding box center [912, 711] width 20 height 20
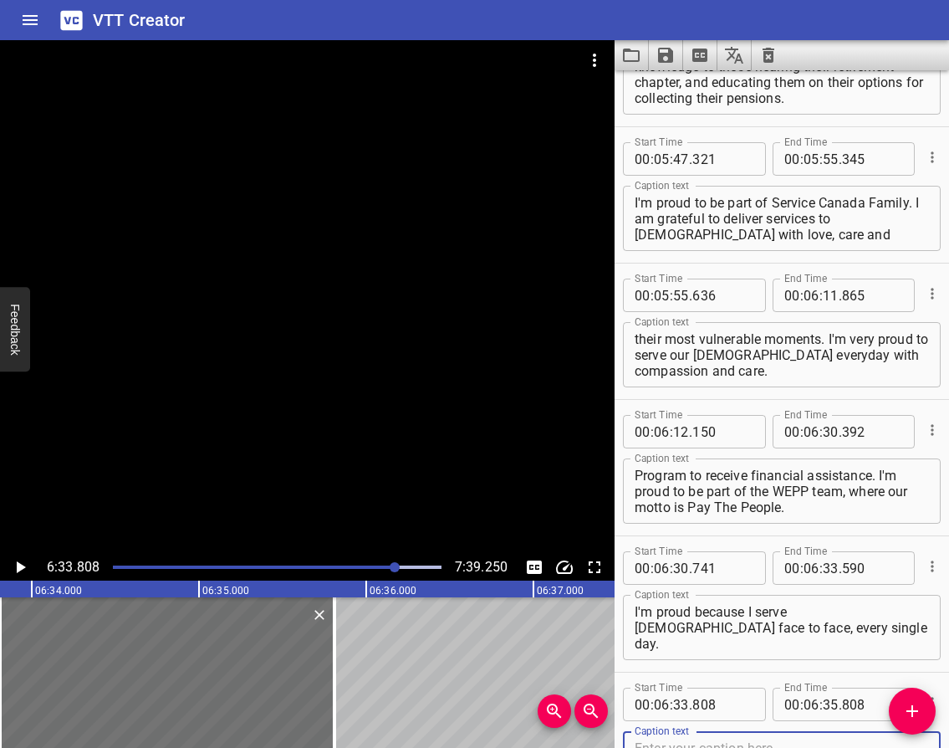
scroll to position [4317, 0]
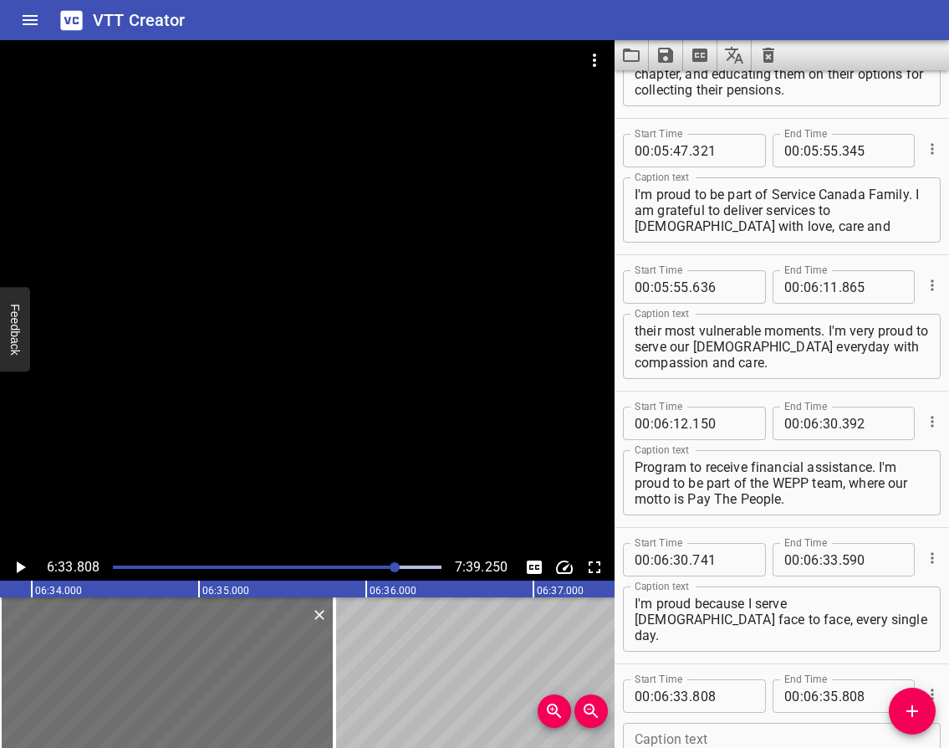
click at [658, 741] on textarea at bounding box center [782, 756] width 294 height 48
paste textarea "I’ve helped newcomers feel welcome 6:35 in their first five minutes here."
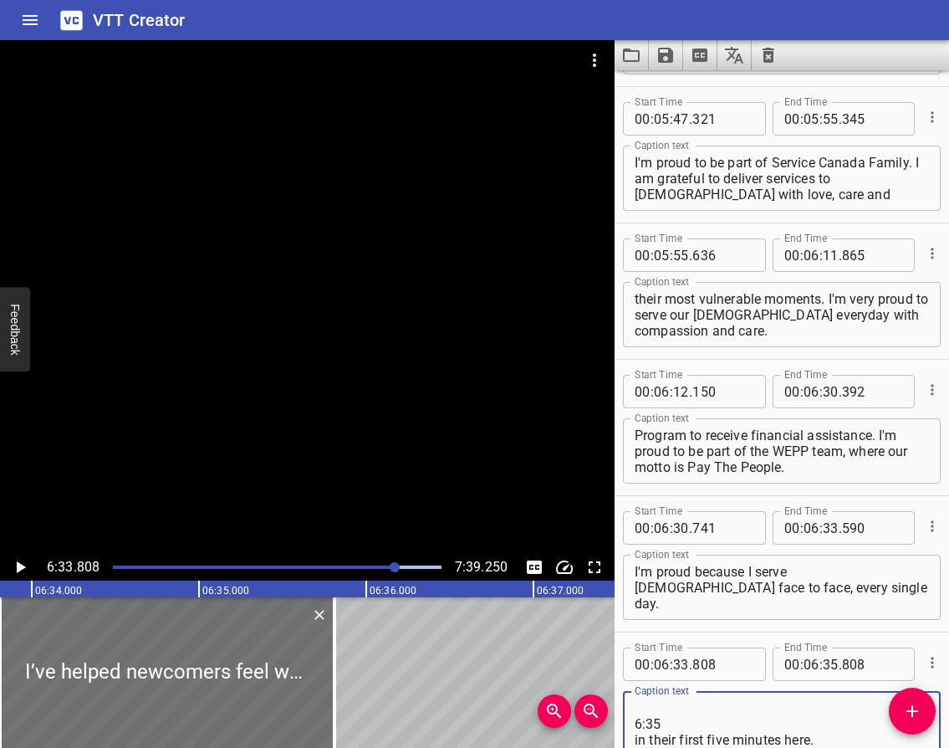
click at [685, 723] on textarea "I’ve helped newcomers feel welcome 6:35 in their first five minutes here." at bounding box center [782, 724] width 294 height 48
type textarea "I’ve helped newcomers feel welcome in their first five minutes here."
click at [22, 568] on icon "Play/Pause" at bounding box center [21, 567] width 9 height 12
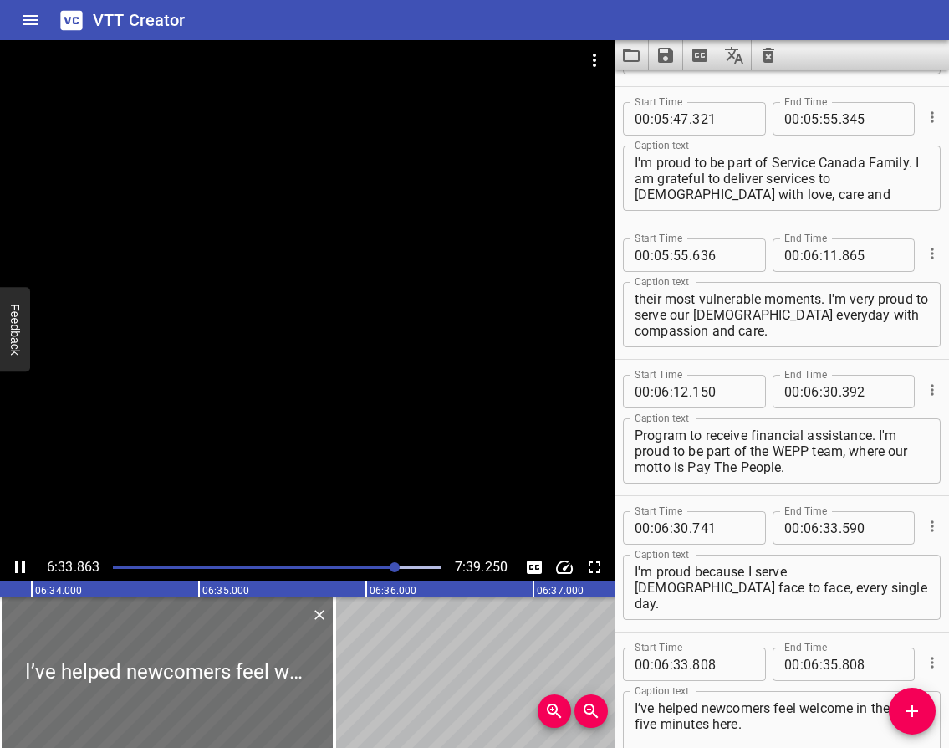
scroll to position [4445, 0]
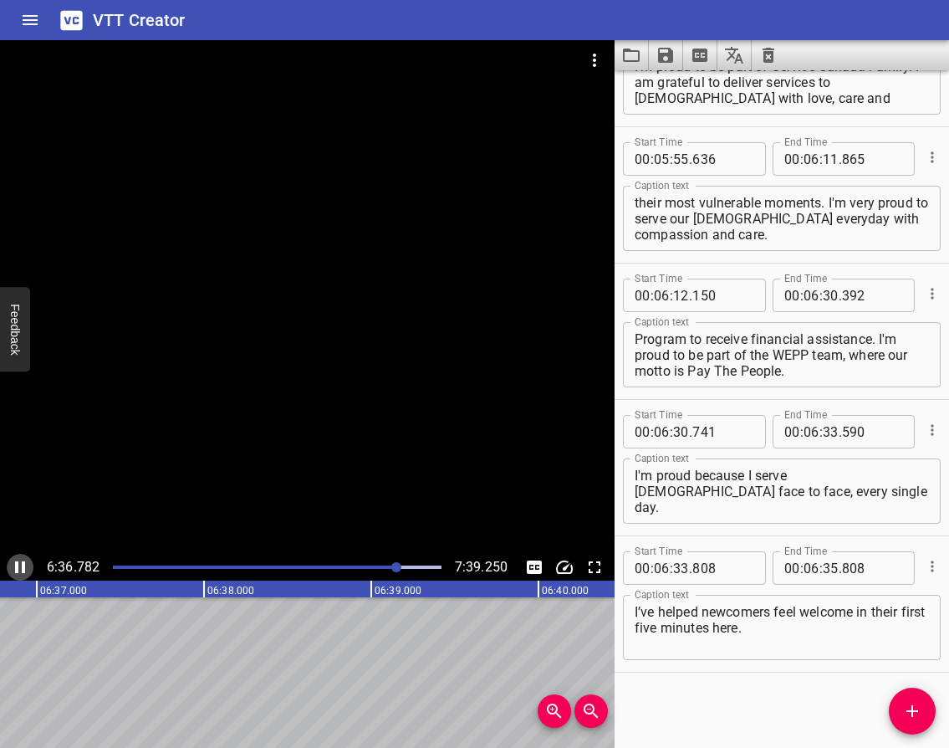
click at [15, 565] on icon "Play/Pause" at bounding box center [20, 567] width 10 height 12
click at [15, 565] on icon "Play/Pause" at bounding box center [20, 567] width 20 height 20
click at [15, 565] on icon "Play/Pause" at bounding box center [20, 567] width 10 height 12
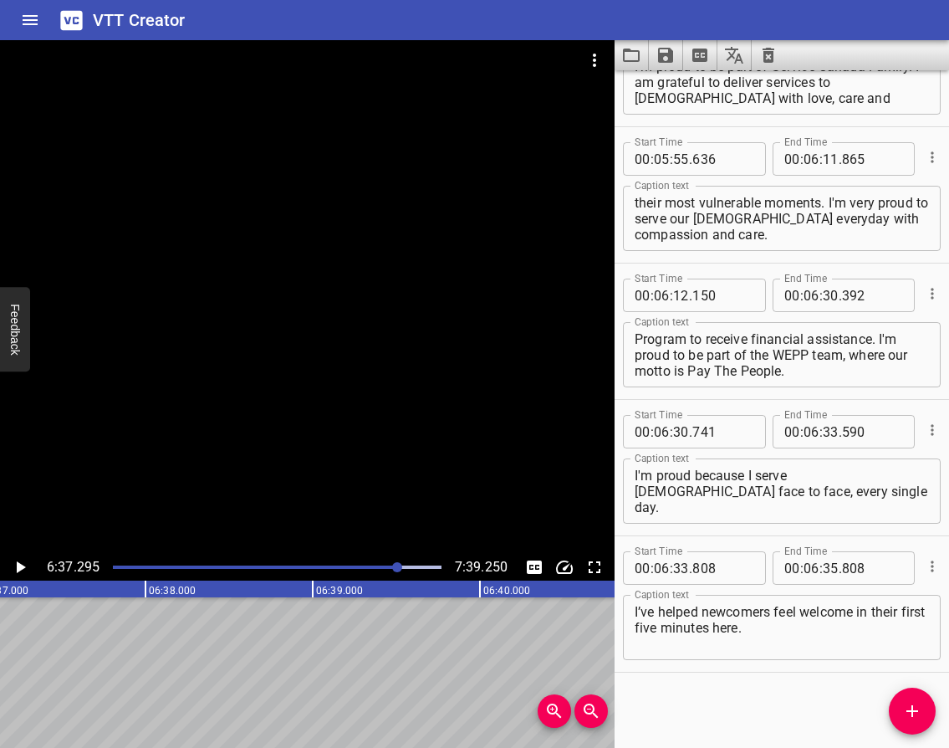
scroll to position [0, 66452]
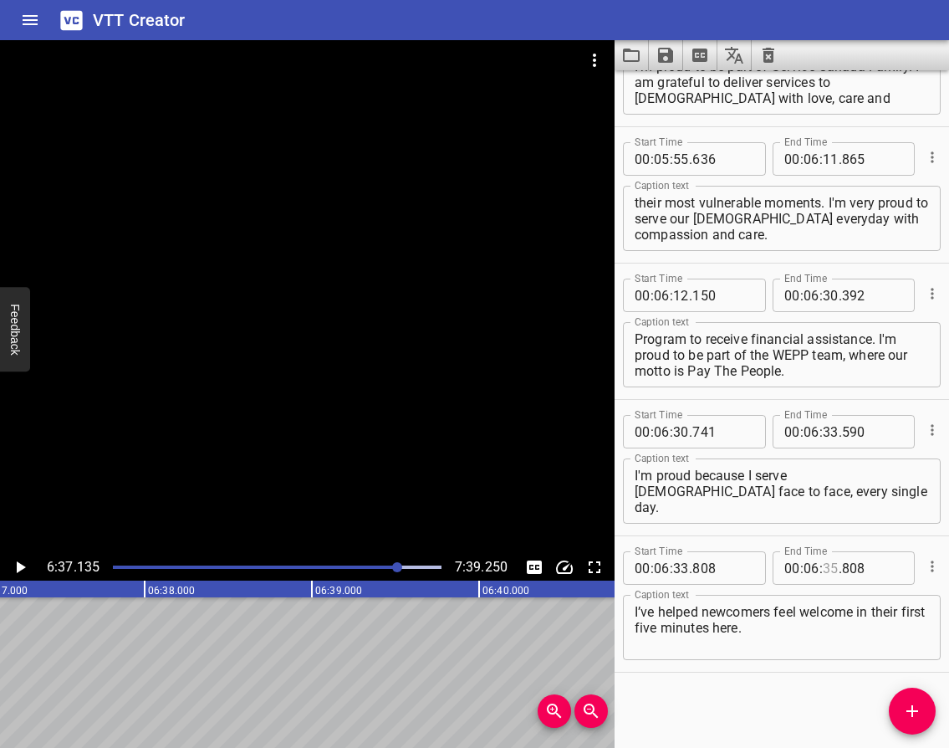
click at [823, 566] on input "number" at bounding box center [831, 567] width 16 height 33
type input "37"
type input "135"
click at [20, 564] on icon "Play/Pause" at bounding box center [21, 567] width 9 height 12
click at [20, 564] on icon "Play/Pause" at bounding box center [20, 567] width 20 height 20
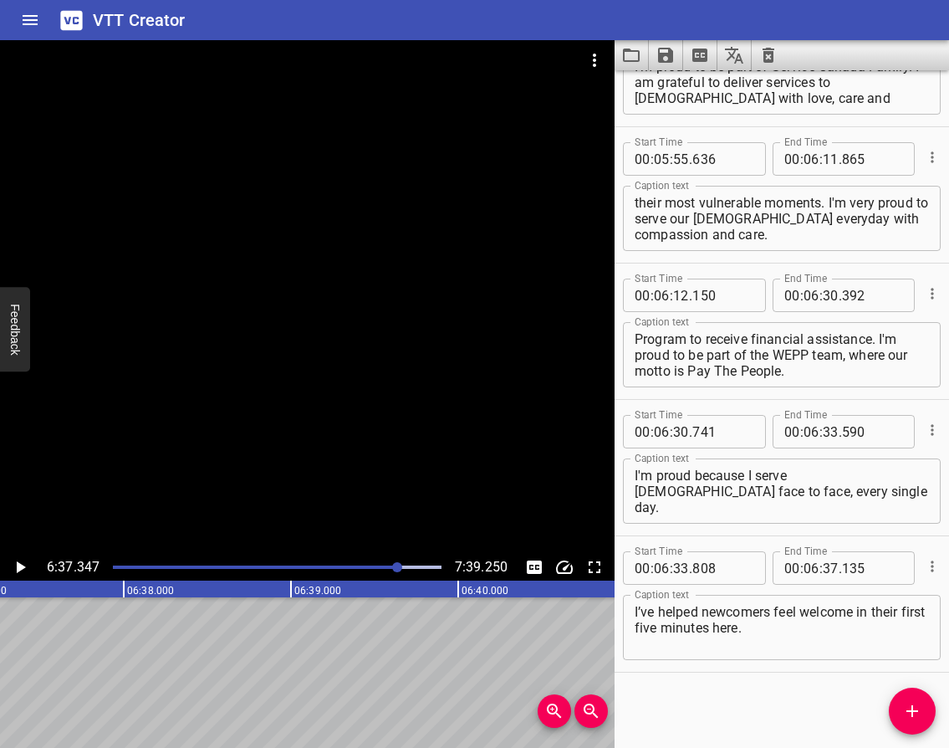
scroll to position [0, 66461]
click at [916, 706] on icon "Add Cue" at bounding box center [912, 711] width 20 height 20
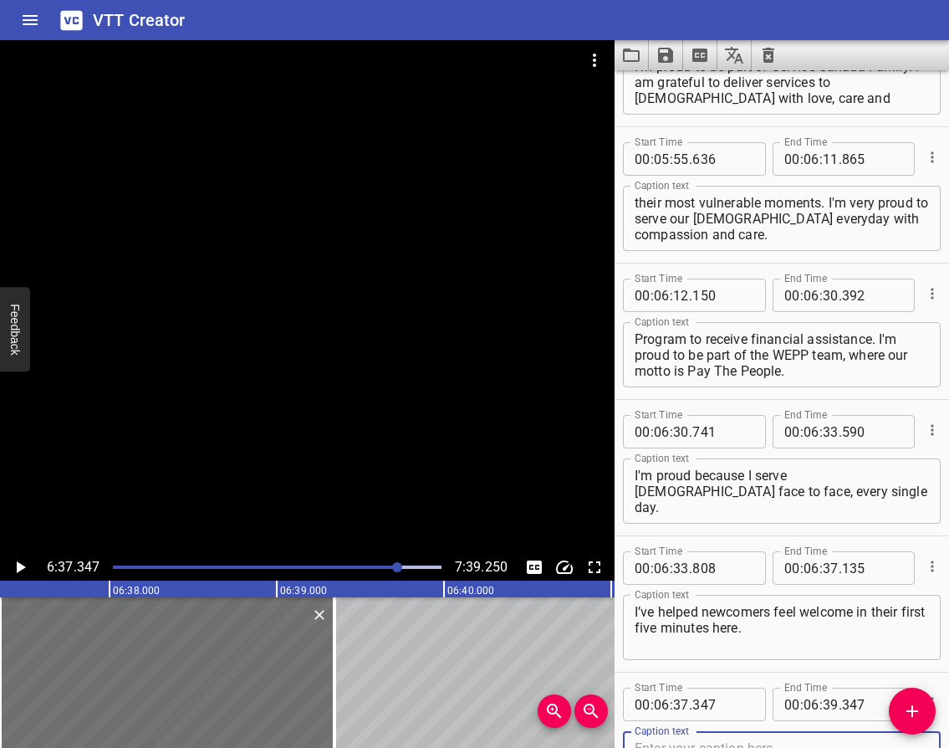
scroll to position [4453, 0]
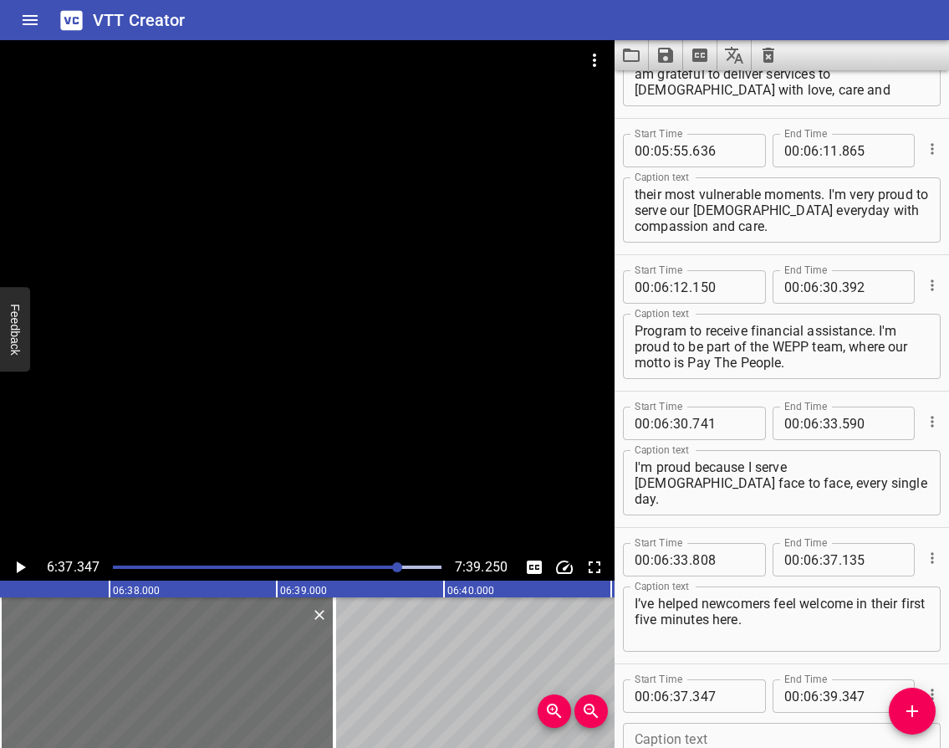
click at [735, 741] on textarea at bounding box center [782, 756] width 294 height 48
paste textarea "I've turned confusion into clarity without using chatGPT or Google."
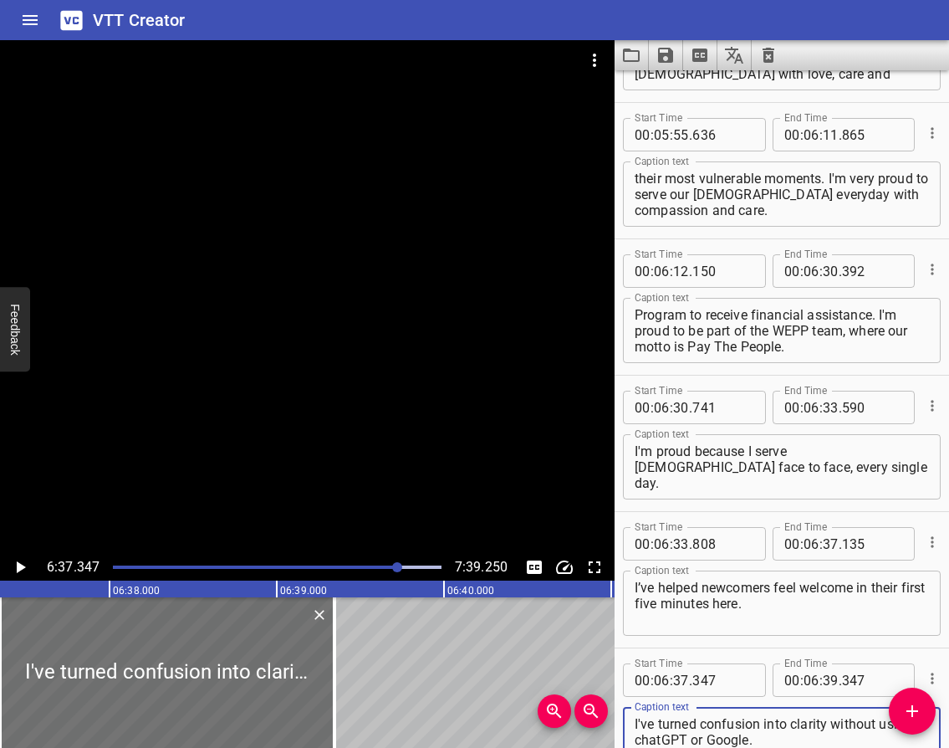
type textarea "I've turned confusion into clarity without using chatGPT or Google."
click at [23, 569] on icon "Play/Pause" at bounding box center [21, 567] width 9 height 12
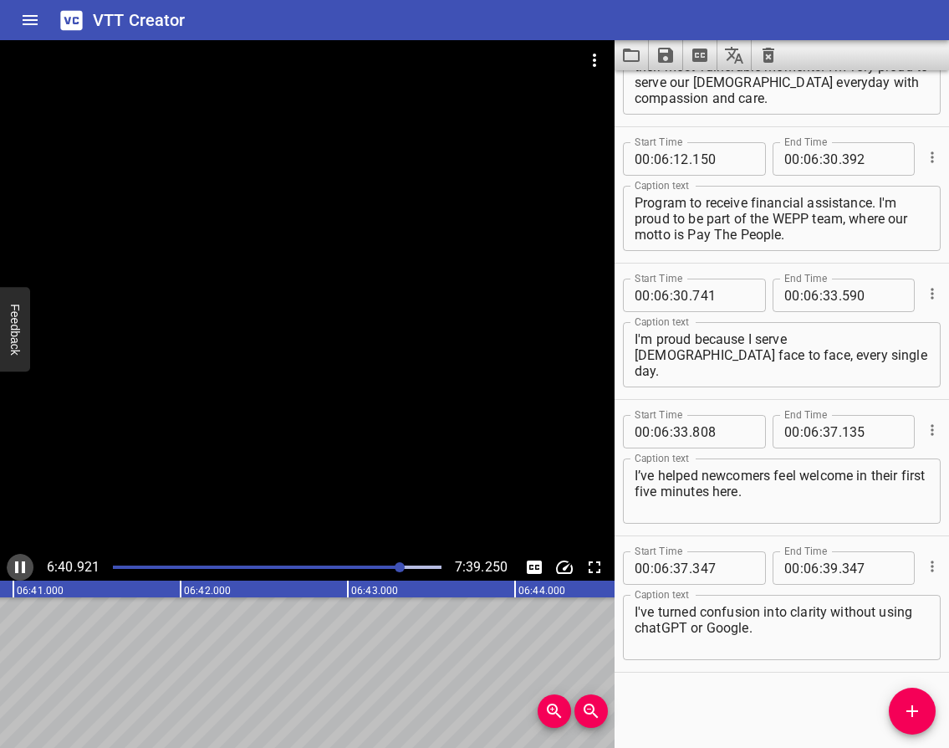
click at [18, 568] on icon "Play/Pause" at bounding box center [20, 567] width 10 height 12
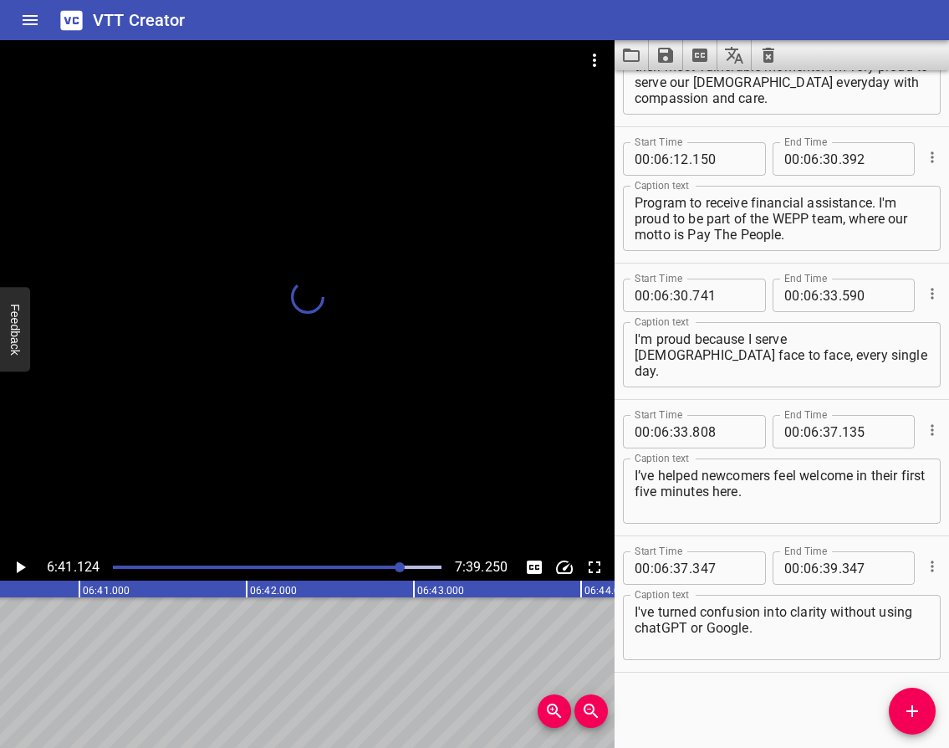
scroll to position [0, 67005]
click at [18, 564] on icon "Play/Pause" at bounding box center [21, 567] width 9 height 12
click at [18, 564] on icon "Play/Pause" at bounding box center [20, 567] width 10 height 12
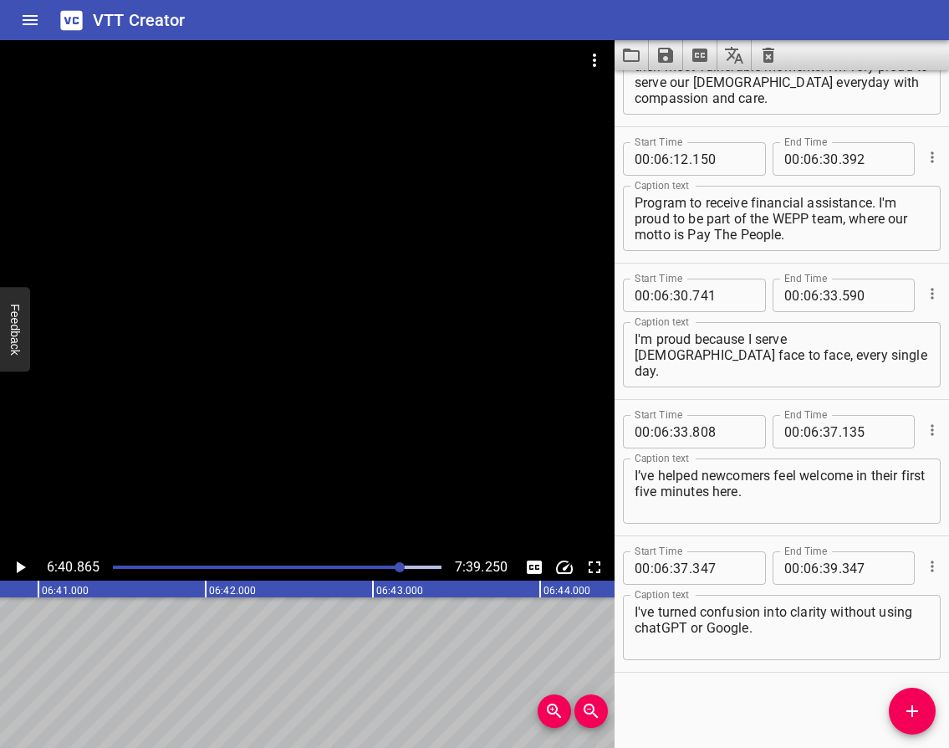
scroll to position [0, 67050]
click at [823, 569] on input "number" at bounding box center [831, 567] width 16 height 33
type input "40"
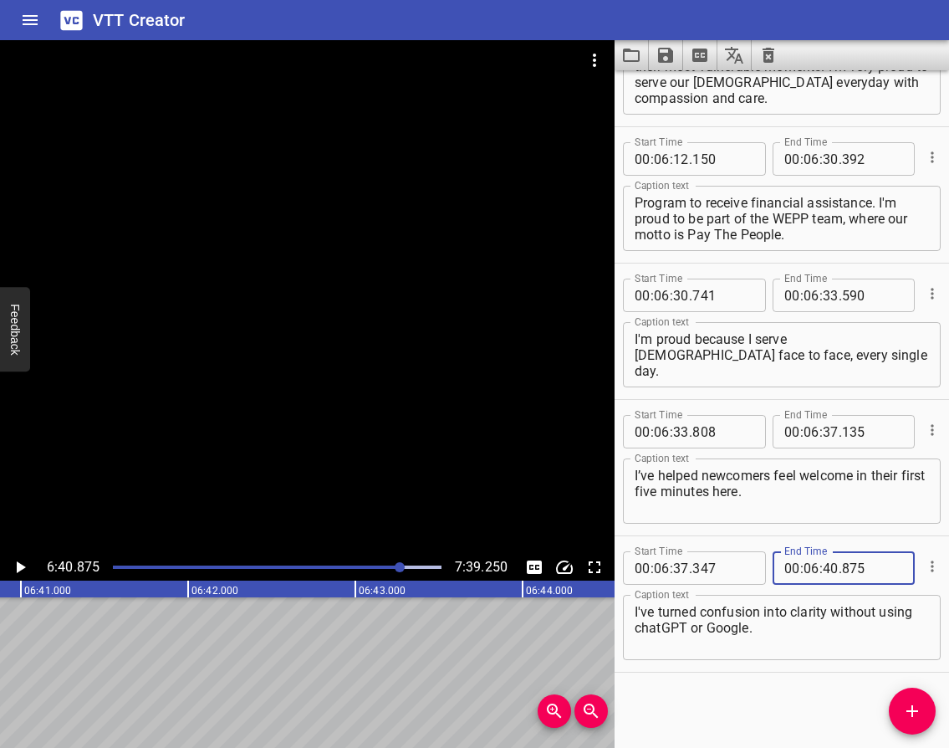
click at [8, 646] on div at bounding box center [3, 672] width 17 height 151
type input "865"
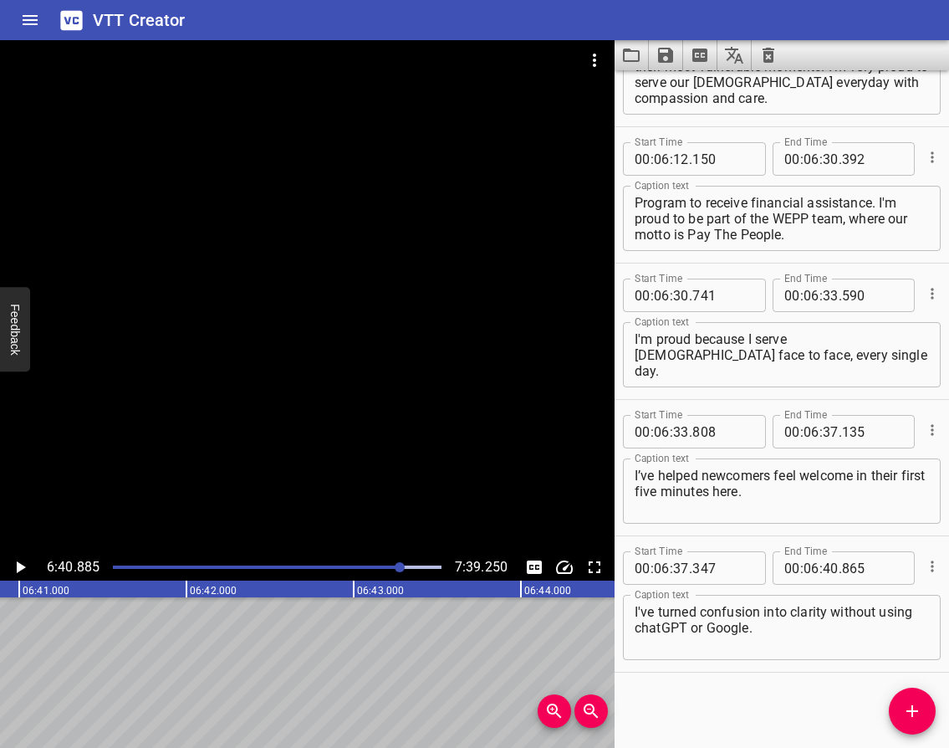
click at [912, 707] on icon "Add Cue" at bounding box center [913, 711] width 12 height 12
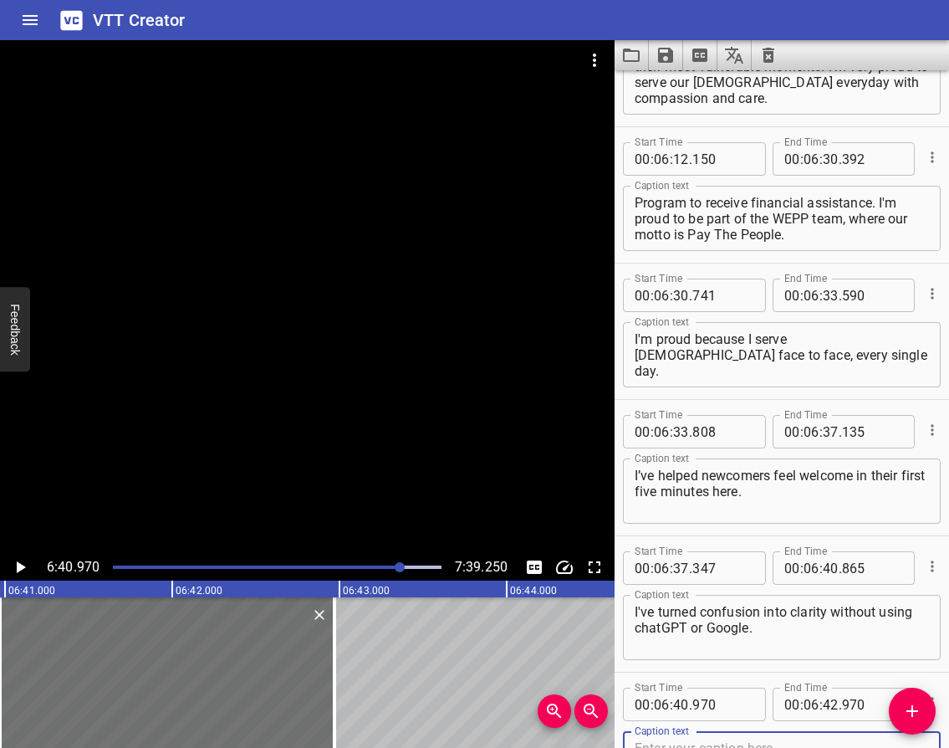
scroll to position [4590, 0]
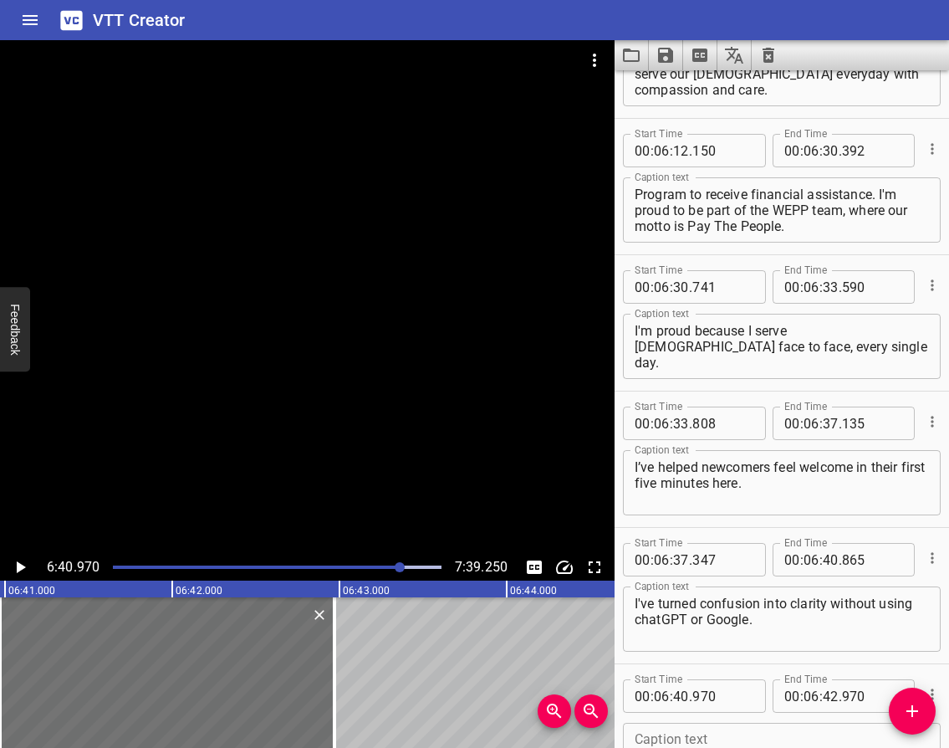
click at [815, 728] on div "Caption text" at bounding box center [782, 755] width 318 height 65
paste textarea "I'm proud to help [DEMOGRAPHIC_DATA] access services and benefits when they nee…"
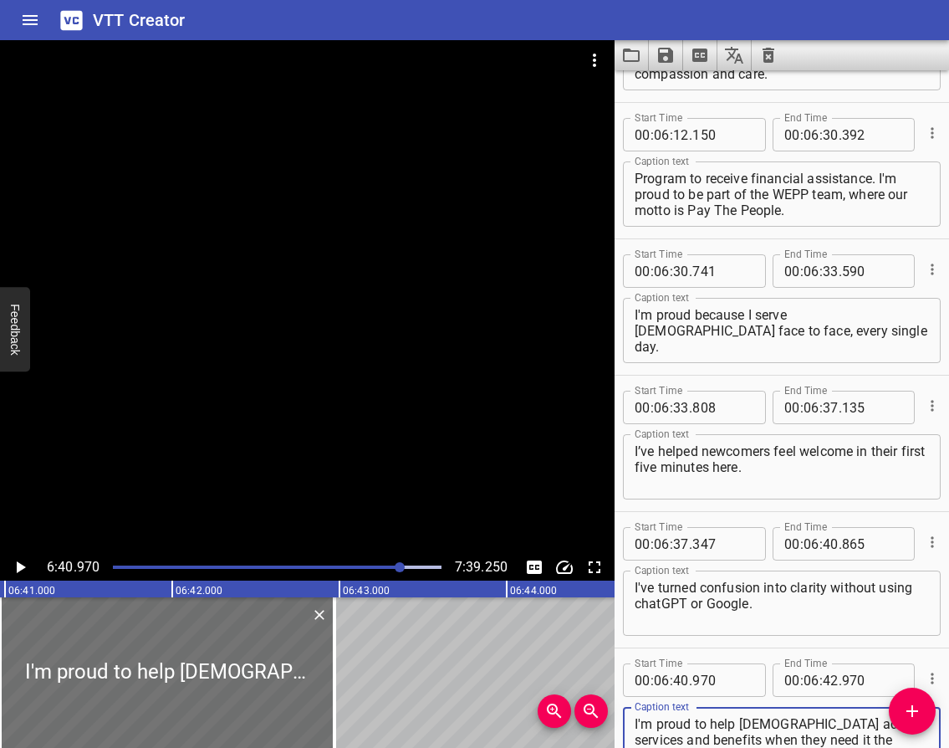
type textarea "I'm proud to help [DEMOGRAPHIC_DATA] access services and benefits when they nee…"
click at [21, 569] on icon "Play/Pause" at bounding box center [21, 567] width 9 height 12
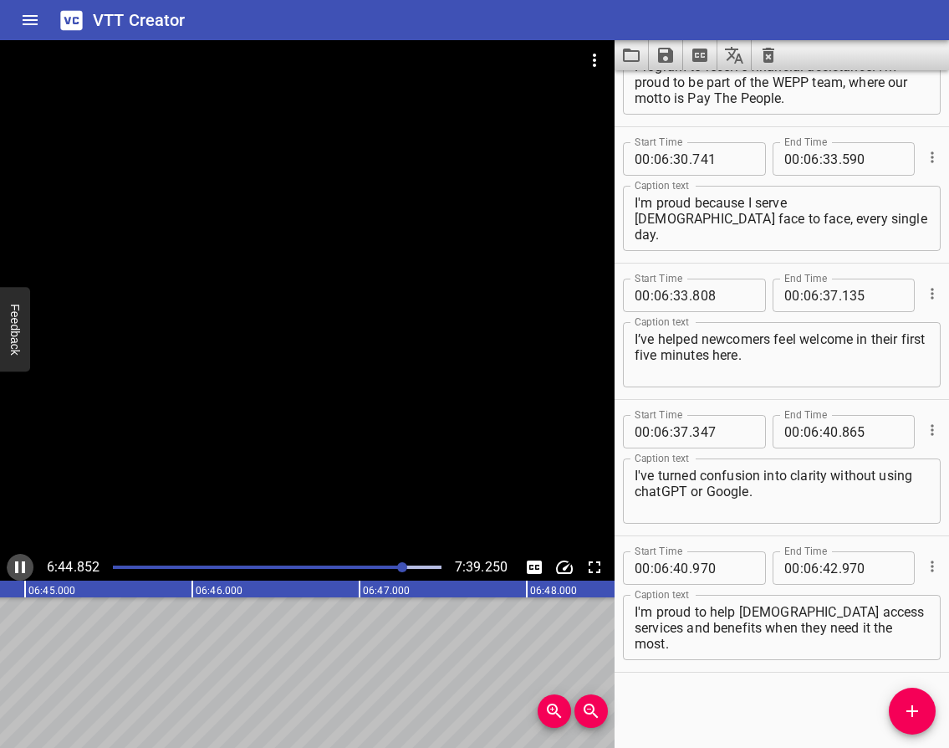
click at [17, 563] on icon "Play/Pause" at bounding box center [20, 567] width 10 height 12
click at [825, 569] on input "number" at bounding box center [831, 567] width 16 height 33
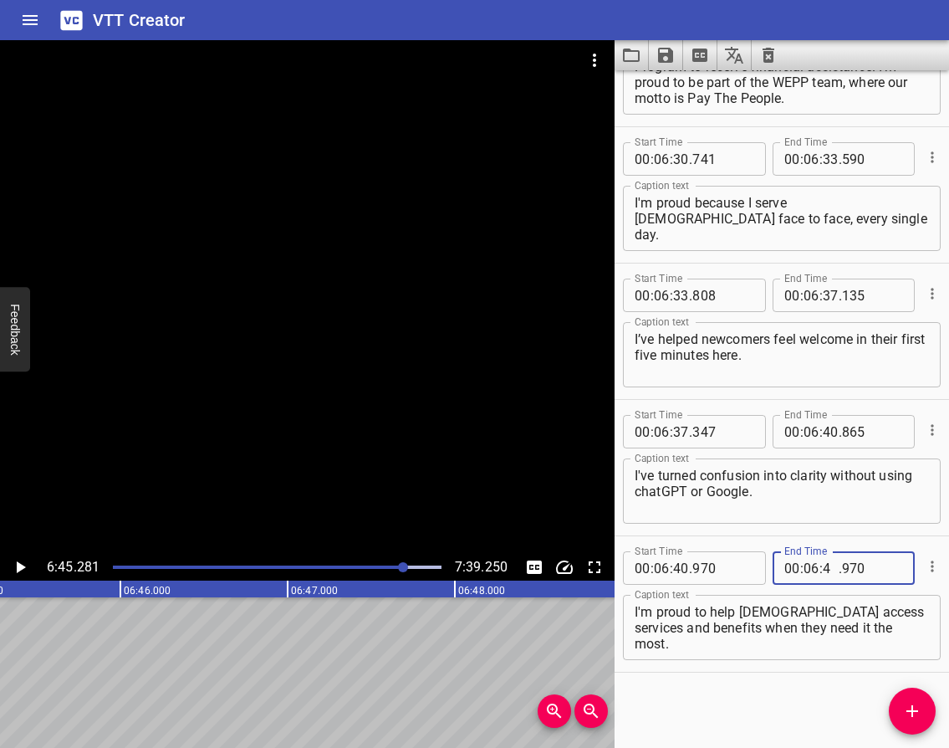
type input "45"
type input "281"
click at [18, 565] on icon "Play/Pause" at bounding box center [21, 567] width 9 height 12
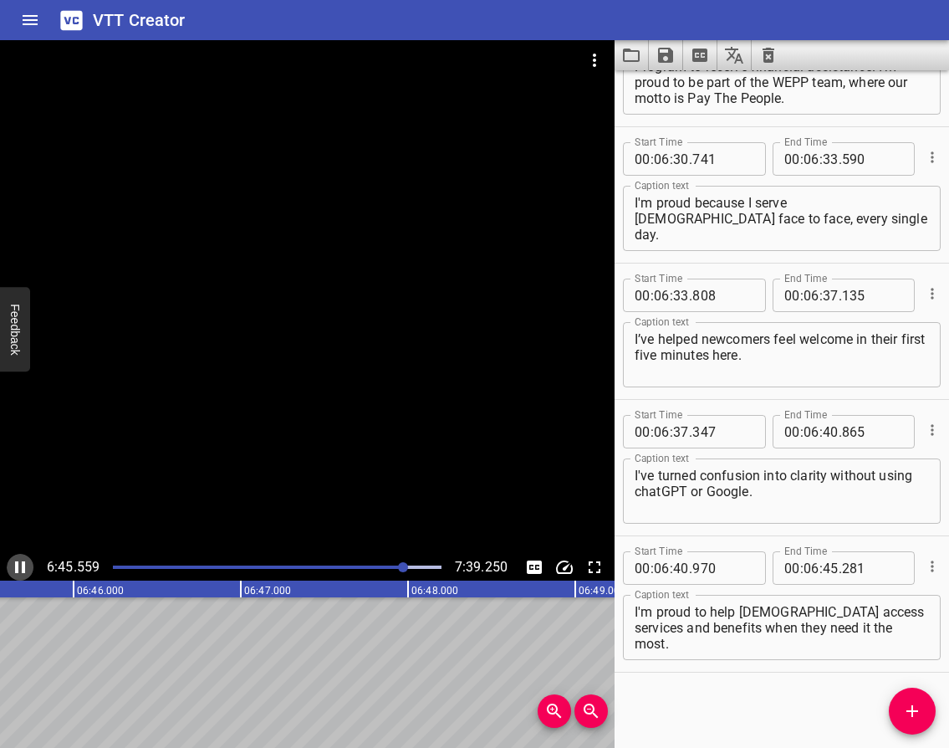
click at [18, 565] on icon "Play/Pause" at bounding box center [20, 567] width 10 height 12
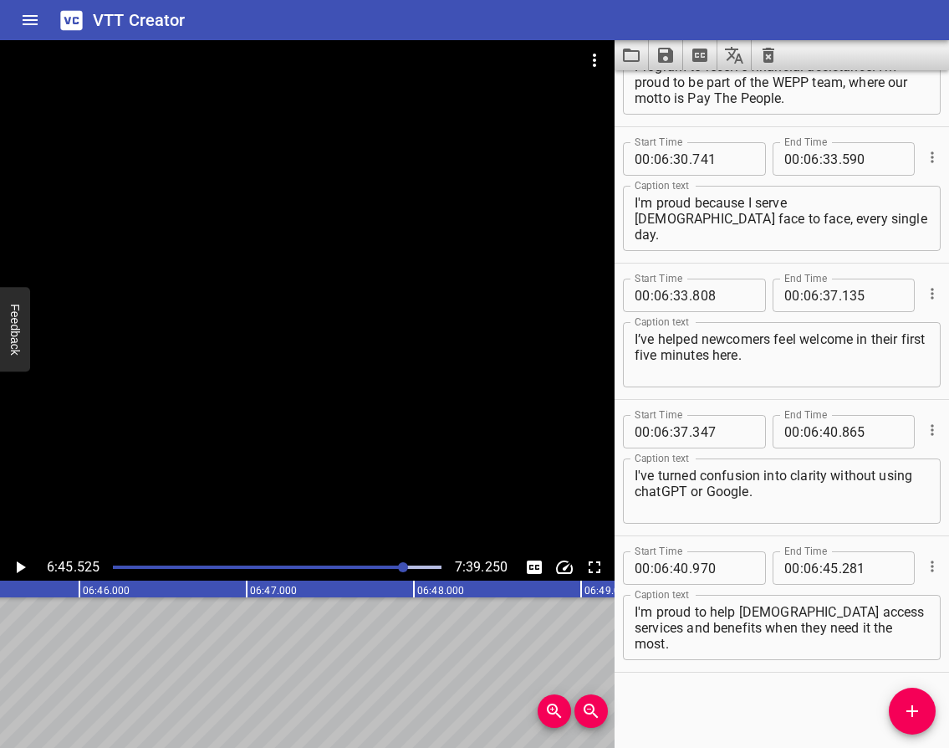
click at [914, 708] on icon "Add Cue" at bounding box center [912, 711] width 20 height 20
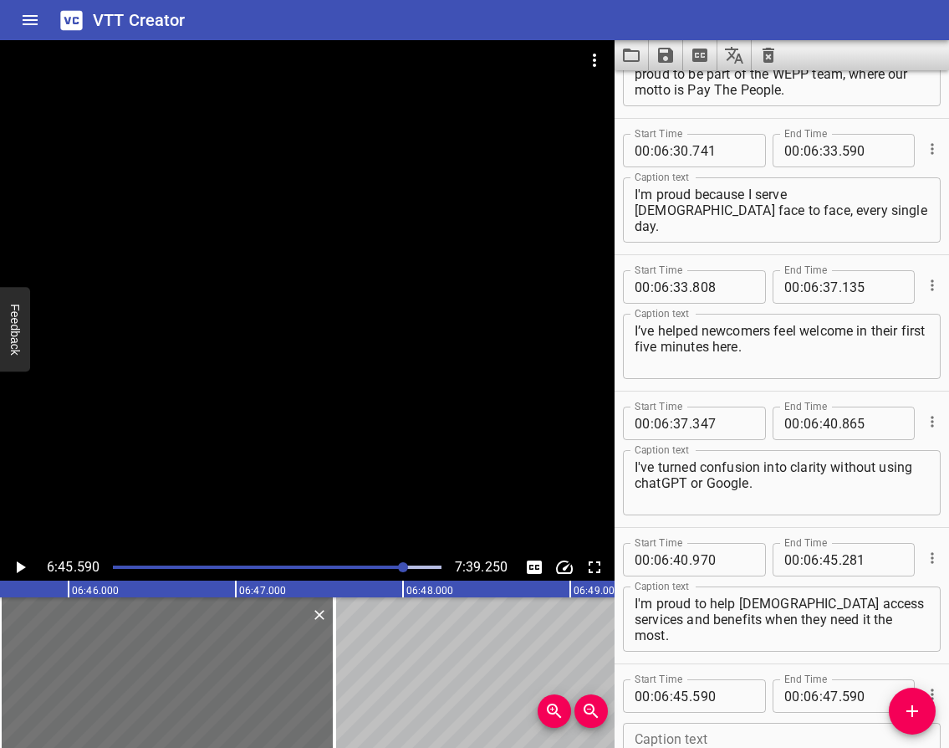
click at [667, 735] on textarea at bounding box center [782, 756] width 294 height 48
paste textarea ". I'm proud because for the past 20 years we've had amazing employees, in commu…"
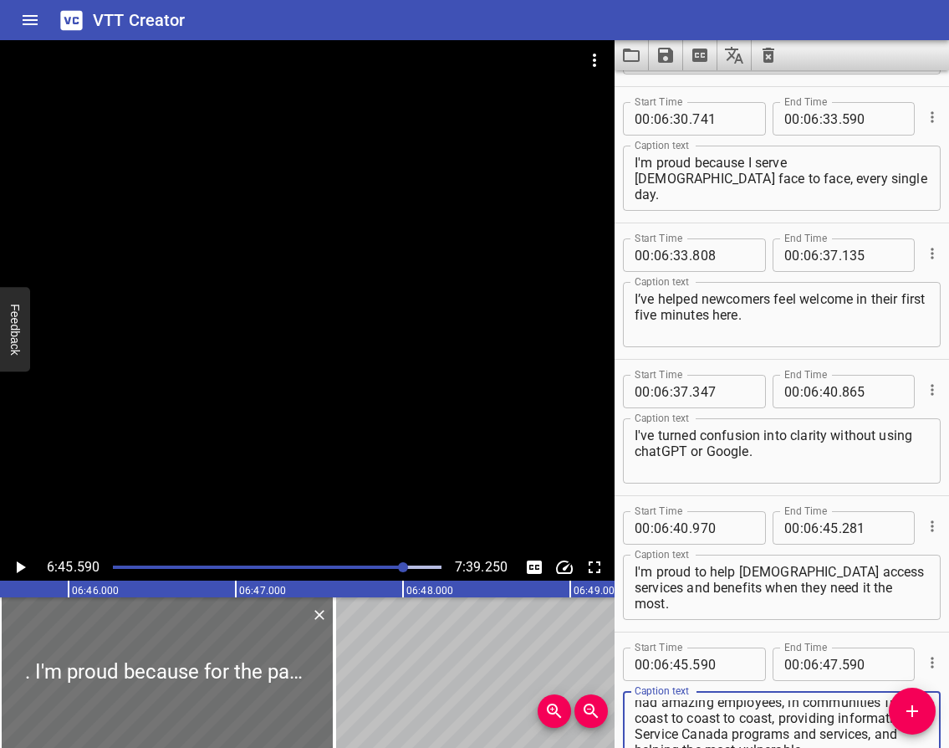
scroll to position [0, 0]
click at [641, 713] on textarea ". I'm proud because for the past 20 years we've had amazing employees, in commu…" at bounding box center [782, 724] width 294 height 48
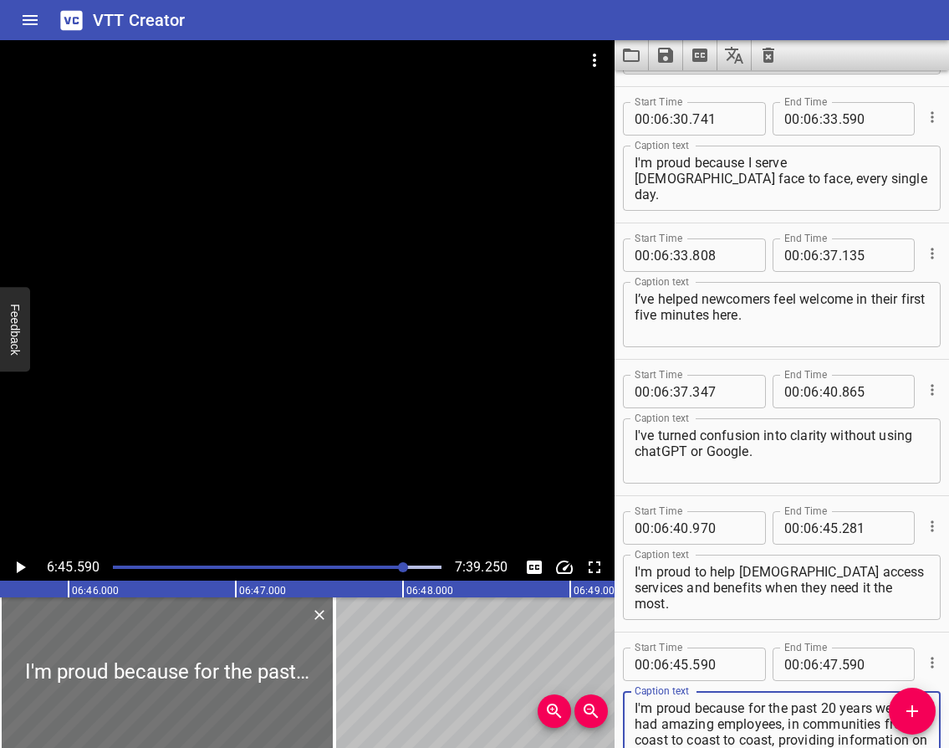
type textarea "I'm proud because for the past 20 years we've had amazing employees, in communi…"
click at [22, 567] on icon "Play/Pause" at bounding box center [21, 567] width 9 height 12
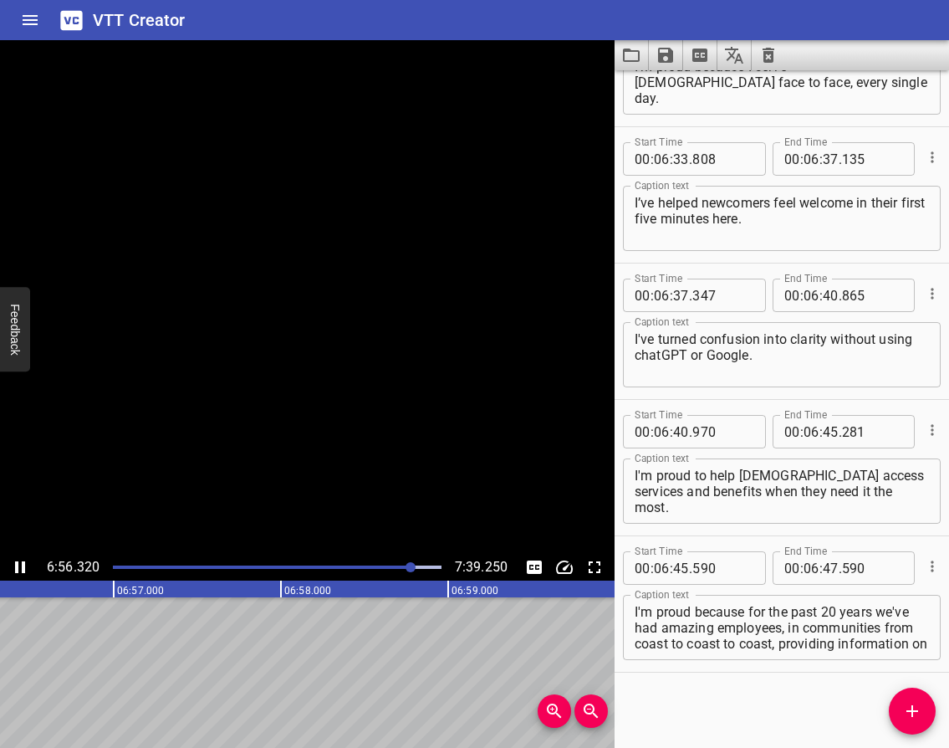
click at [18, 565] on icon "Play/Pause" at bounding box center [20, 567] width 10 height 12
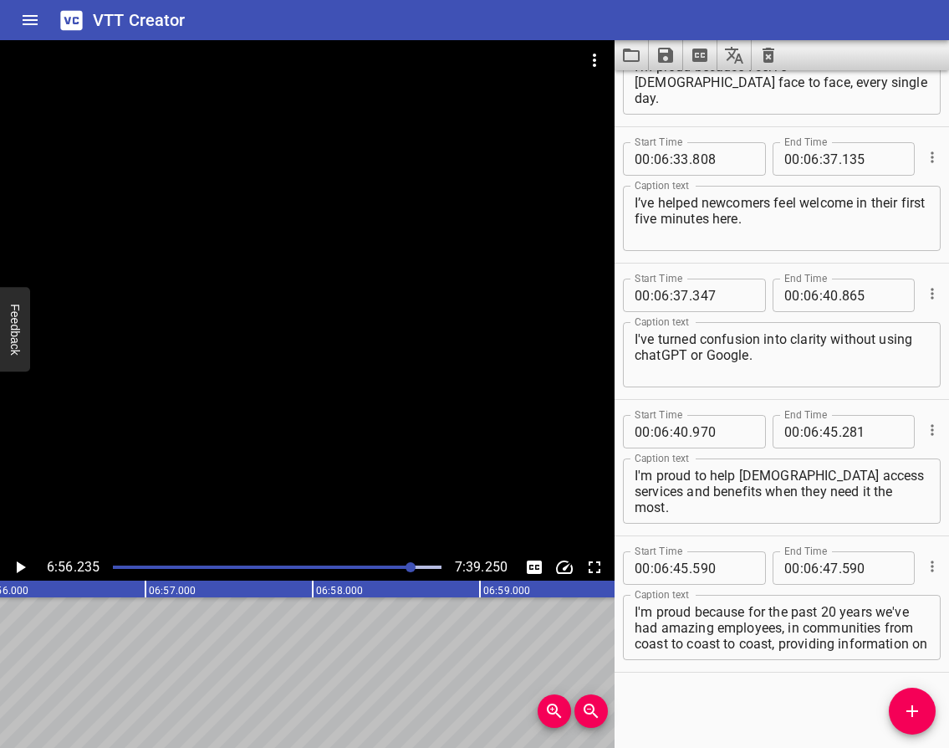
scroll to position [0, 69620]
click at [823, 571] on input "number" at bounding box center [831, 567] width 16 height 33
type input "56"
click at [16, 565] on icon "Play/Pause" at bounding box center [20, 567] width 20 height 20
type input "235"
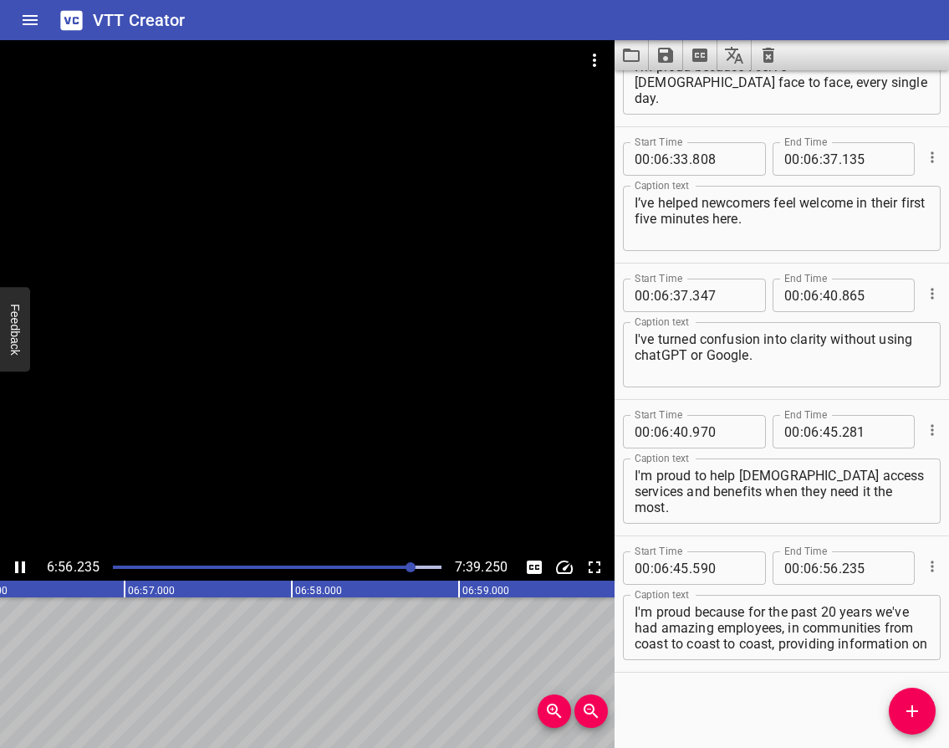
click at [16, 565] on icon "Play/Pause" at bounding box center [20, 567] width 10 height 12
click at [906, 712] on icon "Add Cue" at bounding box center [912, 711] width 20 height 20
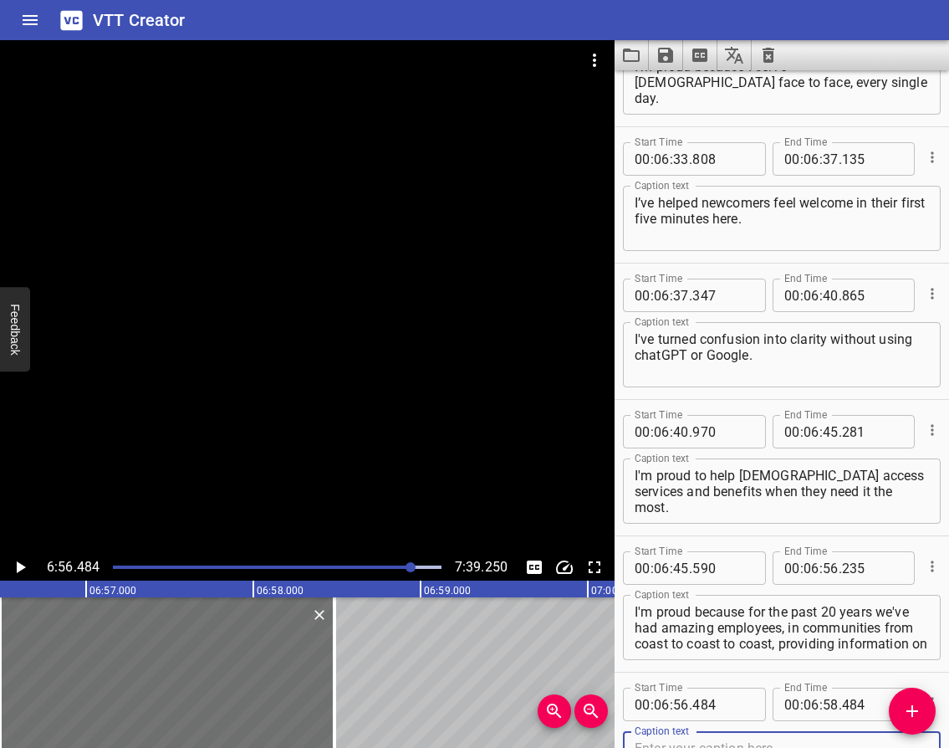
scroll to position [4862, 0]
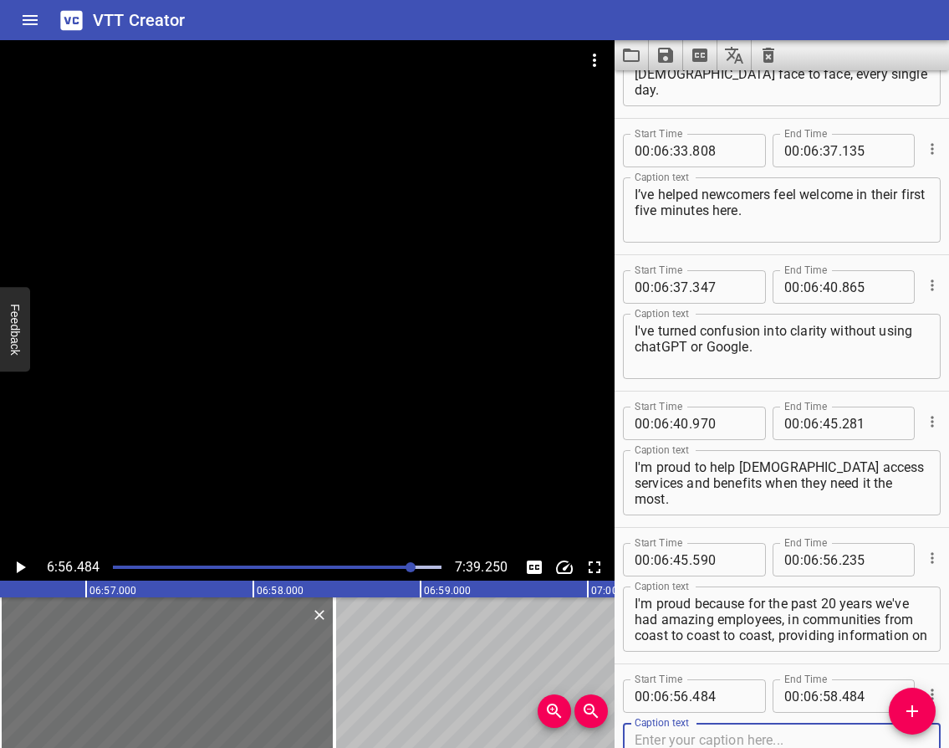
click at [650, 735] on textarea at bounding box center [782, 756] width 294 height 48
paste textarea "Since coming to [GEOGRAPHIC_DATA] [DATE], I was very appreciative of [DEMOGRAPH…"
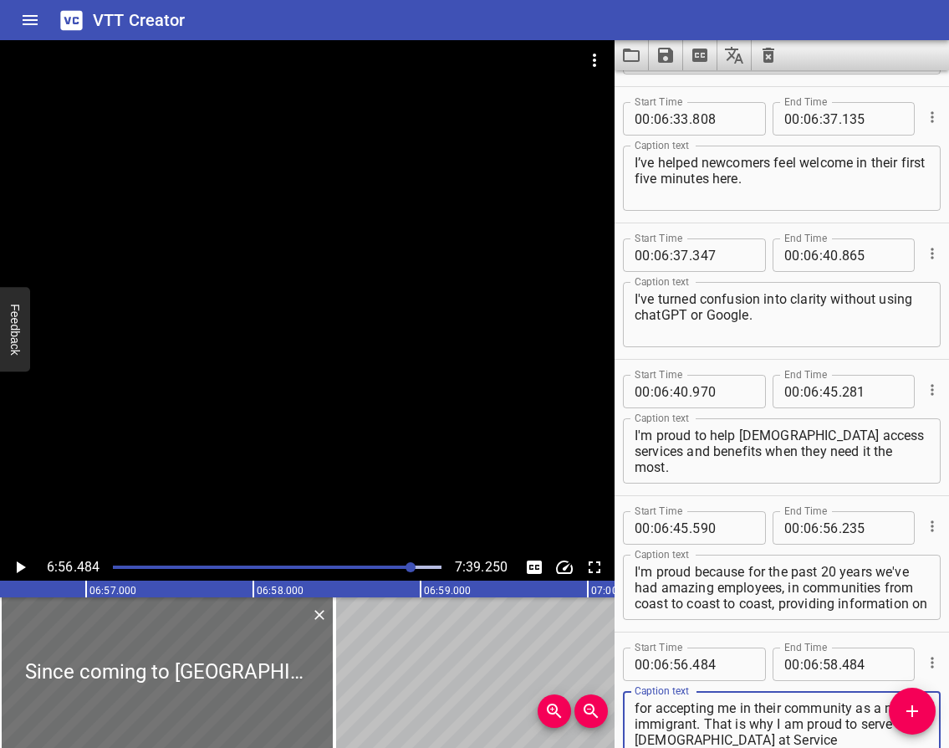
type textarea "Since coming to [GEOGRAPHIC_DATA] [DATE], I was very appreciative of [DEMOGRAPH…"
click at [13, 566] on icon "Play/Pause" at bounding box center [20, 567] width 20 height 20
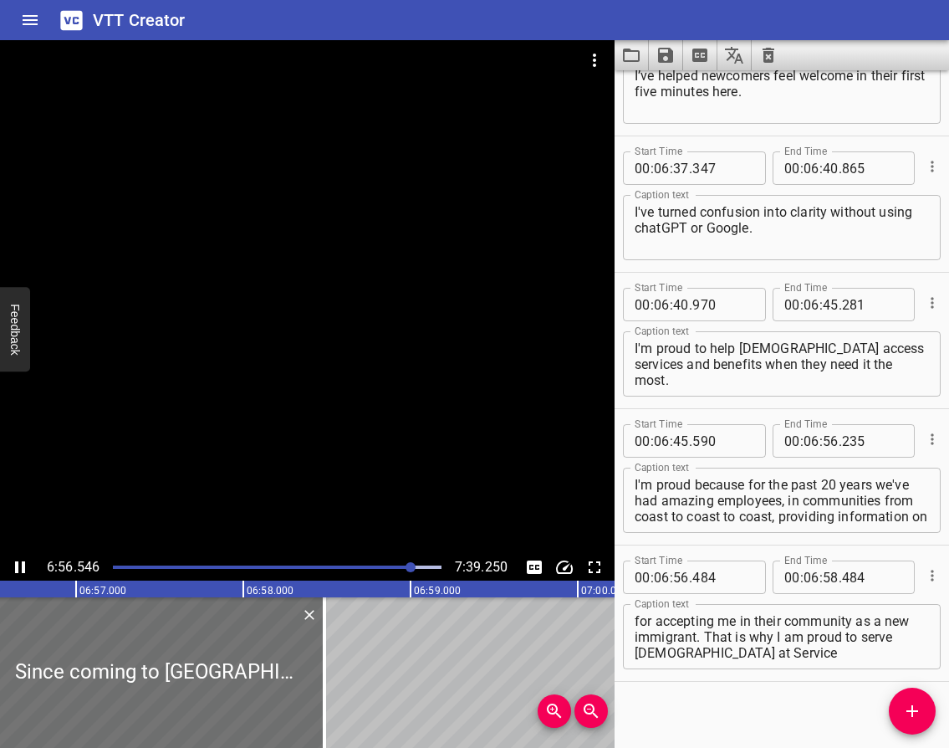
scroll to position [4990, 0]
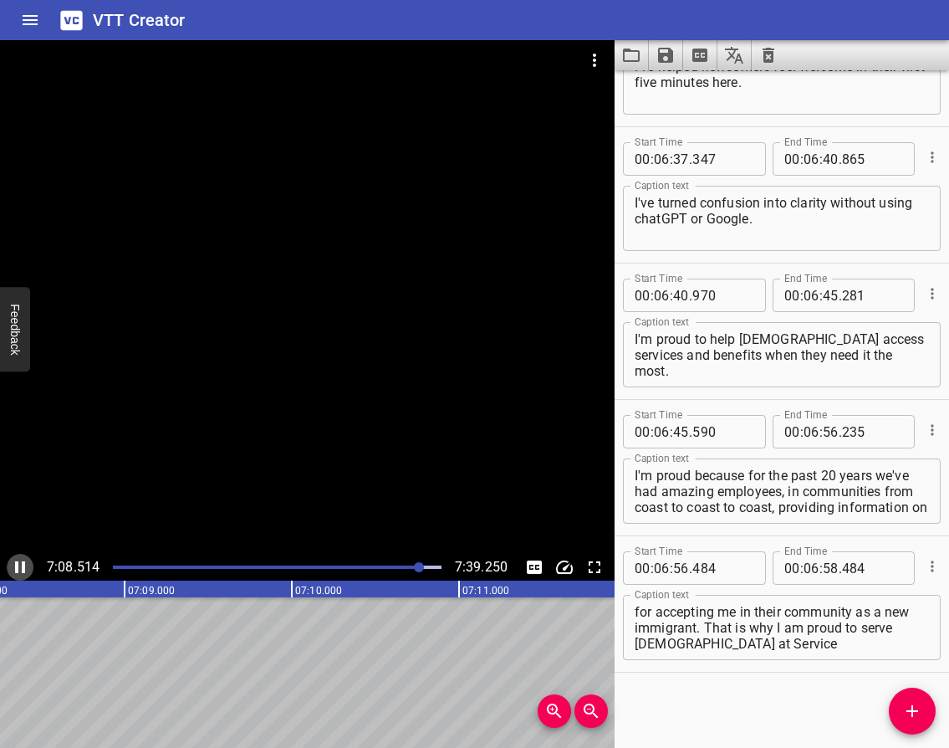
click at [22, 564] on icon "Play/Pause" at bounding box center [20, 567] width 10 height 12
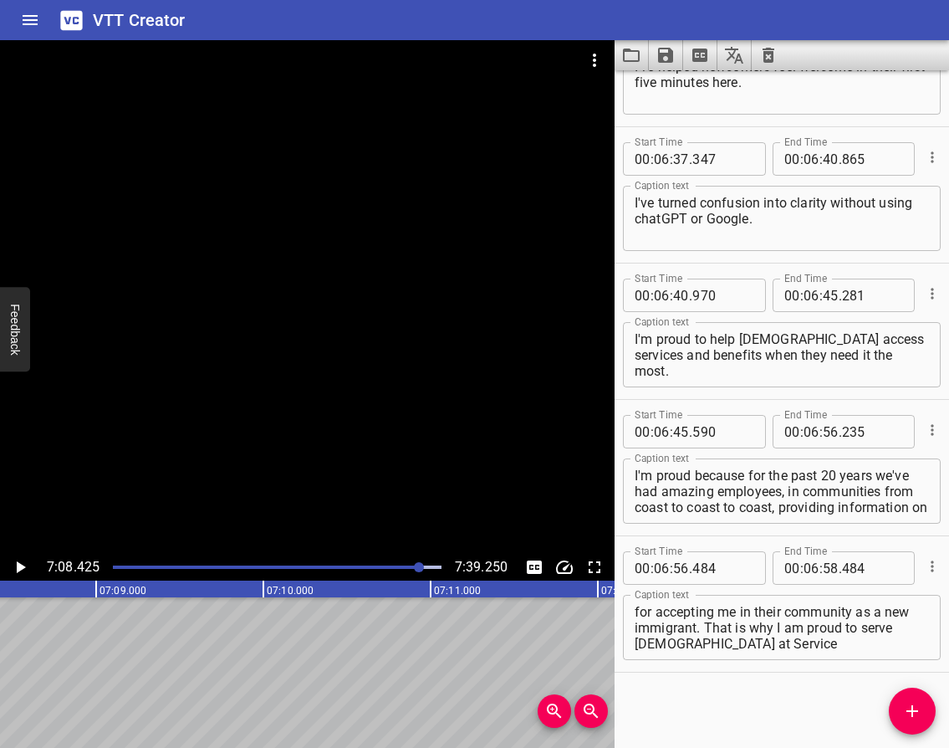
click at [804, 567] on input "number" at bounding box center [812, 567] width 16 height 33
type input "07"
type input "08"
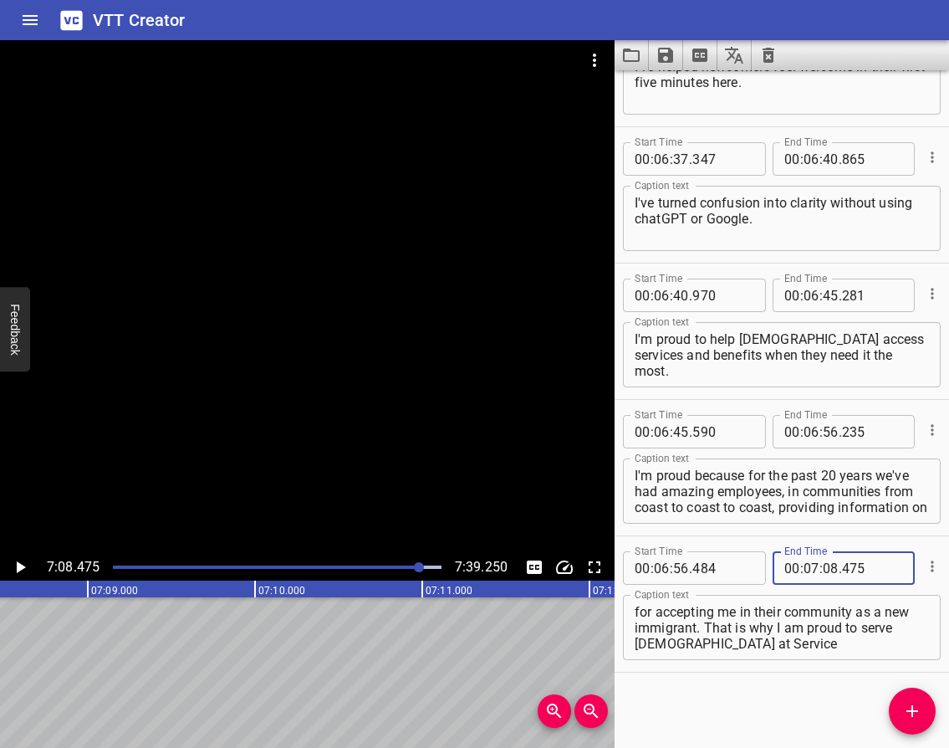
type input "475"
click at [16, 565] on icon "Play/Pause" at bounding box center [20, 567] width 20 height 20
click at [16, 565] on icon "Play/Pause" at bounding box center [20, 567] width 10 height 12
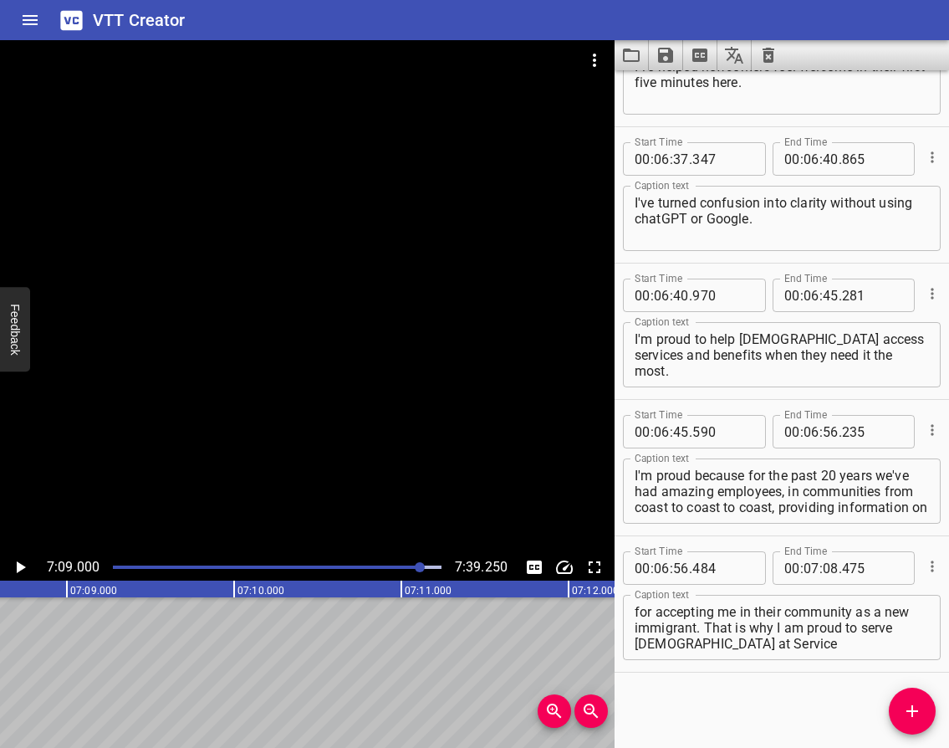
scroll to position [0, 71712]
click at [917, 710] on icon "Add Cue" at bounding box center [913, 711] width 12 height 12
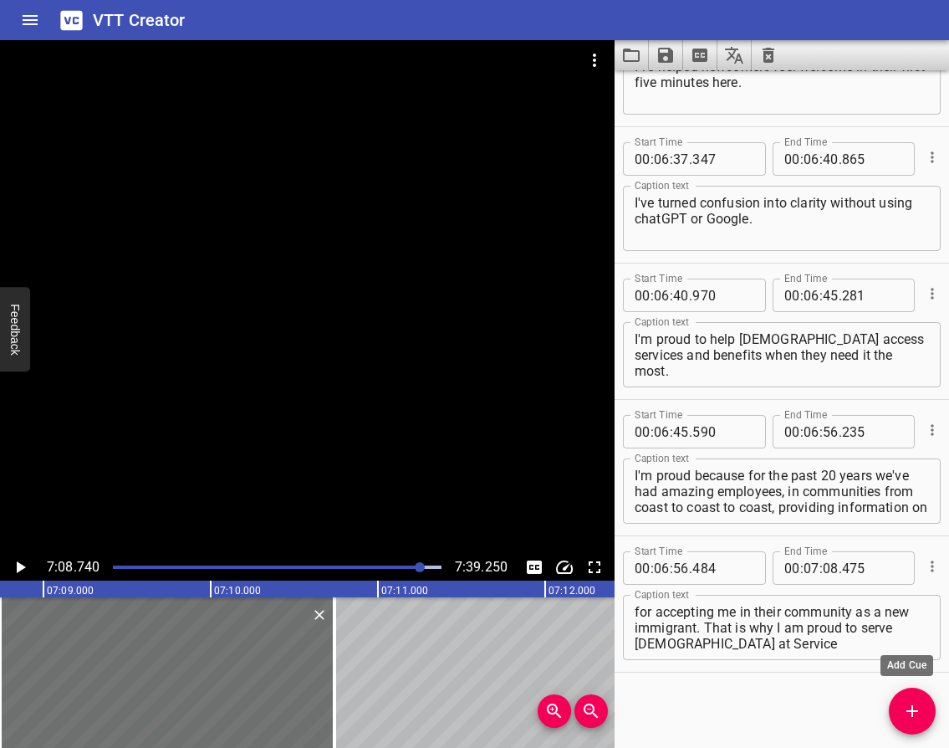
scroll to position [4999, 0]
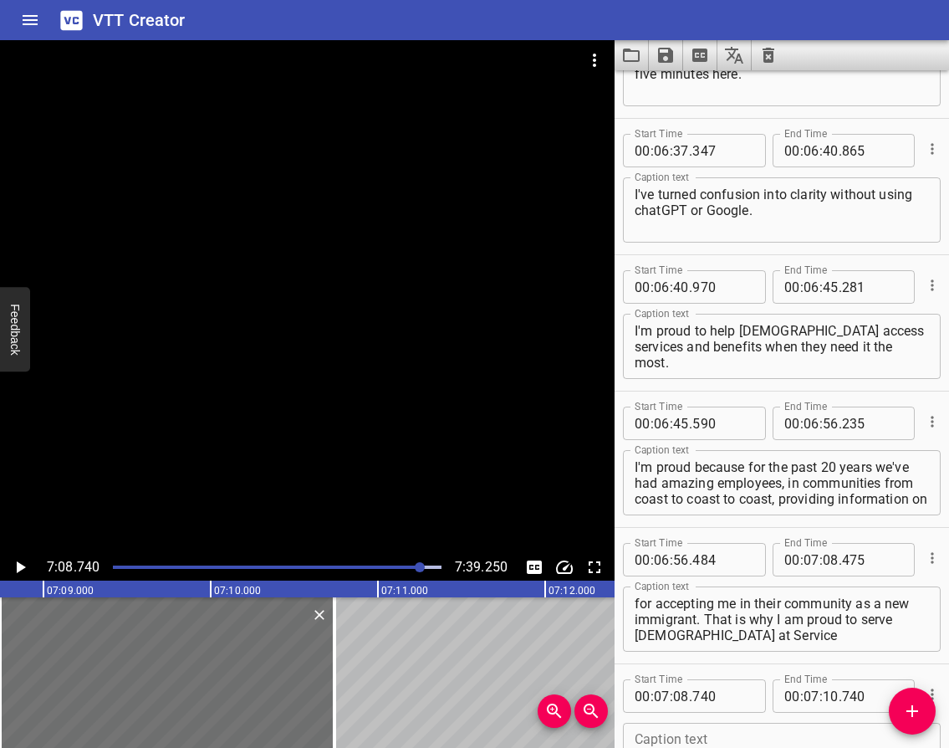
click at [672, 738] on textarea at bounding box center [782, 756] width 294 height 48
paste textarea "I’m so proud 7:11 to work for an inclusive organization that strives for servic…"
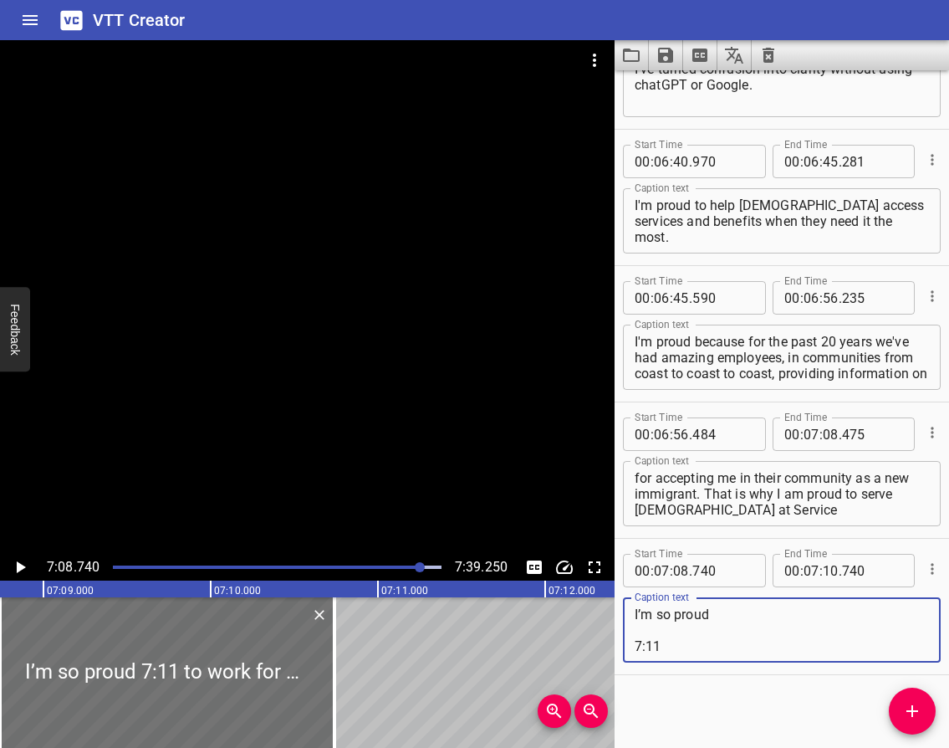
scroll to position [5127, 0]
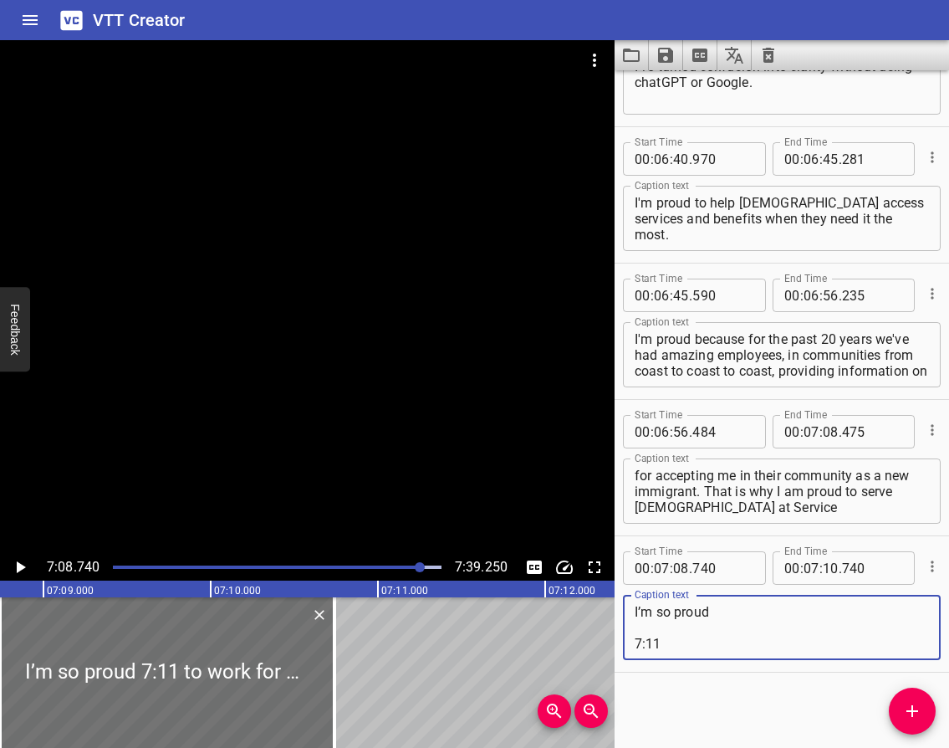
click at [664, 640] on textarea "I’m so proud 7:11 to work for an inclusive organization that strives for servic…" at bounding box center [782, 628] width 294 height 48
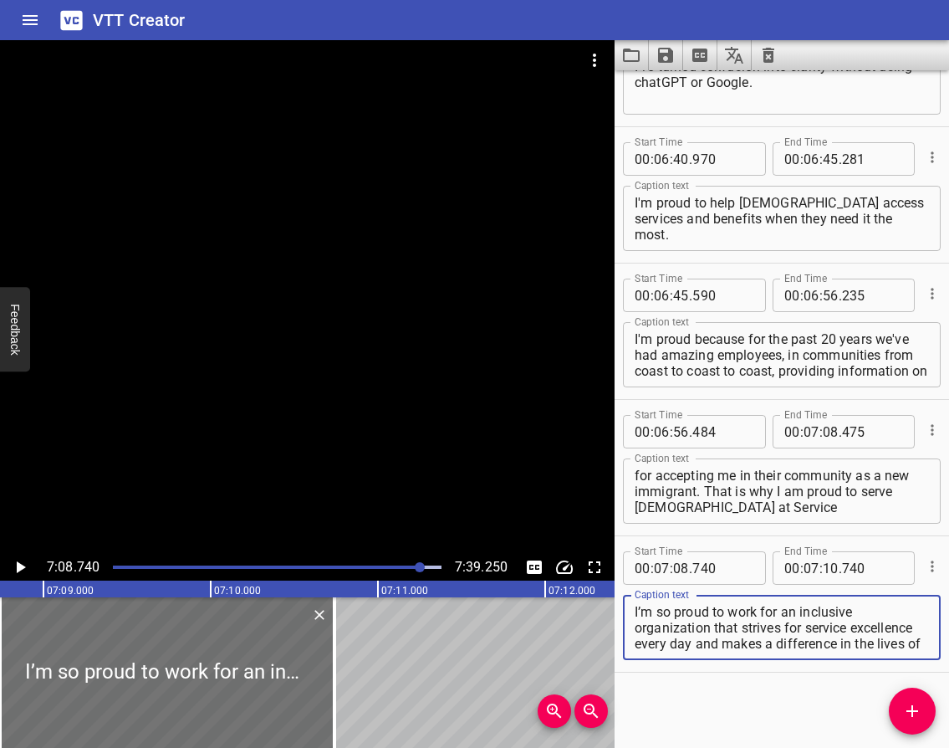
click at [636, 610] on textarea "I’m so proud to work for an inclusive organization that strives for service exc…" at bounding box center [782, 628] width 294 height 48
type textarea "I’m so proud to work for an inclusive organization that strives for service exc…"
click at [21, 570] on icon "Play/Pause" at bounding box center [20, 567] width 20 height 20
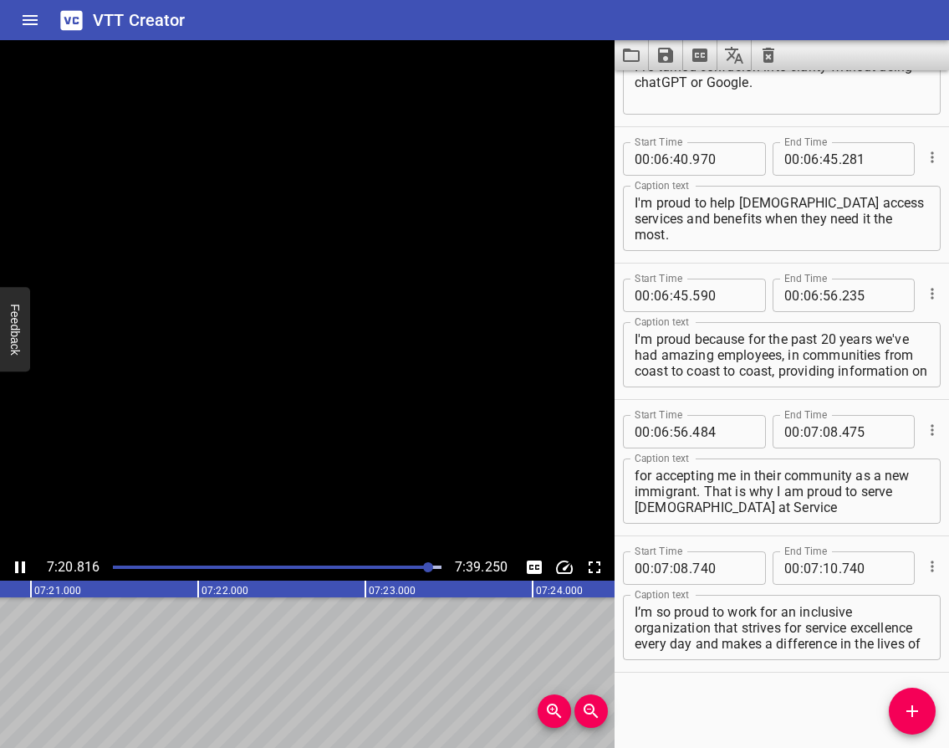
click at [19, 566] on icon "Play/Pause" at bounding box center [20, 567] width 20 height 20
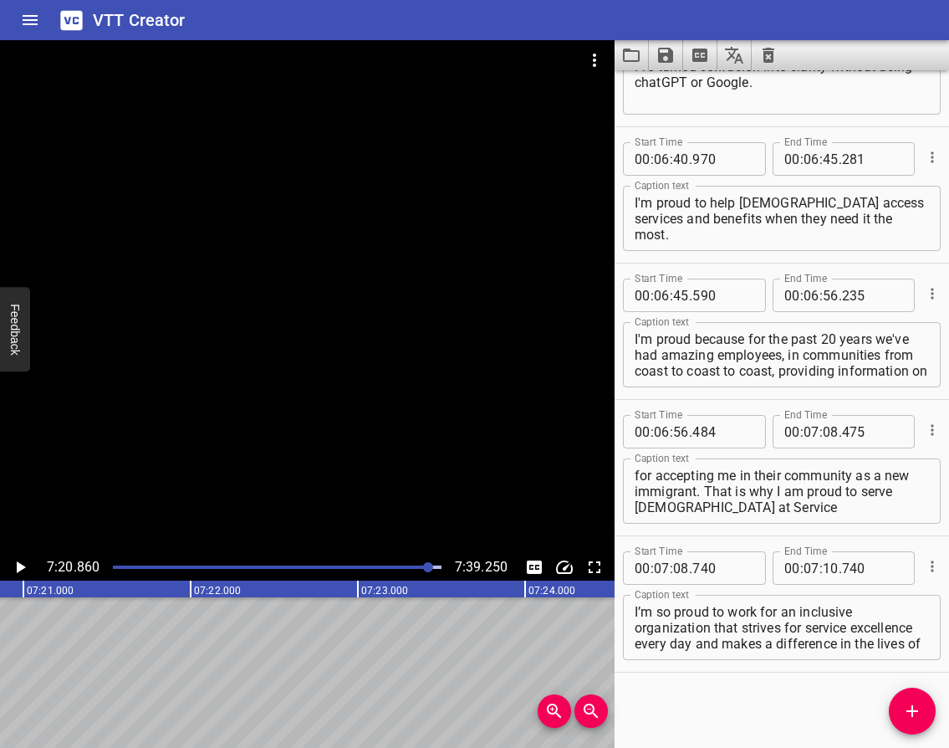
scroll to position [0, 73769]
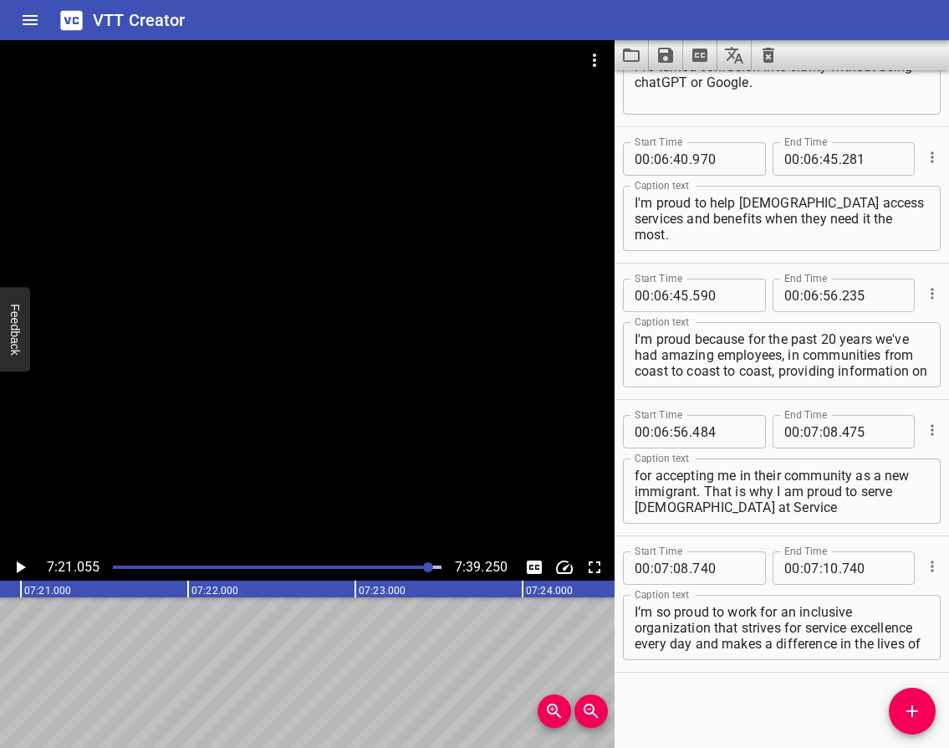
scroll to position [0, 73772]
click at [823, 566] on input "number" at bounding box center [831, 567] width 16 height 33
type input "21"
type input "055"
click at [918, 716] on icon "Add Cue" at bounding box center [912, 711] width 20 height 20
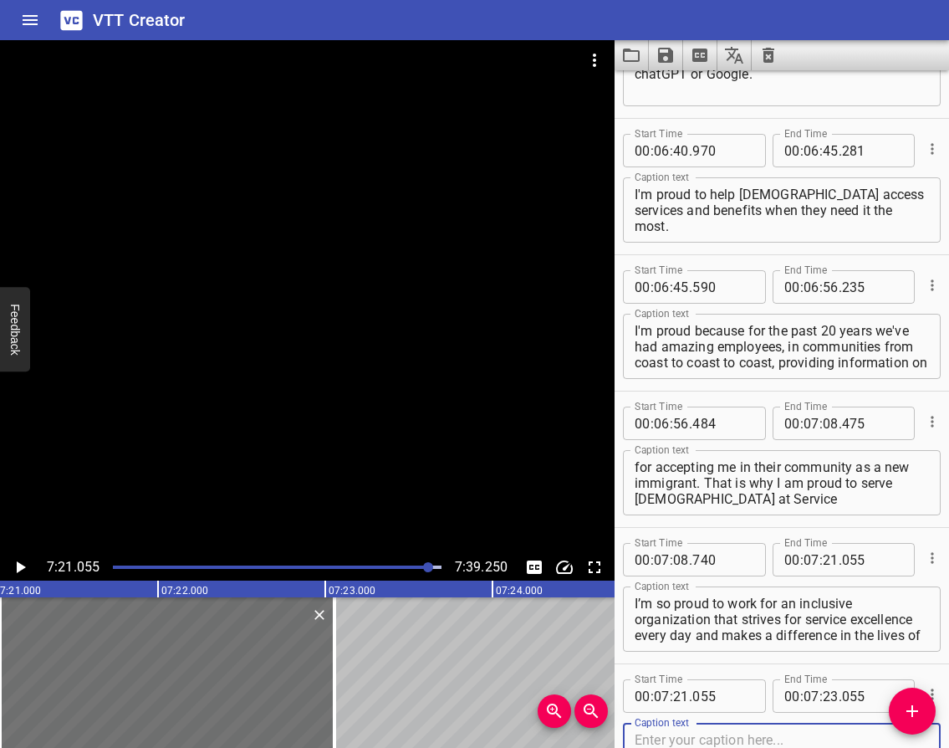
scroll to position [5263, 0]
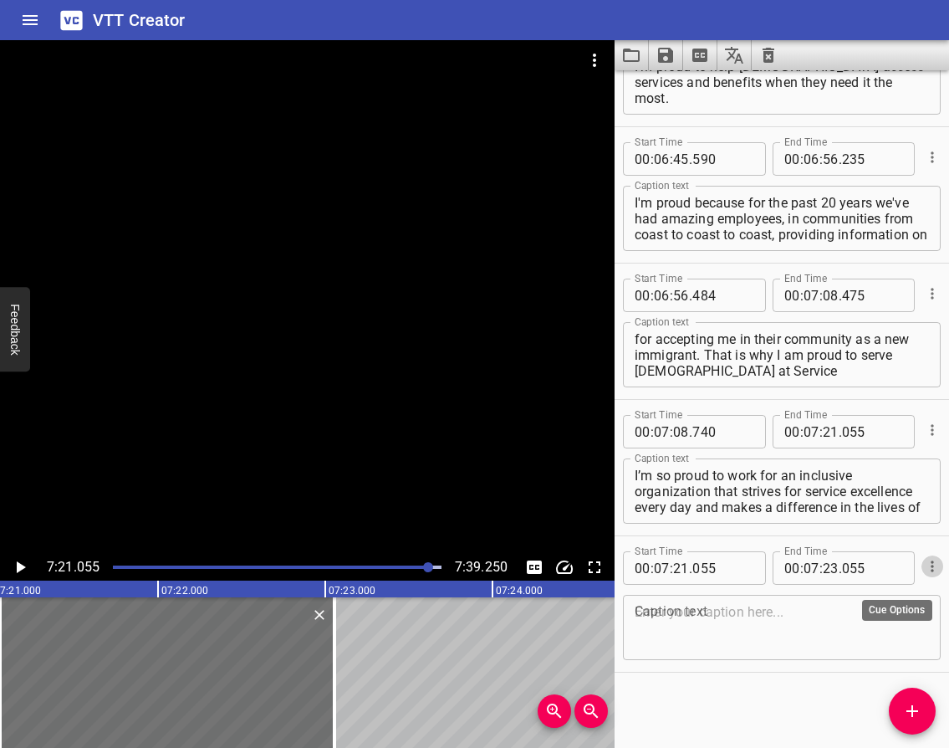
click at [924, 570] on icon "Cue Options" at bounding box center [932, 566] width 17 height 17
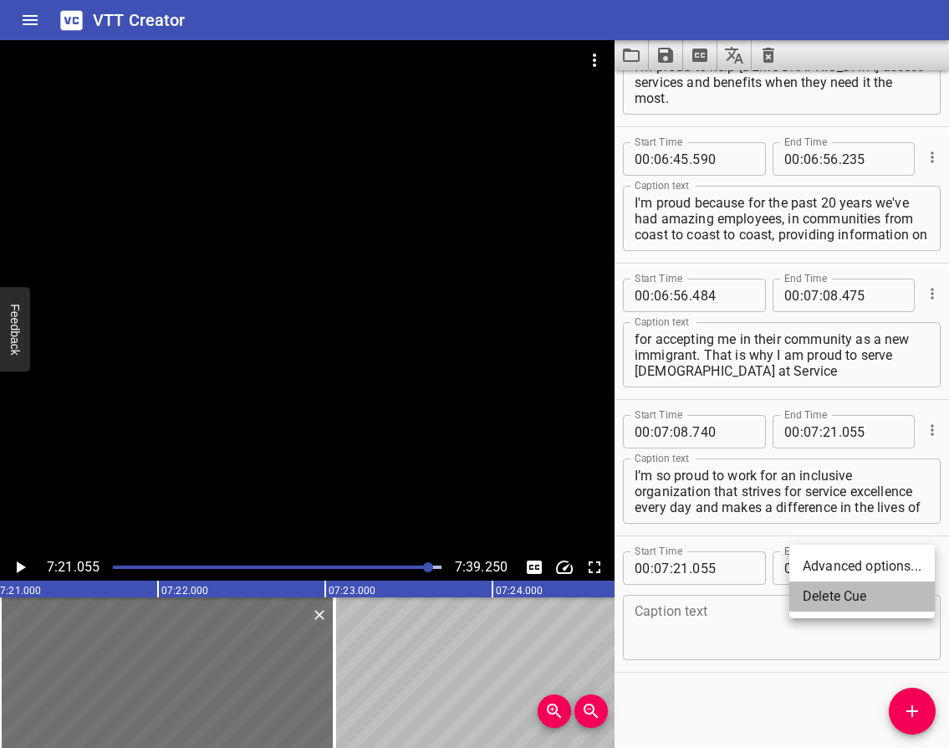
click at [844, 597] on li "Delete Cue" at bounding box center [862, 596] width 146 height 30
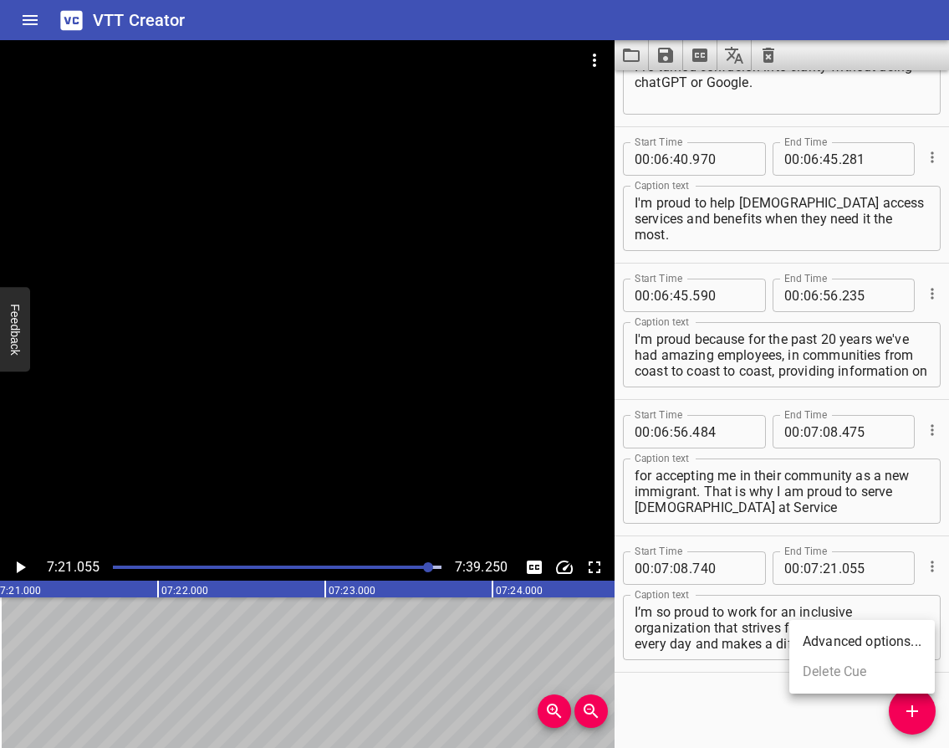
scroll to position [5127, 0]
click at [18, 564] on icon "Play/Pause" at bounding box center [21, 567] width 9 height 12
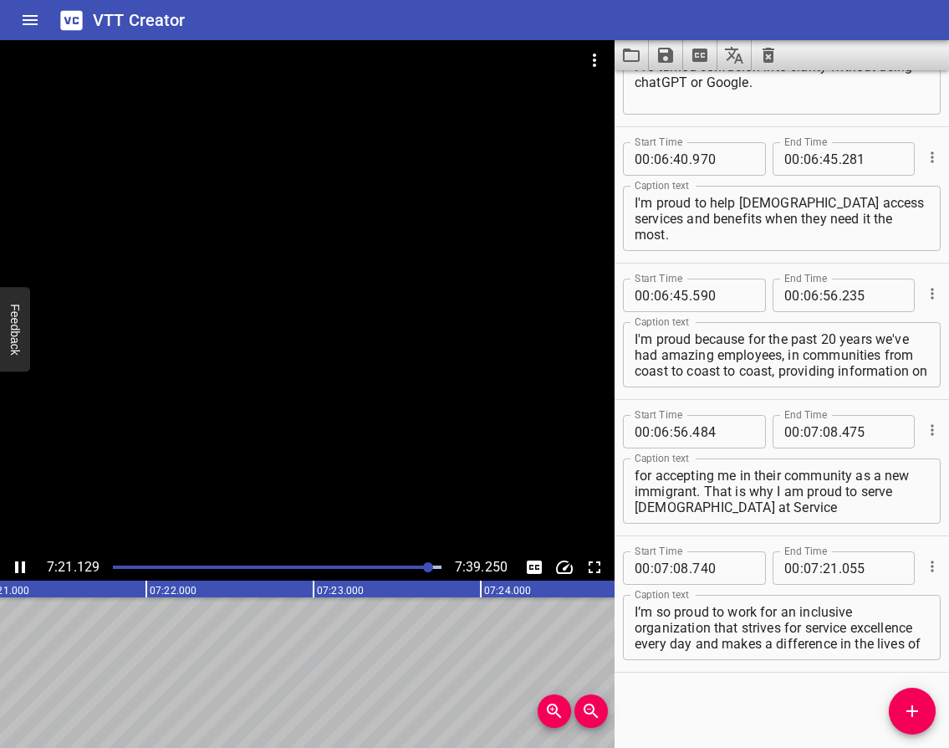
click at [18, 564] on icon "Play/Pause" at bounding box center [20, 567] width 10 height 12
click at [911, 697] on button "Add Cue" at bounding box center [912, 710] width 47 height 47
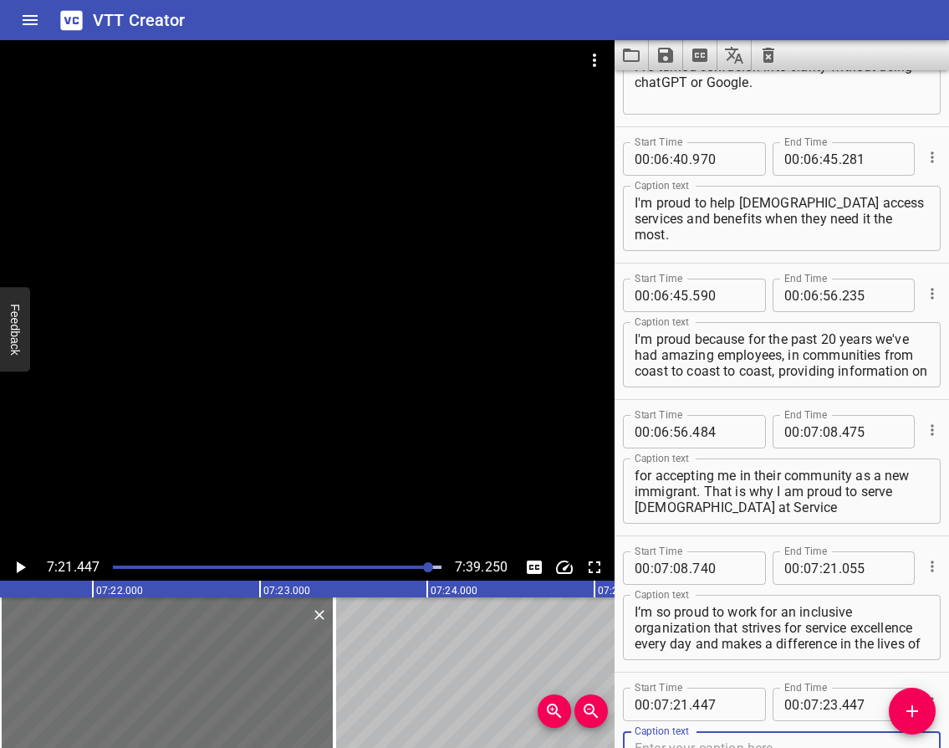
scroll to position [5135, 0]
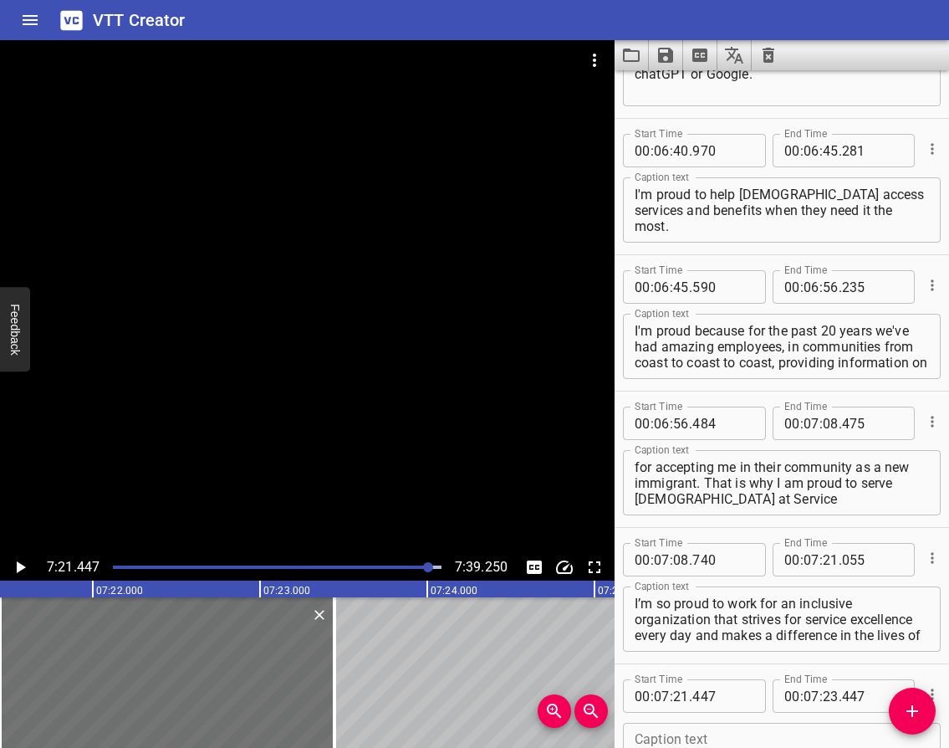
click at [672, 741] on textarea at bounding box center [782, 756] width 294 height 48
paste textarea "20 years strong and we’re just getting started."
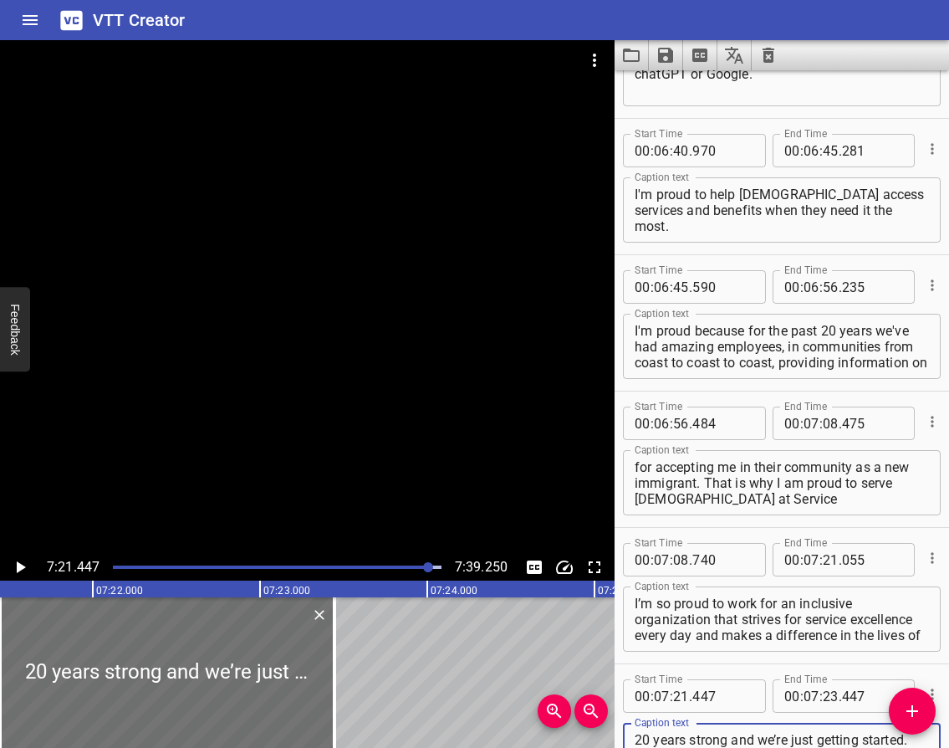
type textarea "20 years strong and we’re just getting started."
click at [24, 561] on icon "Play/Pause" at bounding box center [20, 567] width 20 height 20
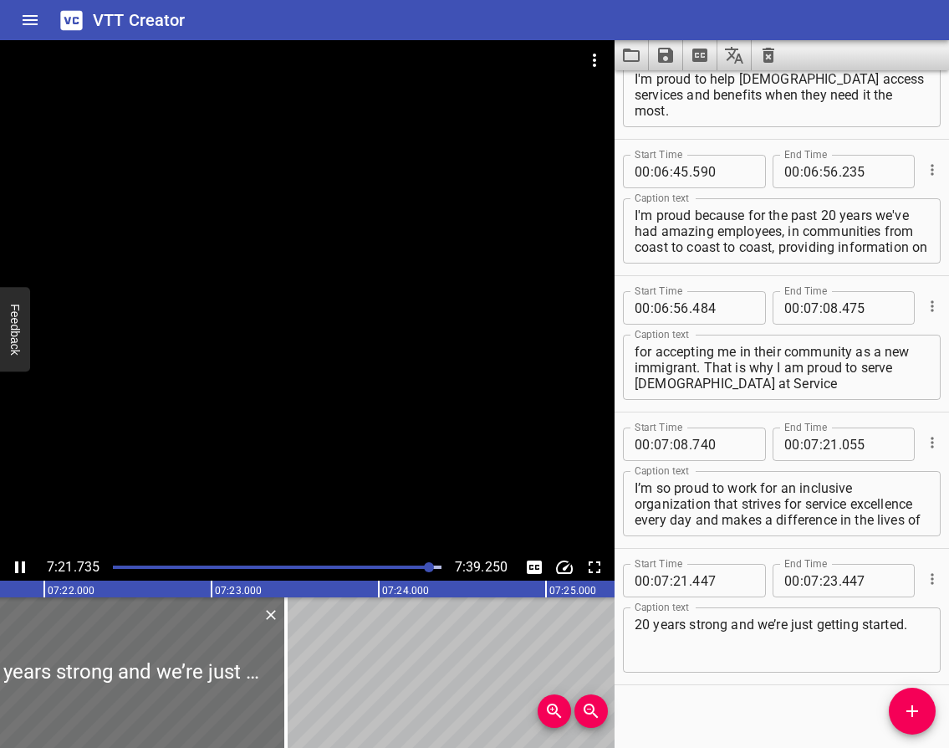
scroll to position [5263, 0]
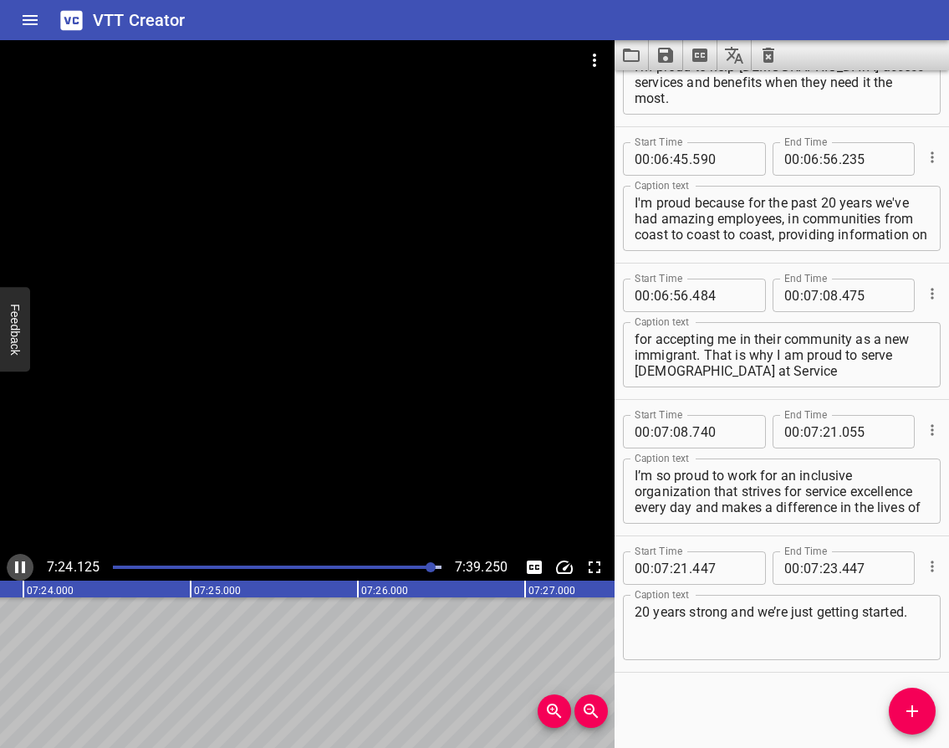
click at [23, 561] on icon "Play/Pause" at bounding box center [20, 567] width 10 height 12
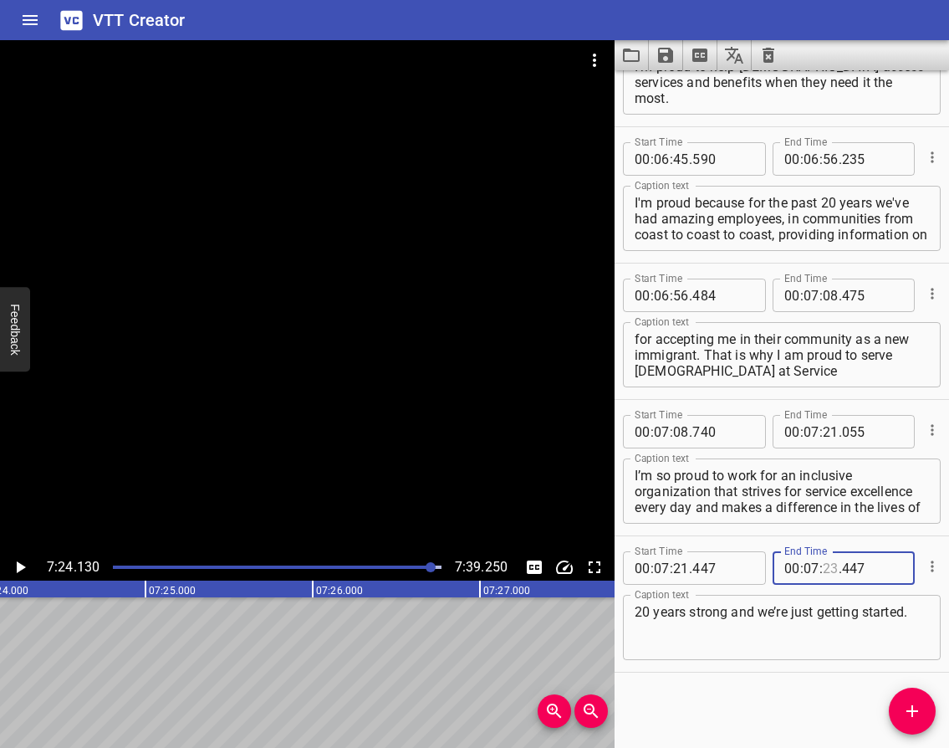
click at [824, 570] on input "number" at bounding box center [831, 567] width 16 height 33
type input "24"
type input "130"
click at [22, 566] on icon "Play/Pause" at bounding box center [21, 567] width 9 height 12
click at [22, 566] on icon "Play/Pause" at bounding box center [20, 567] width 10 height 12
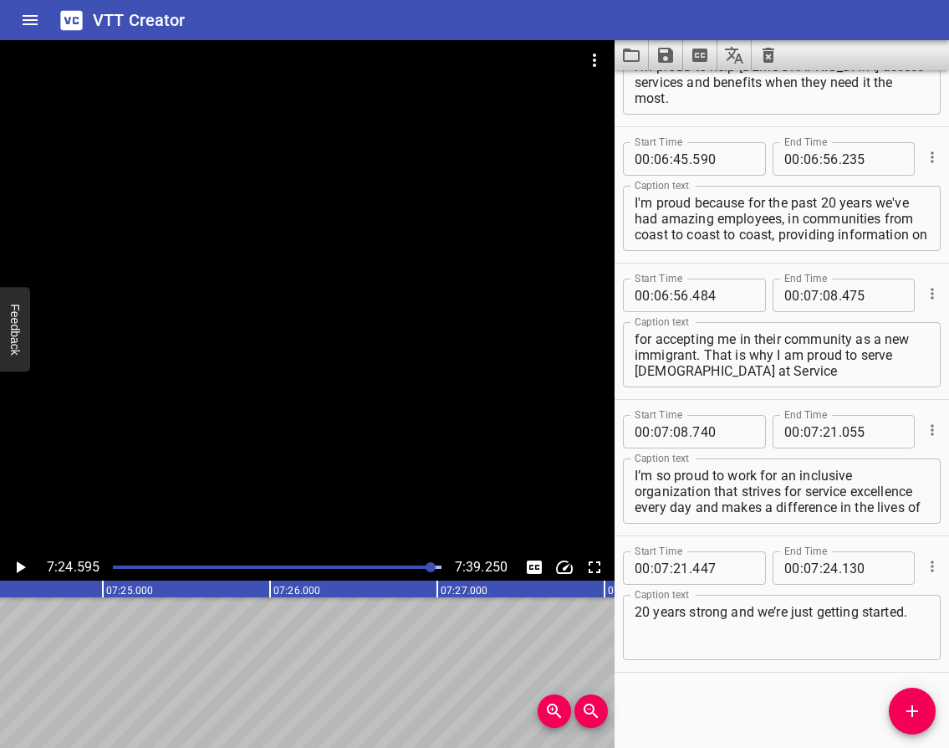
scroll to position [0, 74297]
click at [912, 711] on icon "Add Cue" at bounding box center [913, 711] width 12 height 12
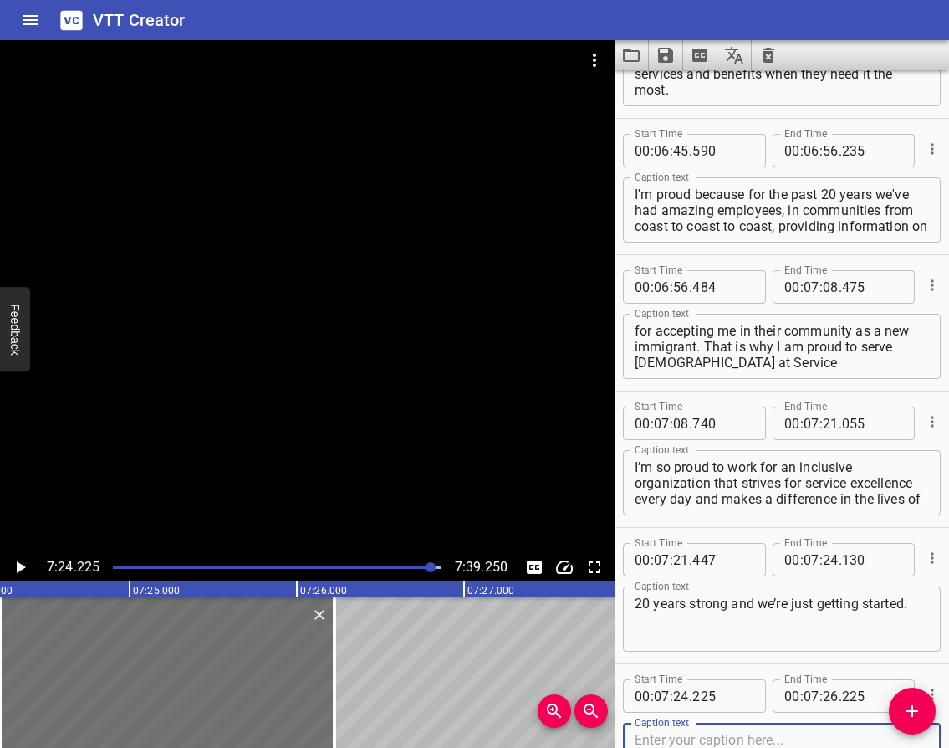
scroll to position [5355, 0]
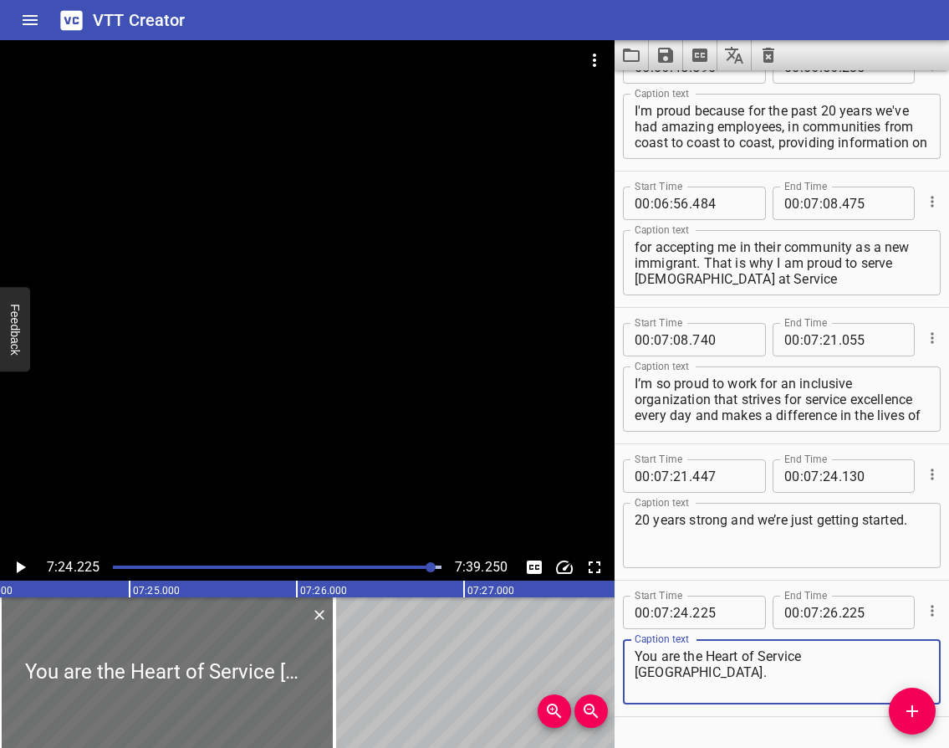
click at [23, 564] on icon "Play/Pause" at bounding box center [20, 567] width 20 height 20
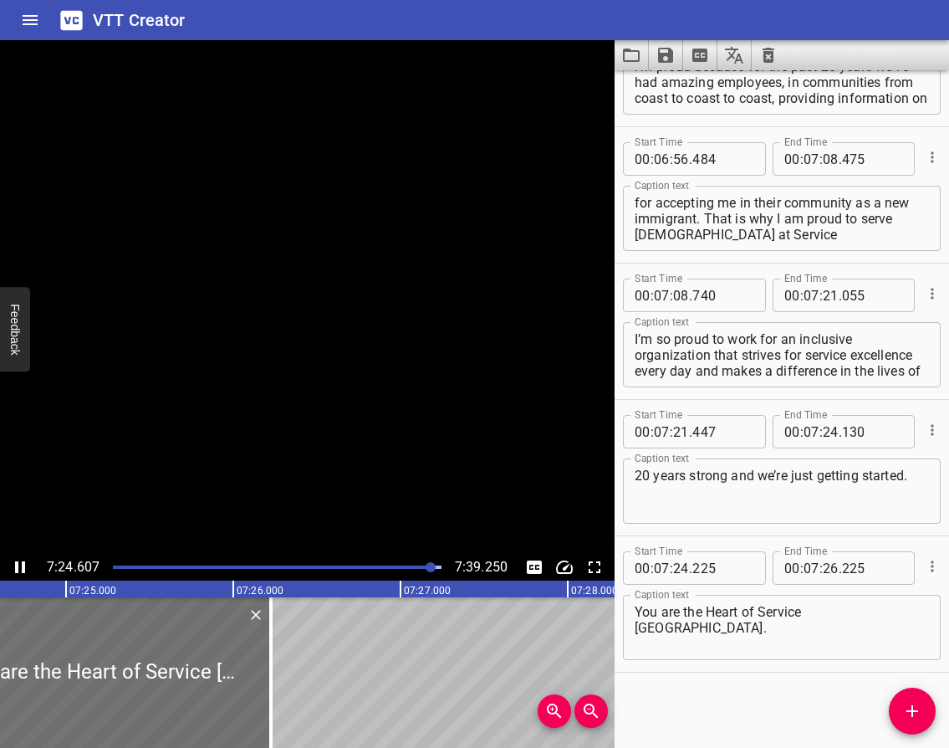
click at [20, 564] on icon "Play/Pause" at bounding box center [20, 567] width 20 height 20
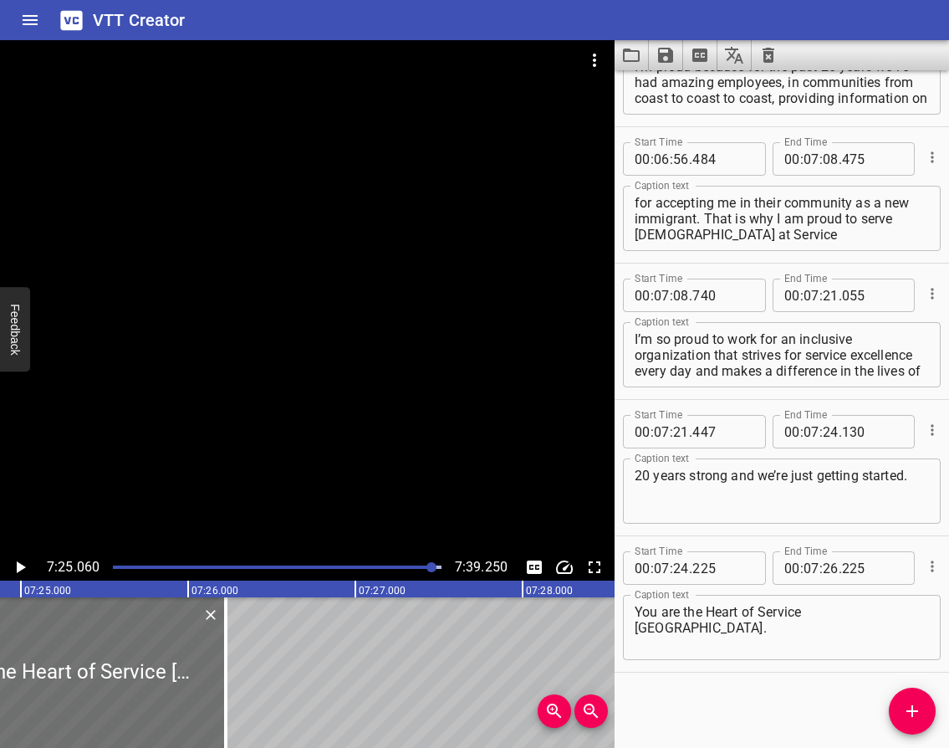
scroll to position [0, 74442]
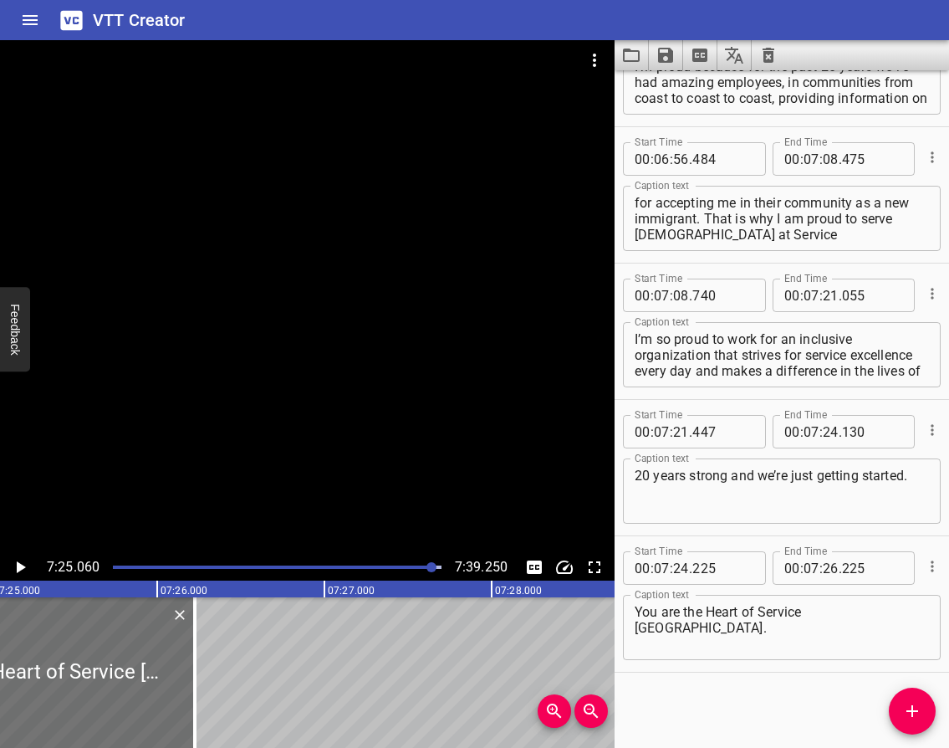
click at [634, 611] on div "You are the Heart of Service [GEOGRAPHIC_DATA]. Caption text" at bounding box center [782, 627] width 318 height 65
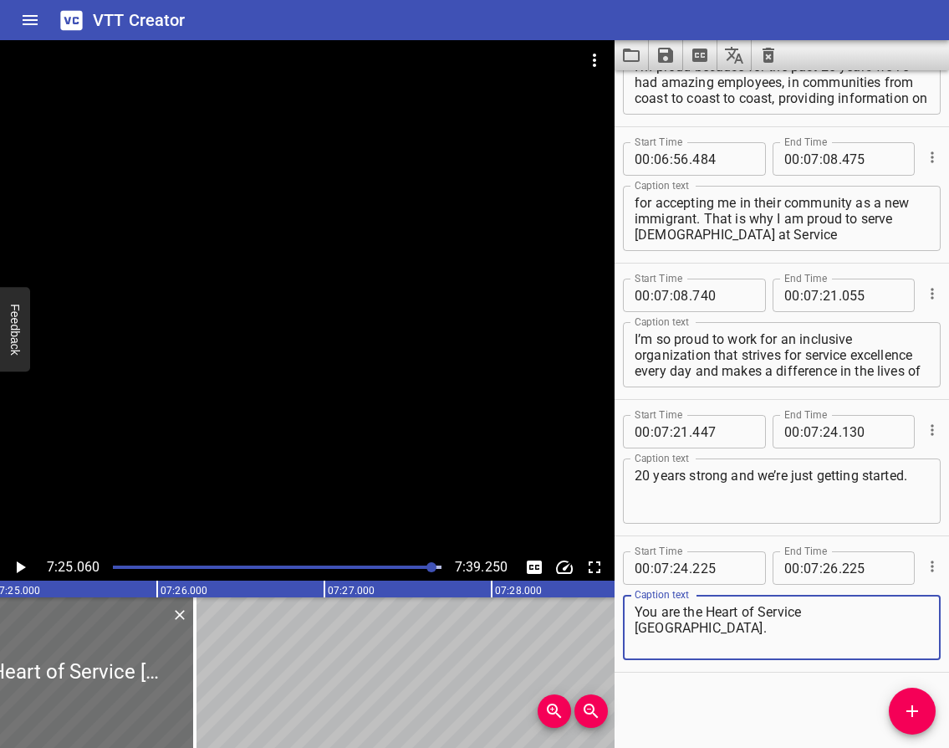
click at [634, 611] on div "You are the Heart of Service [GEOGRAPHIC_DATA]. Caption text" at bounding box center [782, 627] width 318 height 65
type textarea "(You are the Heart of Service [GEOGRAPHIC_DATA].)"
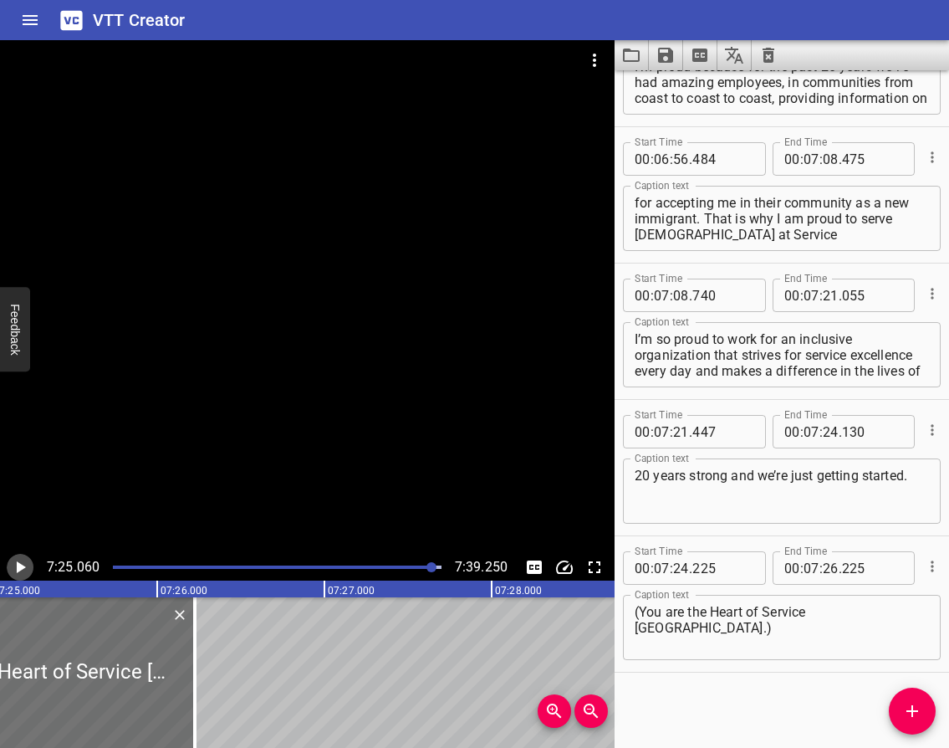
click at [13, 565] on icon "Play/Pause" at bounding box center [20, 567] width 20 height 20
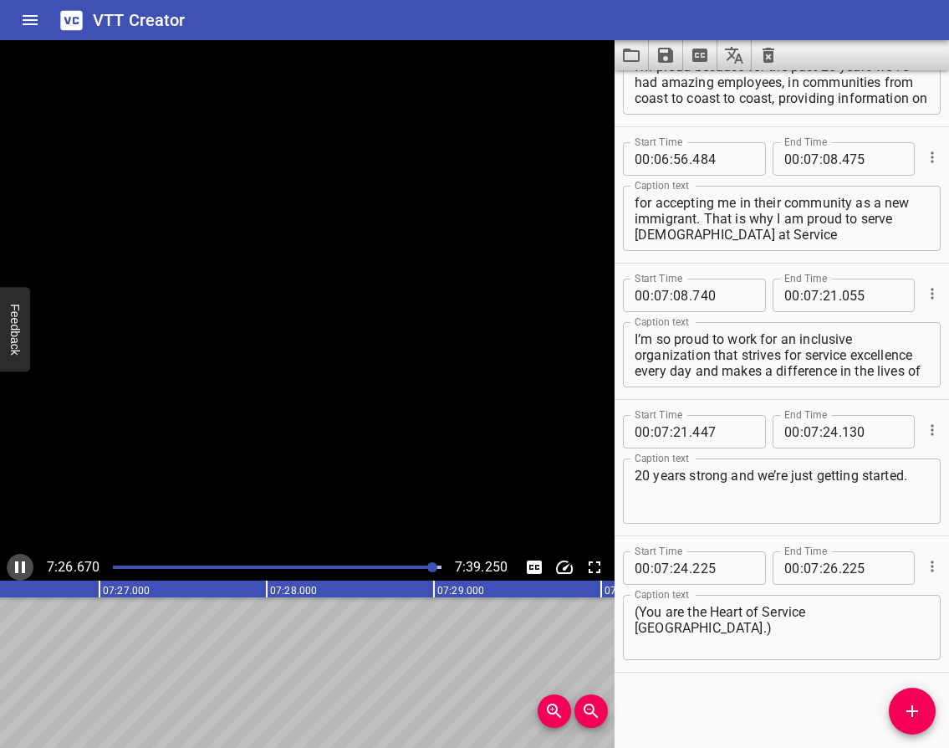
click at [13, 565] on icon "Play/Pause" at bounding box center [20, 567] width 20 height 20
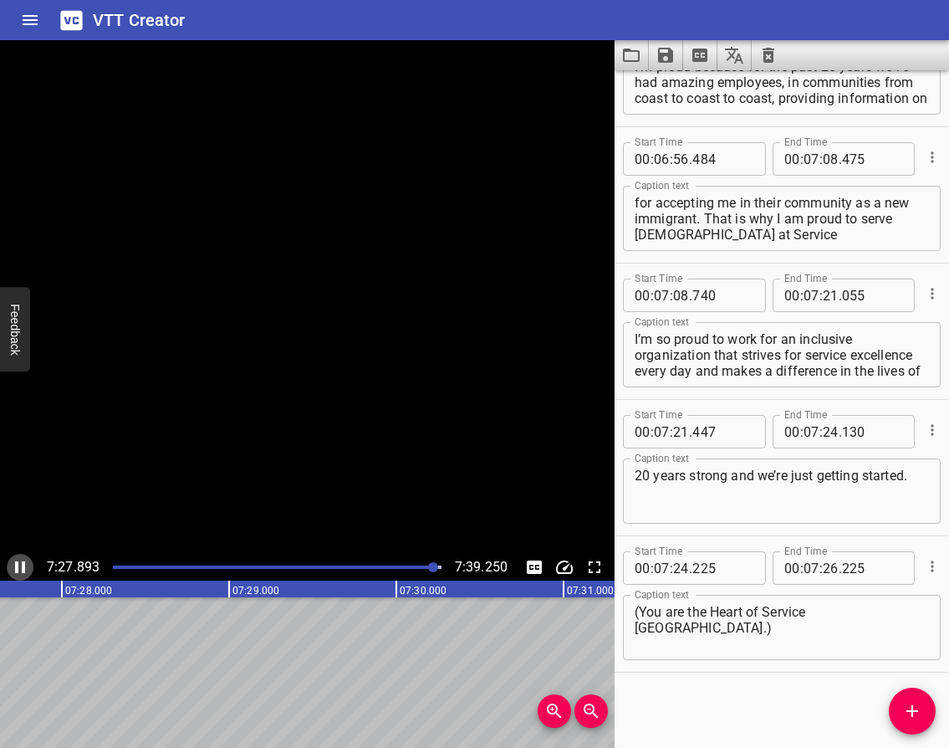
click at [13, 565] on icon "Play/Pause" at bounding box center [20, 567] width 20 height 20
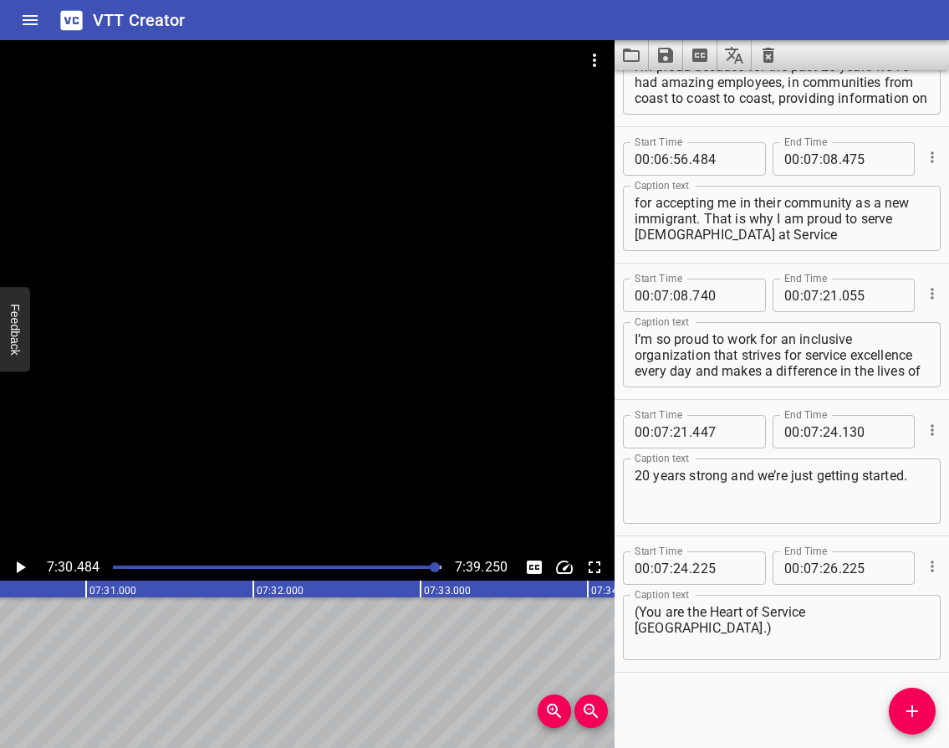
click at [13, 565] on icon "Play/Pause" at bounding box center [20, 567] width 20 height 20
click at [823, 564] on input "number" at bounding box center [831, 567] width 16 height 33
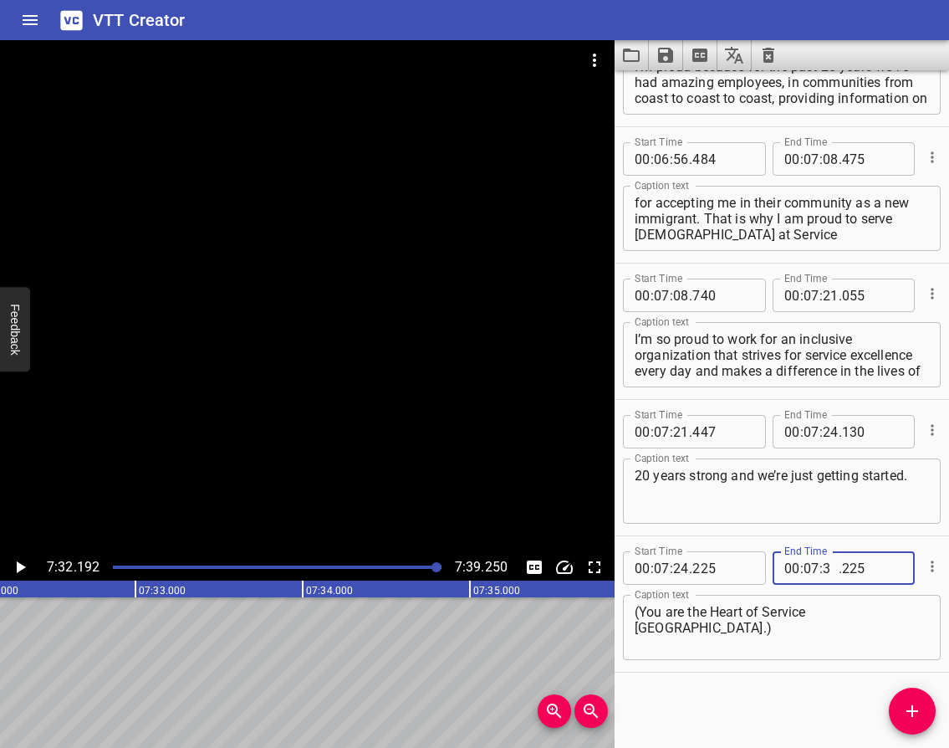
type input "32"
type input "192"
click at [17, 569] on icon "Play/Pause" at bounding box center [21, 567] width 9 height 12
click at [17, 569] on icon "Play/Pause" at bounding box center [20, 567] width 10 height 12
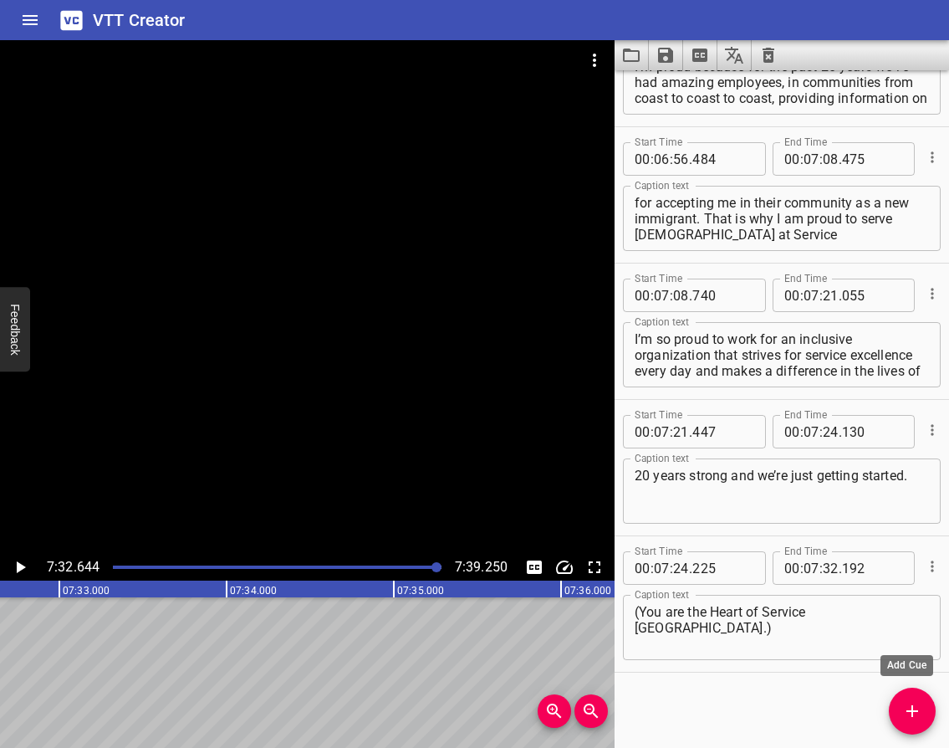
click at [923, 718] on span "Add Cue" at bounding box center [912, 711] width 47 height 20
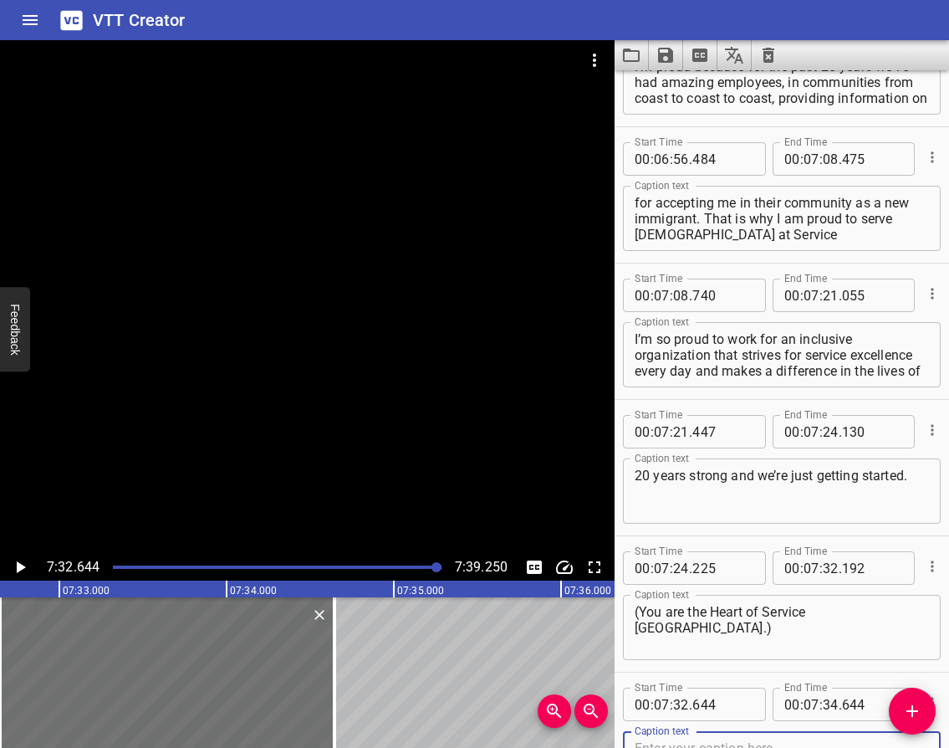
scroll to position [5408, 0]
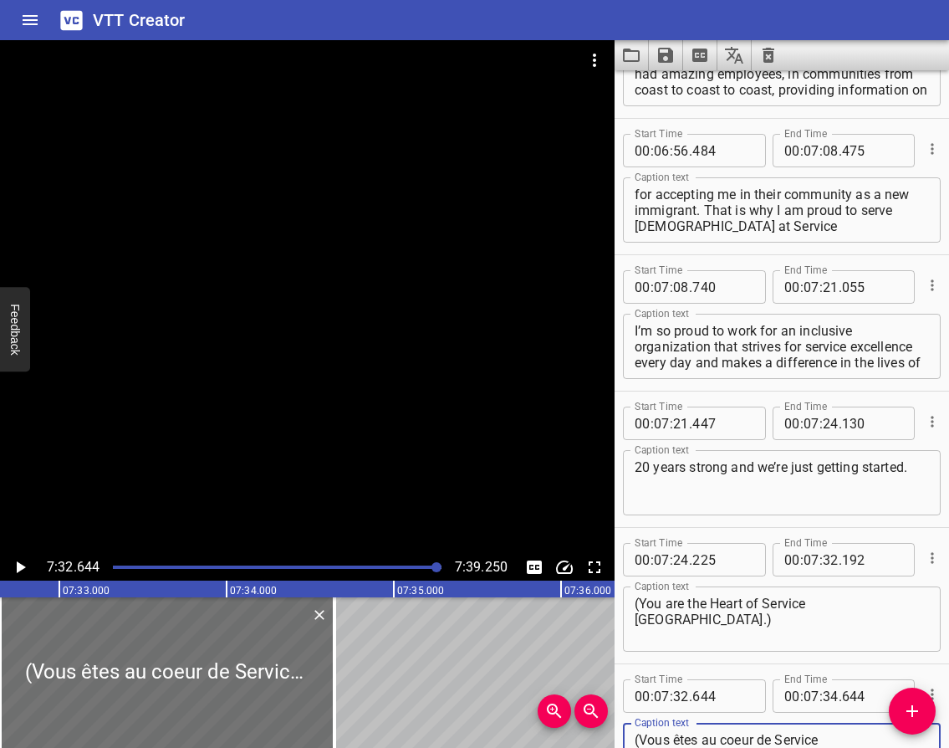
type textarea "(Vous êtes au coeur de Service [GEOGRAPHIC_DATA])"
click at [862, 601] on textarea "(You are the Heart of Service [GEOGRAPHIC_DATA].)" at bounding box center [782, 619] width 294 height 48
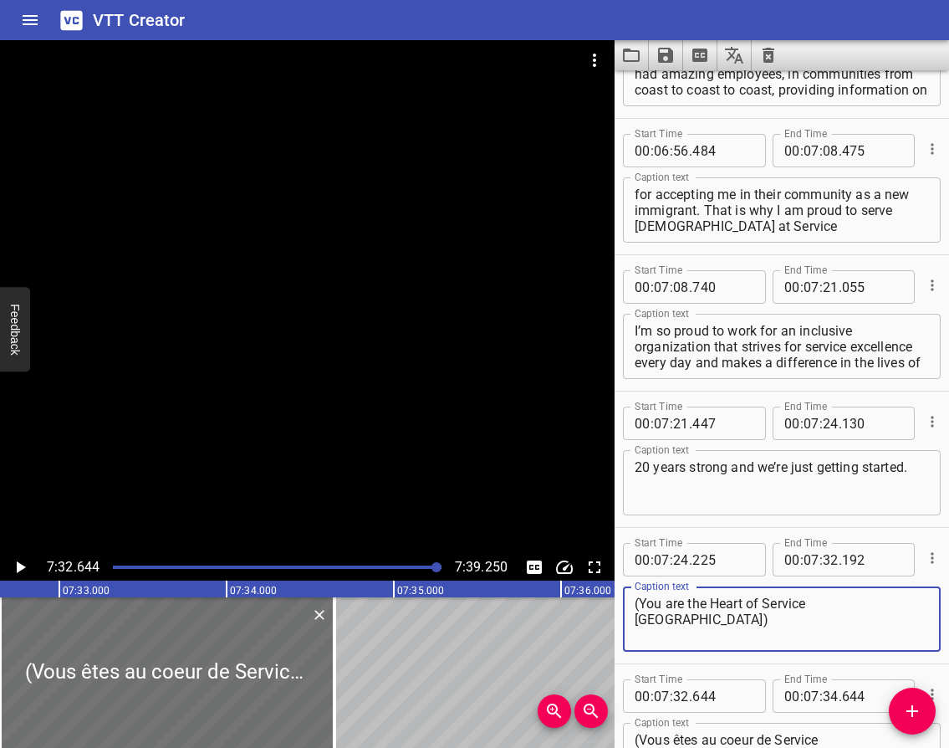
type textarea "(You are the Heart of Service [GEOGRAPHIC_DATA])"
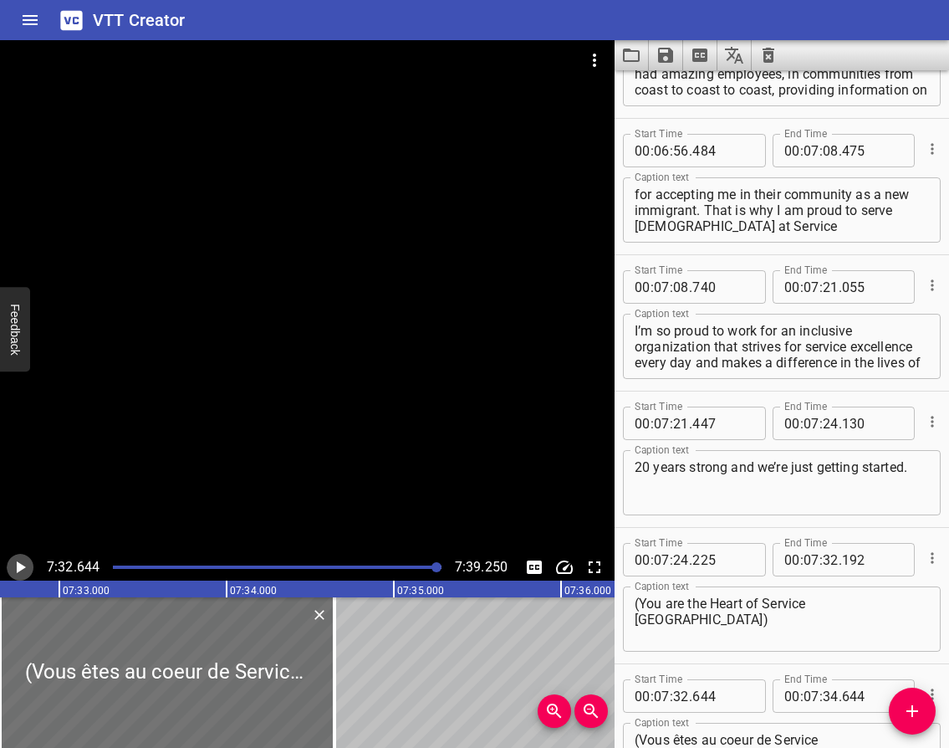
click at [18, 561] on icon "Play/Pause" at bounding box center [20, 567] width 20 height 20
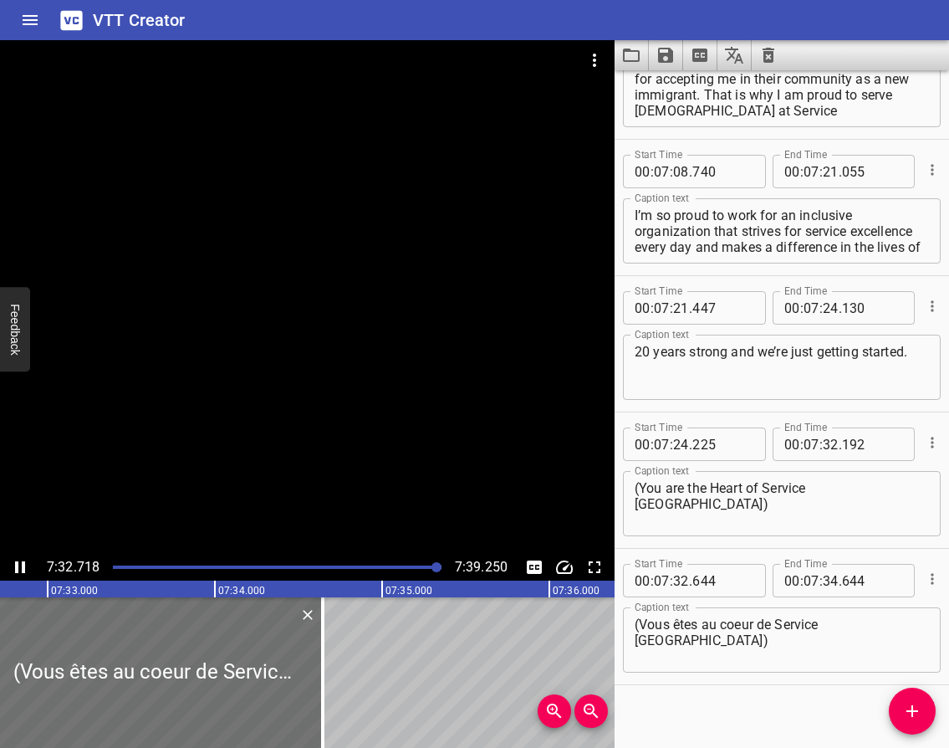
scroll to position [5536, 0]
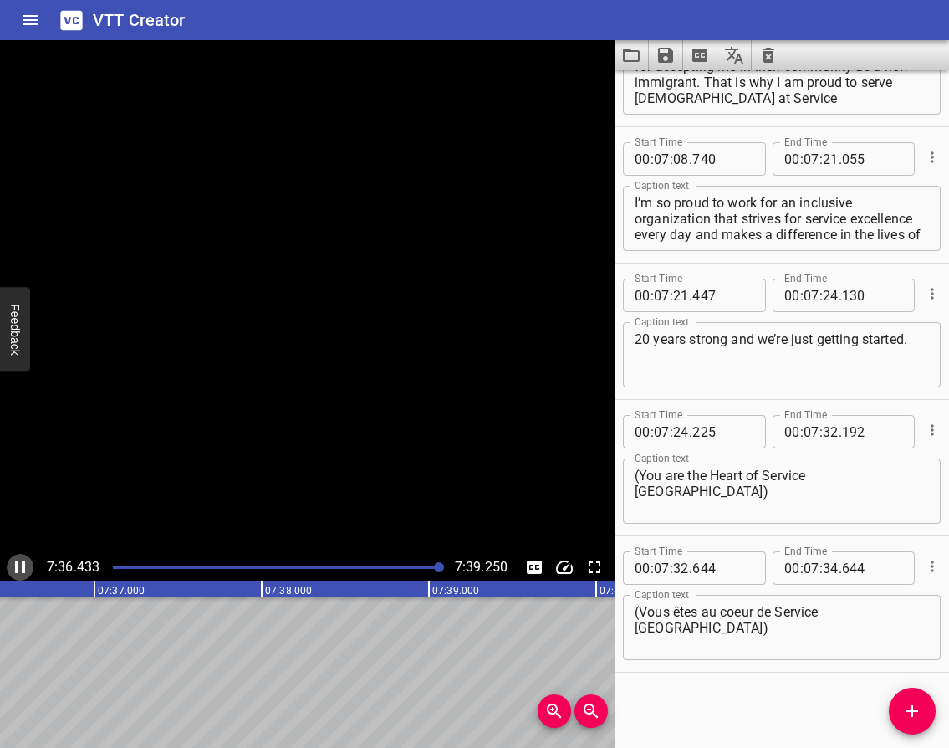
click at [17, 562] on icon "Play/Pause" at bounding box center [20, 567] width 10 height 12
click at [17, 562] on icon "Play/Pause" at bounding box center [21, 567] width 9 height 12
click at [17, 562] on icon "Play/Pause" at bounding box center [20, 567] width 10 height 12
click at [17, 562] on icon "Play/Pause" at bounding box center [21, 567] width 9 height 12
click at [17, 562] on icon "Play/Pause" at bounding box center [20, 567] width 10 height 12
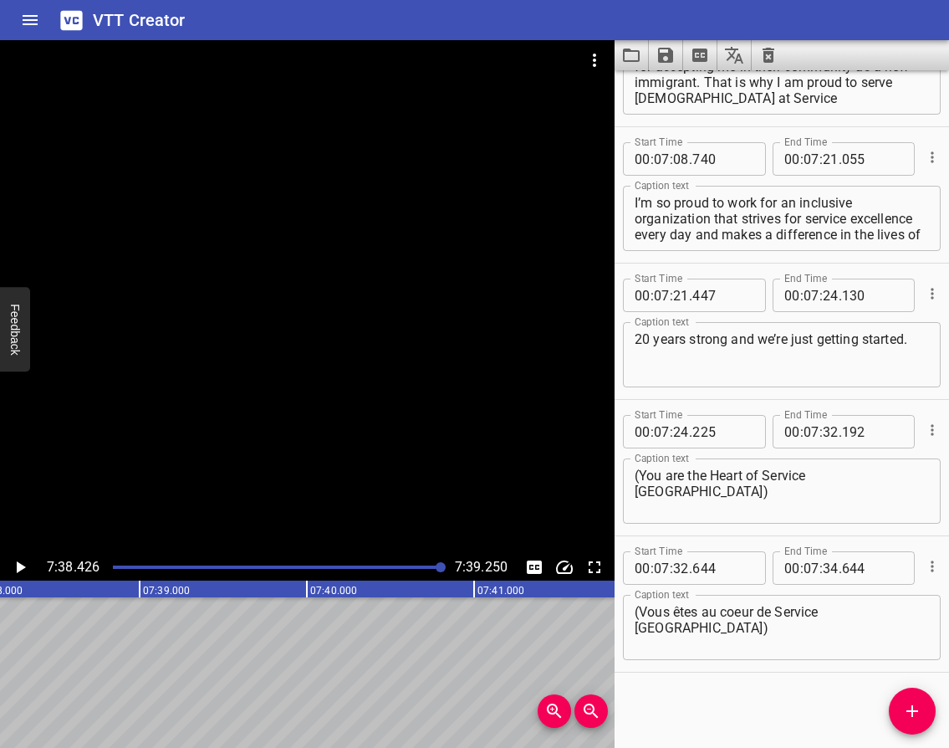
scroll to position [0, 76677]
click at [825, 570] on input "number" at bounding box center [831, 567] width 16 height 33
type input "38"
type input "426"
click at [22, 561] on icon "Play/Pause" at bounding box center [20, 567] width 20 height 20
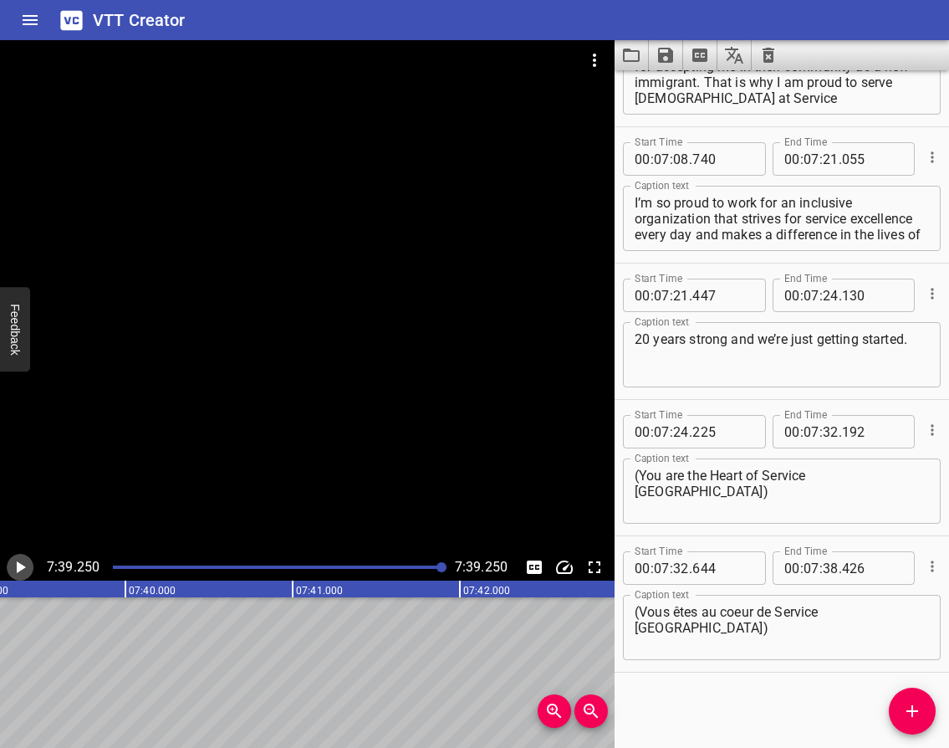
click at [19, 561] on icon "Play/Pause" at bounding box center [20, 567] width 20 height 20
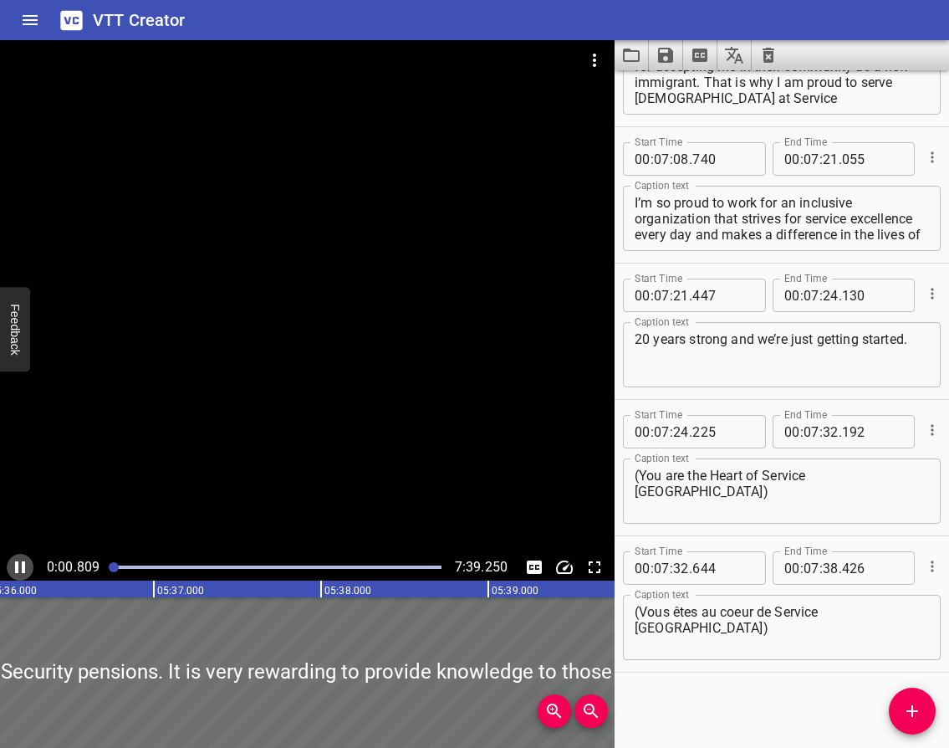
scroll to position [0, 51832]
click at [18, 566] on icon "Play/Pause" at bounding box center [20, 567] width 10 height 12
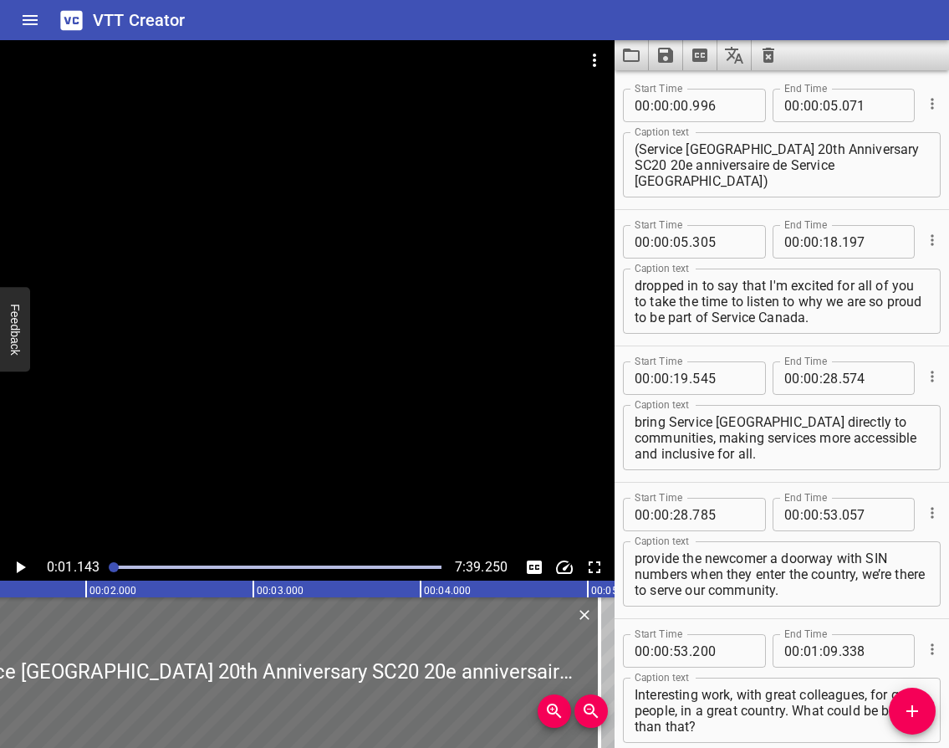
scroll to position [0, 192]
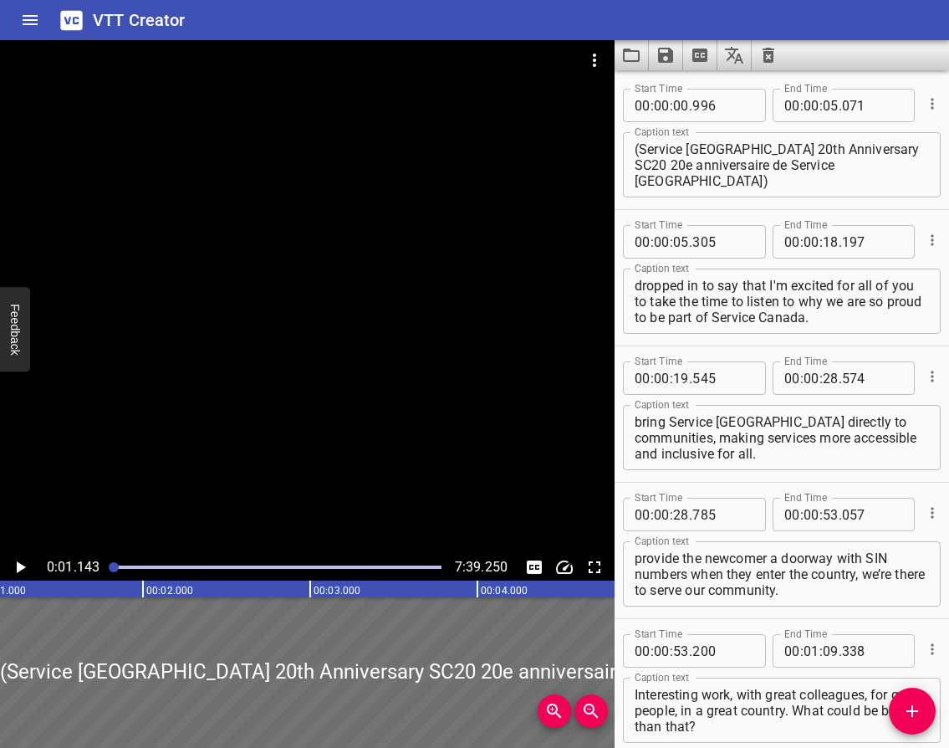
click at [672, 59] on icon "Save captions to file" at bounding box center [665, 55] width 15 height 15
click at [686, 93] on li "Save to VTT file" at bounding box center [710, 92] width 123 height 30
